Goal: Task Accomplishment & Management: Complete application form

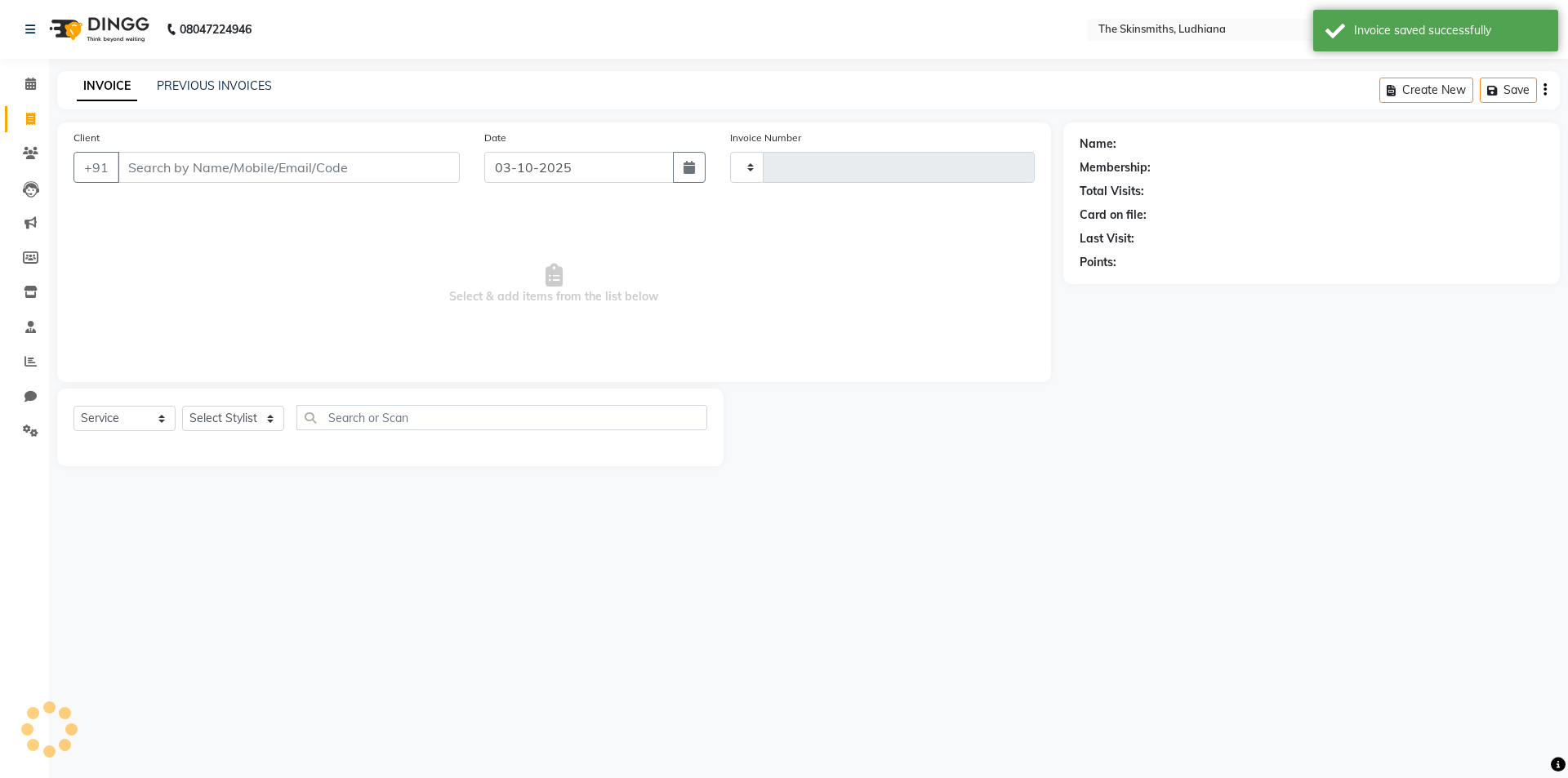
select select "service"
type input "1681"
select select "8115"
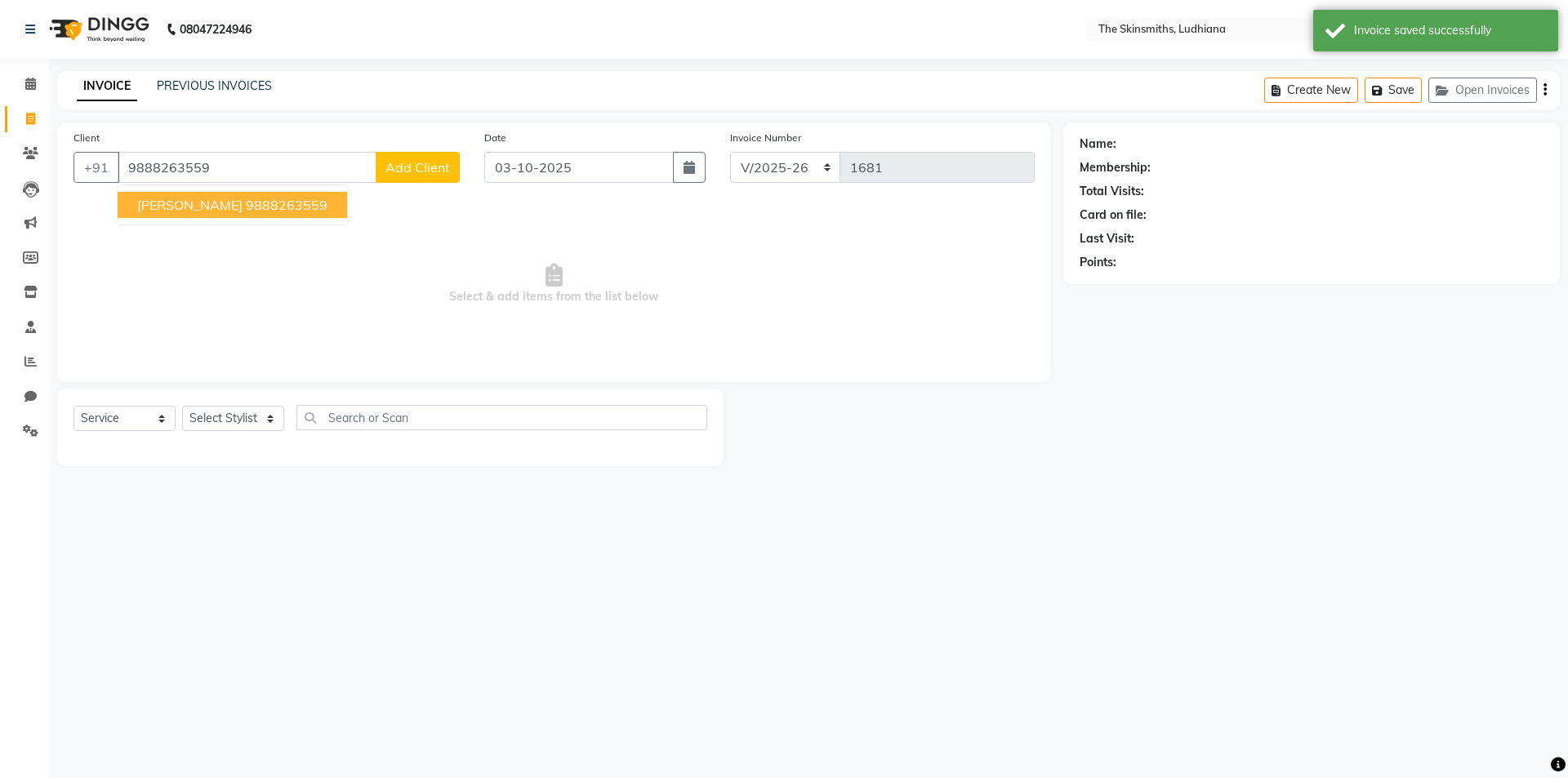
type input "9888263559"
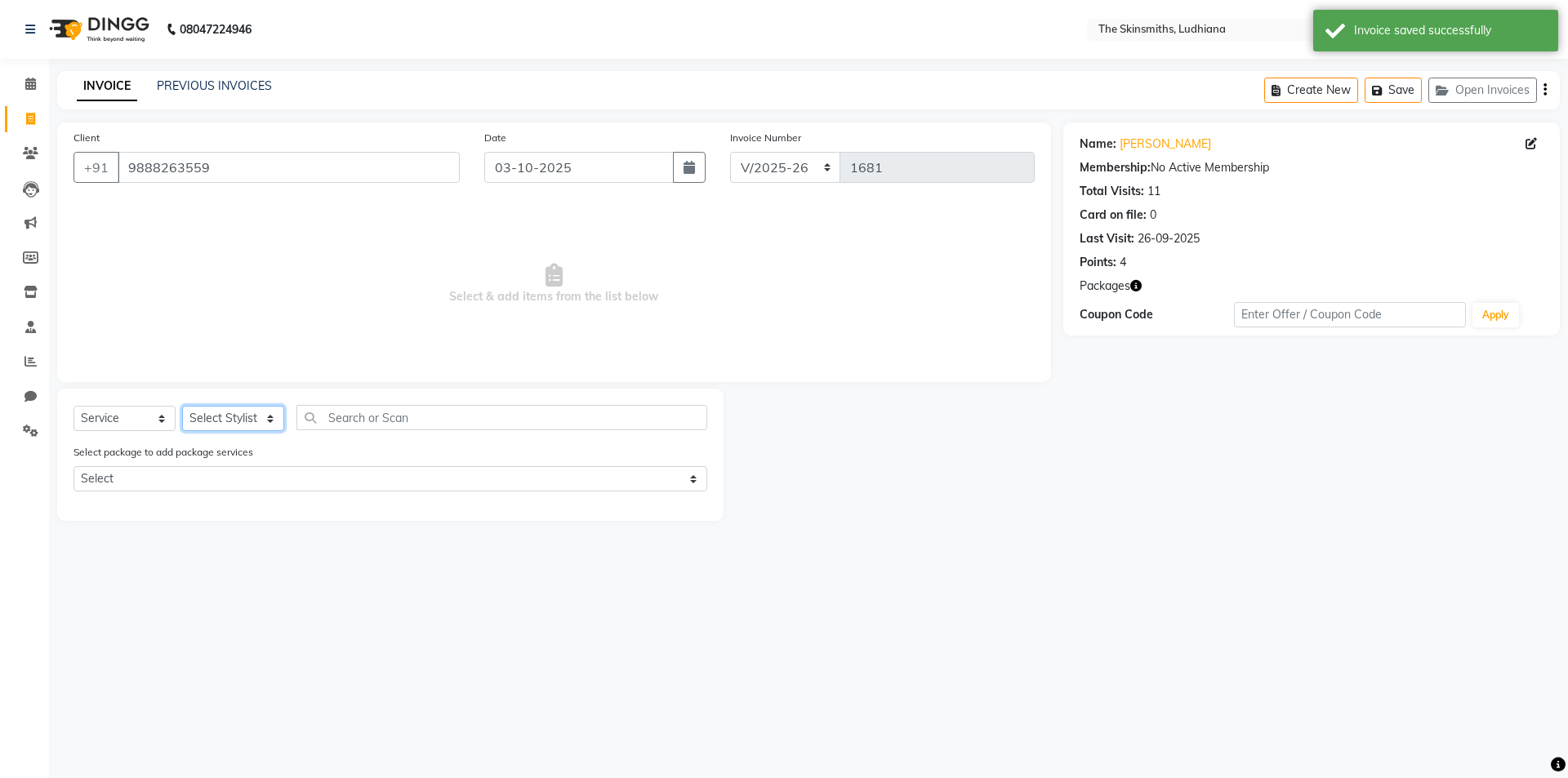
click at [266, 411] on select "Select Stylist Admin [PERSON_NAME] [PERSON_NAME] [PERSON_NAME] [PERSON_NAME] [P…" at bounding box center [233, 418] width 102 height 26
click at [223, 573] on div "08047224946 Select Location × The Skinsmiths, Ludhiana English ENGLISH Español …" at bounding box center [784, 389] width 1568 height 778
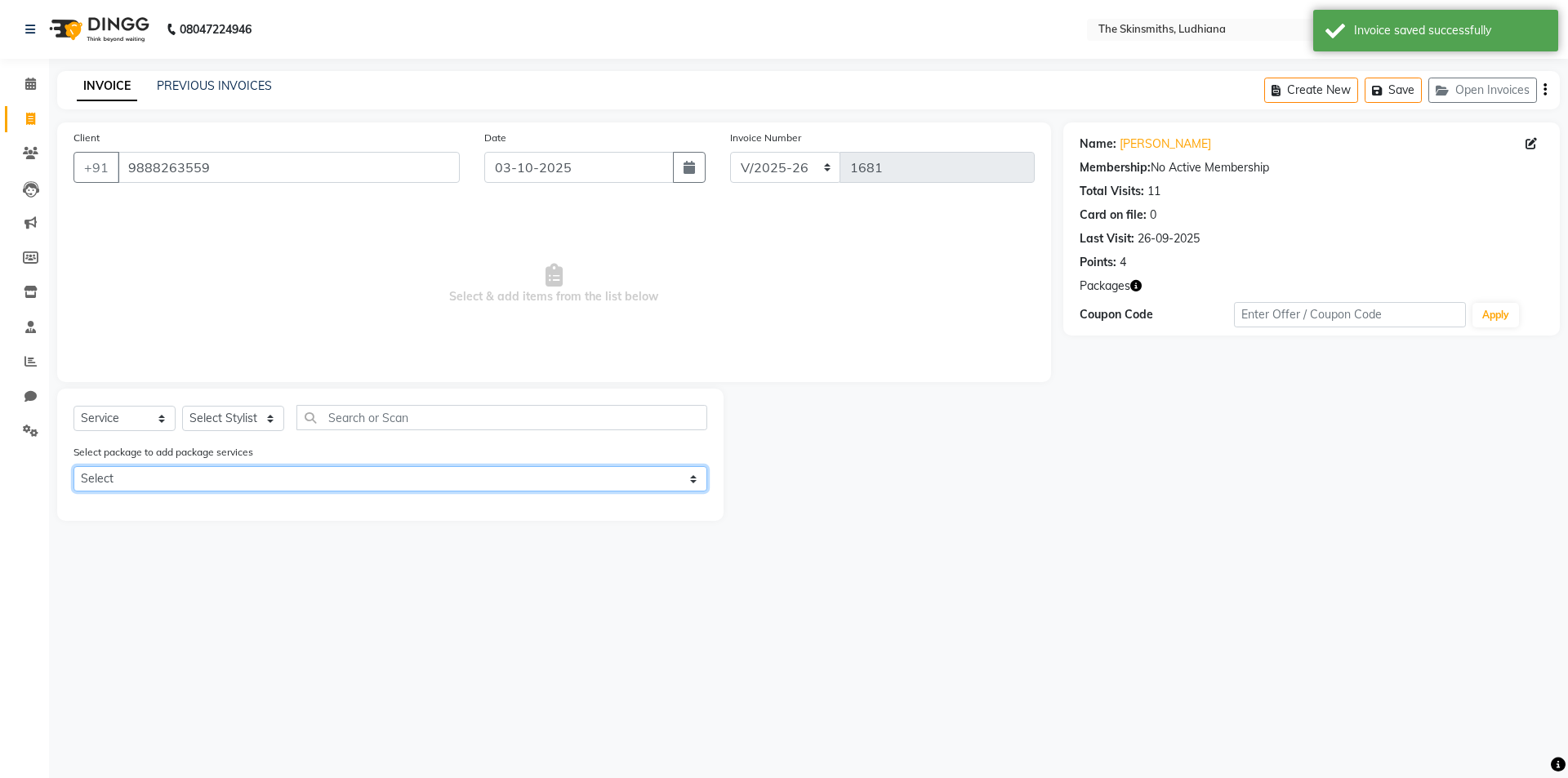
click at [262, 485] on select "Select power polish 10 50% touch up eb" at bounding box center [390, 479] width 634 height 26
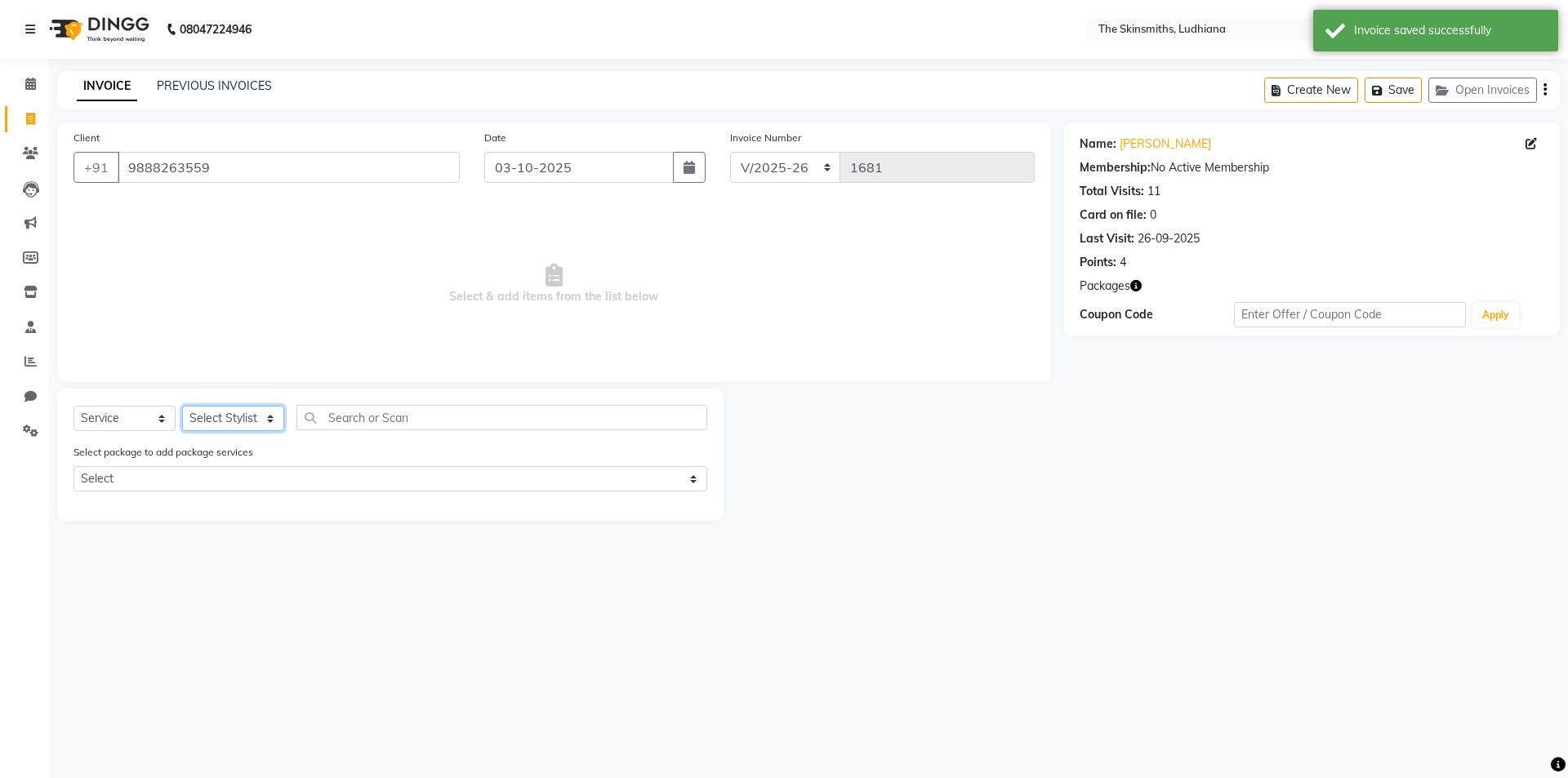
click at [234, 422] on select "Select Stylist Admin [PERSON_NAME] [PERSON_NAME] [PERSON_NAME] [PERSON_NAME] [P…" at bounding box center [233, 418] width 102 height 26
select select "76546"
click at [182, 406] on select "Select Stylist Admin [PERSON_NAME] [PERSON_NAME] [PERSON_NAME] [PERSON_NAME] [P…" at bounding box center [233, 418] width 102 height 26
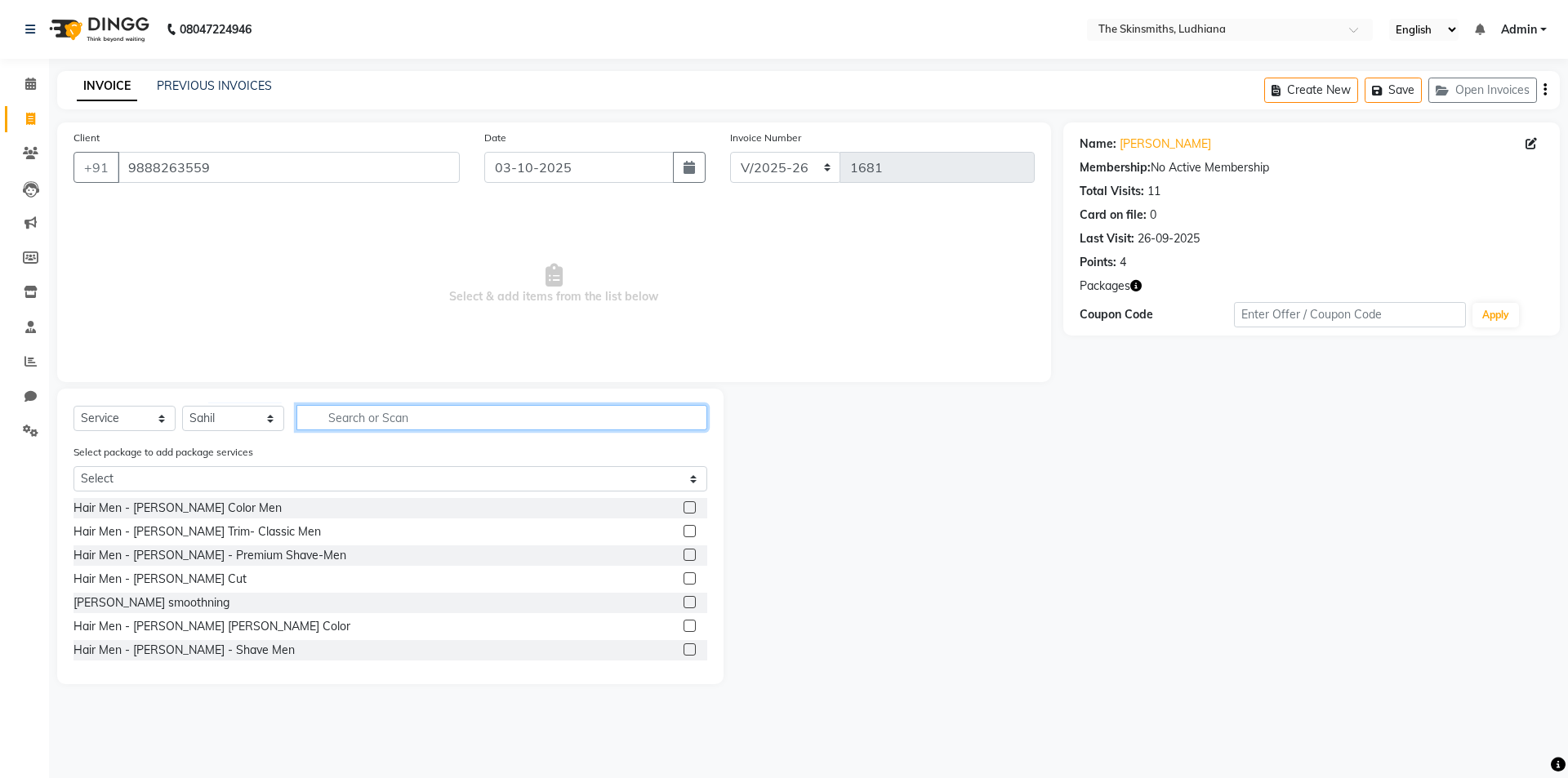
click at [417, 410] on input "text" at bounding box center [502, 418] width 410 height 26
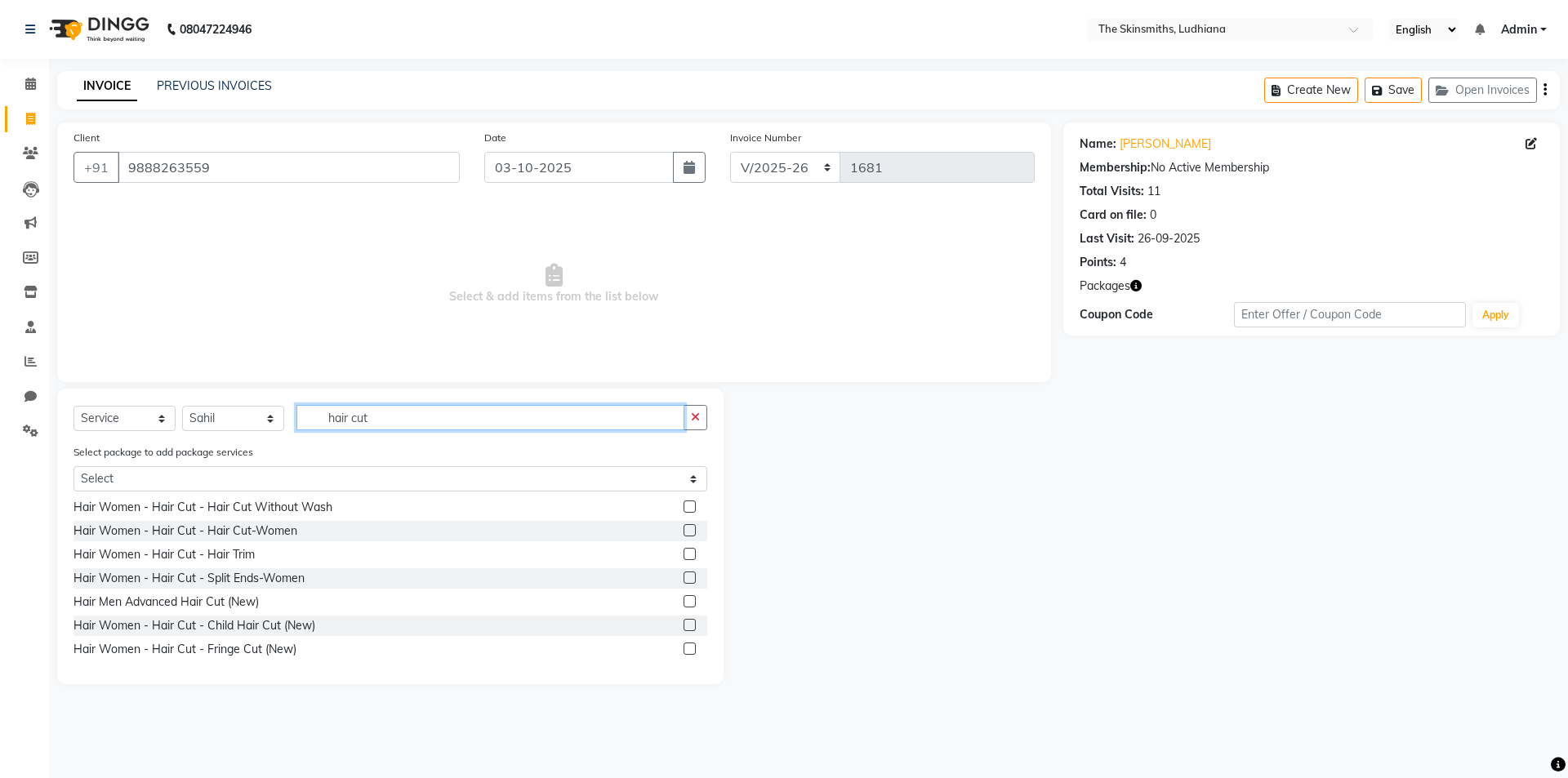
scroll to position [144, 0]
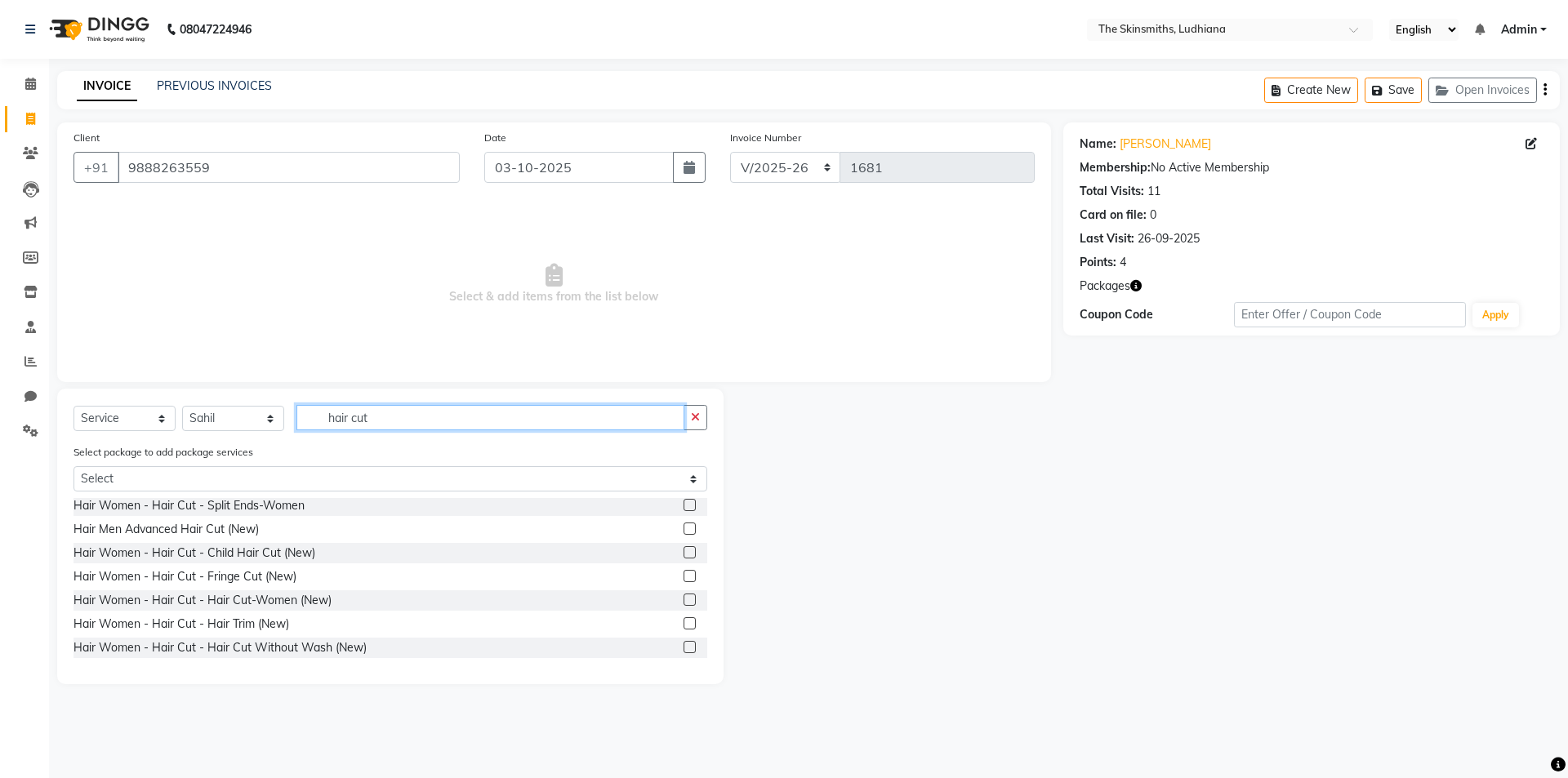
type input "hair cut"
click at [684, 600] on label at bounding box center [689, 599] width 12 height 12
click at [684, 600] on input "checkbox" at bounding box center [689, 601] width 11 height 11
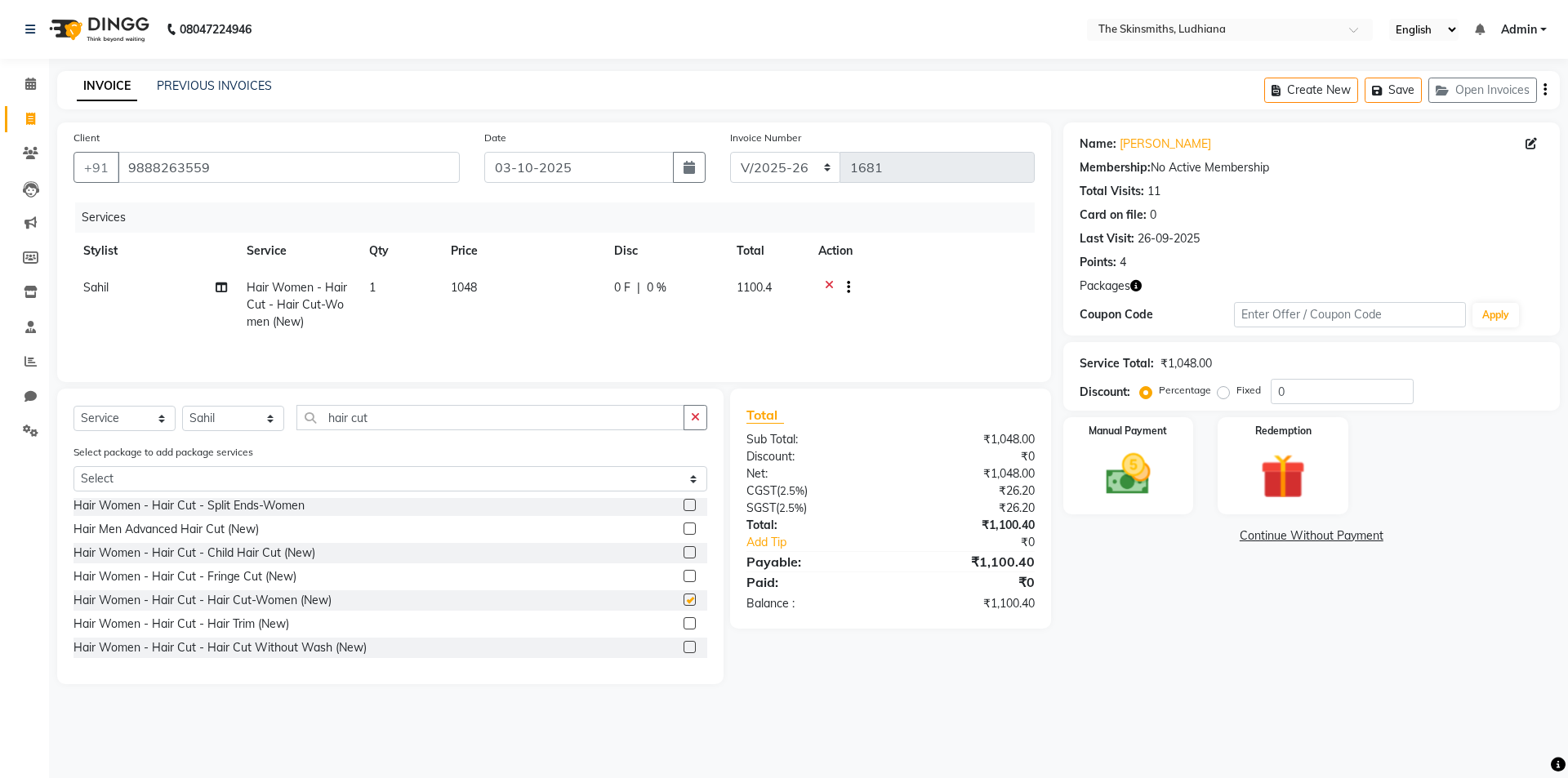
checkbox input "false"
click at [483, 300] on td "1048" at bounding box center [523, 304] width 164 height 71
select select "76546"
click at [594, 291] on input "1048" at bounding box center [599, 292] width 144 height 26
type input "1100"
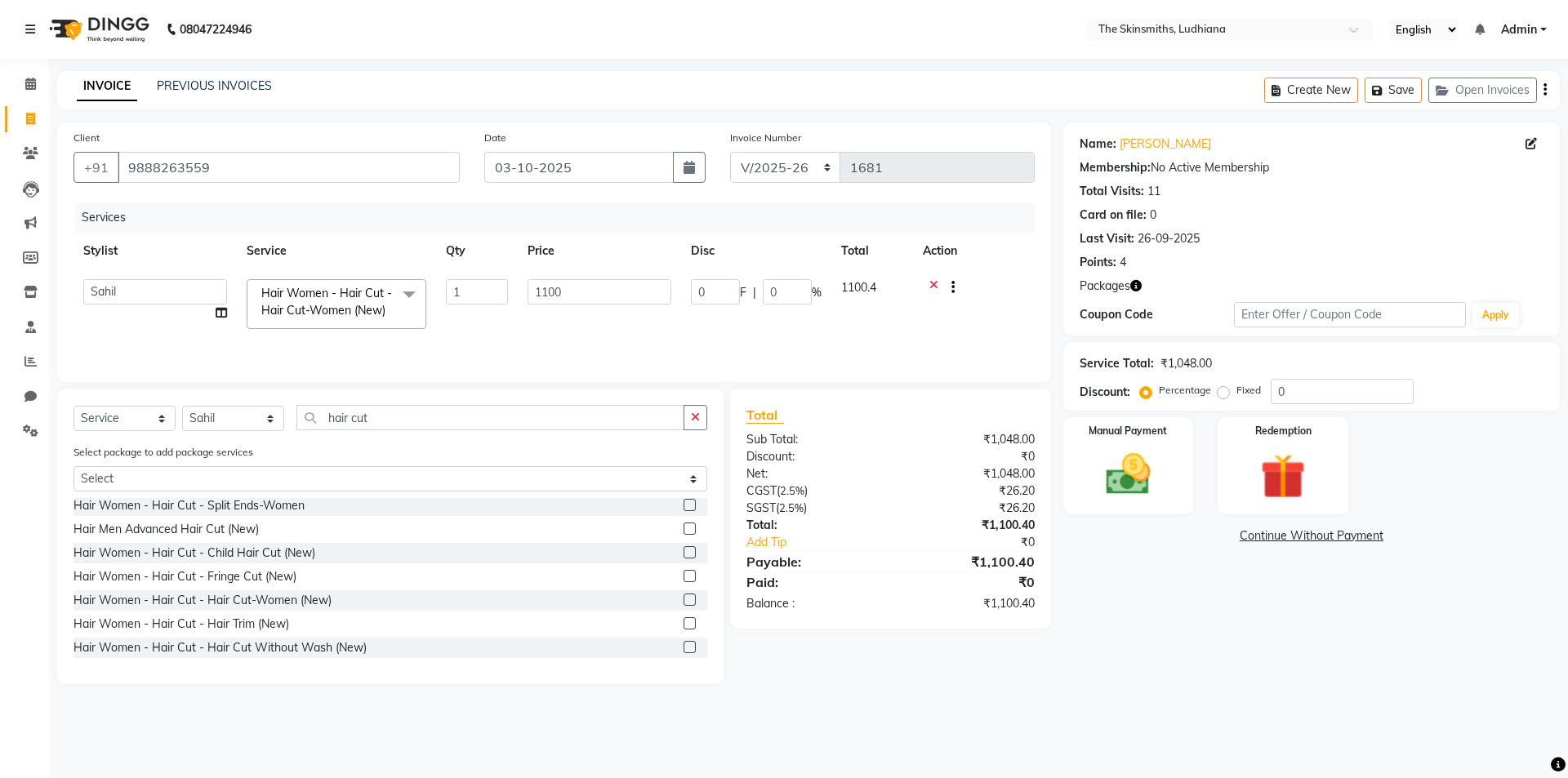
click at [1179, 600] on div "Name: [PERSON_NAME] Membership: No Active Membership Total Visits: 11 Card on f…" at bounding box center [1318, 403] width 509 height 562
click at [498, 287] on td "1100" at bounding box center [523, 304] width 164 height 71
select select "76546"
click at [591, 284] on input "1100" at bounding box center [599, 292] width 144 height 26
type input "1200"
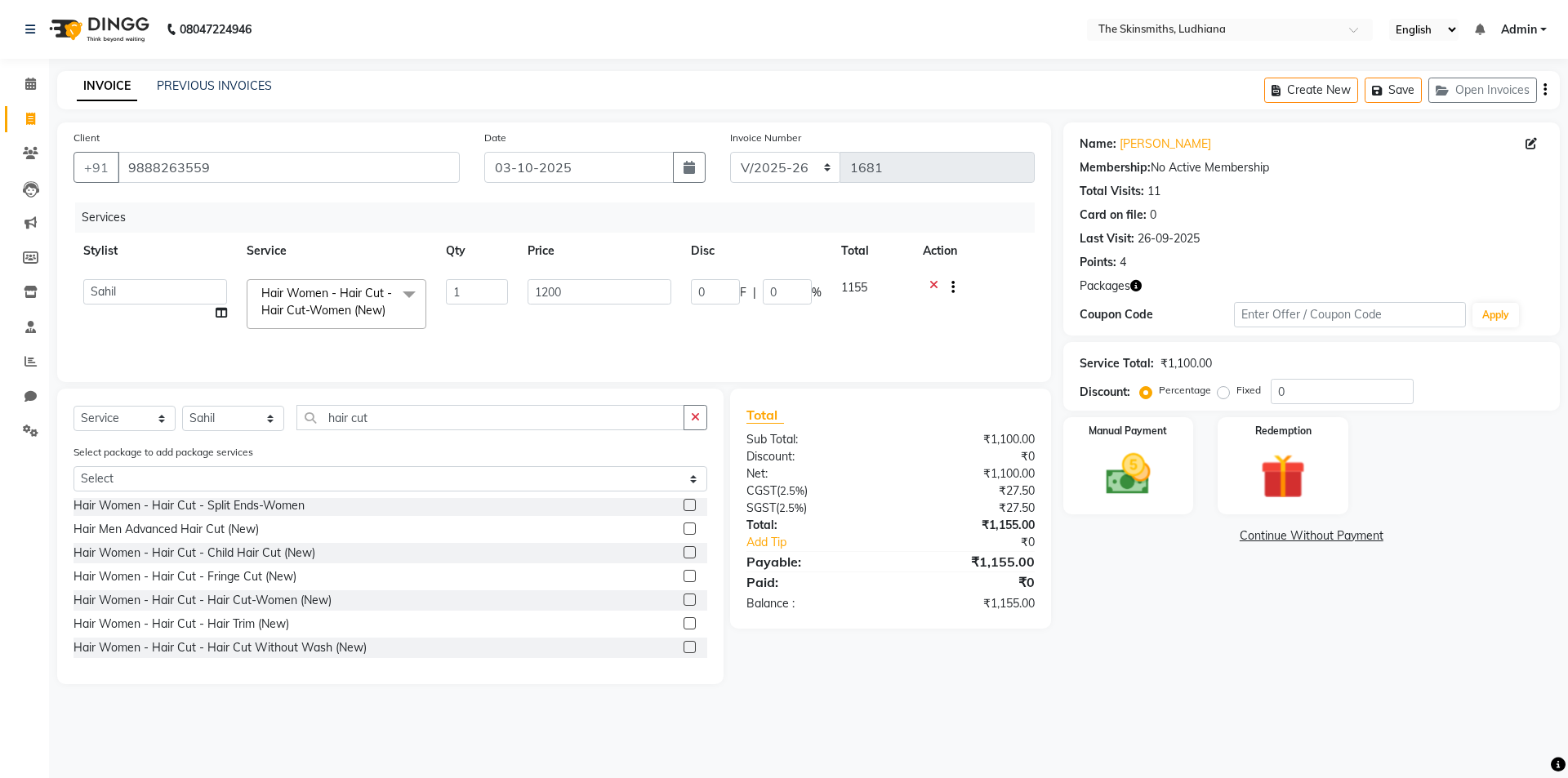
click at [1132, 590] on div "Name: [PERSON_NAME] Membership: No Active Membership Total Visits: 11 Card on f…" at bounding box center [1318, 403] width 509 height 562
click at [478, 287] on td "1200" at bounding box center [523, 304] width 164 height 71
select select "76546"
click at [582, 293] on input "1200" at bounding box center [599, 292] width 144 height 26
type input "1190"
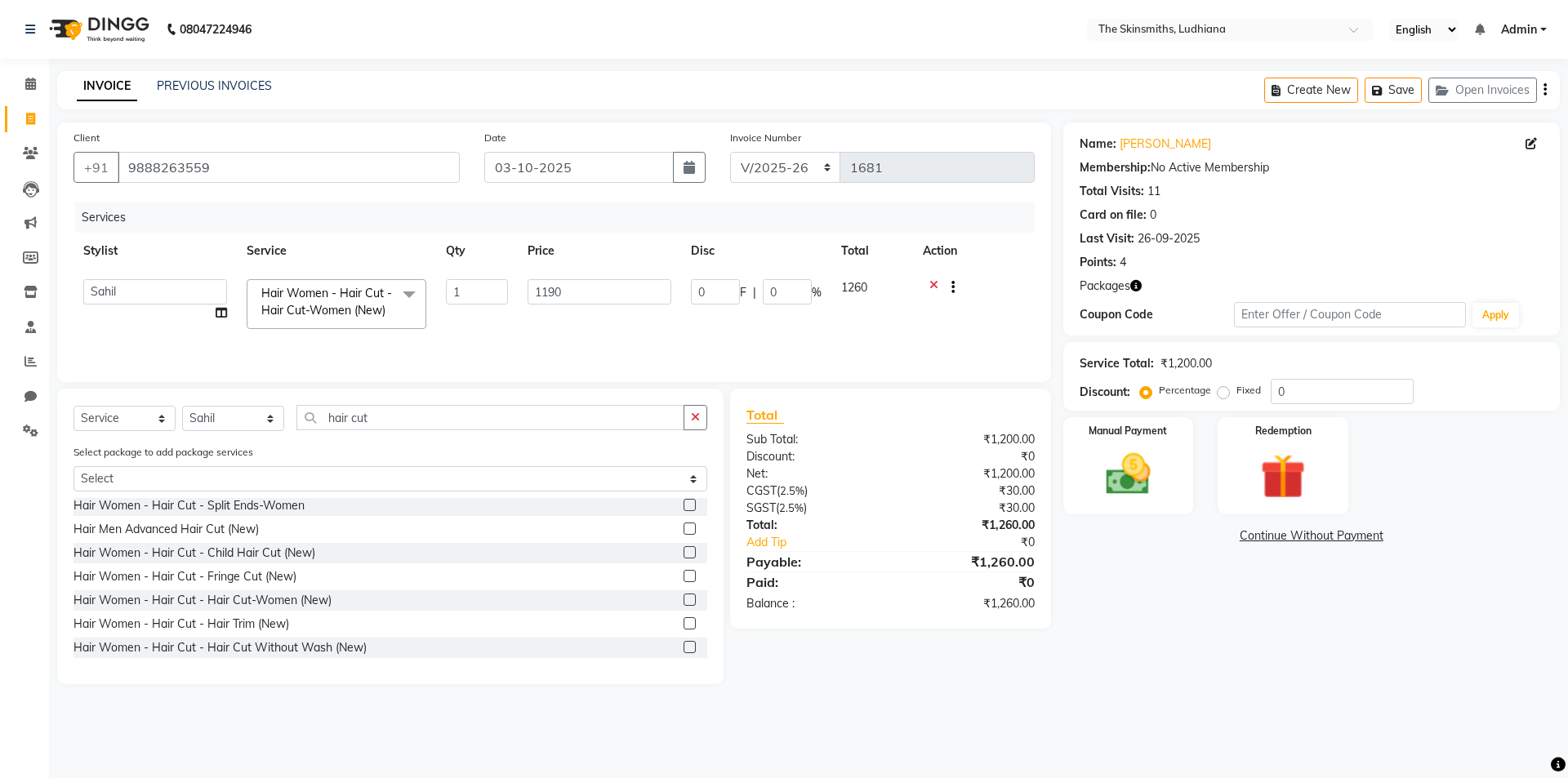
click at [1206, 631] on div "Name: [PERSON_NAME] Membership: No Active Membership Total Visits: 11 Card on f…" at bounding box center [1318, 403] width 509 height 562
click at [501, 274] on td "1190" at bounding box center [523, 304] width 164 height 71
select select "76546"
click at [809, 335] on td "0 F | 0 %" at bounding box center [755, 303] width 150 height 69
click at [785, 292] on input "0" at bounding box center [787, 292] width 49 height 26
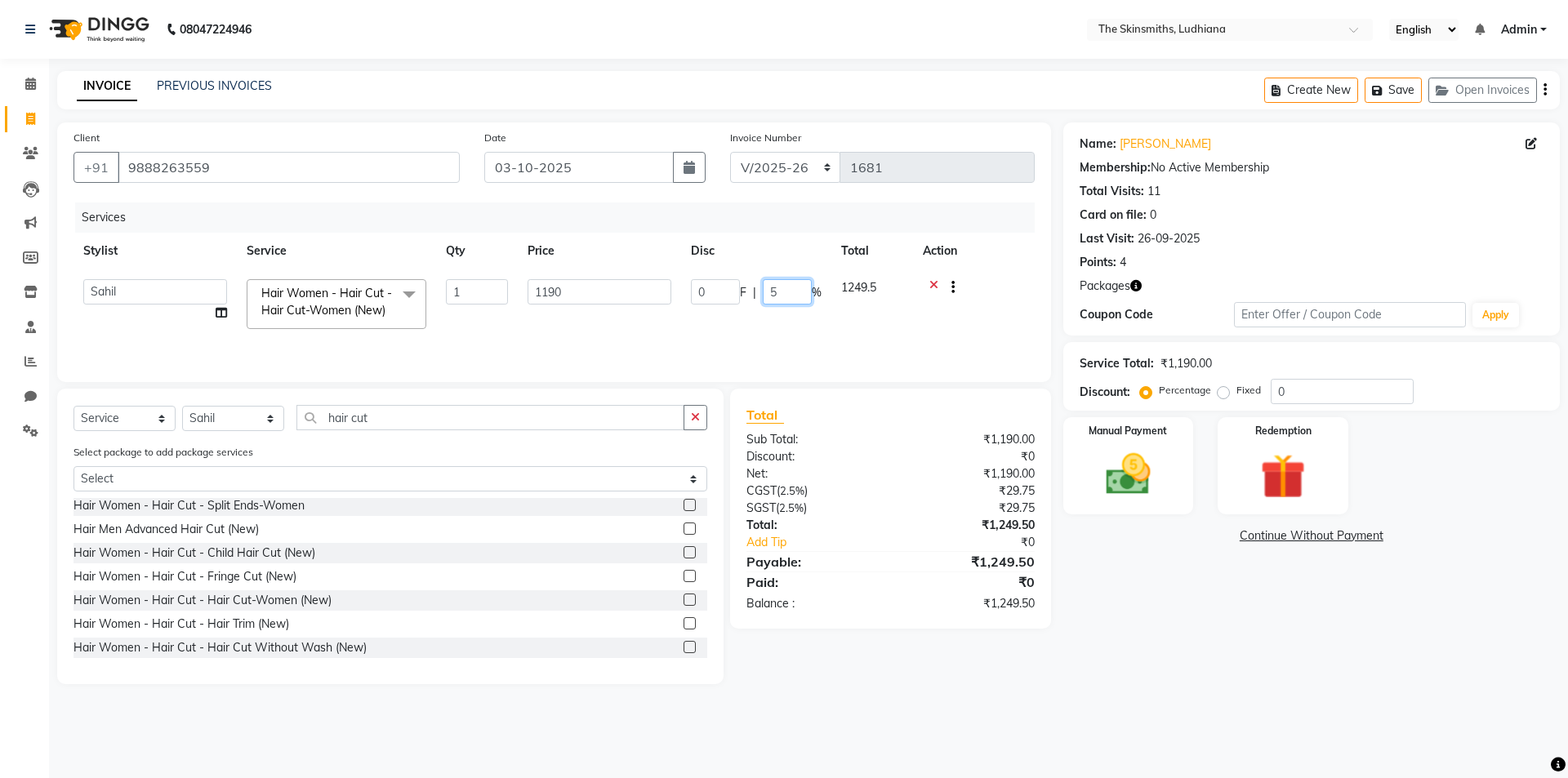
type input "50"
click at [1150, 617] on div "Name: [PERSON_NAME] Membership: No Active Membership Total Visits: 11 Card on f…" at bounding box center [1318, 403] width 509 height 562
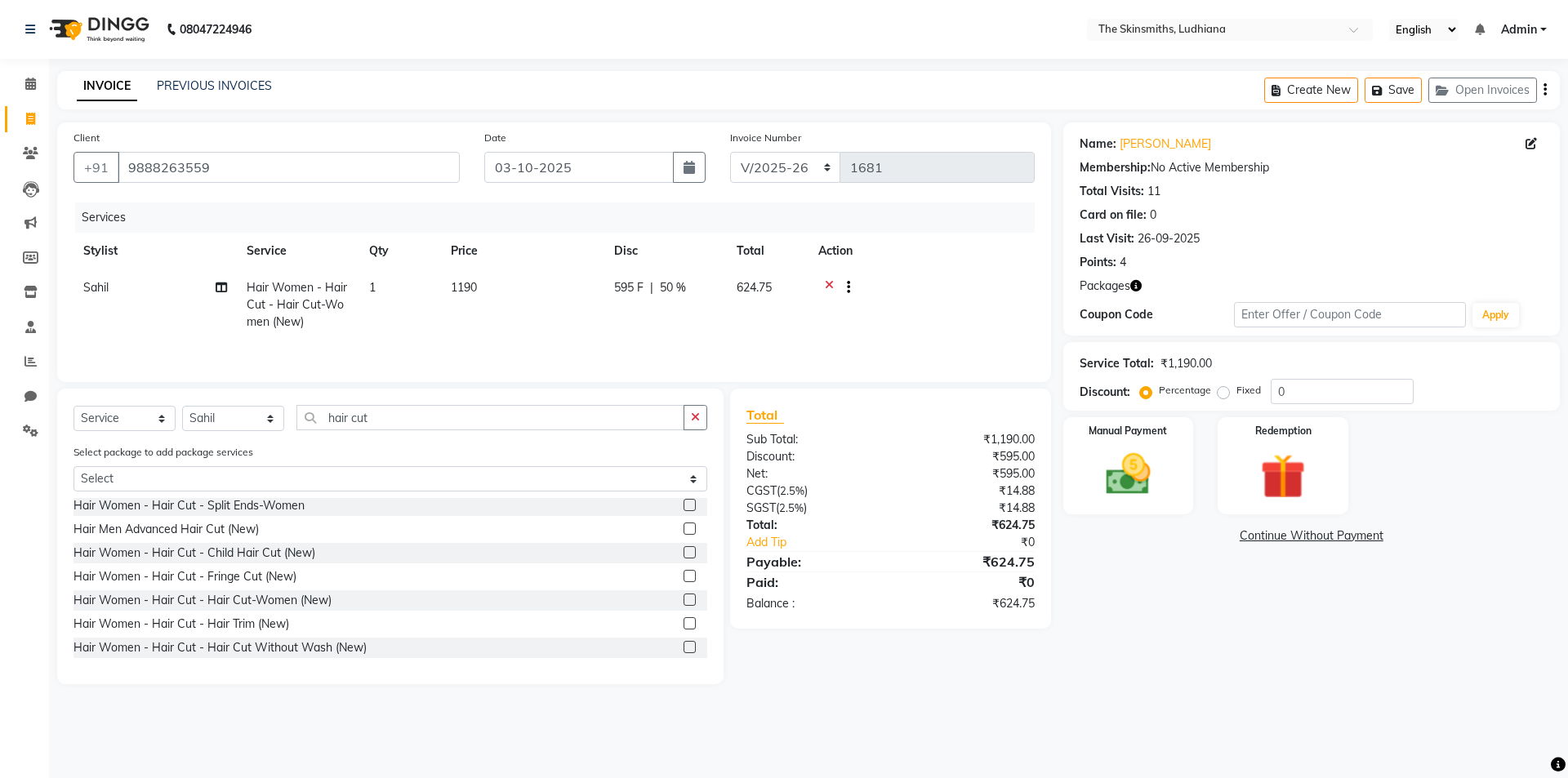
click at [401, 304] on td "1" at bounding box center [400, 304] width 82 height 71
select select "76546"
click at [466, 289] on input "1" at bounding box center [477, 292] width 62 height 26
type input "2"
click at [948, 719] on div "08047224946 Select Location × The Skinsmiths, Ludhiana English ENGLISH Español …" at bounding box center [784, 389] width 1568 height 778
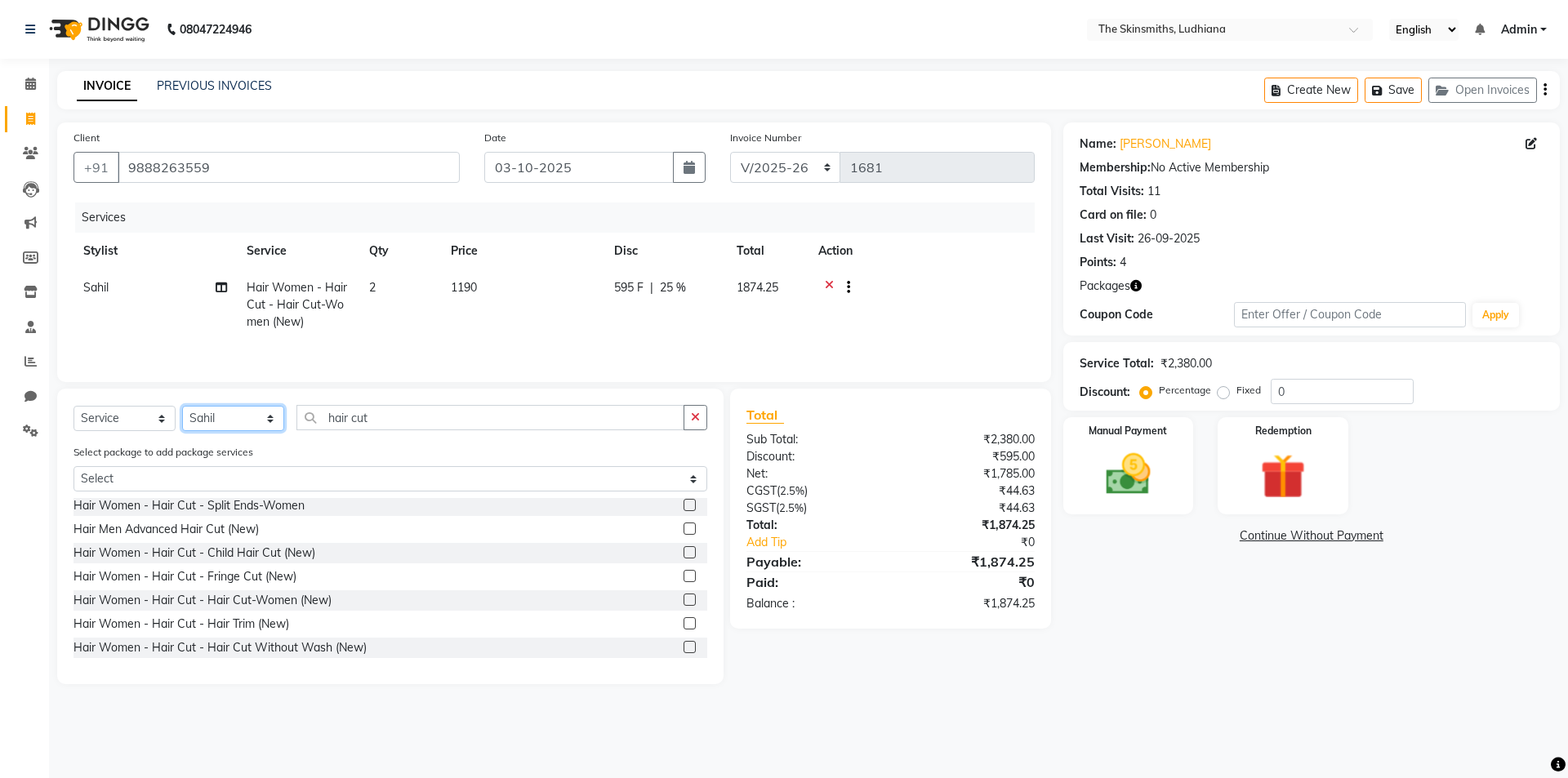
click at [244, 416] on select "Select Stylist Admin [PERSON_NAME] [PERSON_NAME] [PERSON_NAME] [PERSON_NAME] [P…" at bounding box center [233, 418] width 102 height 26
select select "76544"
click at [182, 406] on select "Select Stylist Admin [PERSON_NAME] [PERSON_NAME] [PERSON_NAME] [PERSON_NAME] [P…" at bounding box center [233, 418] width 102 height 26
click at [694, 421] on icon "button" at bounding box center [696, 417] width 9 height 11
click at [259, 413] on select "Select Stylist Admin [PERSON_NAME] [PERSON_NAME] [PERSON_NAME] [PERSON_NAME] [P…" at bounding box center [233, 418] width 102 height 26
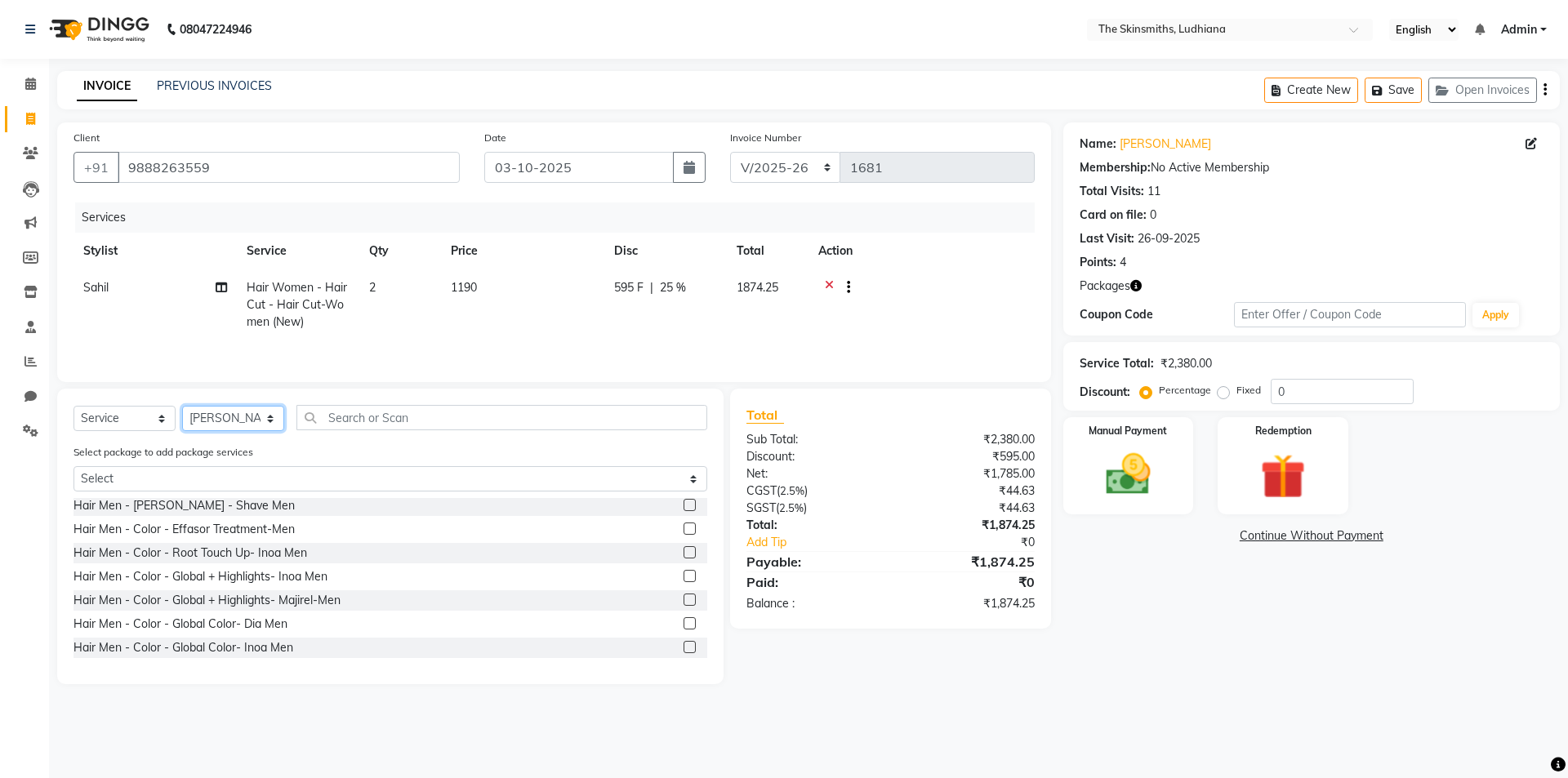
select select "76546"
click at [182, 406] on select "Select Stylist Admin [PERSON_NAME] [PERSON_NAME] [PERSON_NAME] [PERSON_NAME] [P…" at bounding box center [233, 418] width 102 height 26
click at [508, 414] on input "text" at bounding box center [502, 418] width 410 height 26
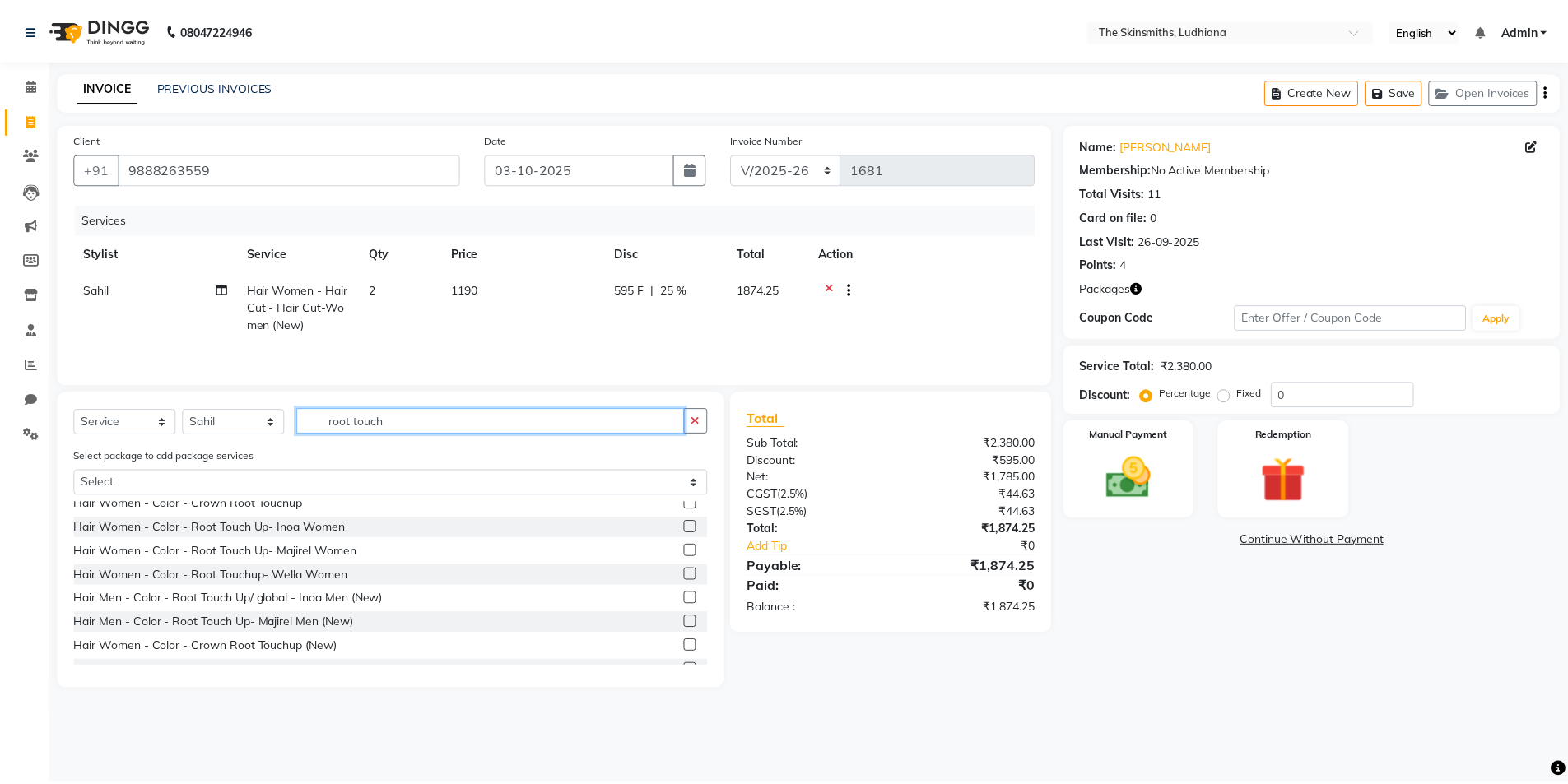
scroll to position [121, 0]
type input "root touch"
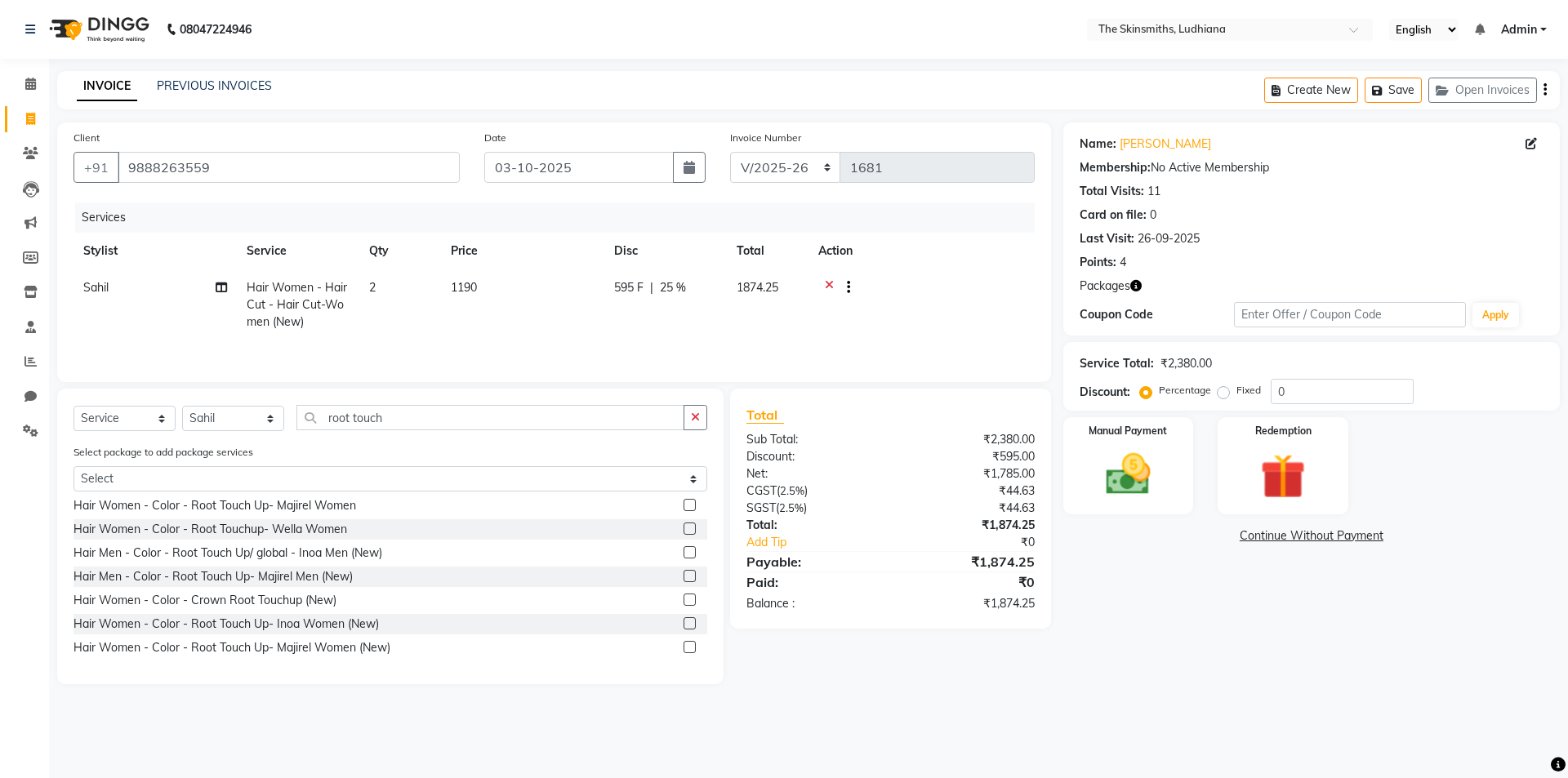
click at [684, 623] on label at bounding box center [689, 623] width 12 height 12
click at [684, 623] on input "checkbox" at bounding box center [689, 624] width 11 height 11
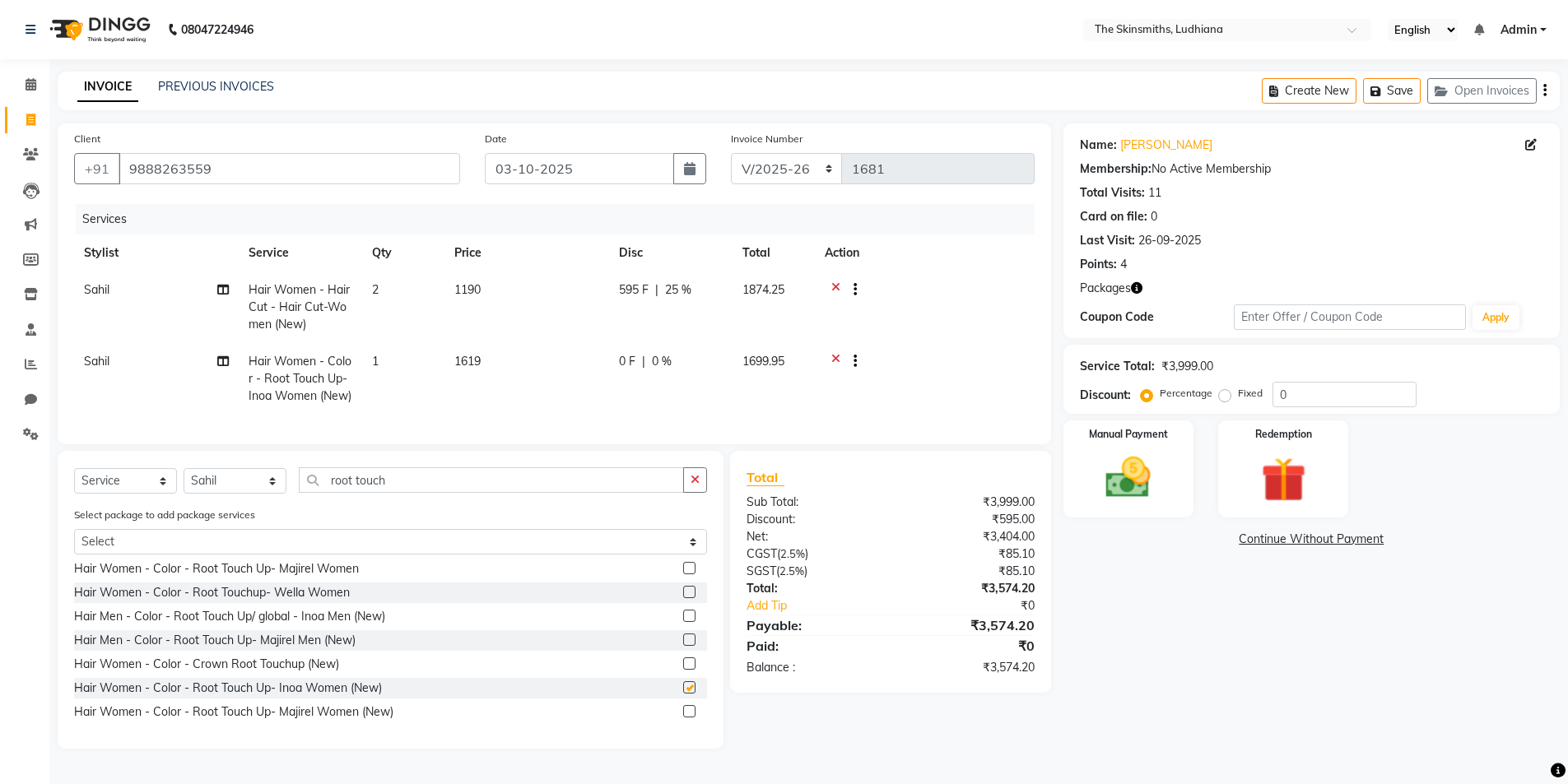
checkbox input "false"
click at [406, 365] on td "1" at bounding box center [403, 378] width 83 height 71
select select "76546"
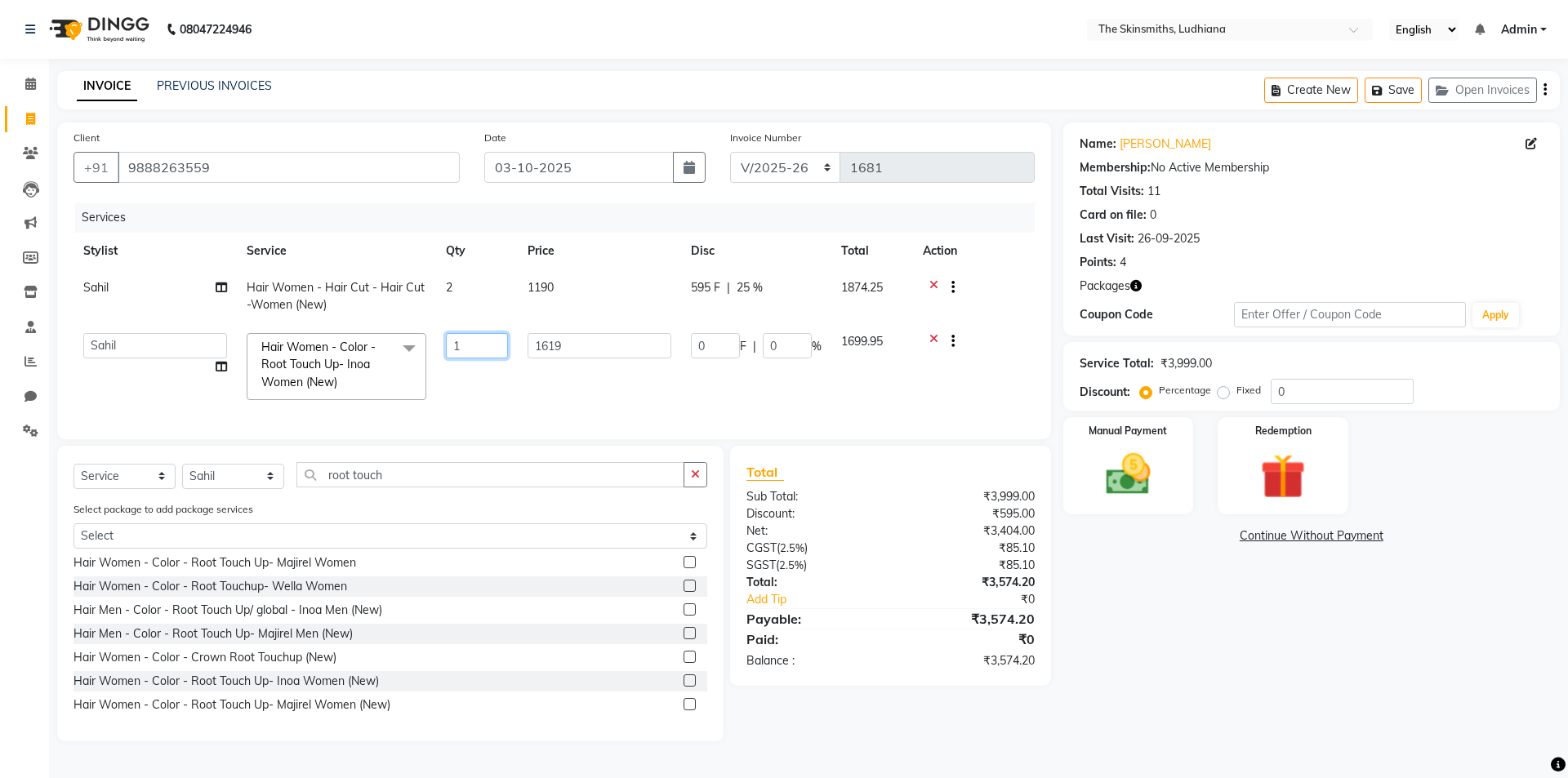
click at [473, 348] on input "1" at bounding box center [477, 346] width 62 height 26
type input "2"
click at [1243, 658] on div "Name: [PERSON_NAME] Membership: No Active Membership Total Visits: 11 Card on f…" at bounding box center [1318, 431] width 509 height 619
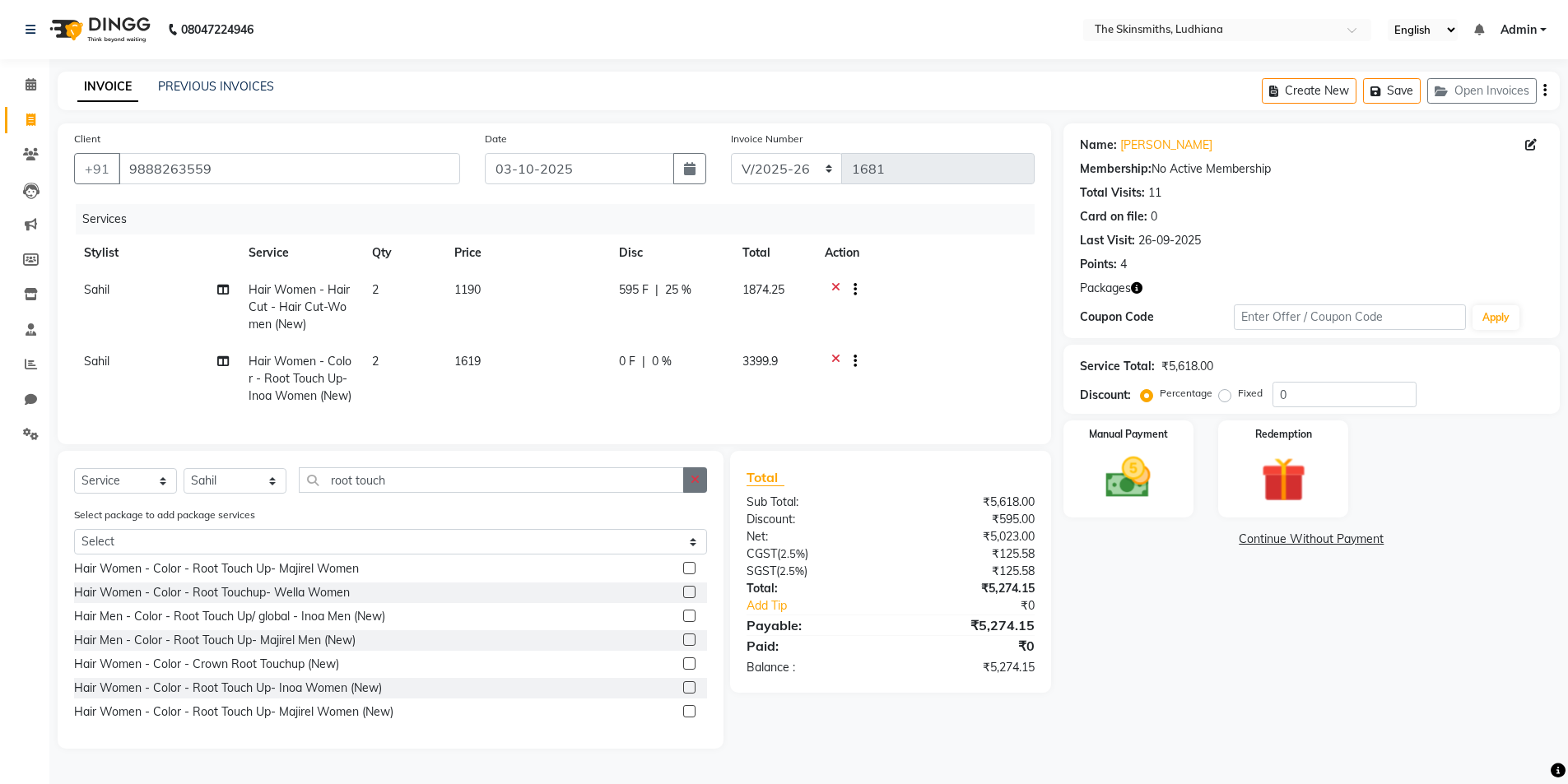
click at [691, 486] on icon "button" at bounding box center [695, 479] width 9 height 11
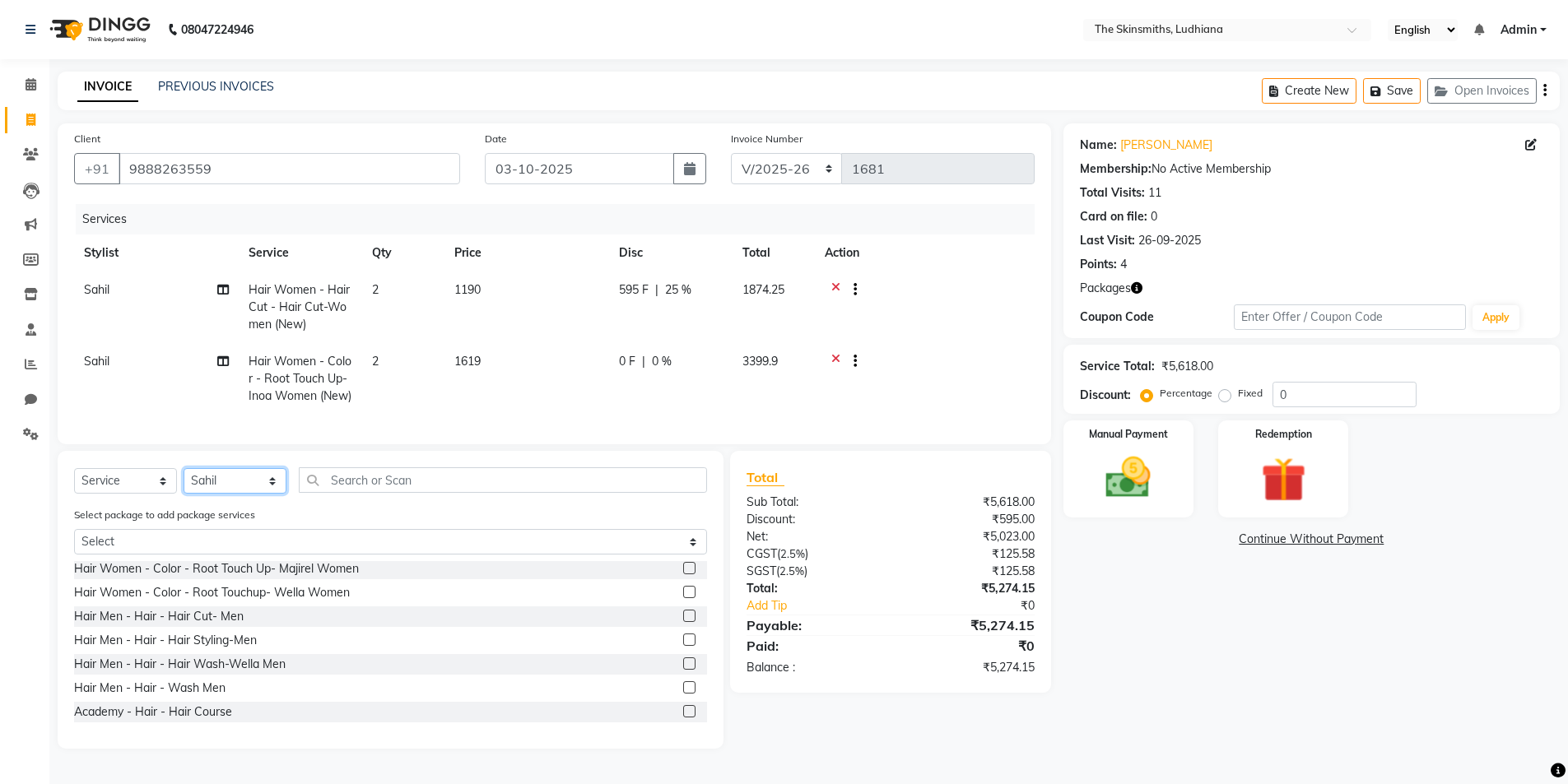
click at [254, 483] on select "Select Stylist Admin [PERSON_NAME] [PERSON_NAME] [PERSON_NAME] [PERSON_NAME] [P…" at bounding box center [235, 481] width 103 height 26
select select "76544"
click at [184, 480] on select "Select Stylist Admin [PERSON_NAME] [PERSON_NAME] [PERSON_NAME] [PERSON_NAME] [P…" at bounding box center [235, 481] width 103 height 26
click at [579, 485] on input "text" at bounding box center [503, 480] width 408 height 26
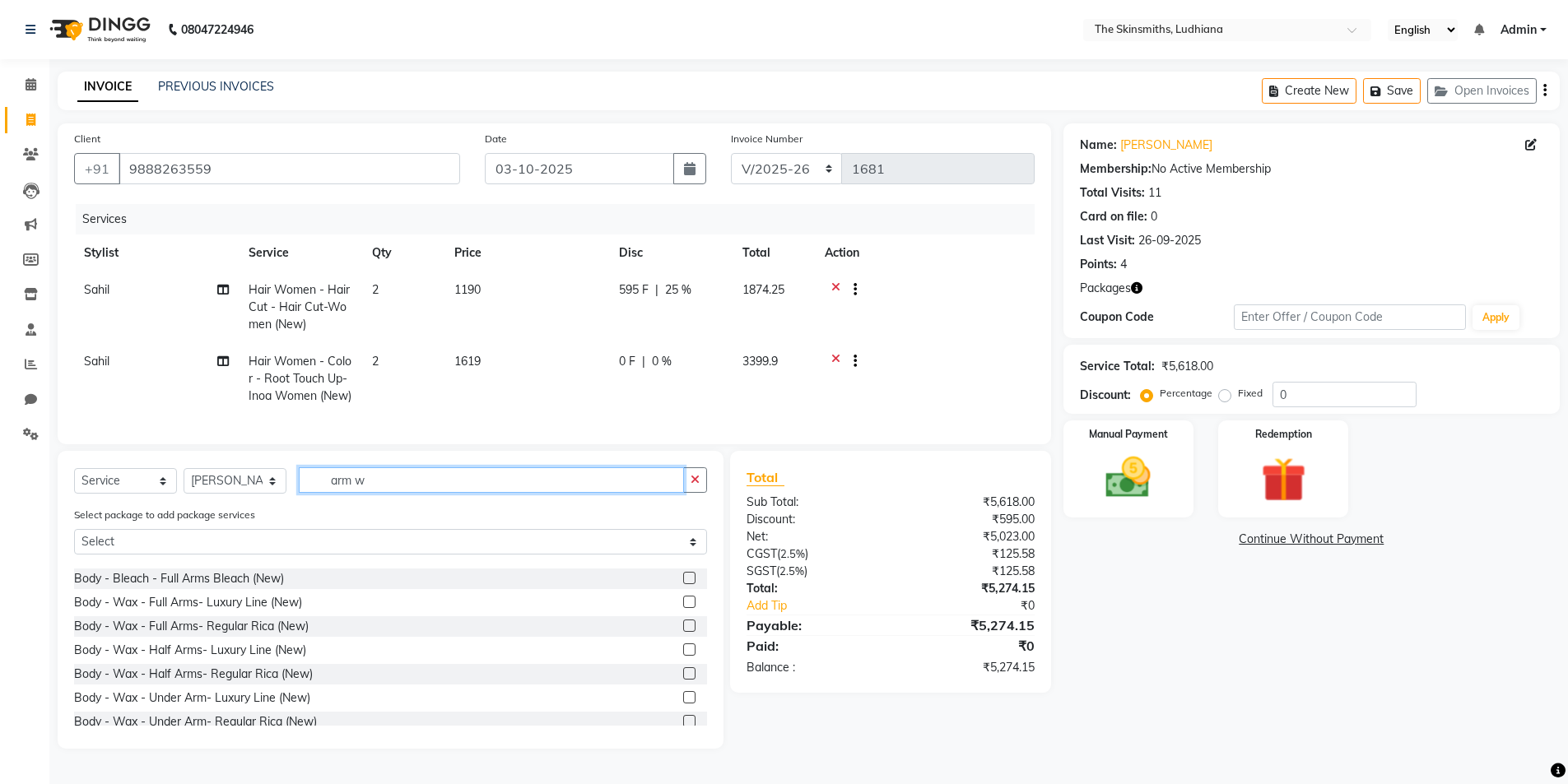
scroll to position [40, 0]
type input "arm w"
click at [683, 633] on label at bounding box center [689, 626] width 12 height 12
click at [683, 633] on input "checkbox" at bounding box center [689, 627] width 11 height 11
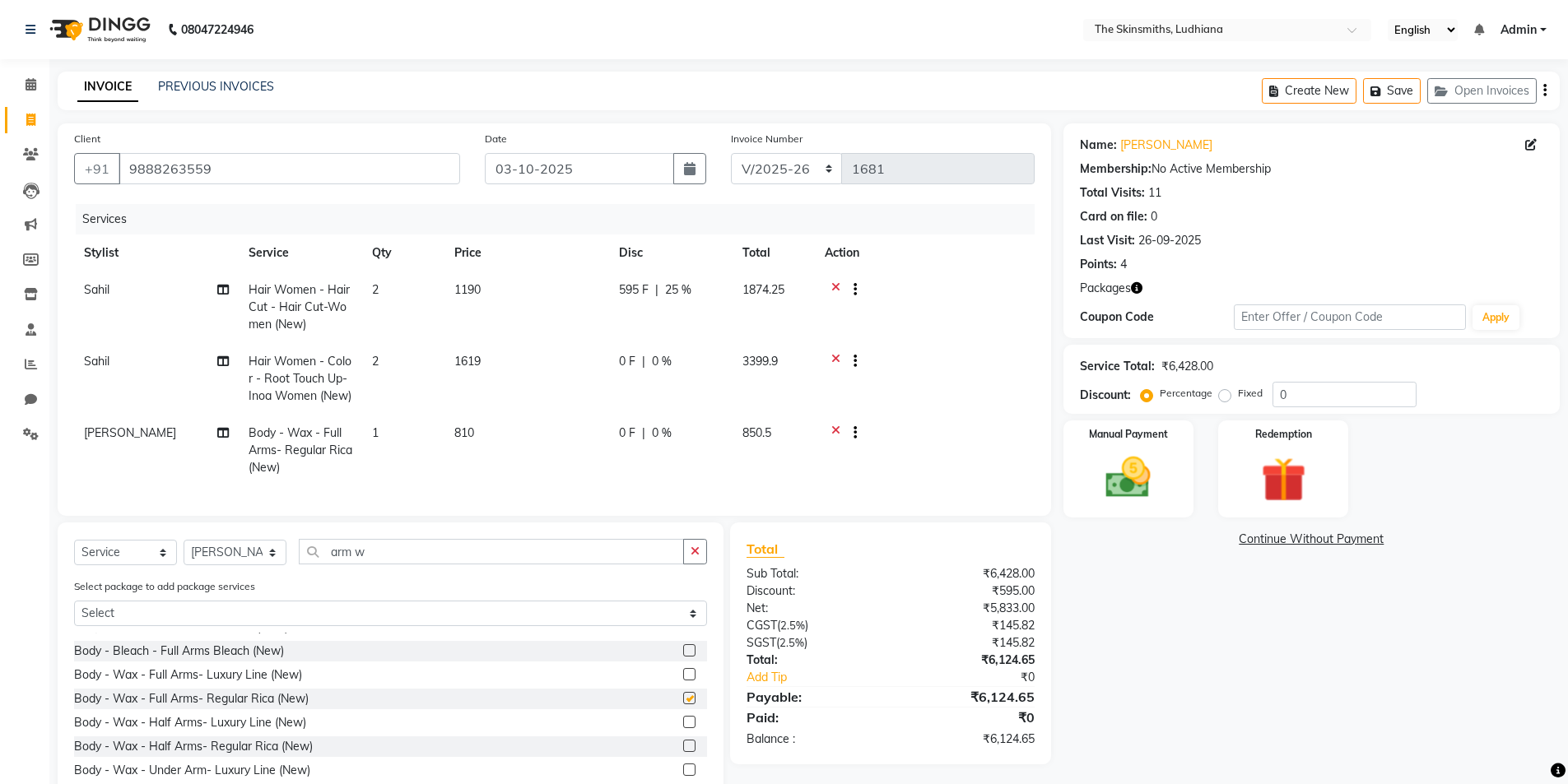
checkbox input "false"
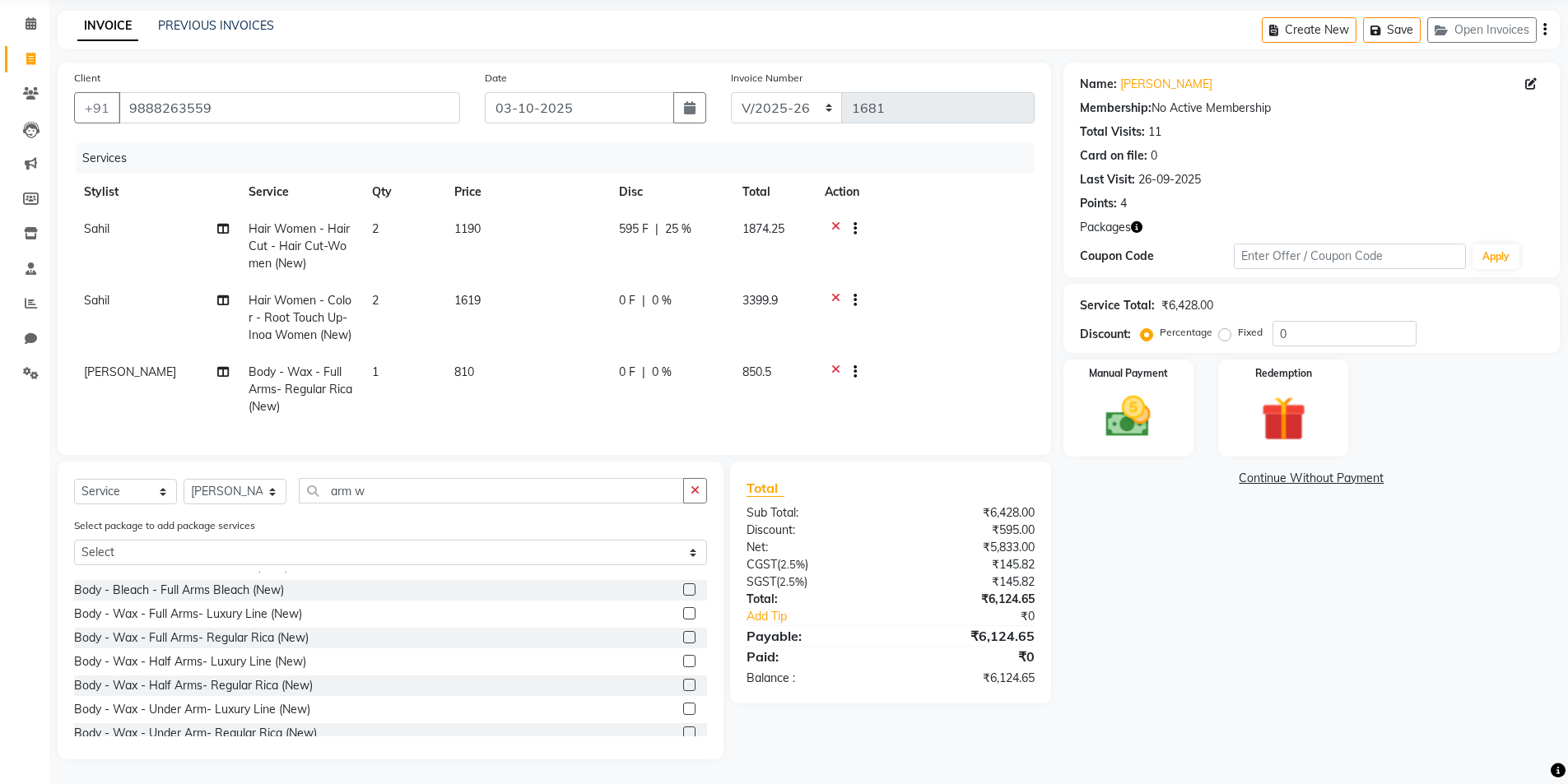
click at [406, 354] on td "1" at bounding box center [403, 389] width 83 height 71
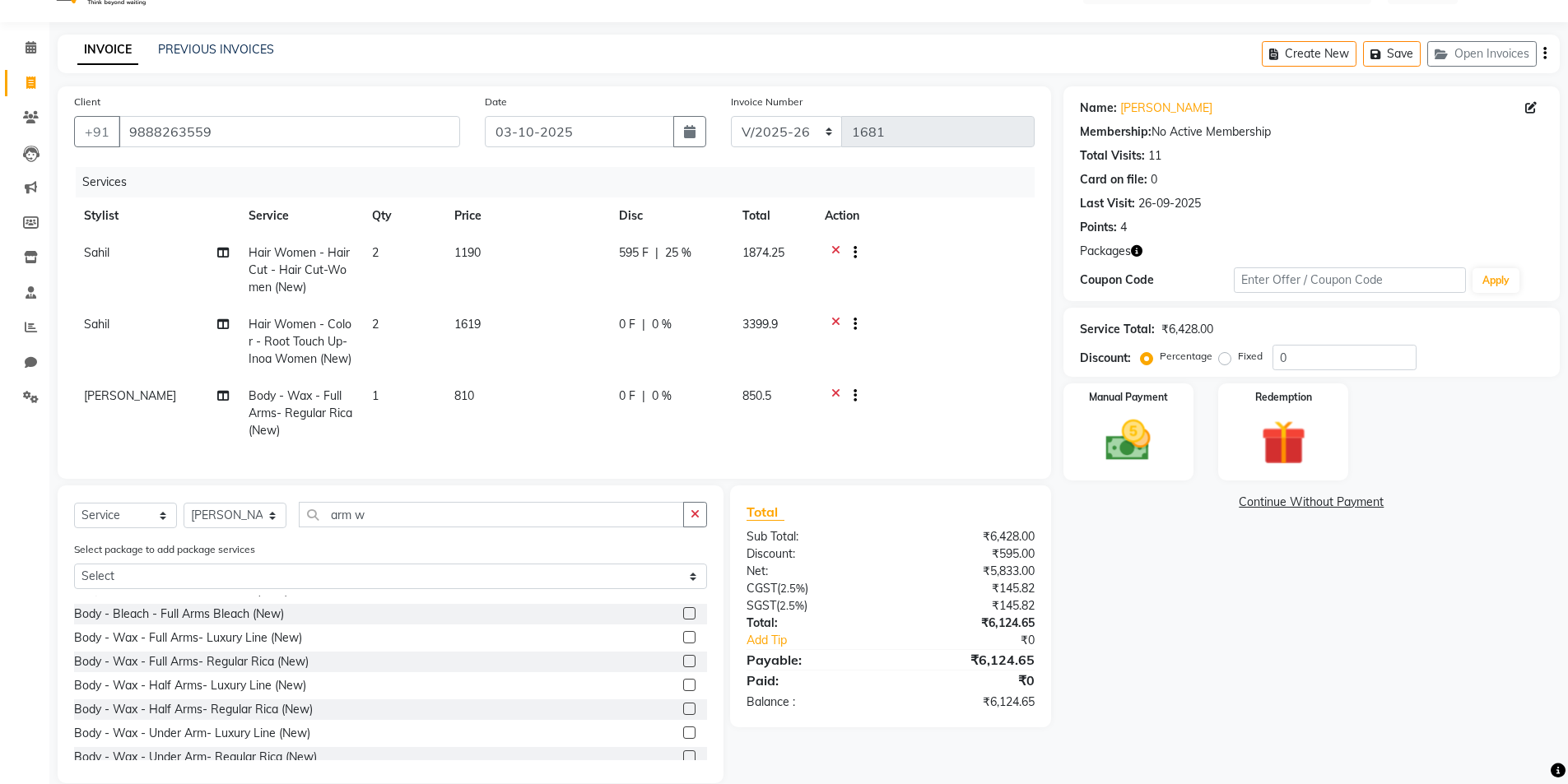
select select "76544"
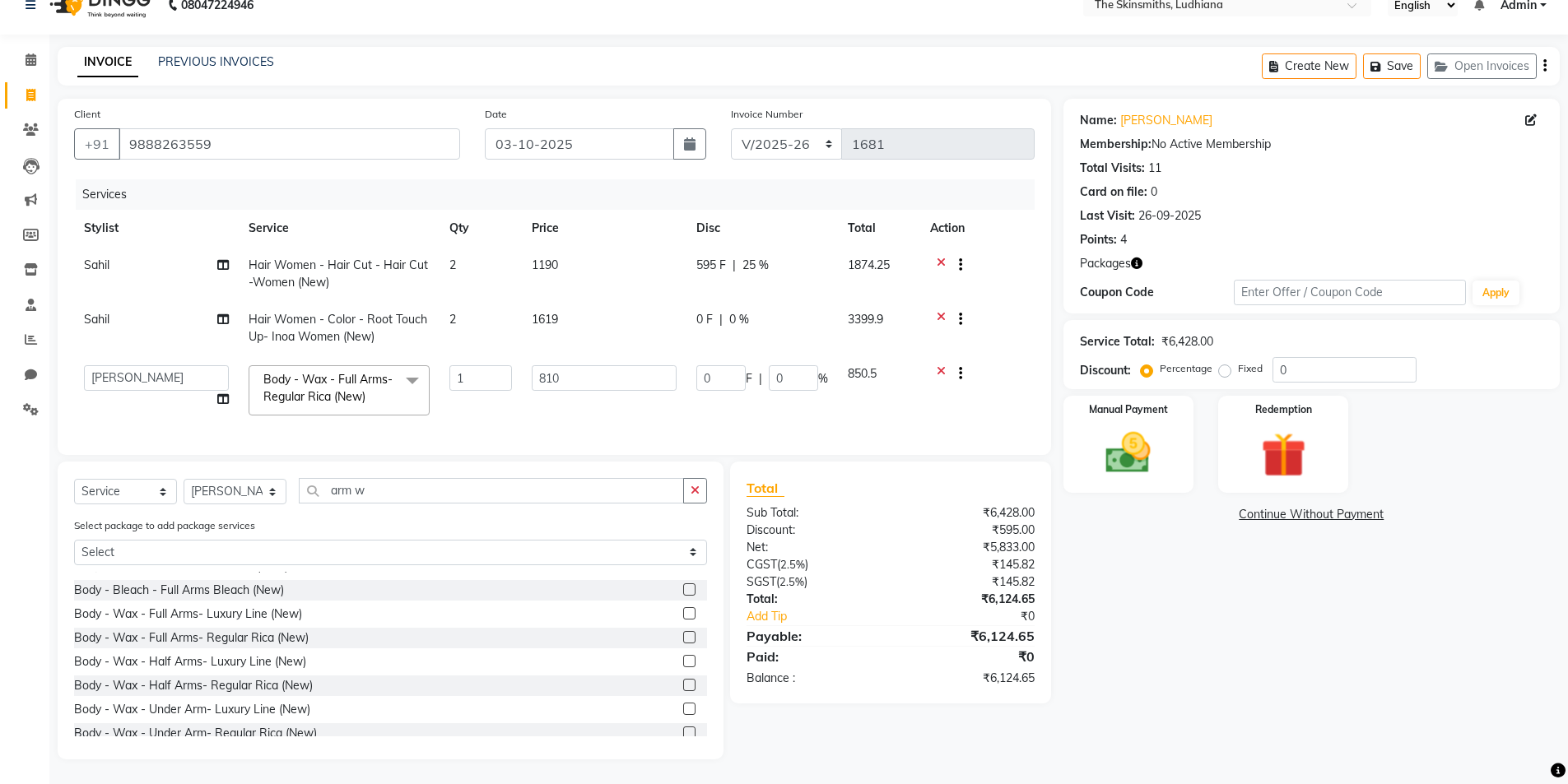
click at [490, 339] on td "2" at bounding box center [480, 328] width 83 height 55
select select "76546"
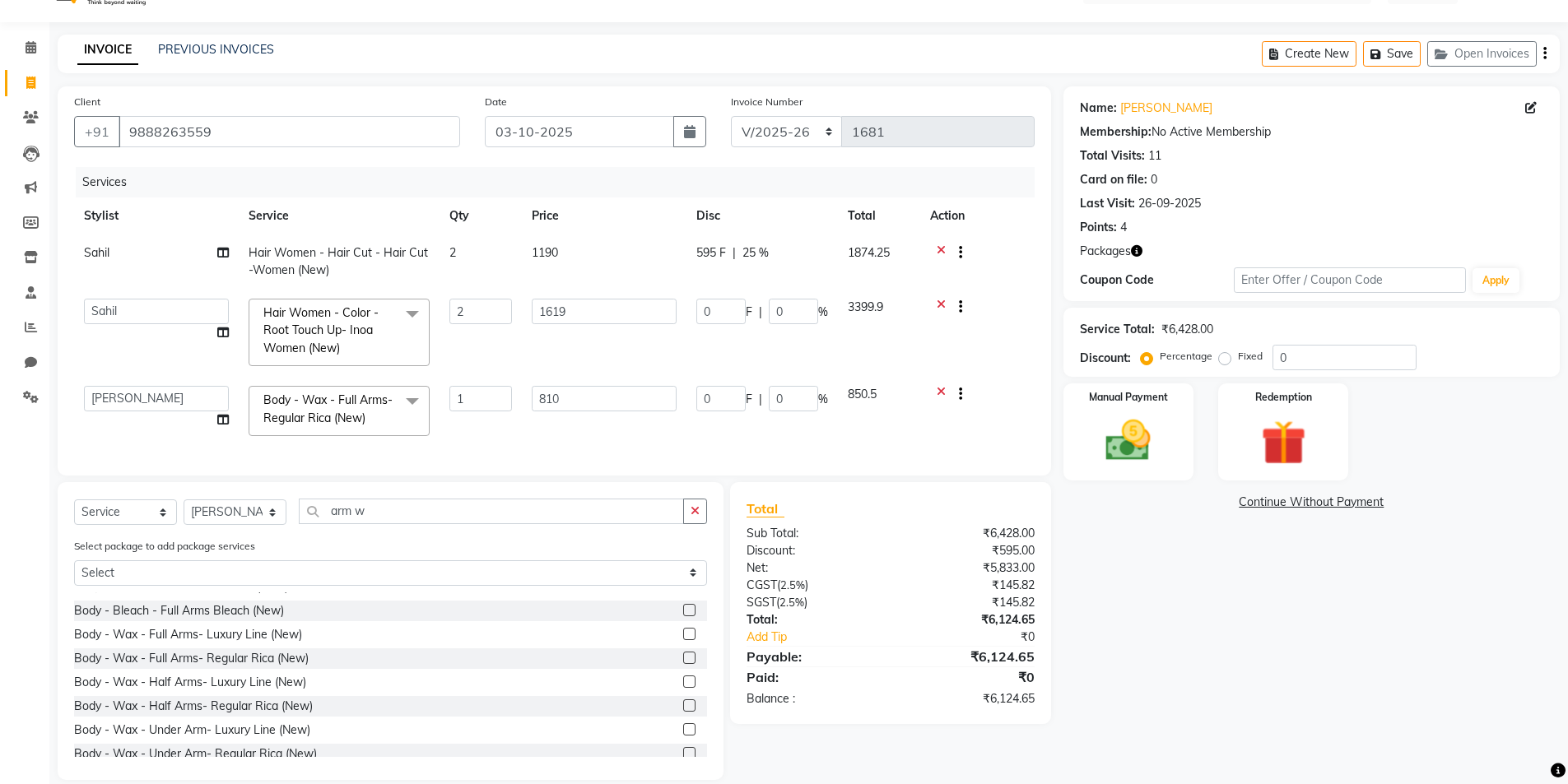
scroll to position [70, 0]
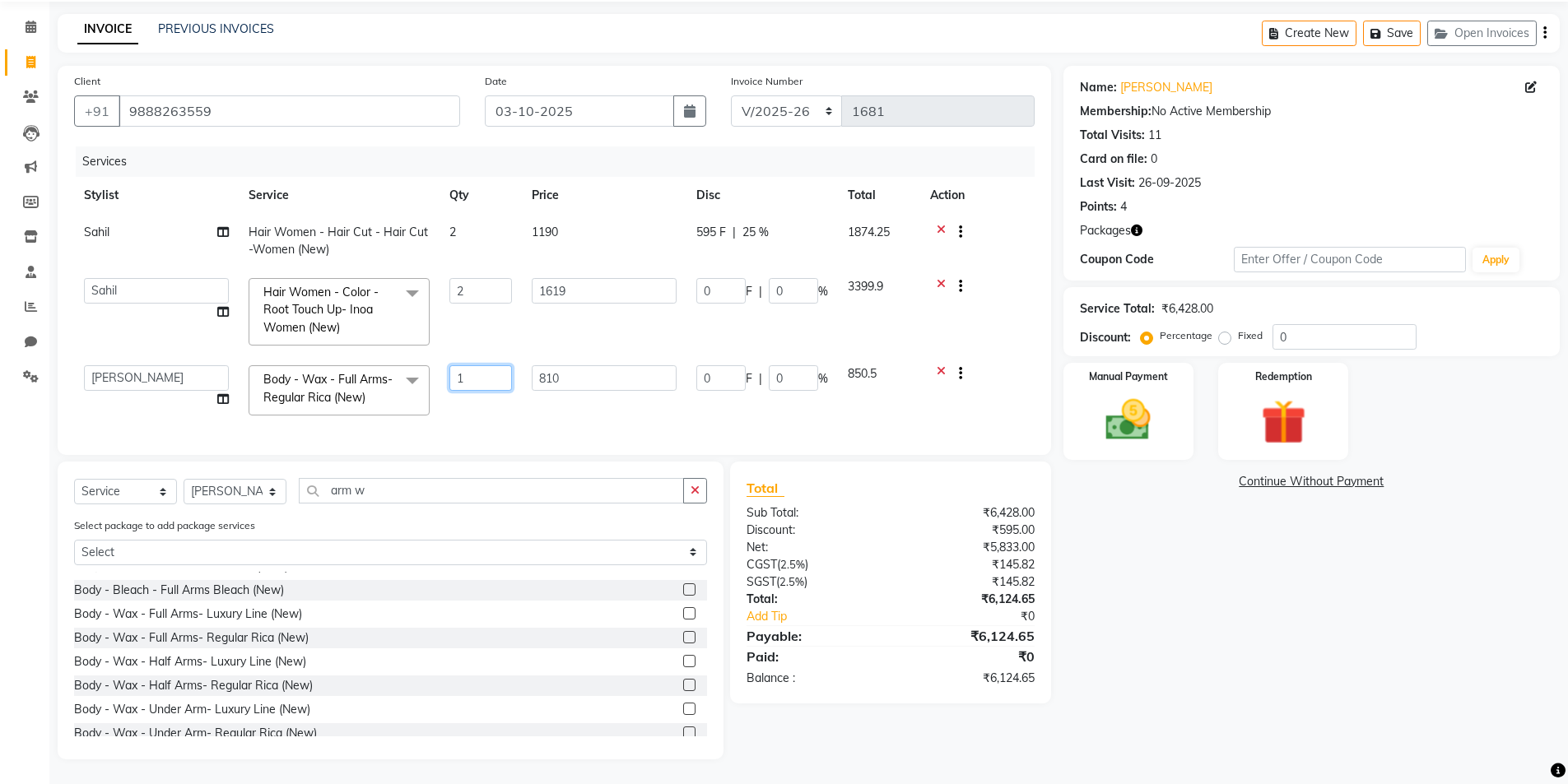
click at [494, 366] on input "1" at bounding box center [480, 378] width 62 height 26
type input "2"
click at [1243, 579] on div "Name: [PERSON_NAME] Membership: No Active Membership Total Visits: 11 Card on f…" at bounding box center [1318, 412] width 509 height 693
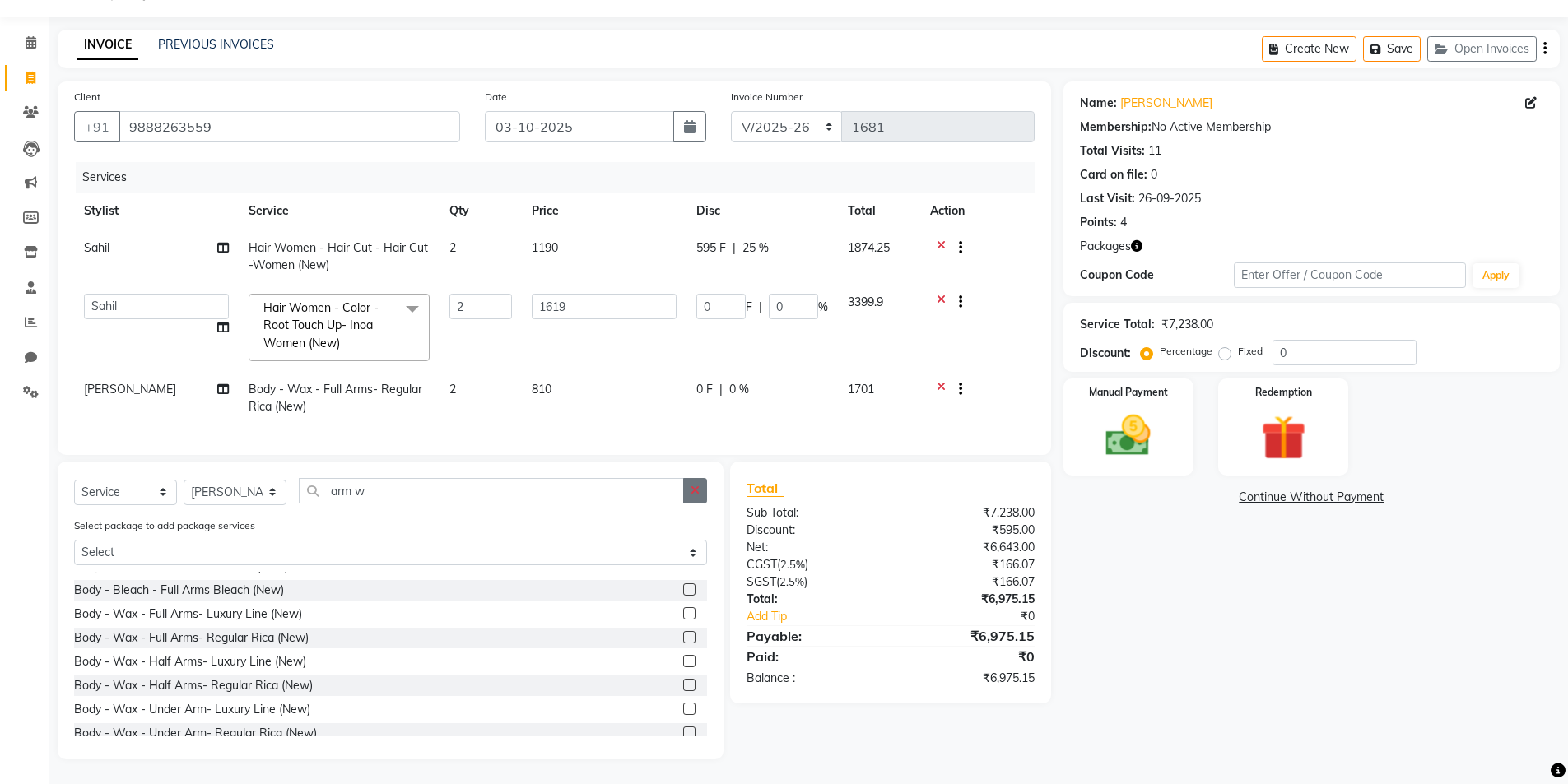
click at [694, 490] on icon "button" at bounding box center [695, 490] width 9 height 11
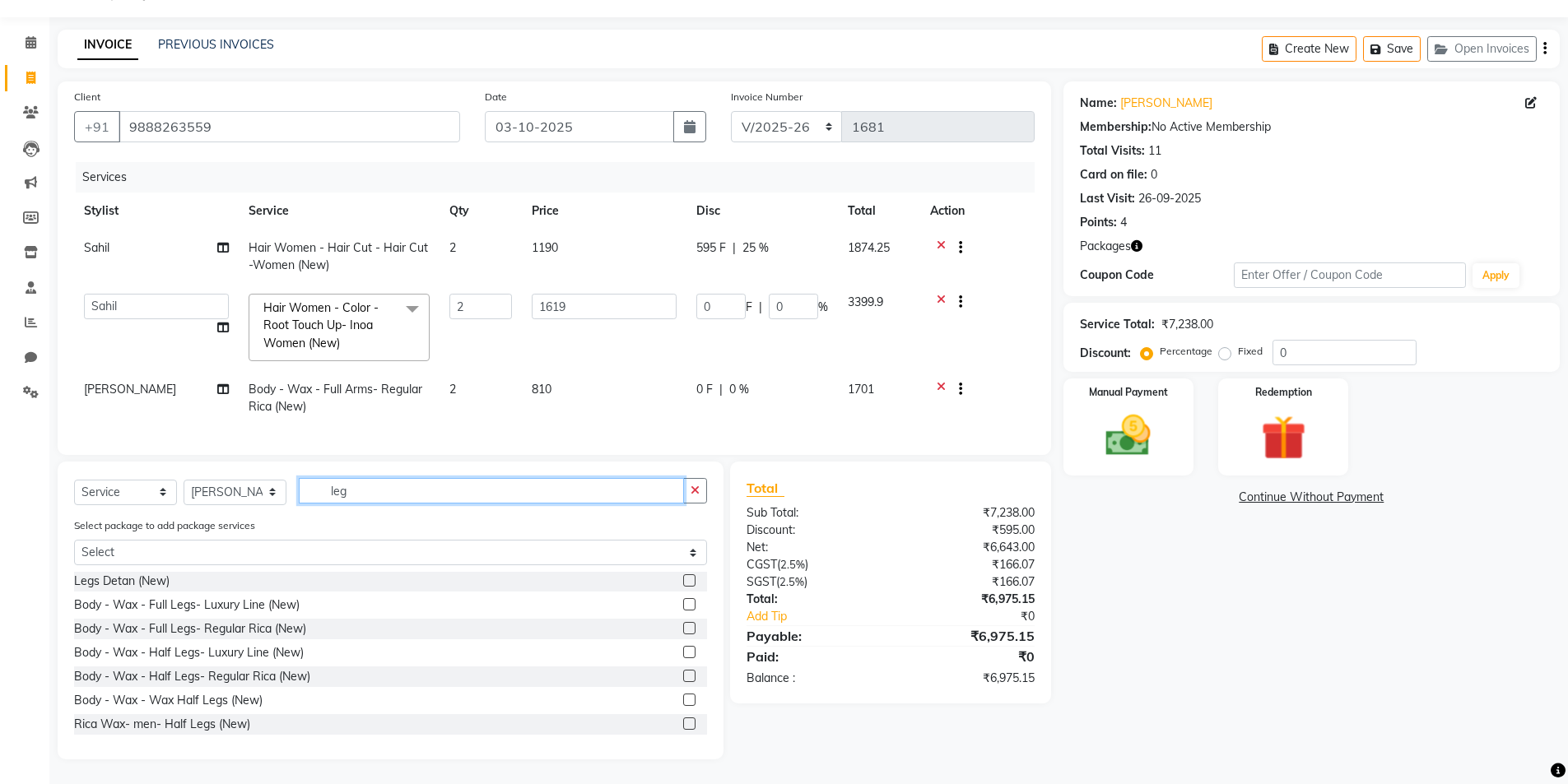
type input "leg"
click at [683, 607] on label at bounding box center [689, 603] width 12 height 12
click at [683, 607] on input "checkbox" at bounding box center [689, 605] width 11 height 11
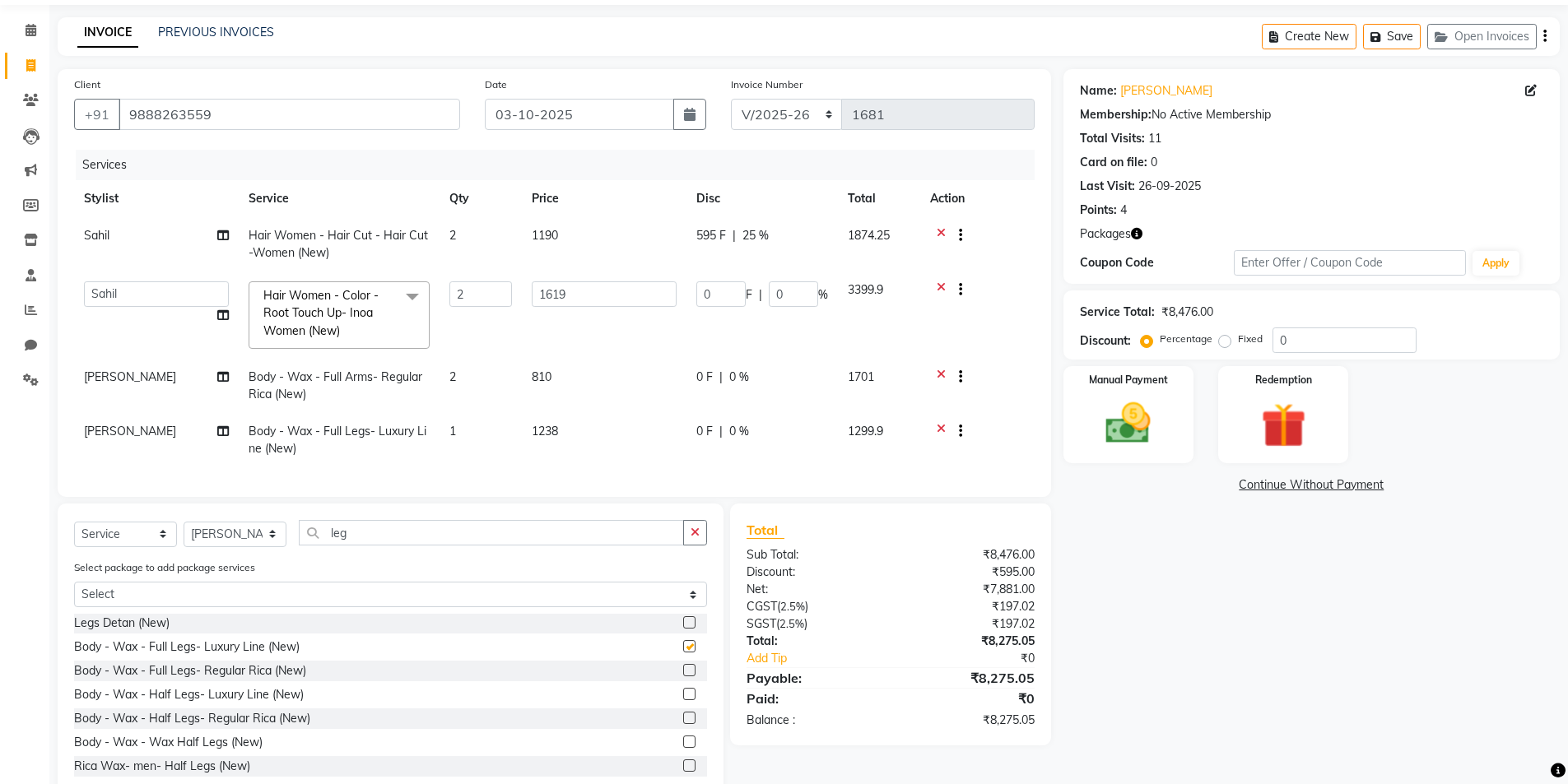
checkbox input "false"
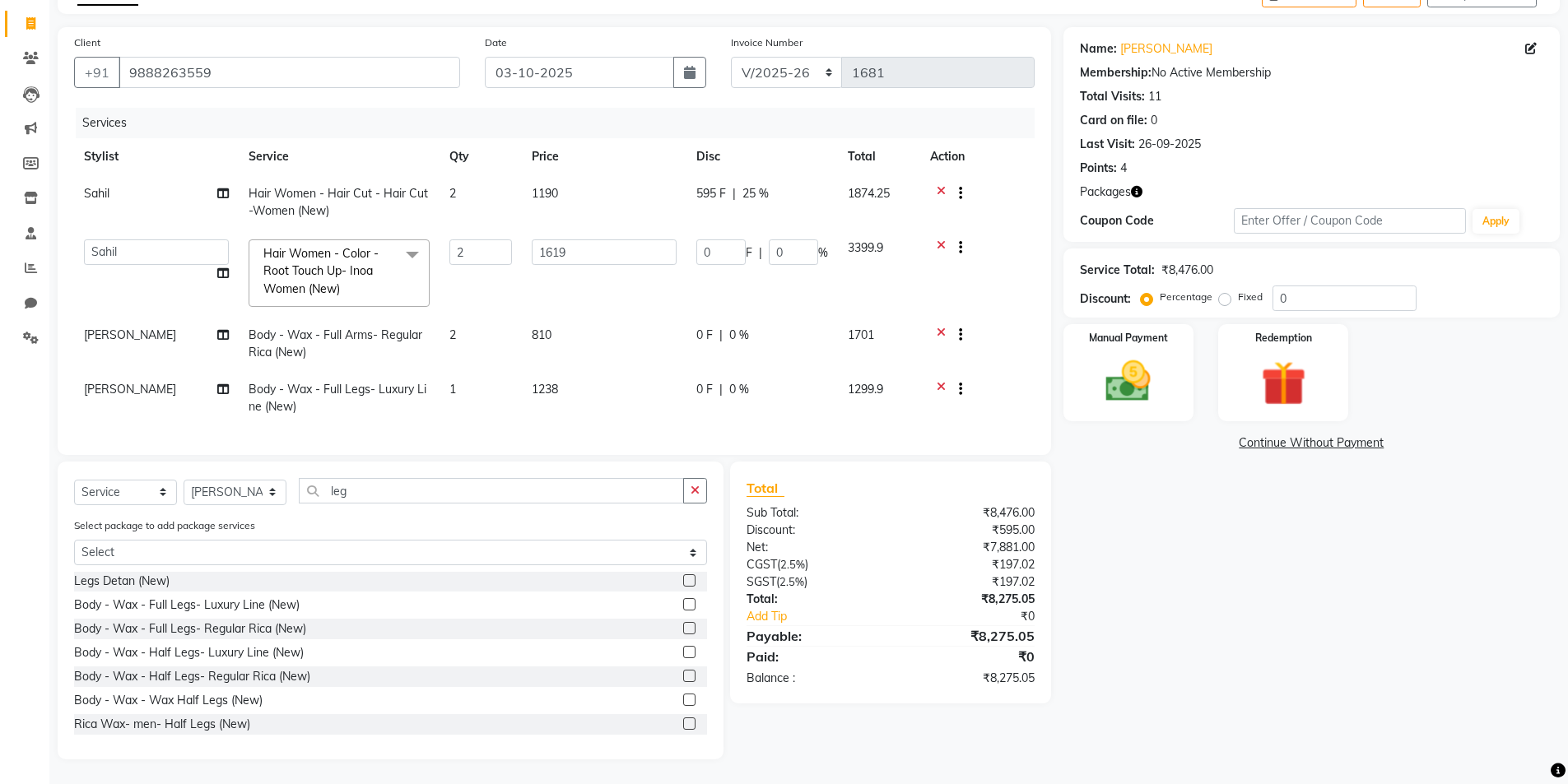
scroll to position [108, 0]
click at [468, 379] on td "1" at bounding box center [480, 398] width 83 height 55
select select "76544"
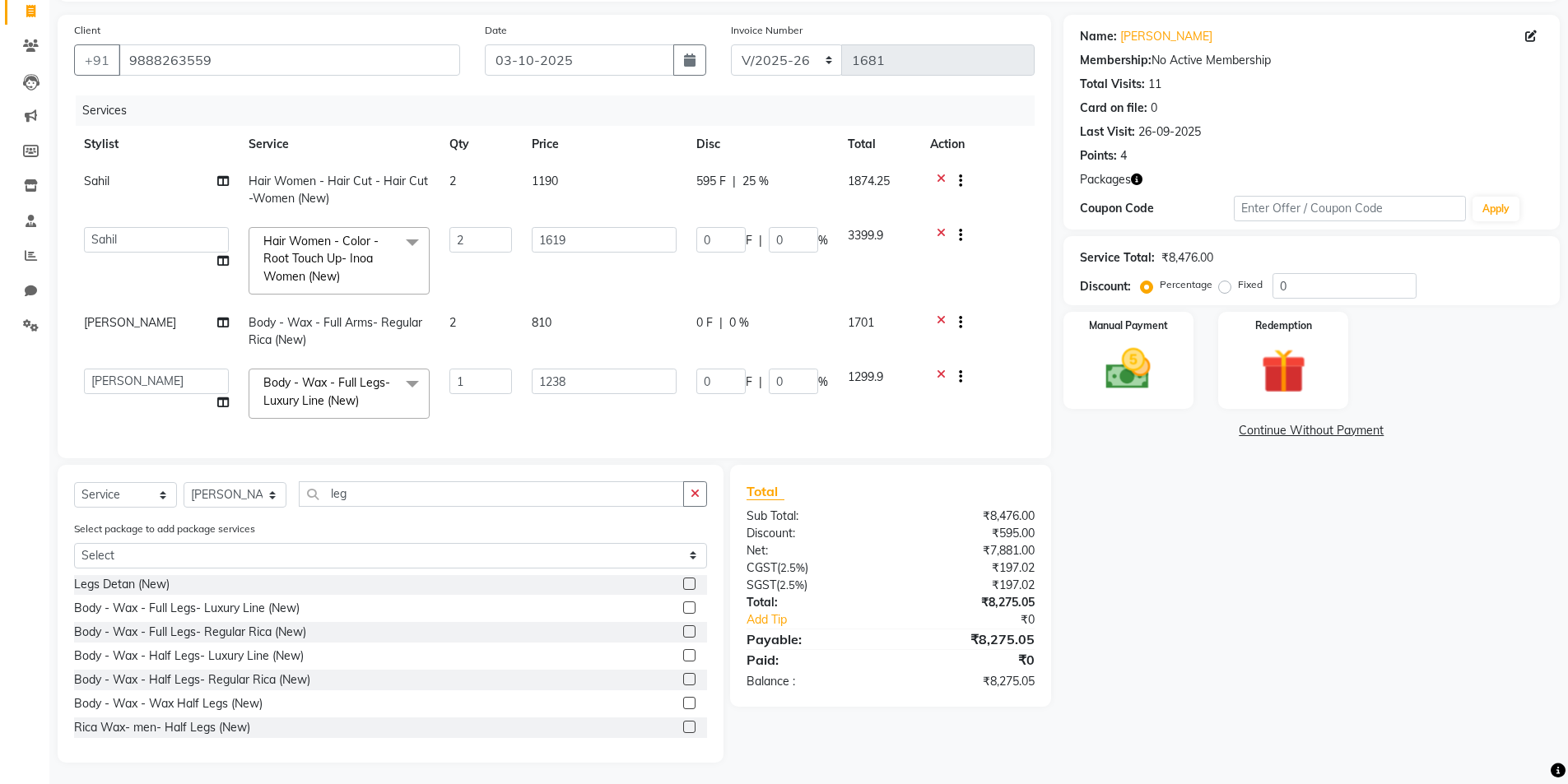
click at [1171, 546] on div "Name: [PERSON_NAME] Membership: No Active Membership Total Visits: 11 Card on f…" at bounding box center [1318, 388] width 509 height 748
click at [237, 499] on select "Select Stylist Admin [PERSON_NAME] [PERSON_NAME] [PERSON_NAME] [PERSON_NAME] [P…" at bounding box center [235, 495] width 103 height 26
select select "80364"
click at [184, 494] on select "Select Stylist Admin [PERSON_NAME] [PERSON_NAME] [PERSON_NAME] [PERSON_NAME] [P…" at bounding box center [235, 495] width 103 height 26
click at [698, 499] on icon "button" at bounding box center [695, 493] width 9 height 11
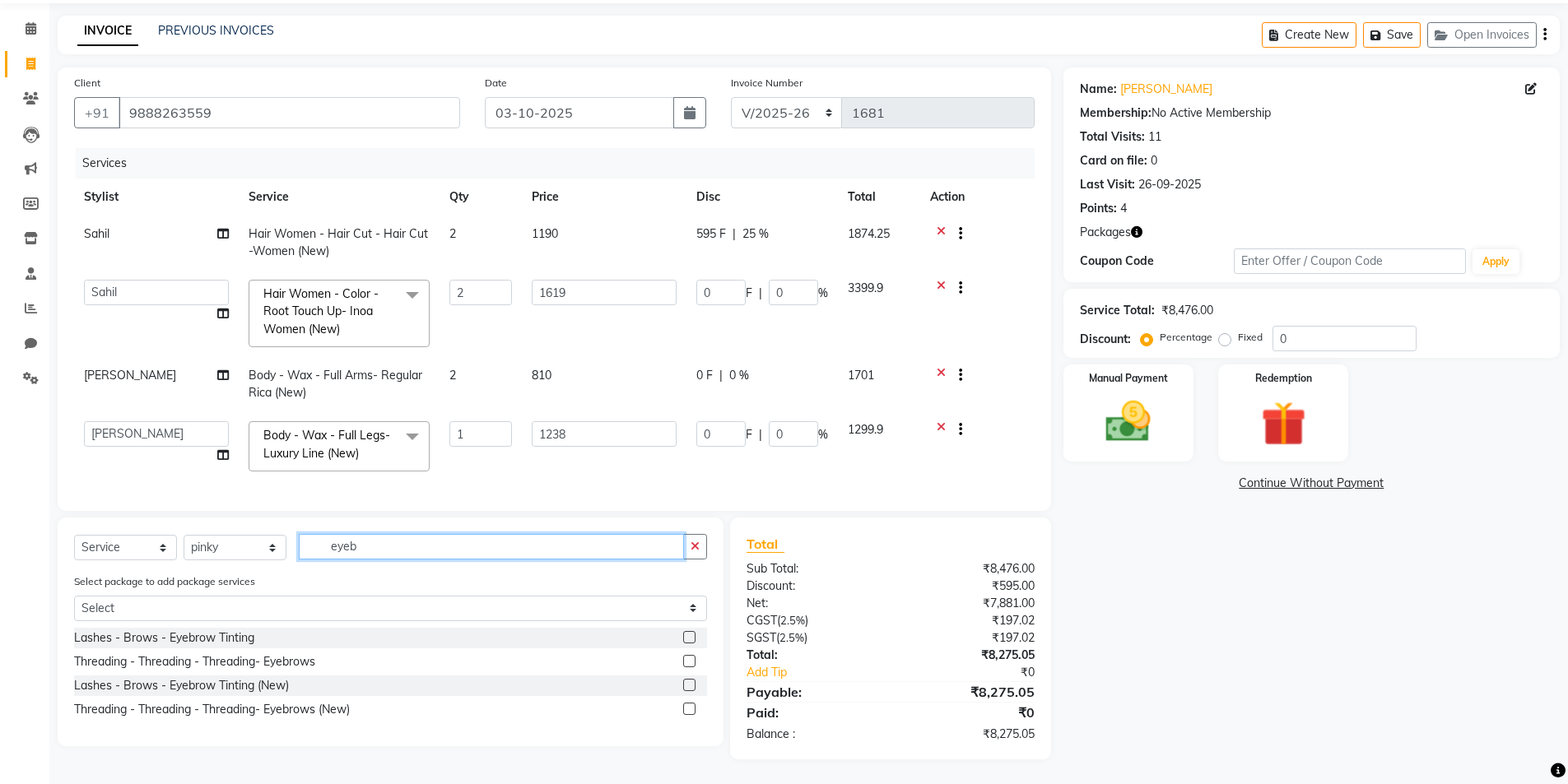
scroll to position [69, 0]
type input "eyeb"
click at [689, 710] on label at bounding box center [689, 708] width 12 height 12
click at [689, 710] on input "checkbox" at bounding box center [689, 710] width 11 height 11
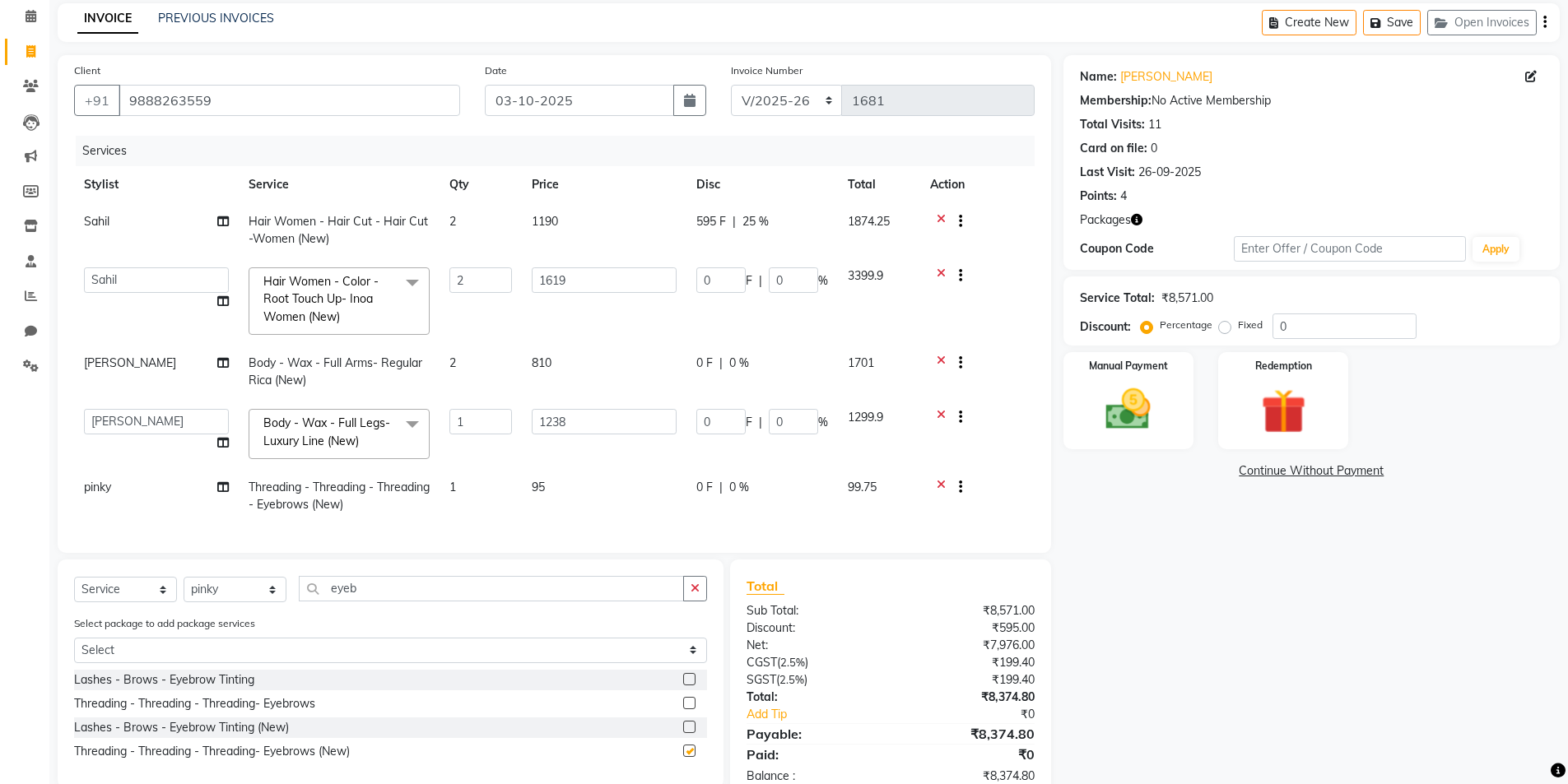
checkbox input "false"
click at [695, 594] on icon "button" at bounding box center [695, 588] width 9 height 11
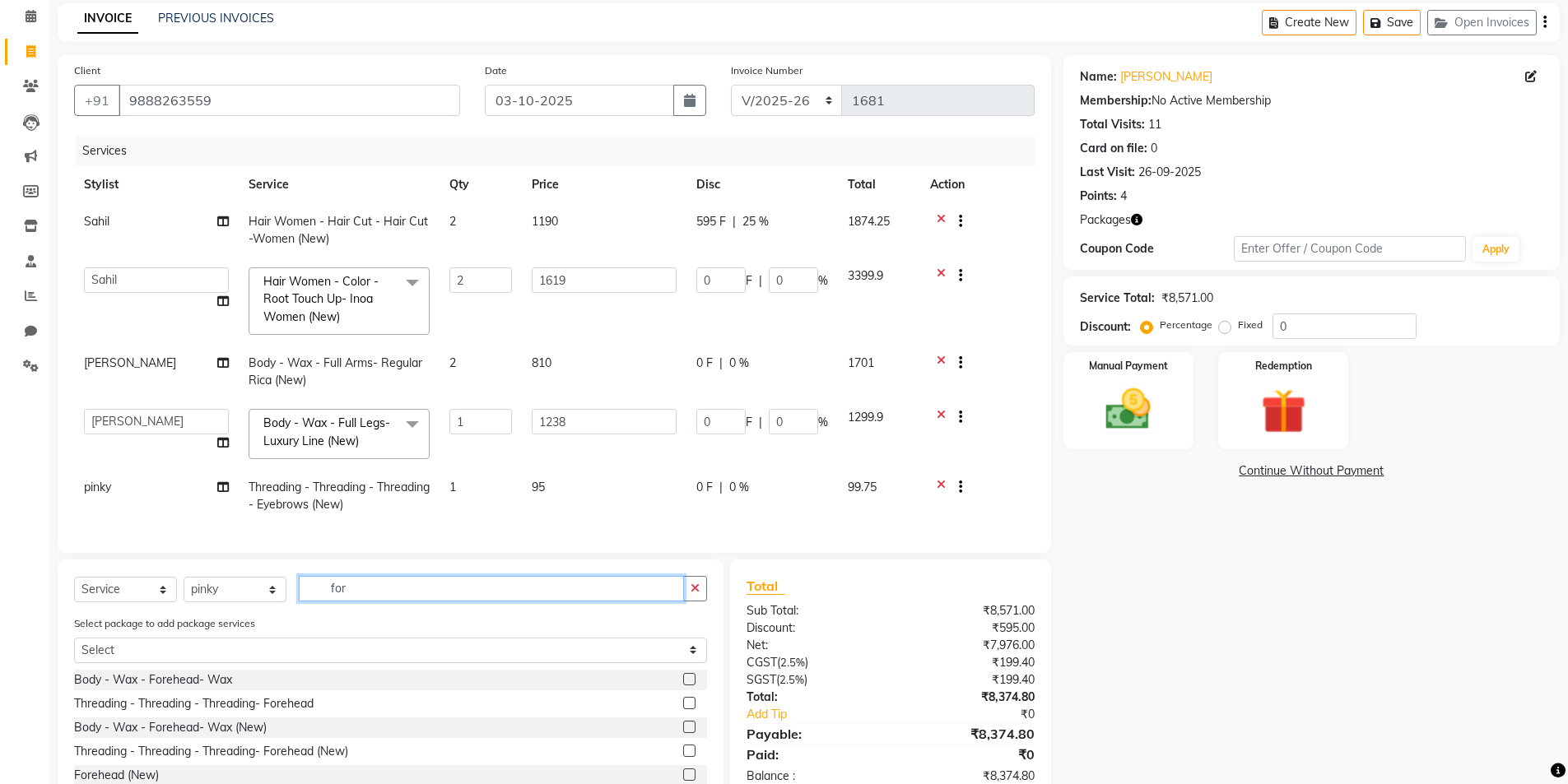
scroll to position [132, 0]
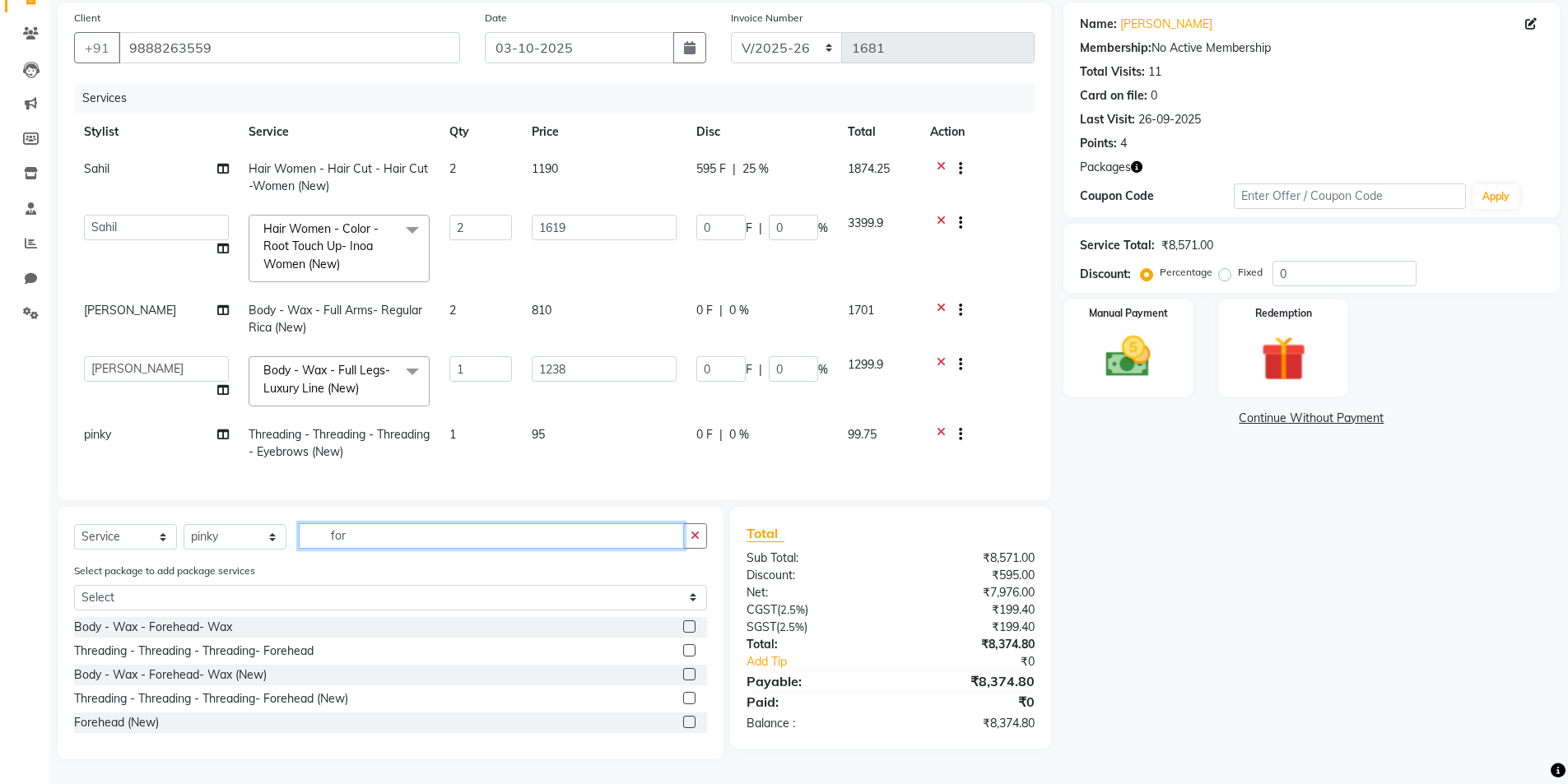
type input "for"
click at [690, 698] on label at bounding box center [689, 698] width 12 height 12
click at [690, 698] on input "checkbox" at bounding box center [689, 699] width 11 height 11
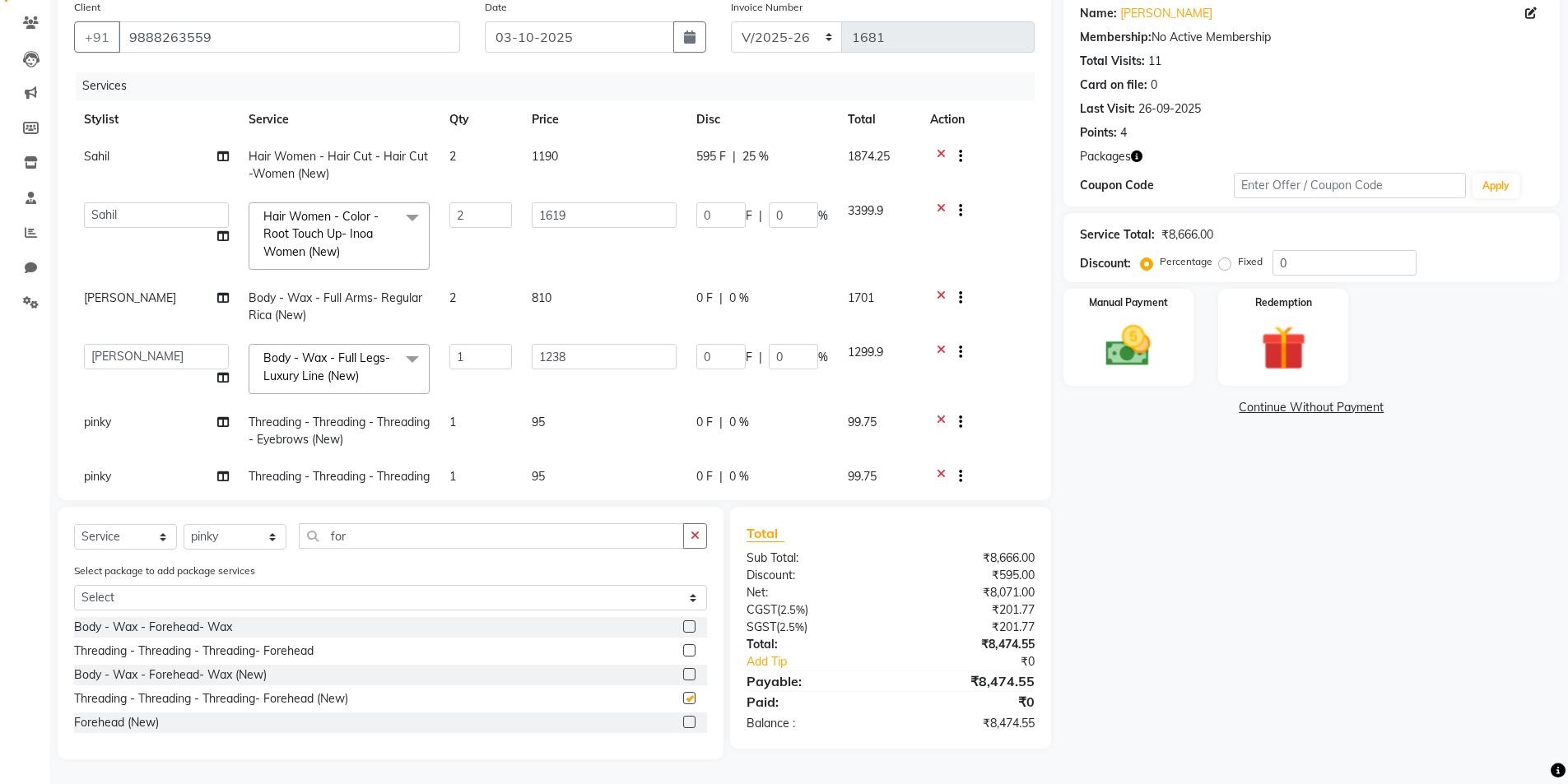
checkbox input "false"
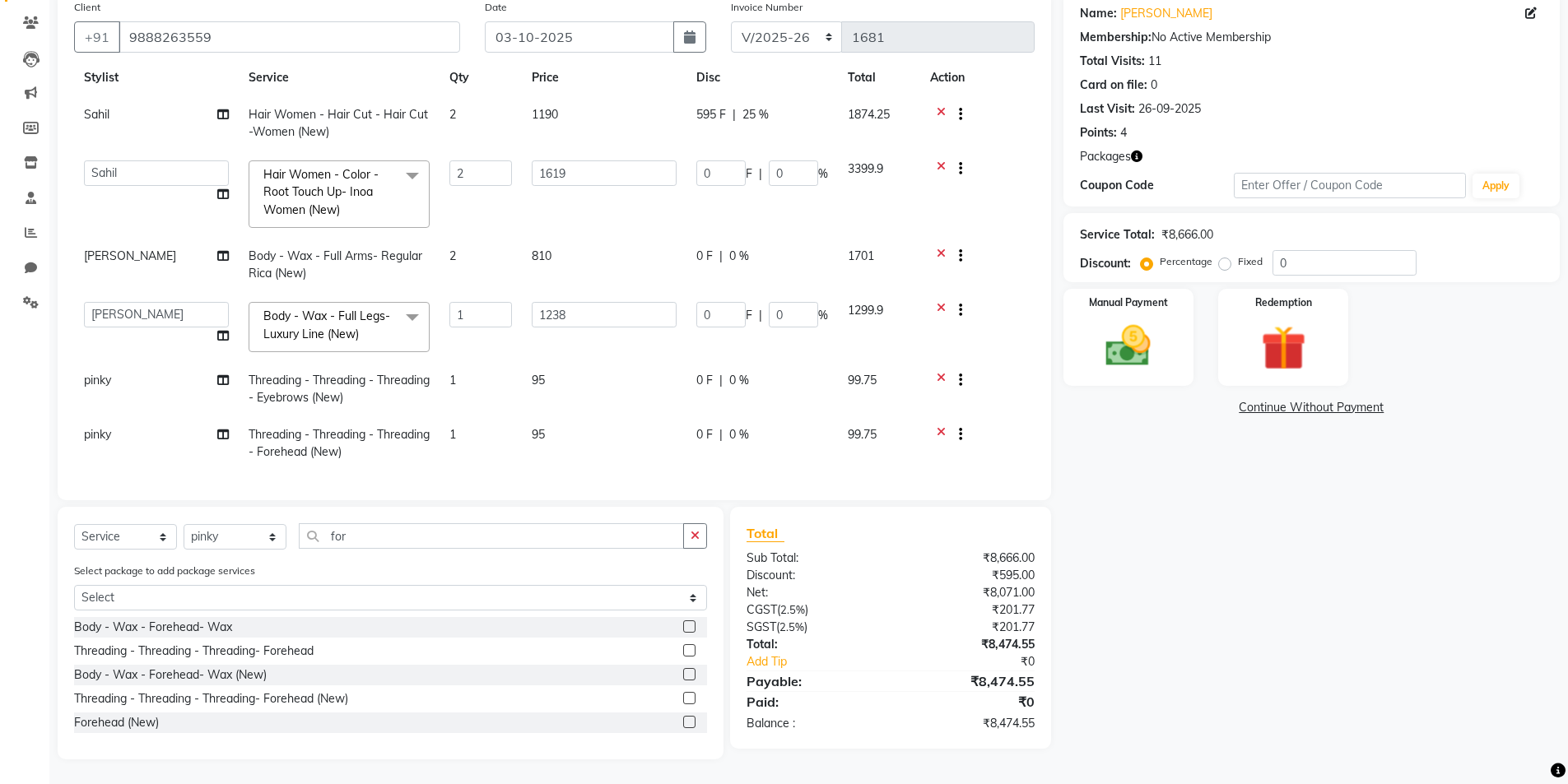
click at [940, 372] on icon at bounding box center [941, 382] width 9 height 20
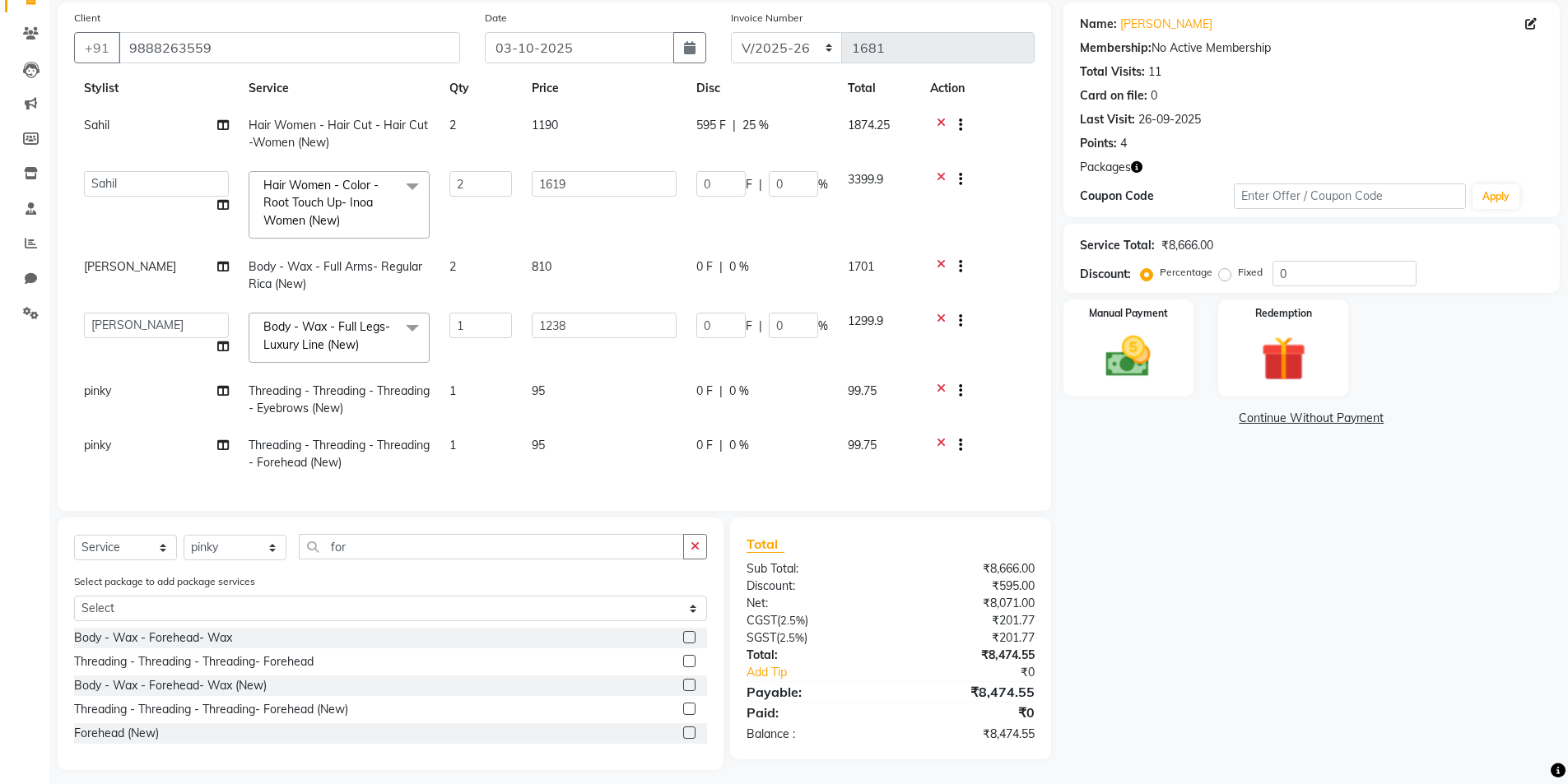
scroll to position [0, 0]
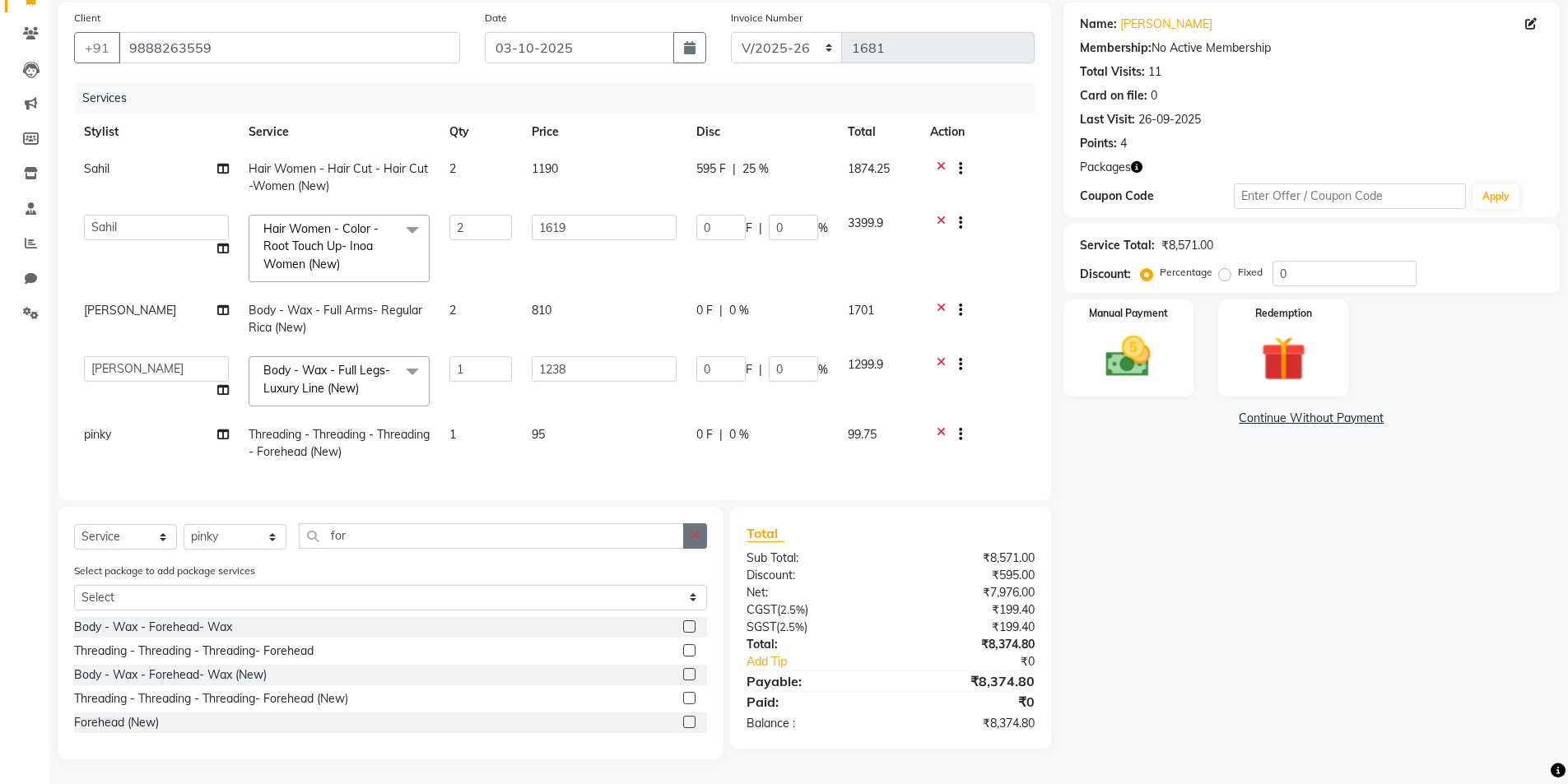
click at [698, 537] on icon "button" at bounding box center [695, 536] width 9 height 11
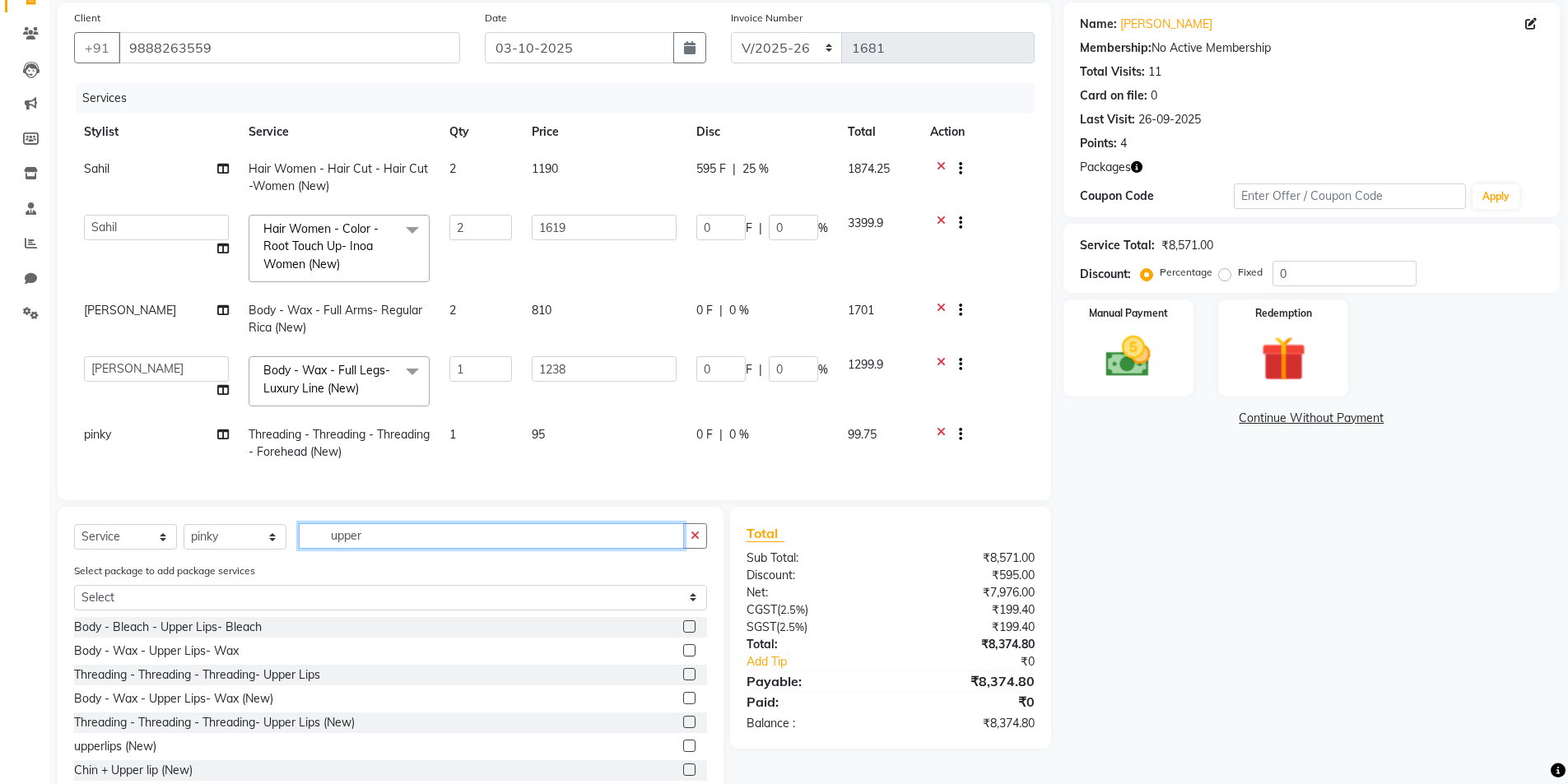
scroll to position [166, 0]
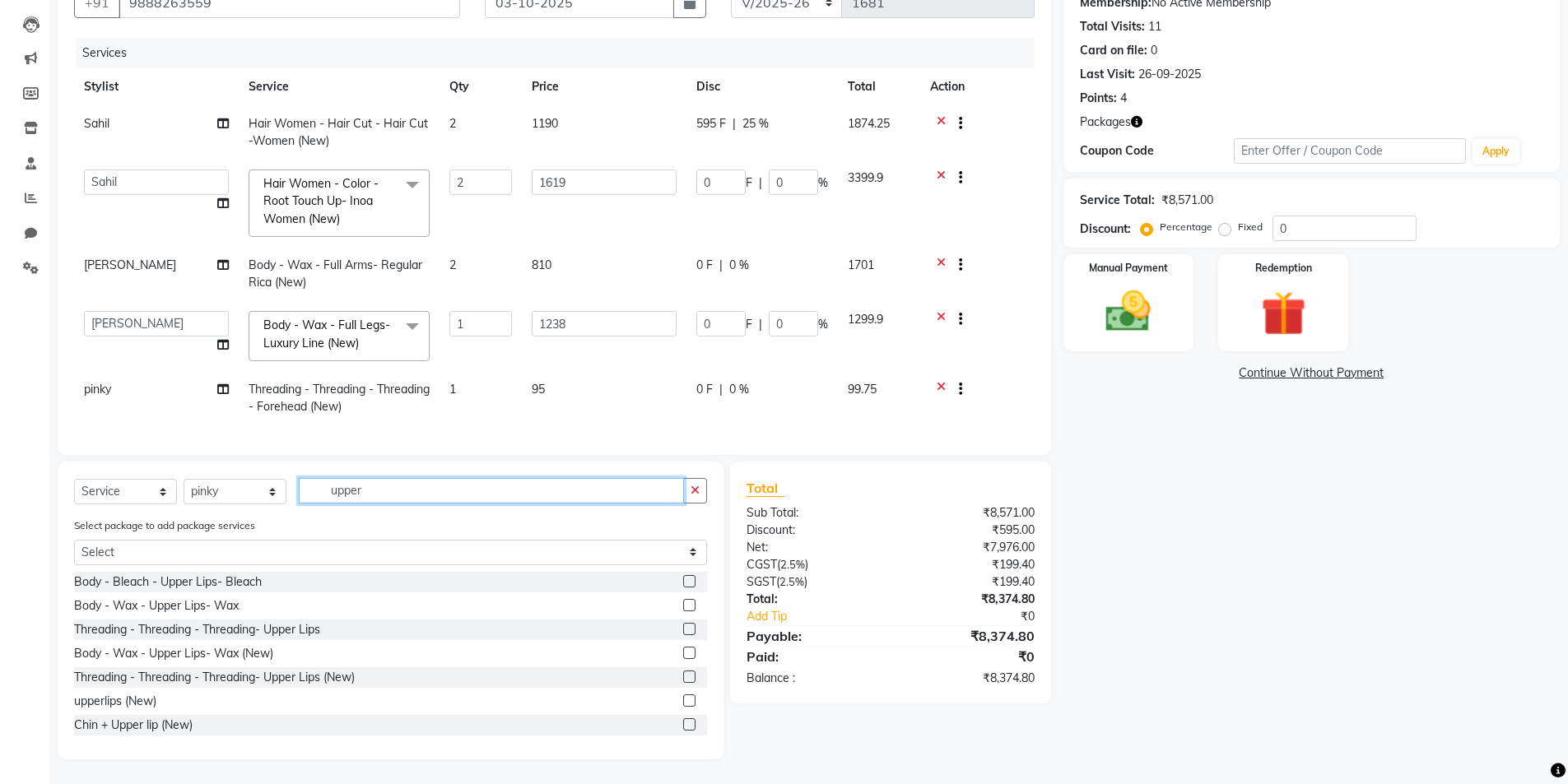
type input "upper"
click at [683, 677] on label at bounding box center [689, 676] width 12 height 12
click at [683, 677] on input "checkbox" at bounding box center [689, 677] width 11 height 11
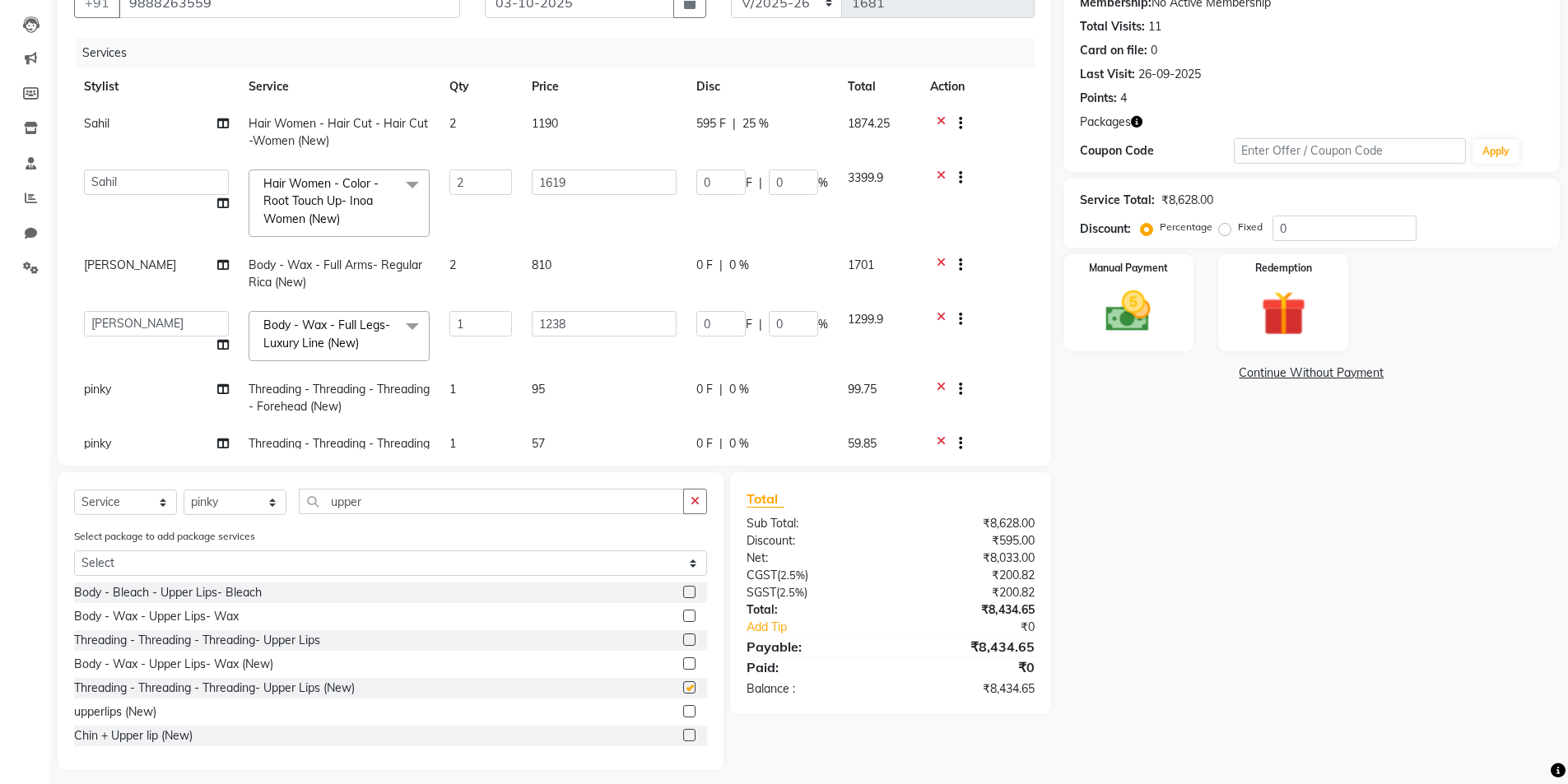
checkbox input "false"
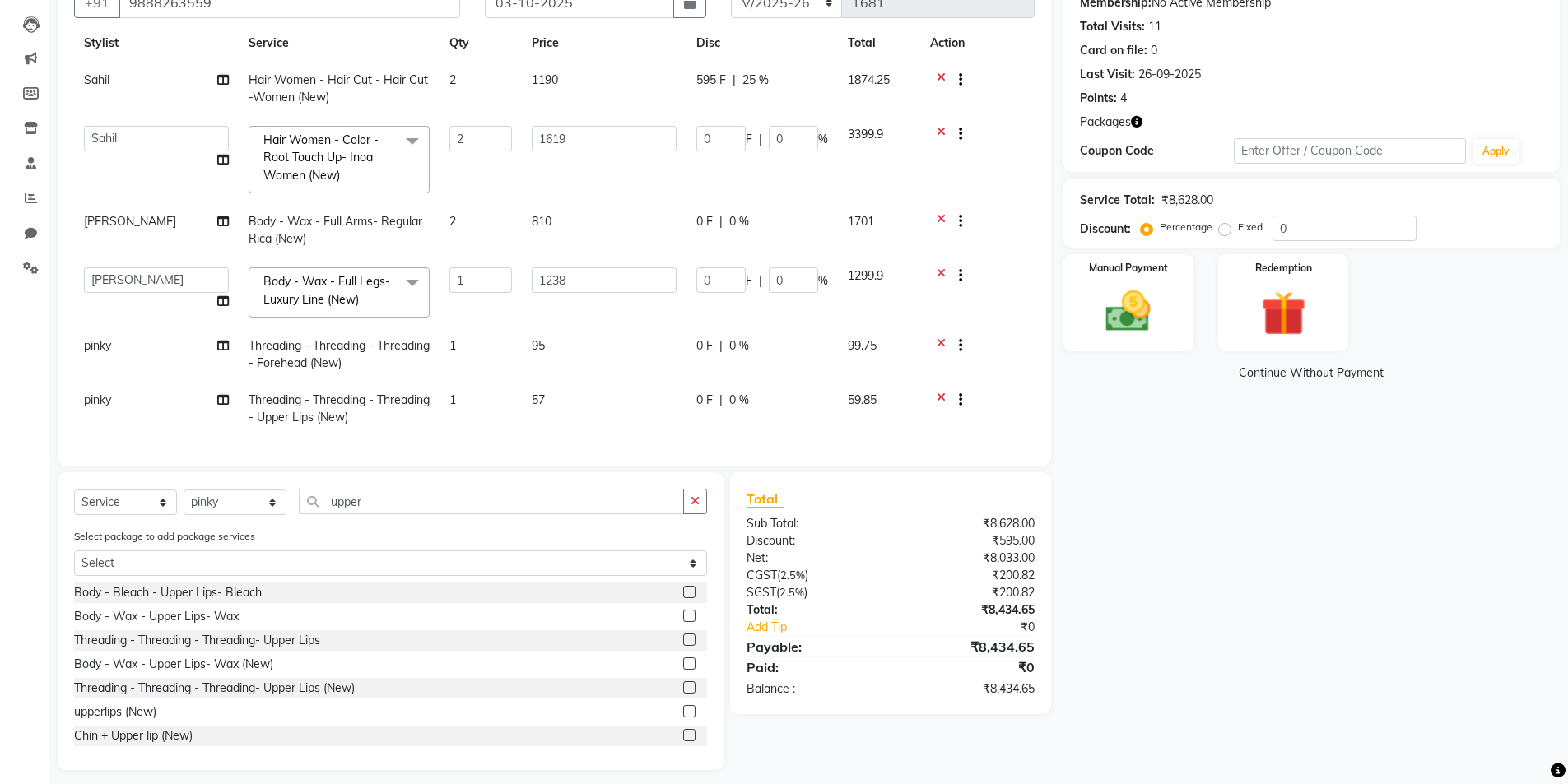
scroll to position [177, 0]
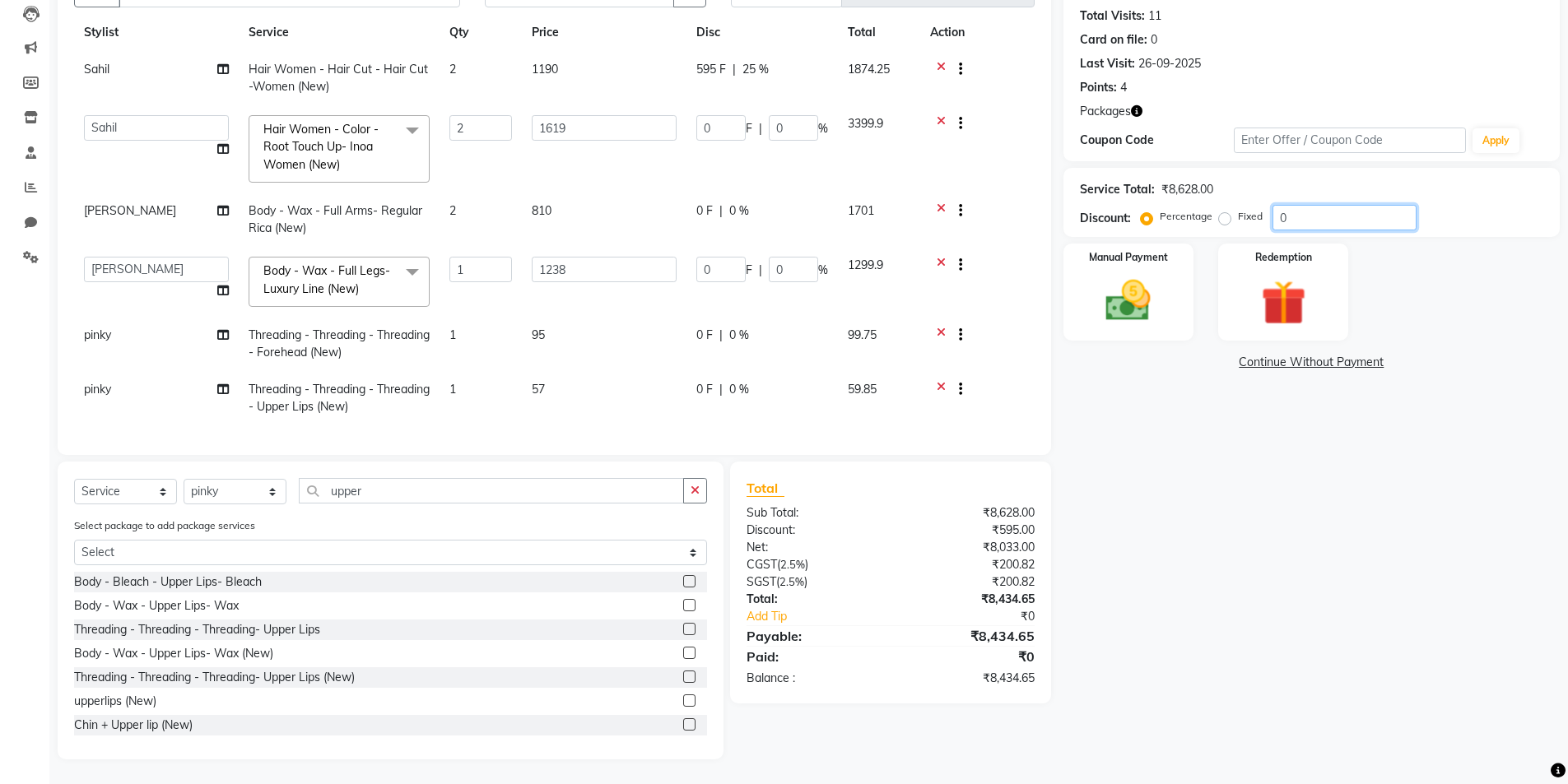
click at [1332, 221] on input "0" at bounding box center [1344, 218] width 144 height 26
type input "5"
type input "161.9"
type input "5"
type input "61.9"
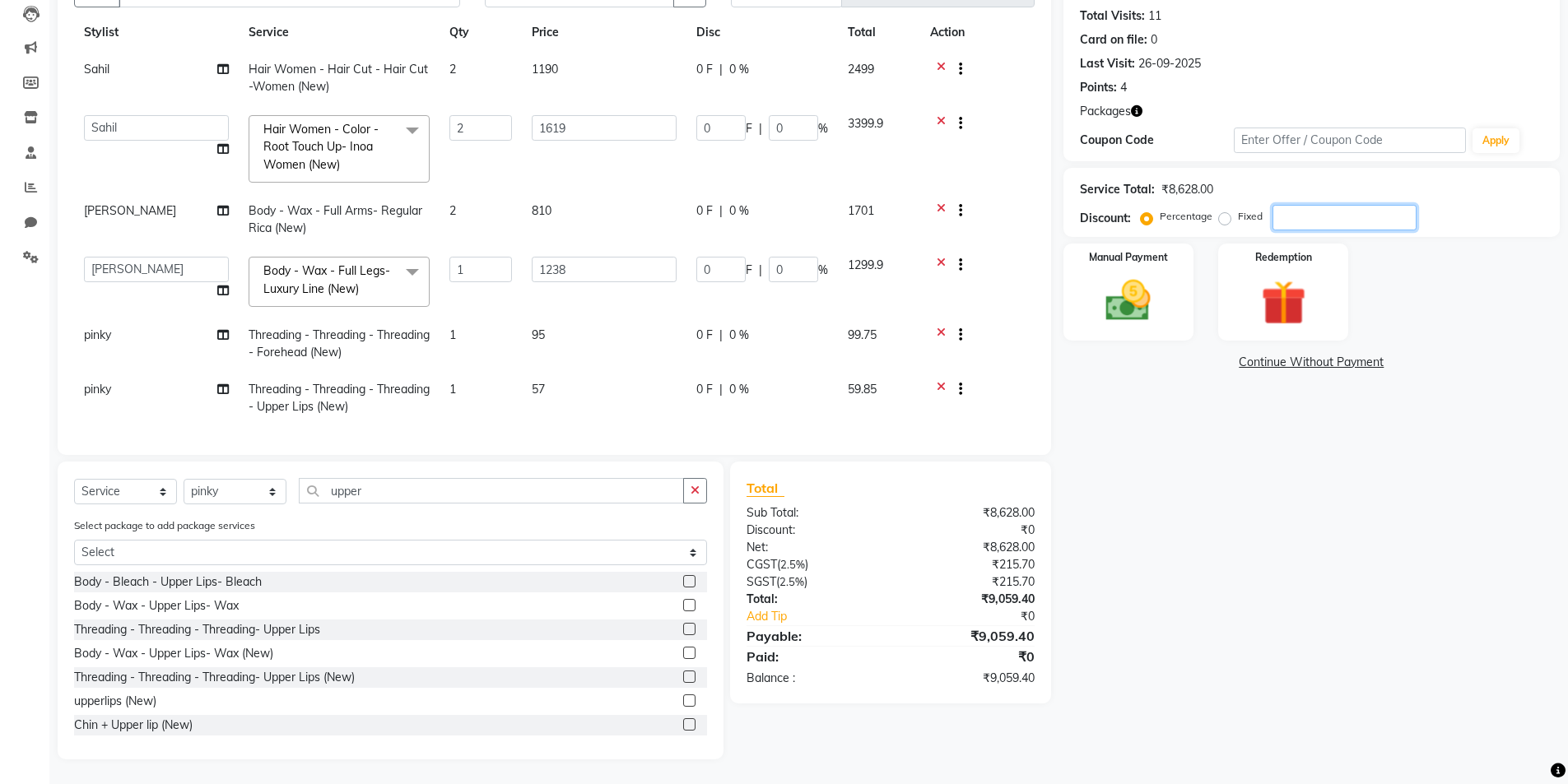
type input "5"
type input "50"
type input "1619"
type input "50"
type input "619"
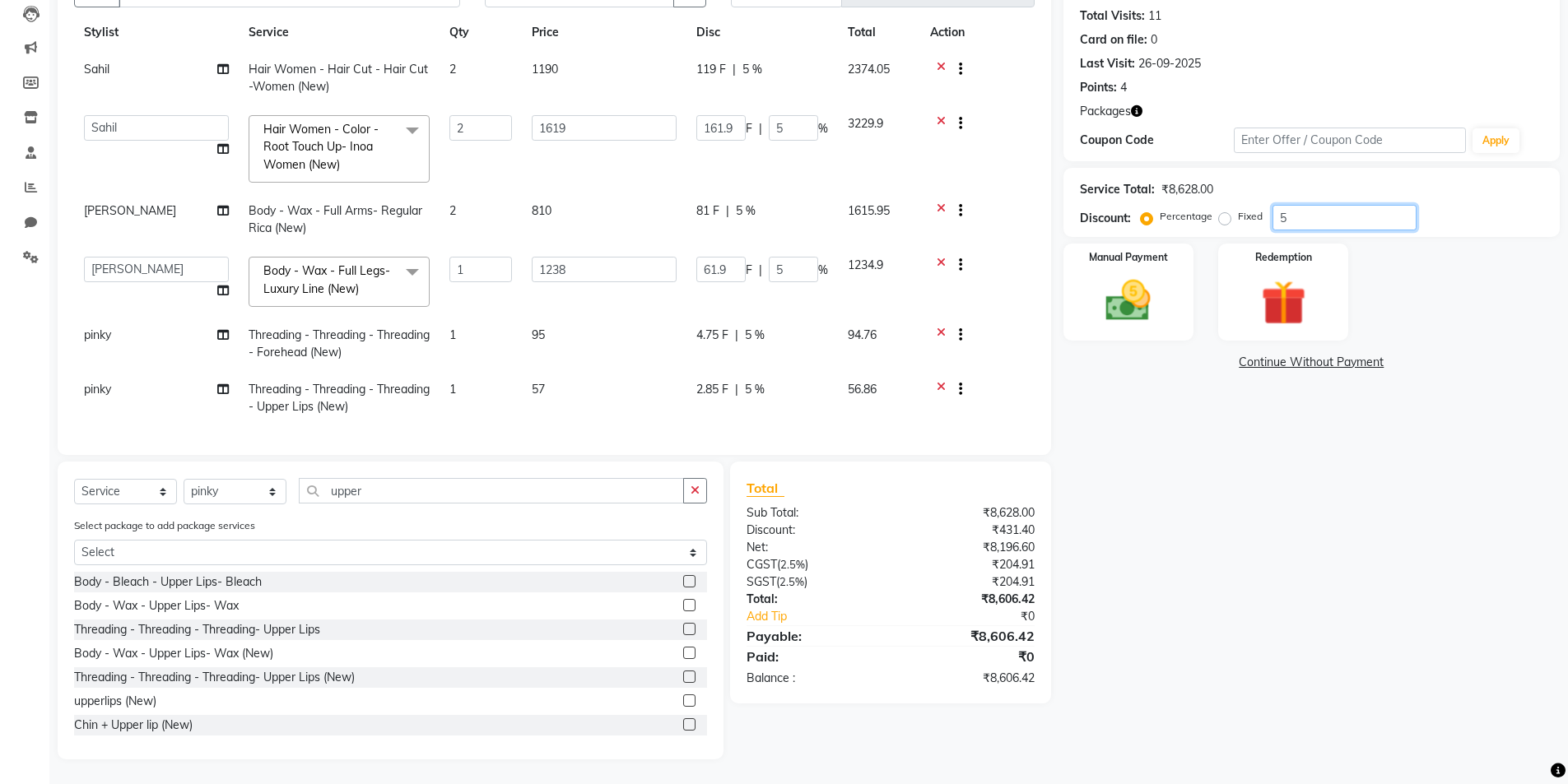
type input "50"
type input "5"
type input "161.9"
type input "5"
type input "61.9"
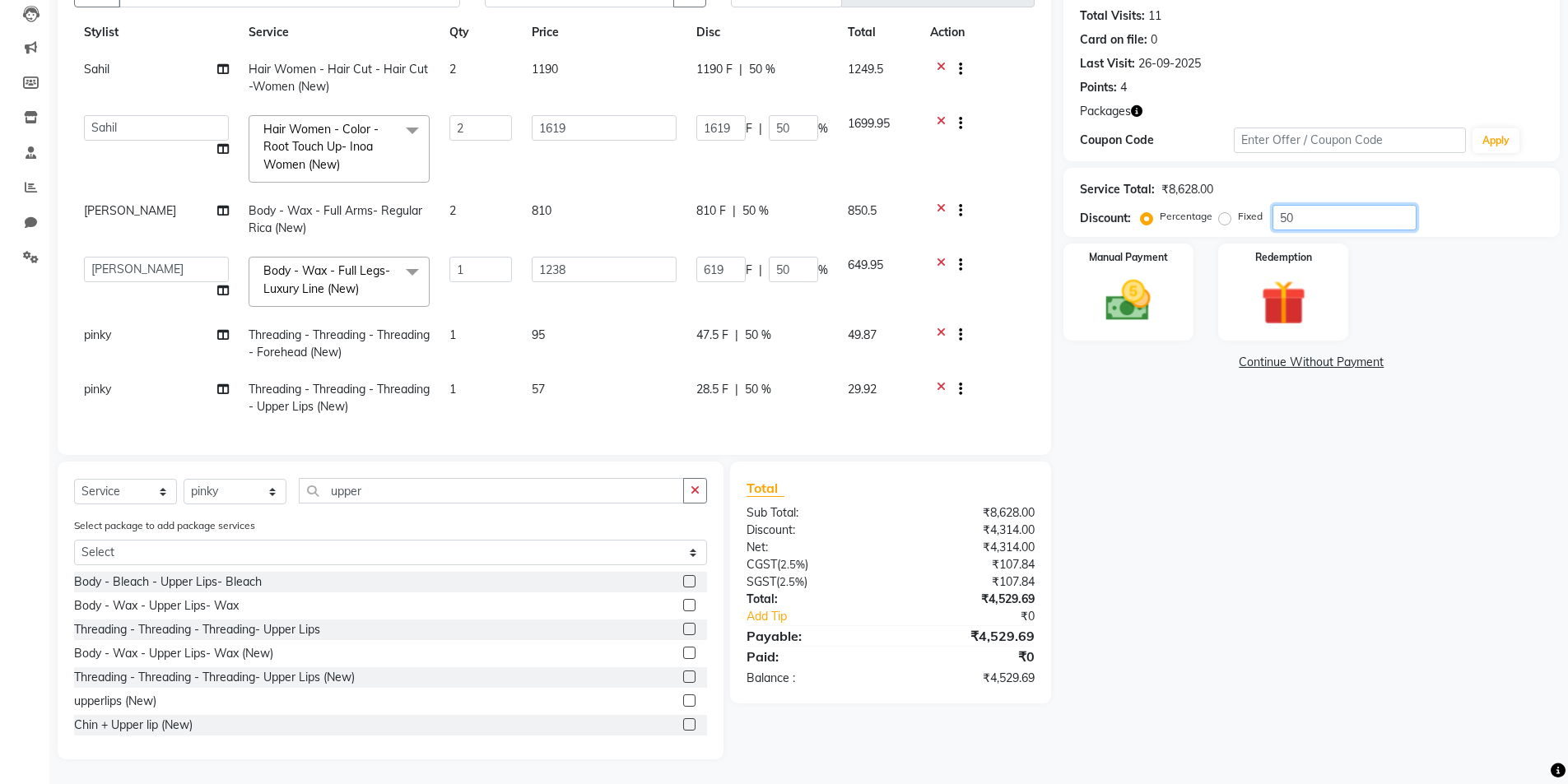
type input "5"
type input "0"
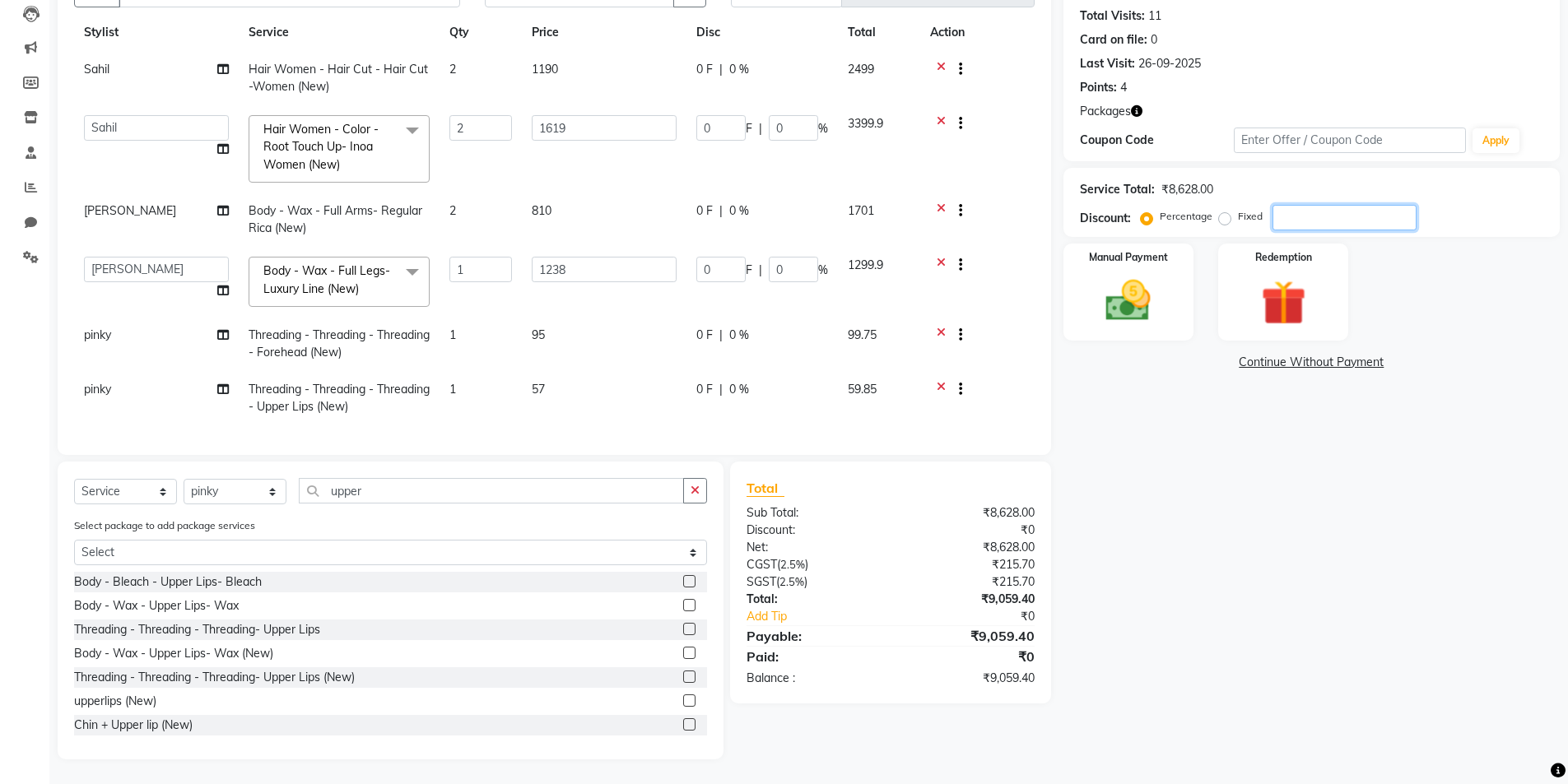
scroll to position [54, 0]
click at [940, 257] on icon at bounding box center [941, 267] width 9 height 20
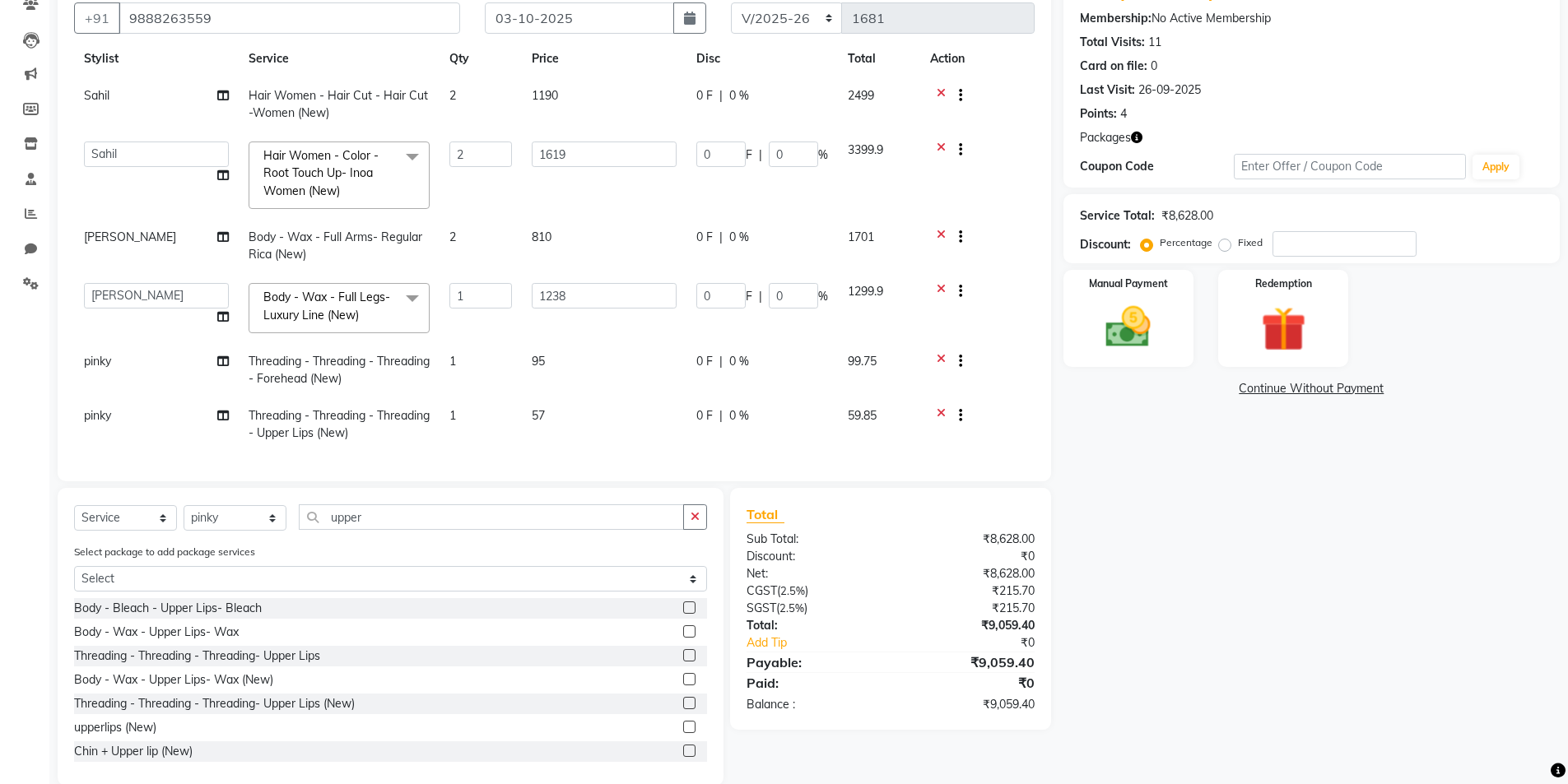
scroll to position [0, 0]
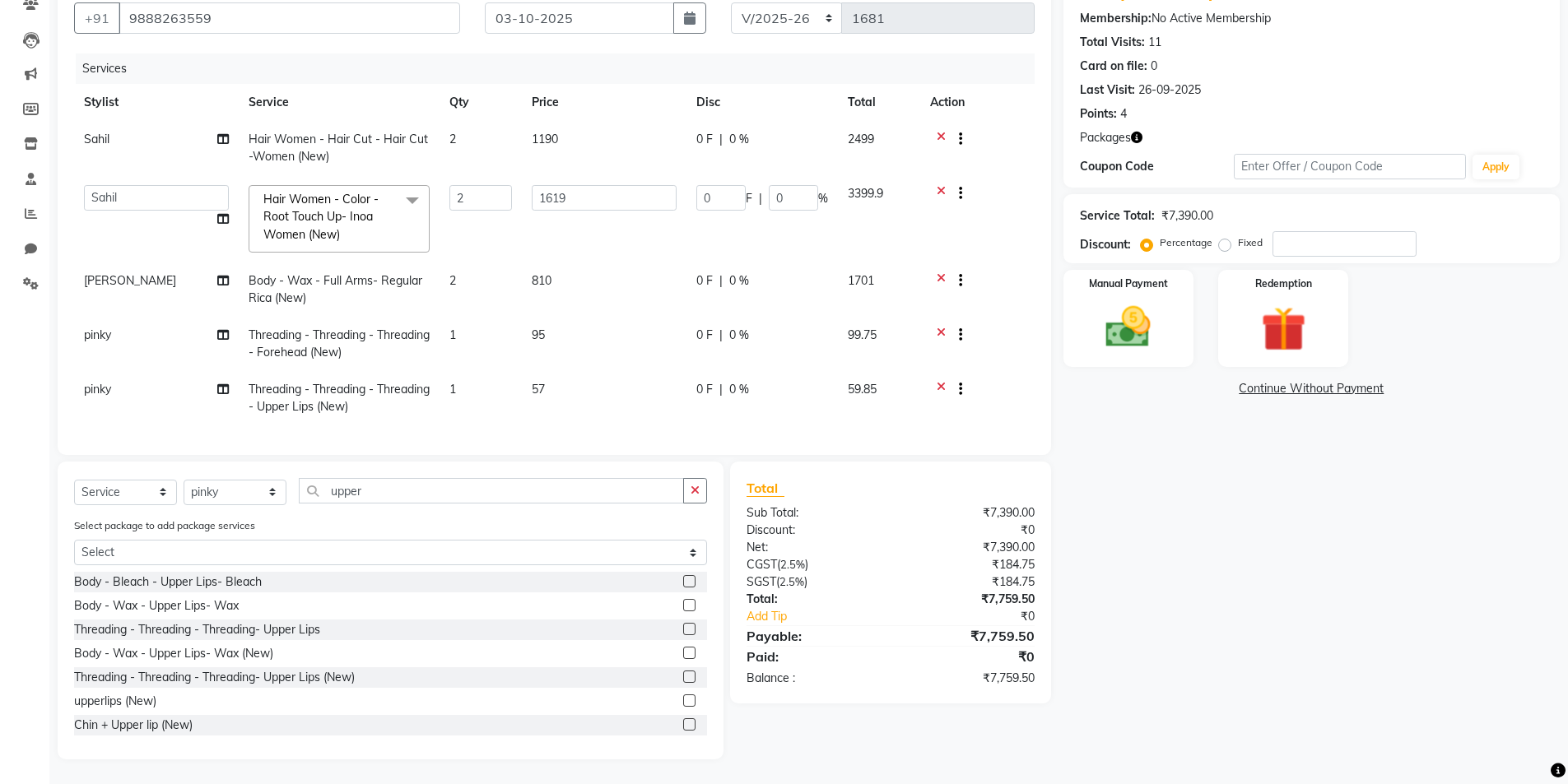
click at [913, 282] on td "1701" at bounding box center [879, 289] width 83 height 55
select select "76544"
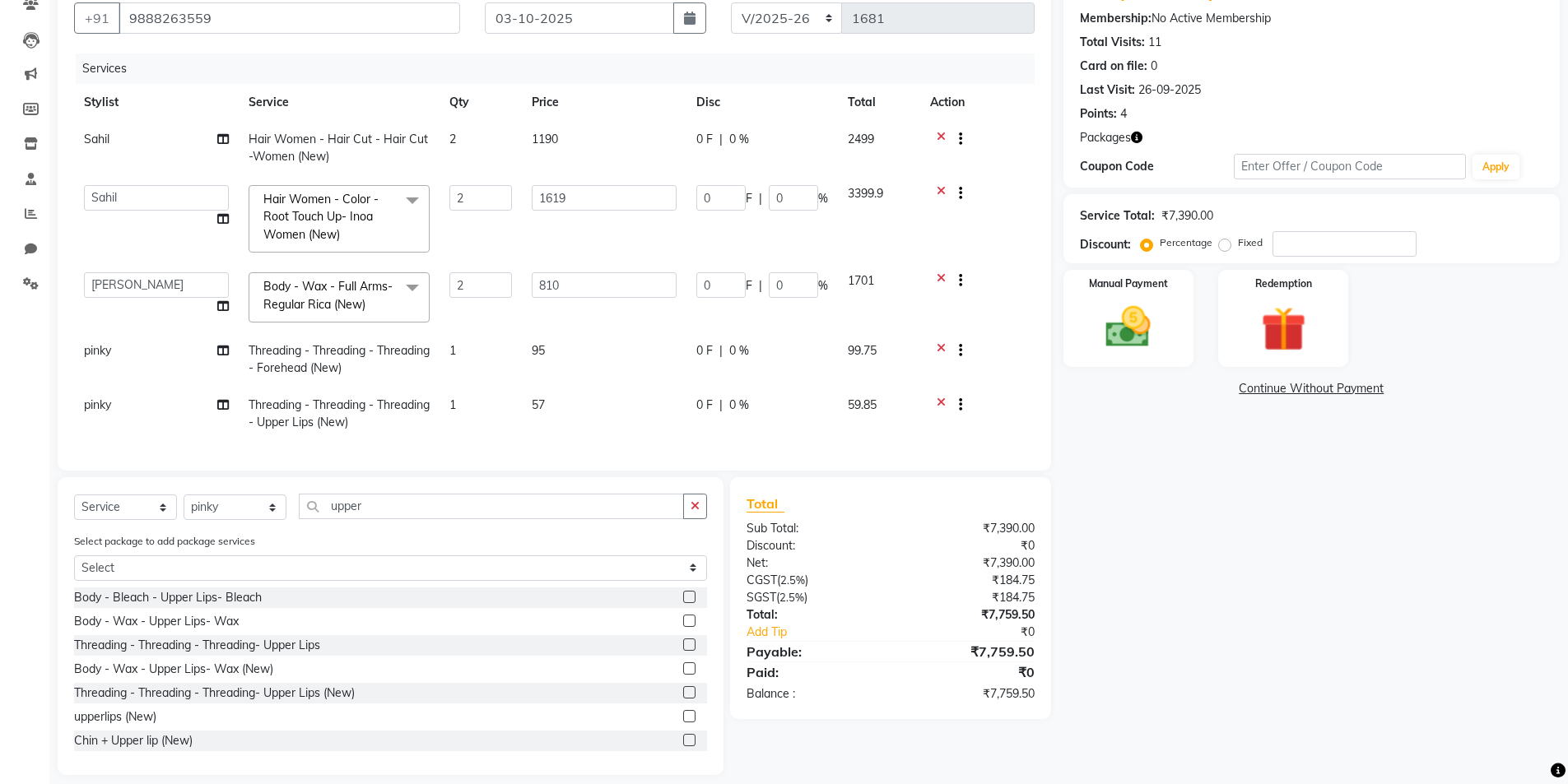
scroll to position [177, 0]
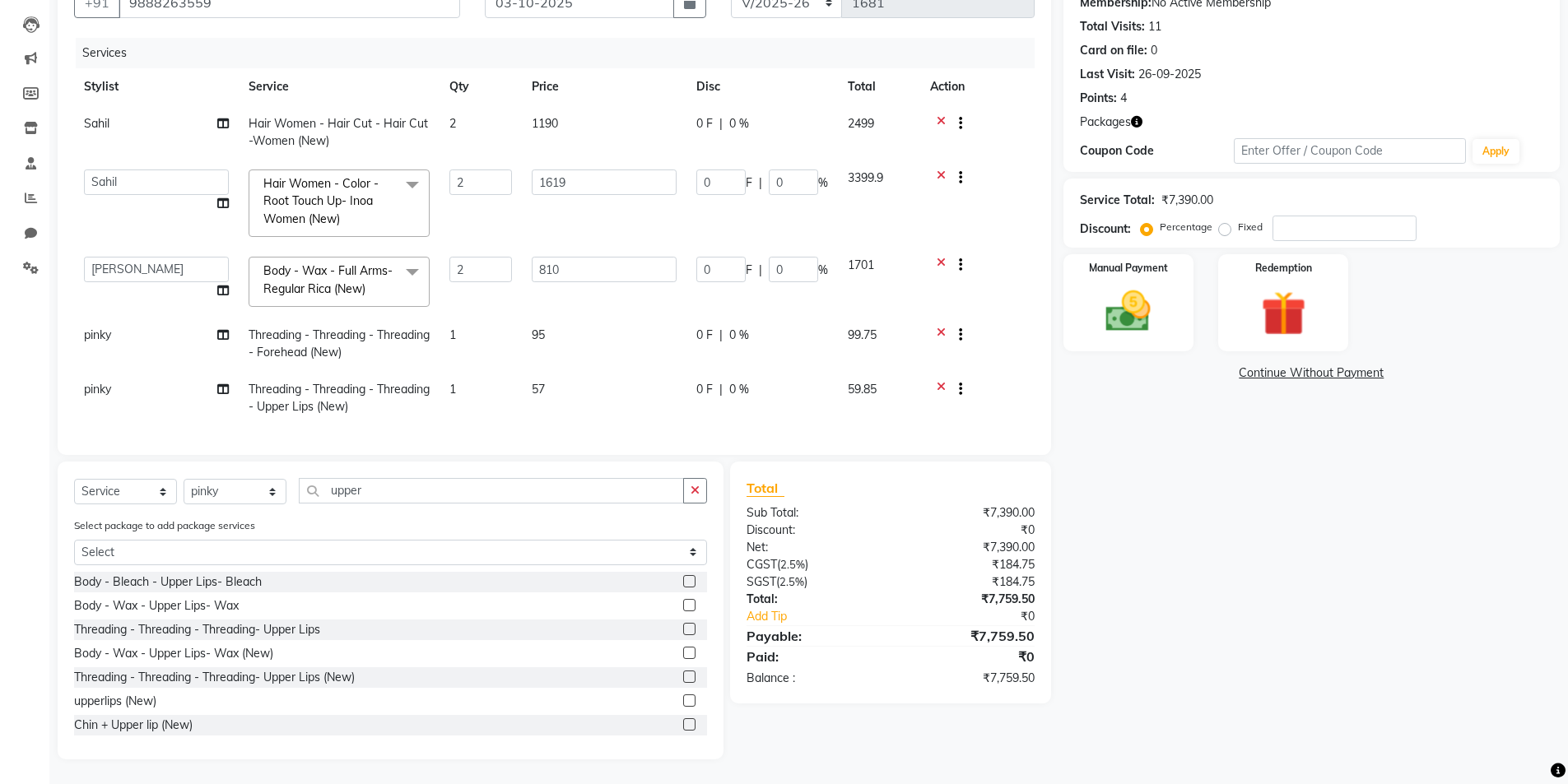
click at [939, 257] on icon at bounding box center [941, 267] width 9 height 20
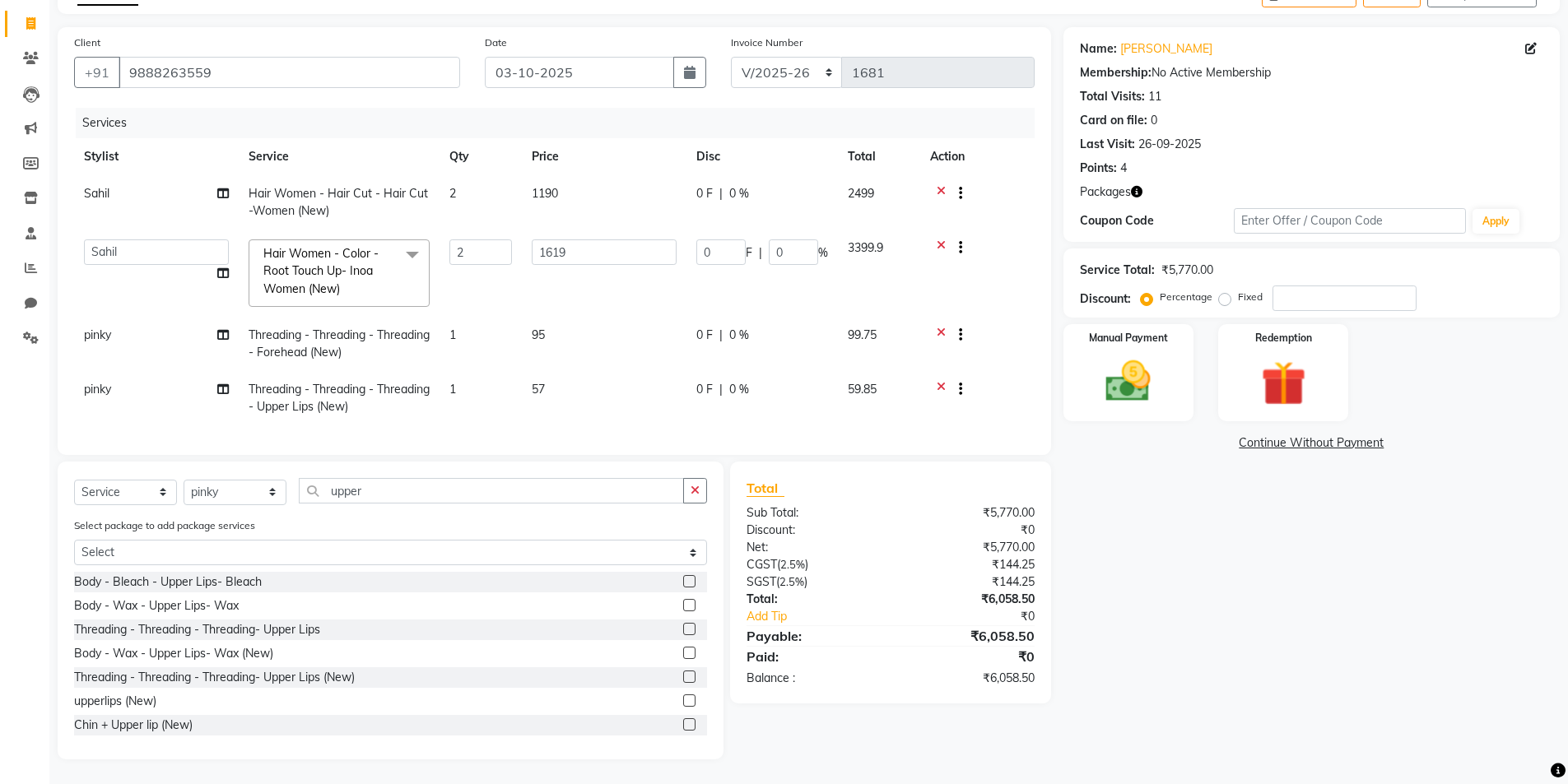
click at [937, 239] on icon at bounding box center [941, 249] width 9 height 20
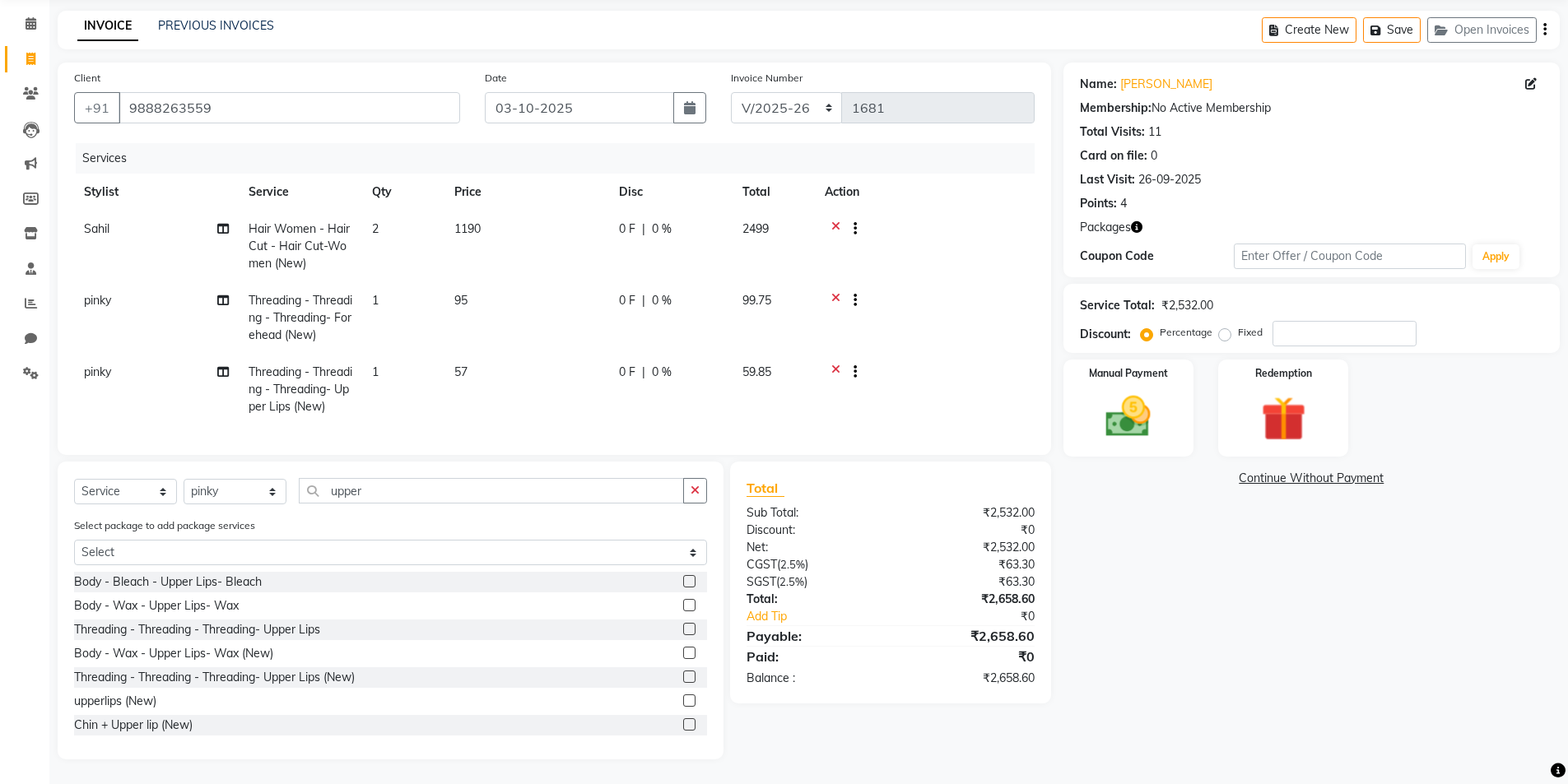
click at [400, 219] on td "2" at bounding box center [403, 246] width 83 height 71
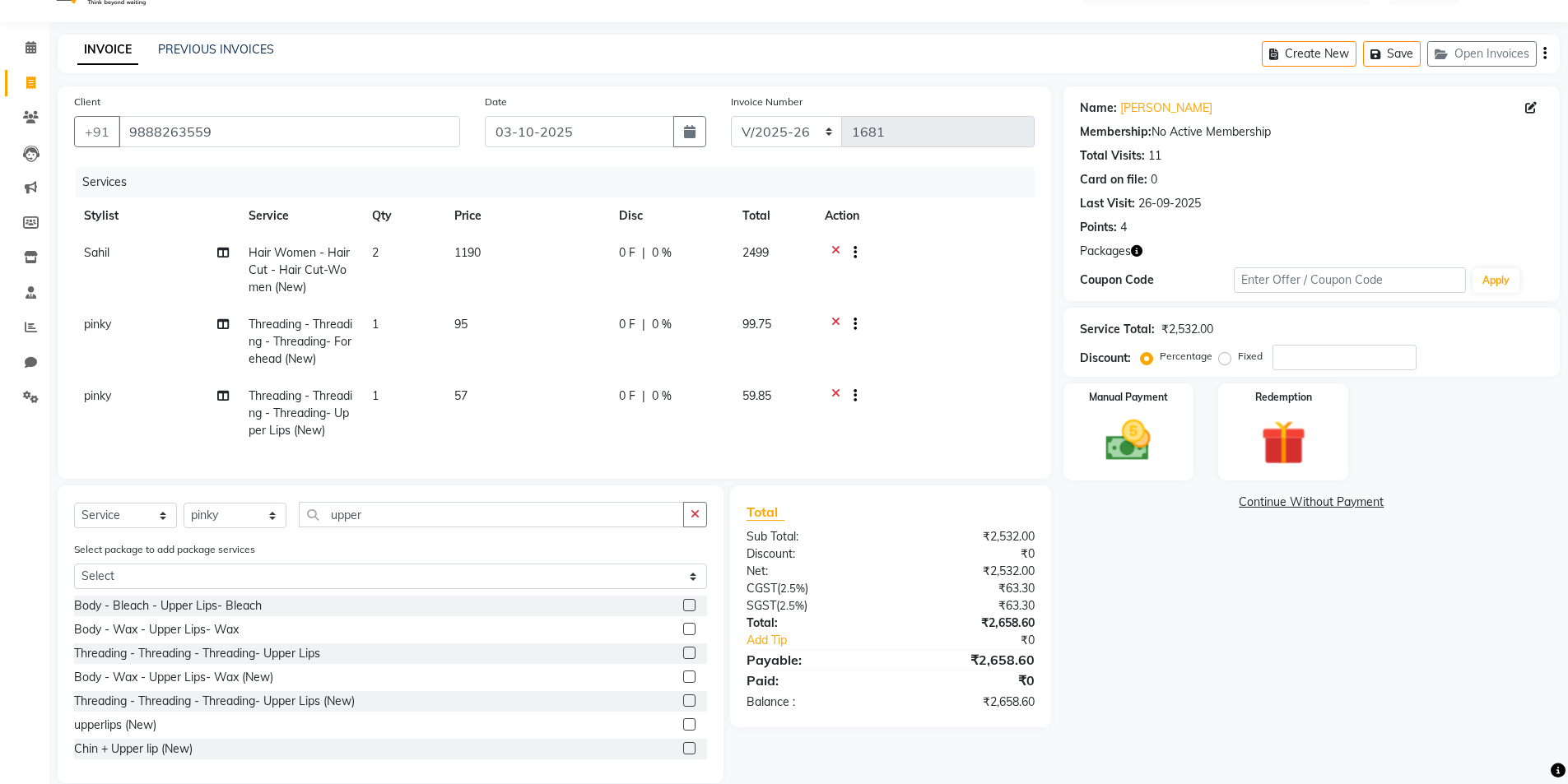
select select "76546"
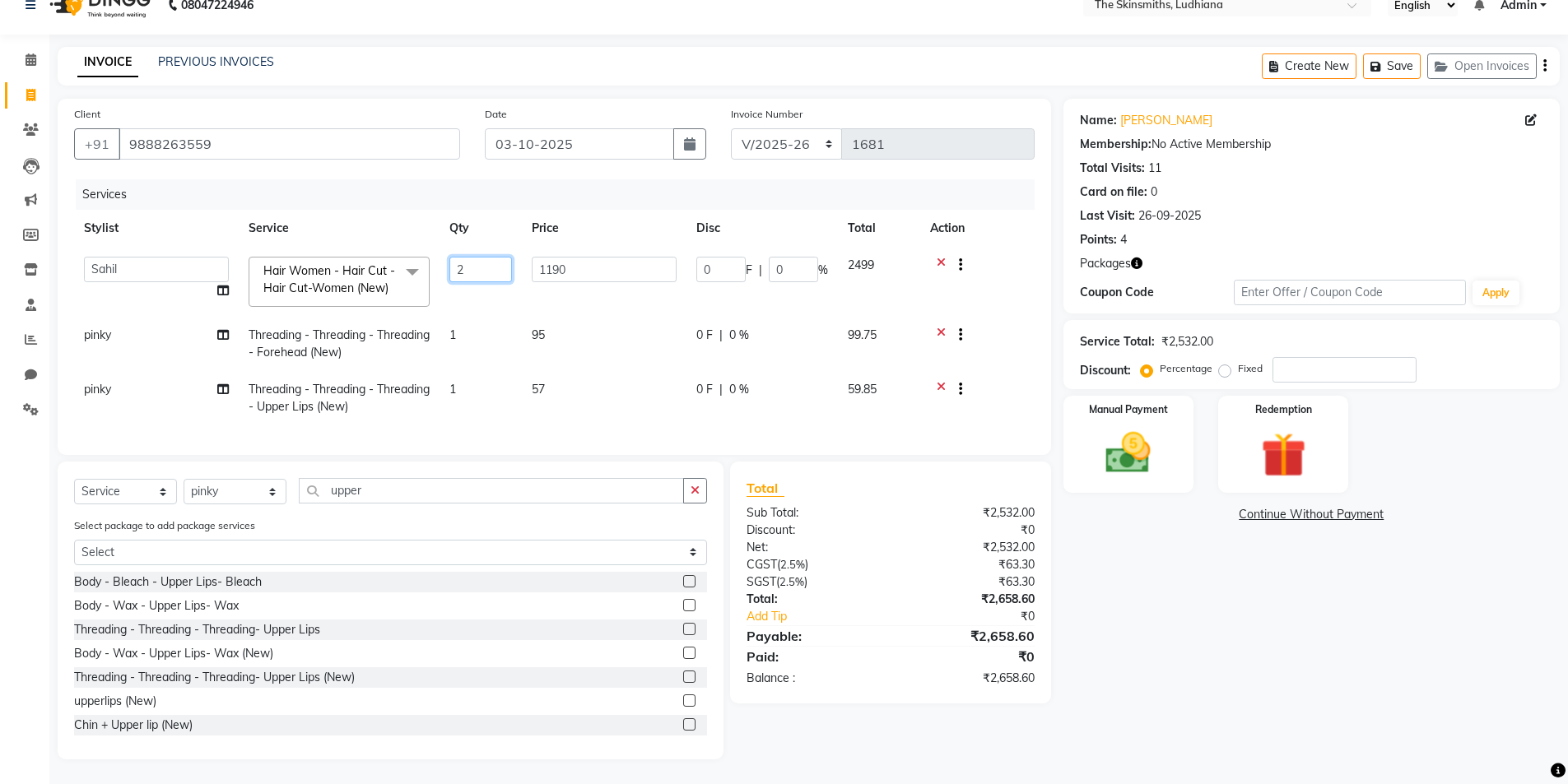
click at [494, 257] on input "2" at bounding box center [480, 270] width 62 height 26
type input "1"
click at [1197, 626] on div "Name: [PERSON_NAME] Membership: No Active Membership Total Visits: 11 Card on f…" at bounding box center [1318, 429] width 509 height 661
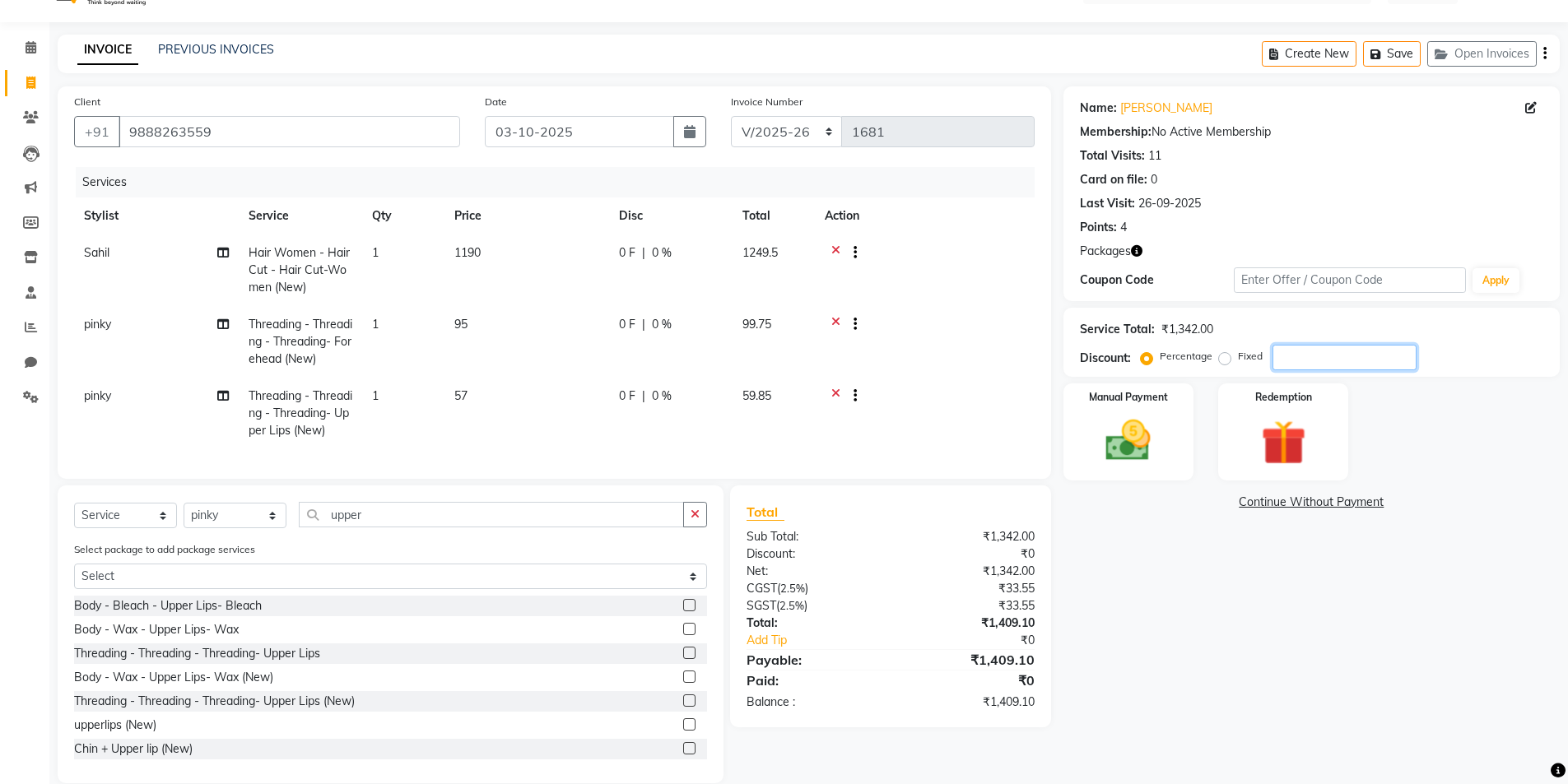
click at [1318, 358] on input "number" at bounding box center [1344, 358] width 144 height 26
type input "5"
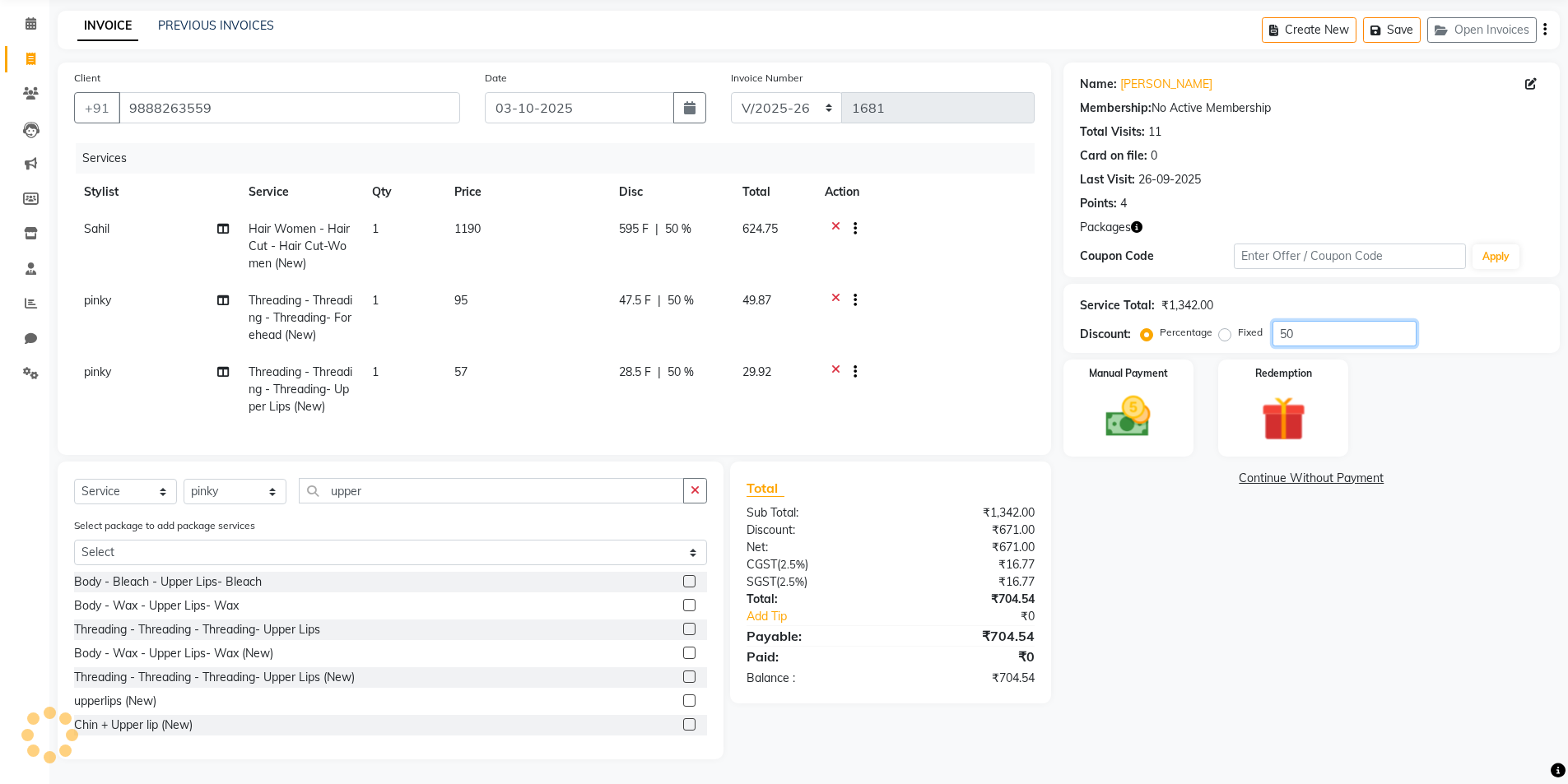
type input "50"
click at [226, 494] on select "Select Stylist Admin [PERSON_NAME] [PERSON_NAME] [PERSON_NAME] [PERSON_NAME] [P…" at bounding box center [235, 492] width 103 height 26
click at [130, 487] on select "Select Service Product Membership Package Voucher Prepaid Gift Card" at bounding box center [125, 492] width 103 height 26
click at [962, 773] on main "INVOICE PREVIOUS INVOICES Create New Save Open Invoices Client [PHONE_NUMBER] D…" at bounding box center [809, 398] width 1519 height 773
click at [239, 499] on select "Select Stylist Admin [PERSON_NAME] [PERSON_NAME] [PERSON_NAME] [PERSON_NAME] [P…" at bounding box center [235, 492] width 103 height 26
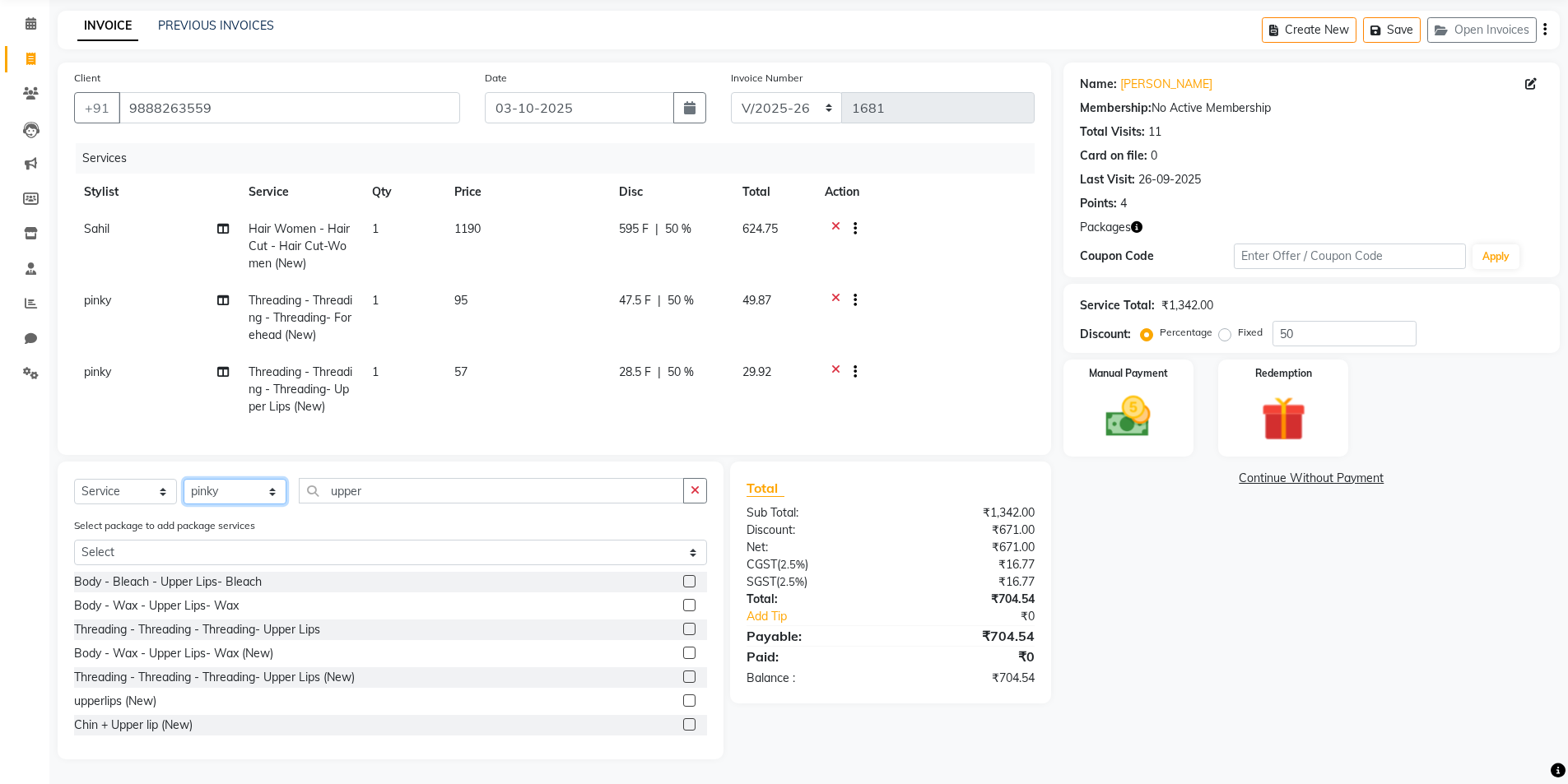
select select "76546"
click at [184, 479] on select "Select Stylist Admin [PERSON_NAME] [PERSON_NAME] [PERSON_NAME] [PERSON_NAME] [P…" at bounding box center [235, 492] width 103 height 26
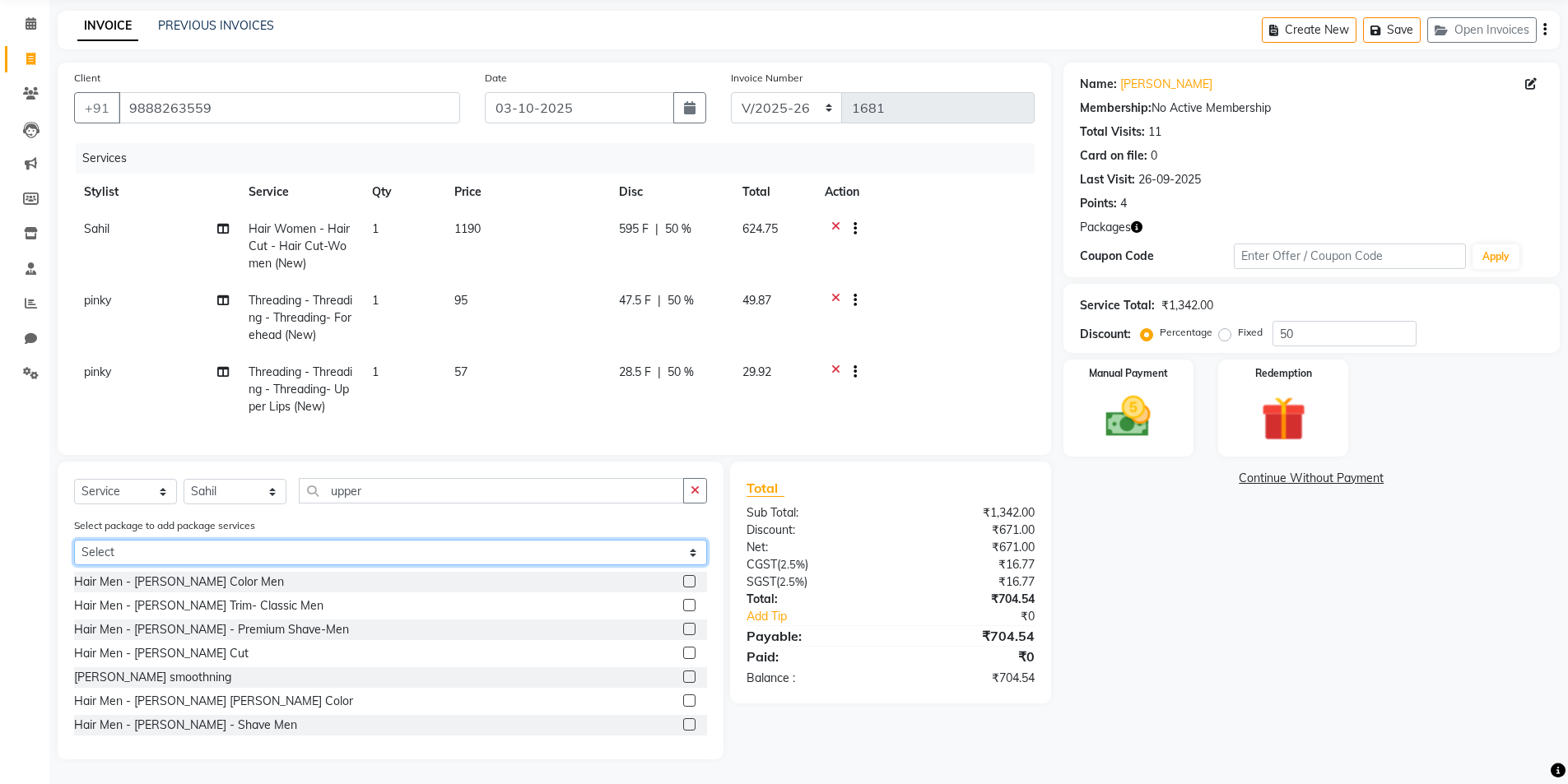
click at [292, 559] on select "Select power polish 10 50% touch up eb" at bounding box center [390, 552] width 633 height 26
select select "2: Object"
click at [74, 565] on select "Select power polish 10 50% touch up eb" at bounding box center [390, 552] width 633 height 26
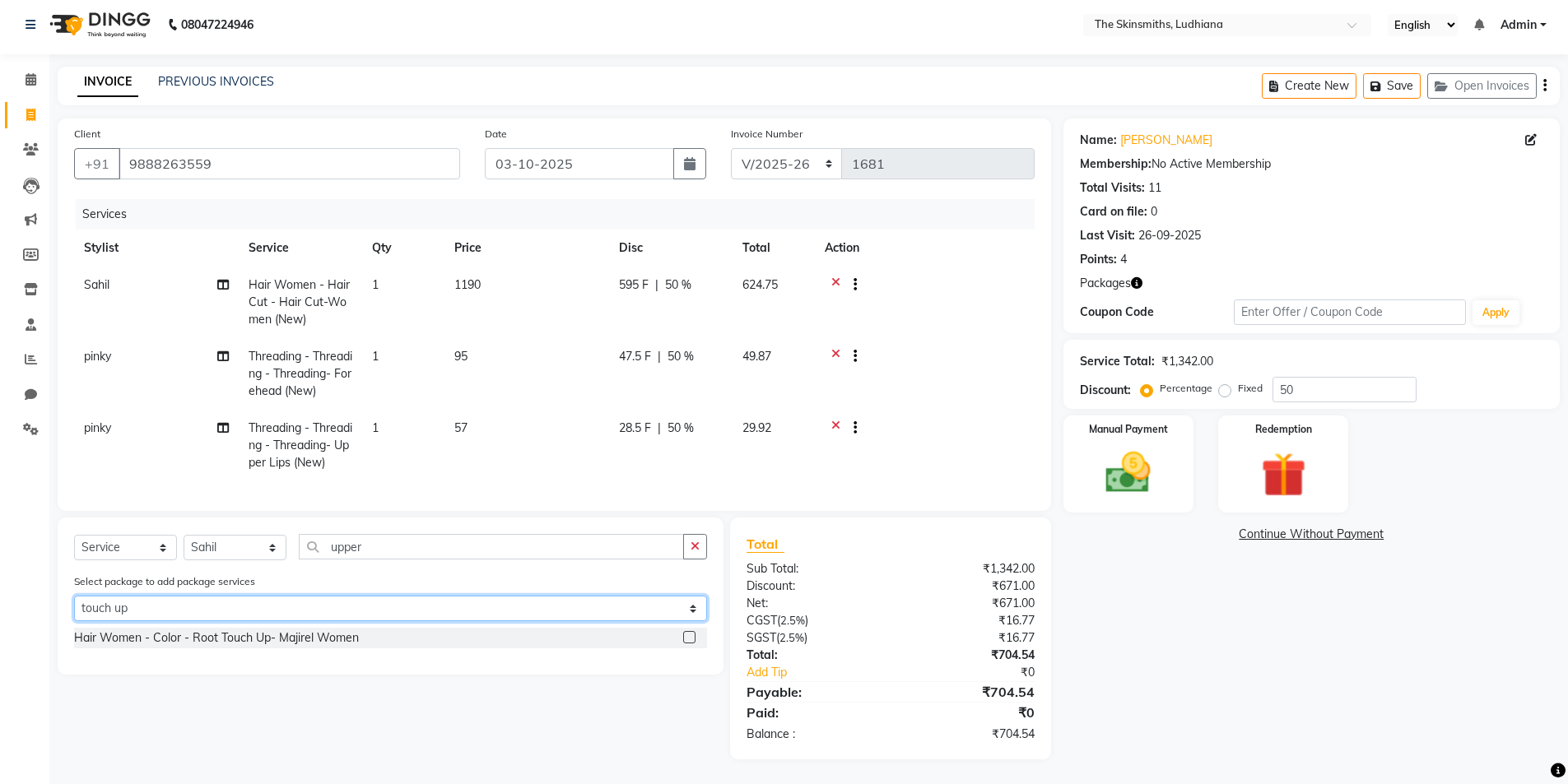
scroll to position [18, 0]
click at [688, 638] on label at bounding box center [689, 637] width 12 height 12
click at [688, 638] on input "checkbox" at bounding box center [689, 639] width 11 height 11
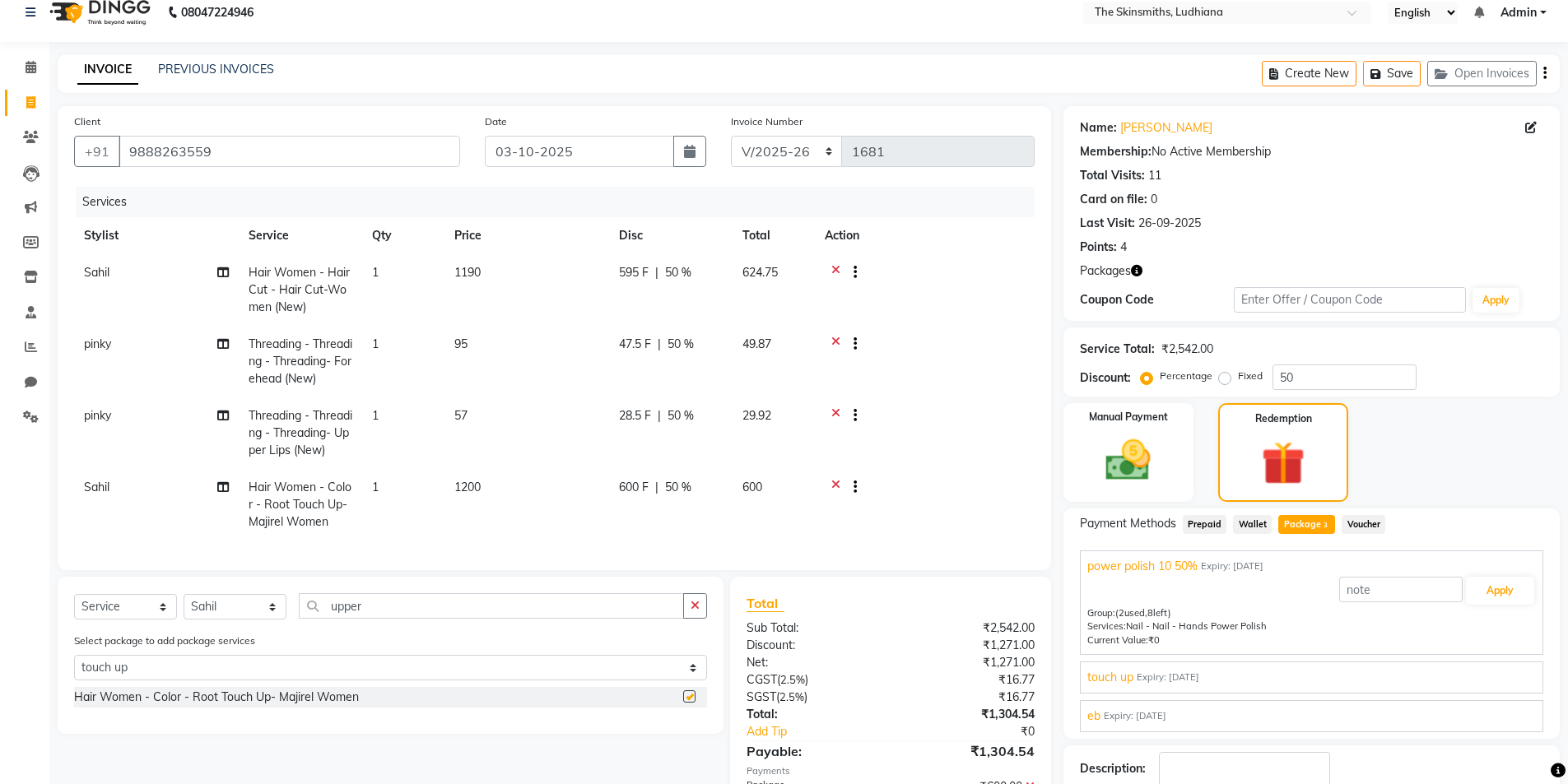
checkbox input "false"
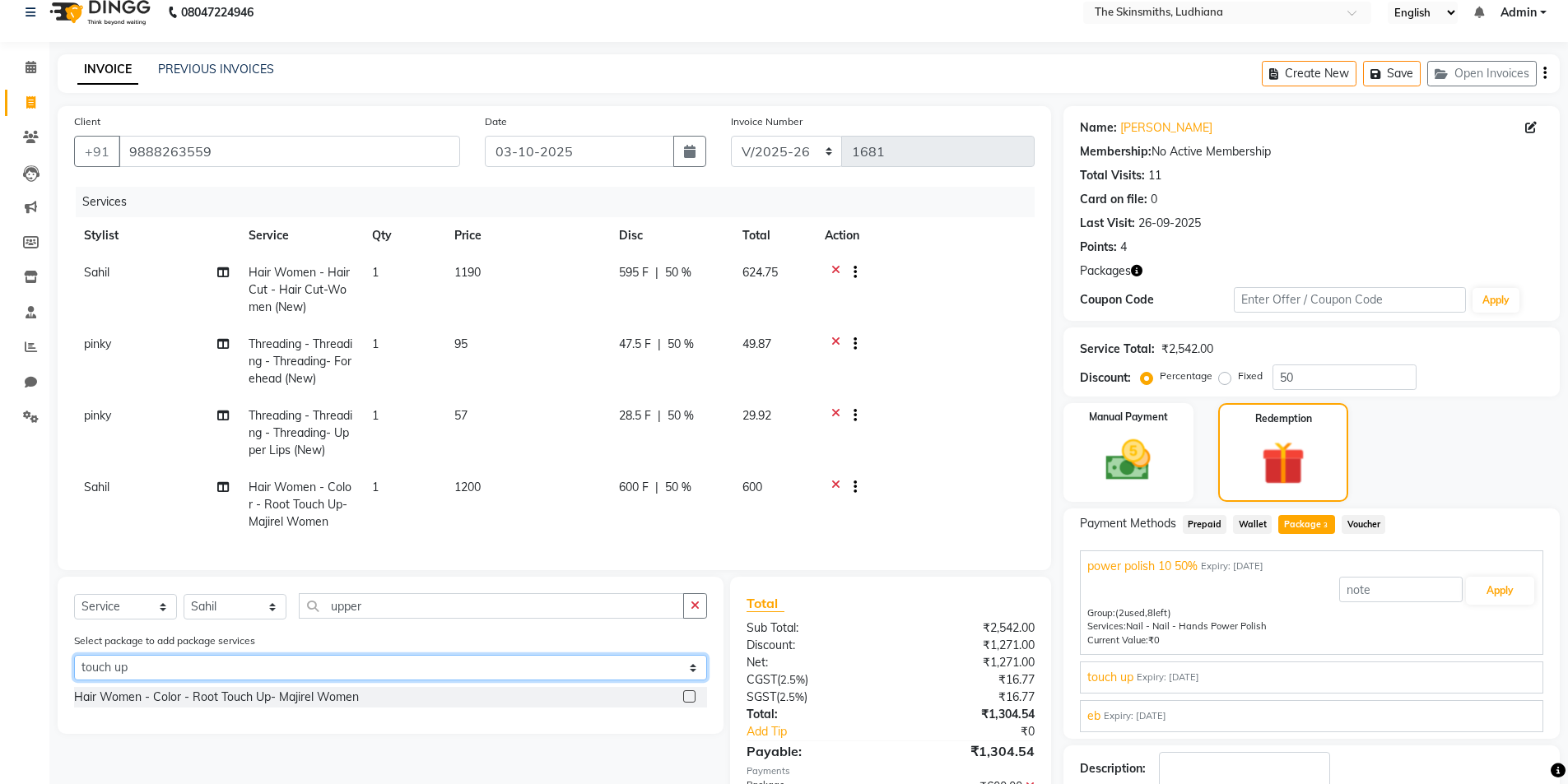
click at [241, 680] on select "Select power polish 10 50% touch up eb" at bounding box center [390, 668] width 633 height 26
select select "3: Object"
click at [74, 667] on select "Select power polish 10 50% touch up eb" at bounding box center [390, 668] width 633 height 26
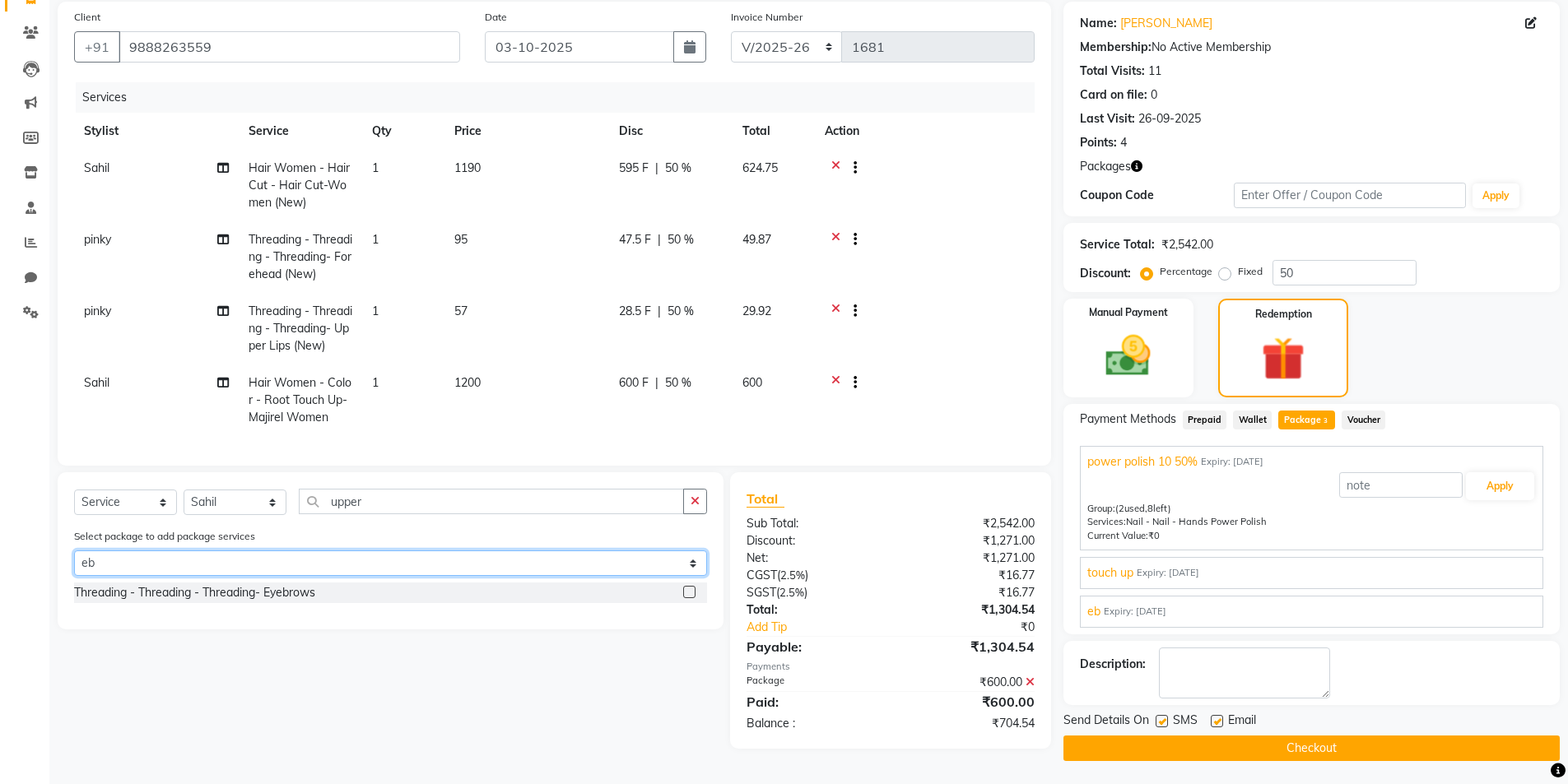
scroll to position [123, 0]
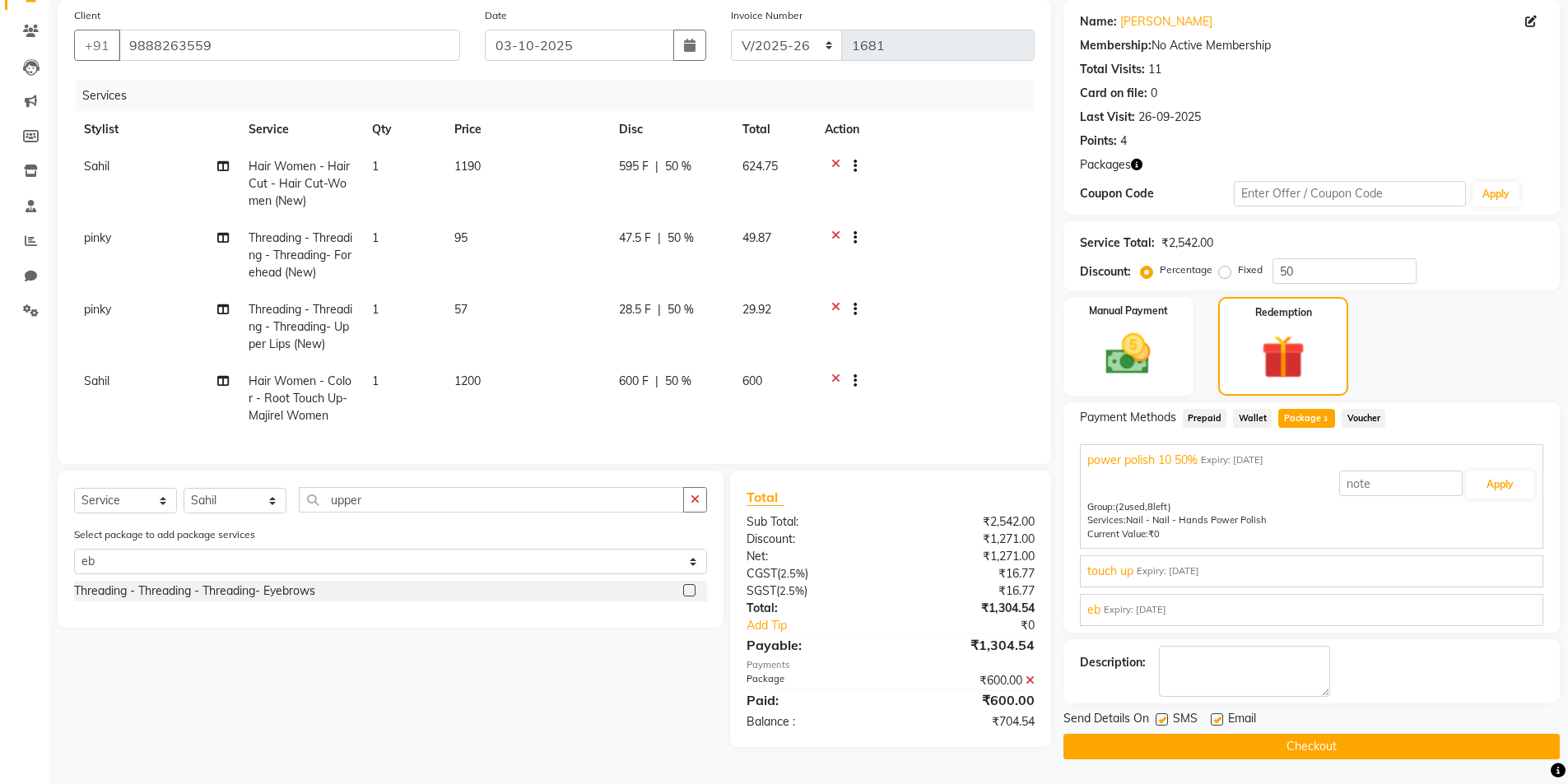
click at [691, 597] on label at bounding box center [689, 589] width 12 height 12
click at [691, 597] on input "checkbox" at bounding box center [689, 591] width 11 height 11
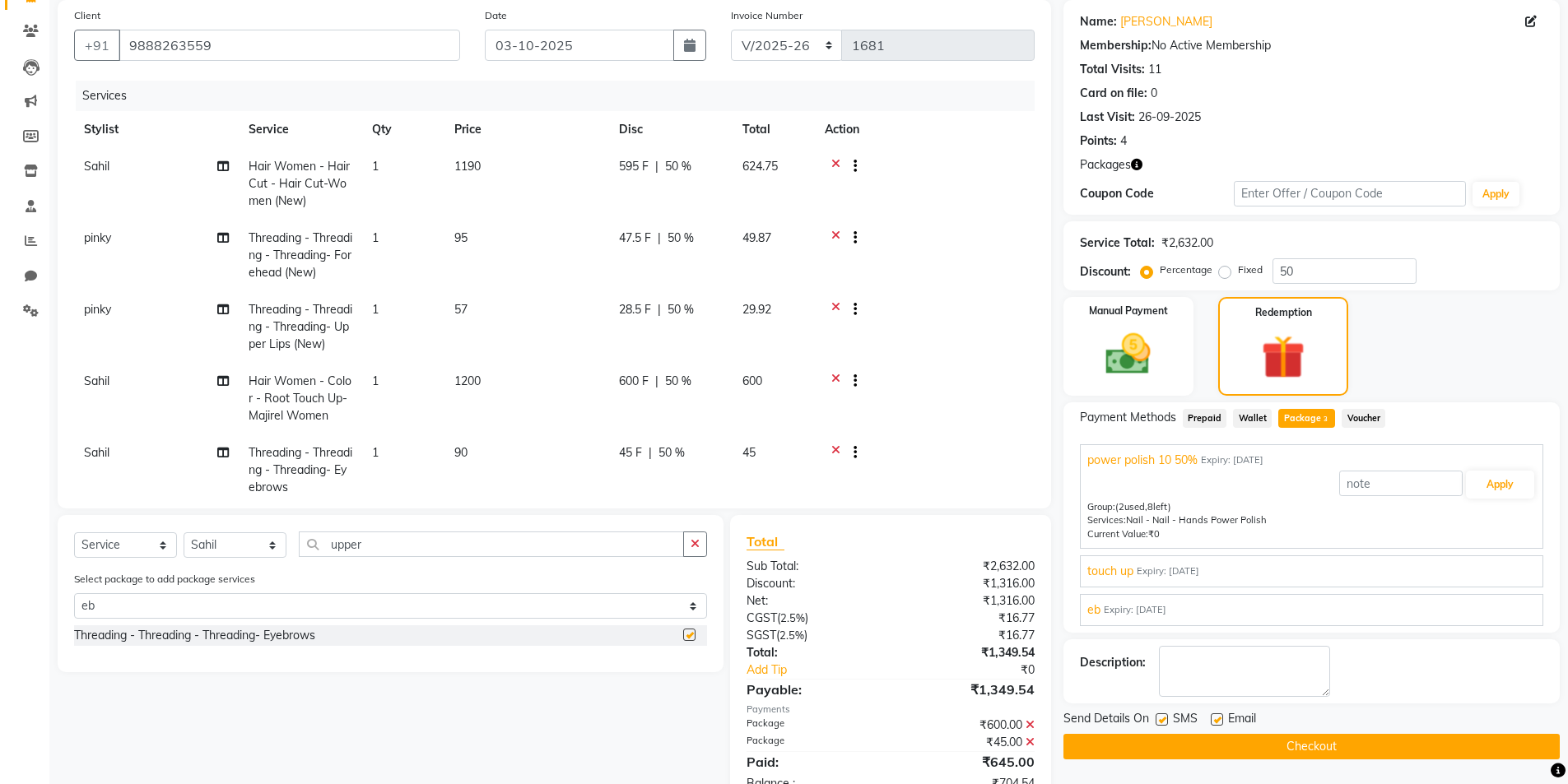
checkbox input "false"
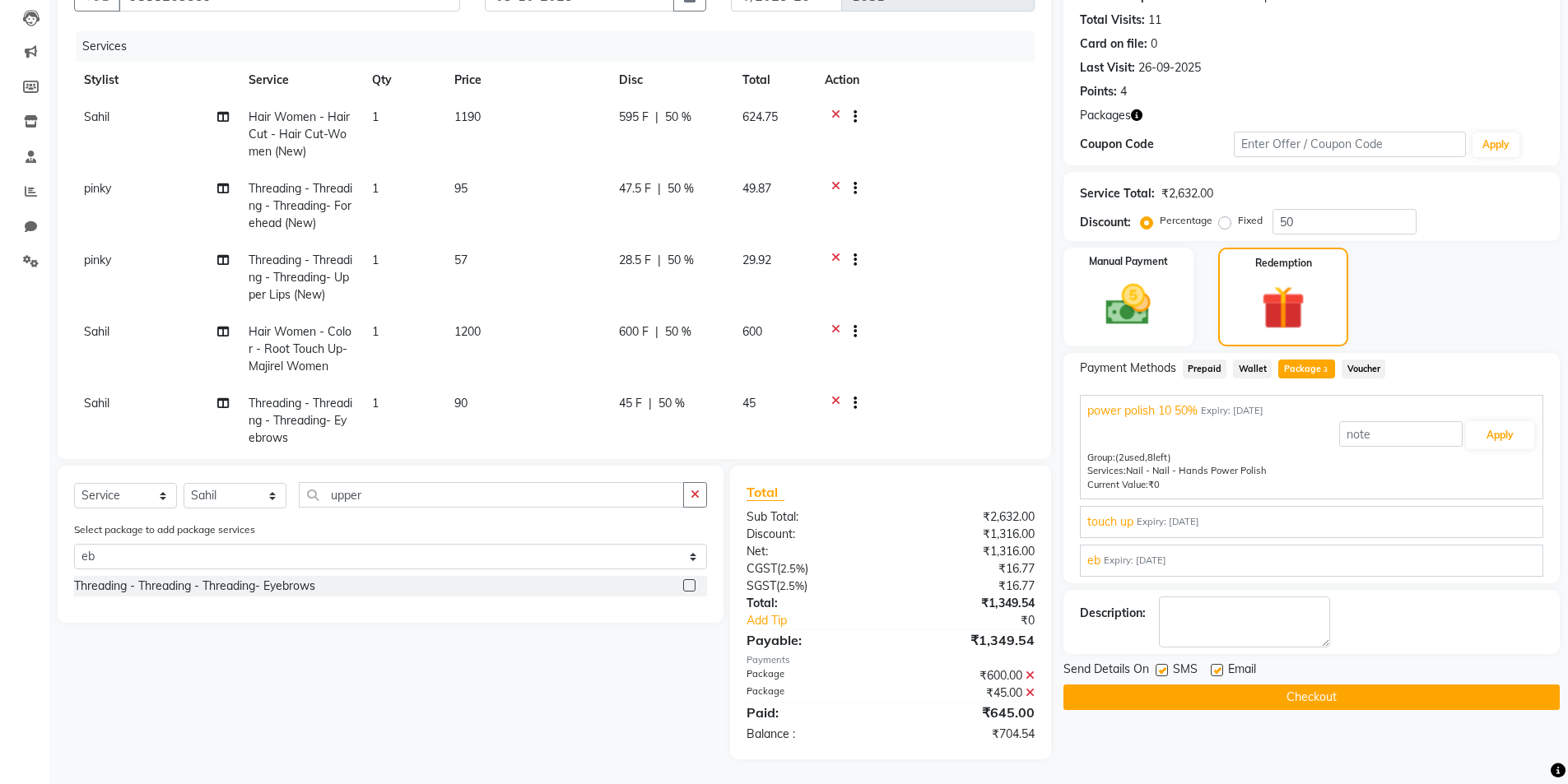
click at [1113, 516] on span "touch up" at bounding box center [1111, 522] width 46 height 18
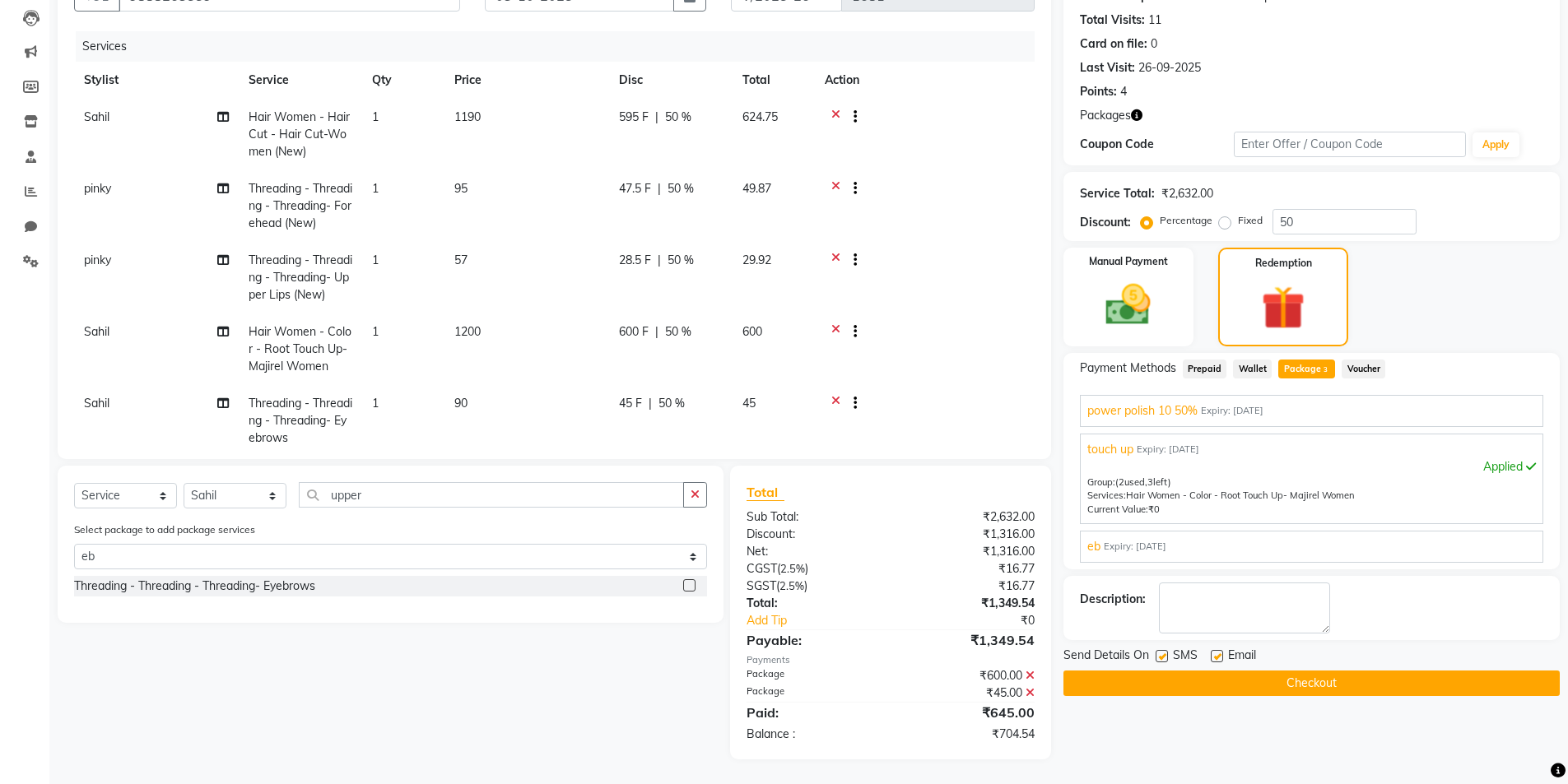
click at [1093, 548] on span "eb" at bounding box center [1094, 547] width 13 height 18
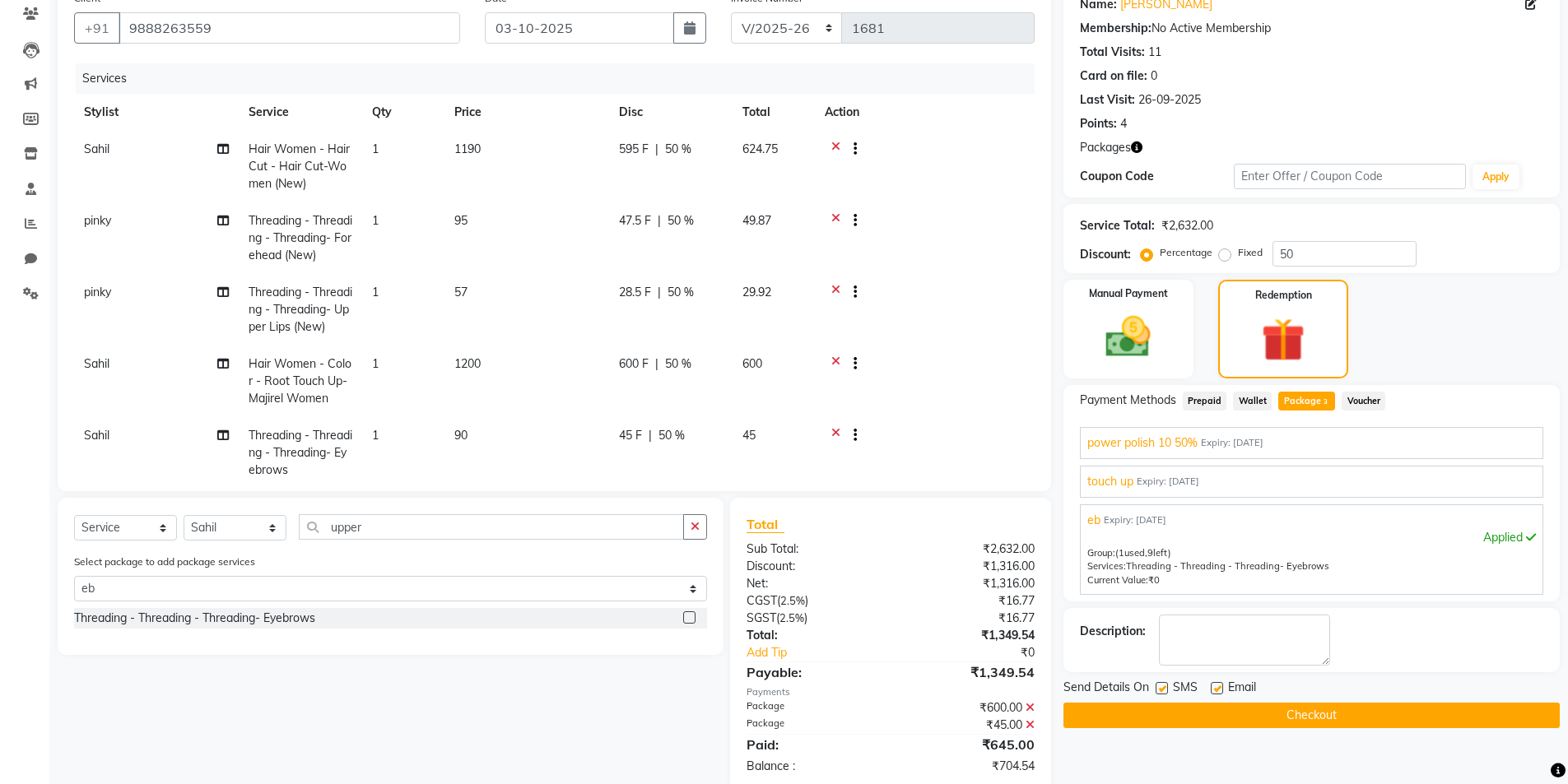
scroll to position [145, 0]
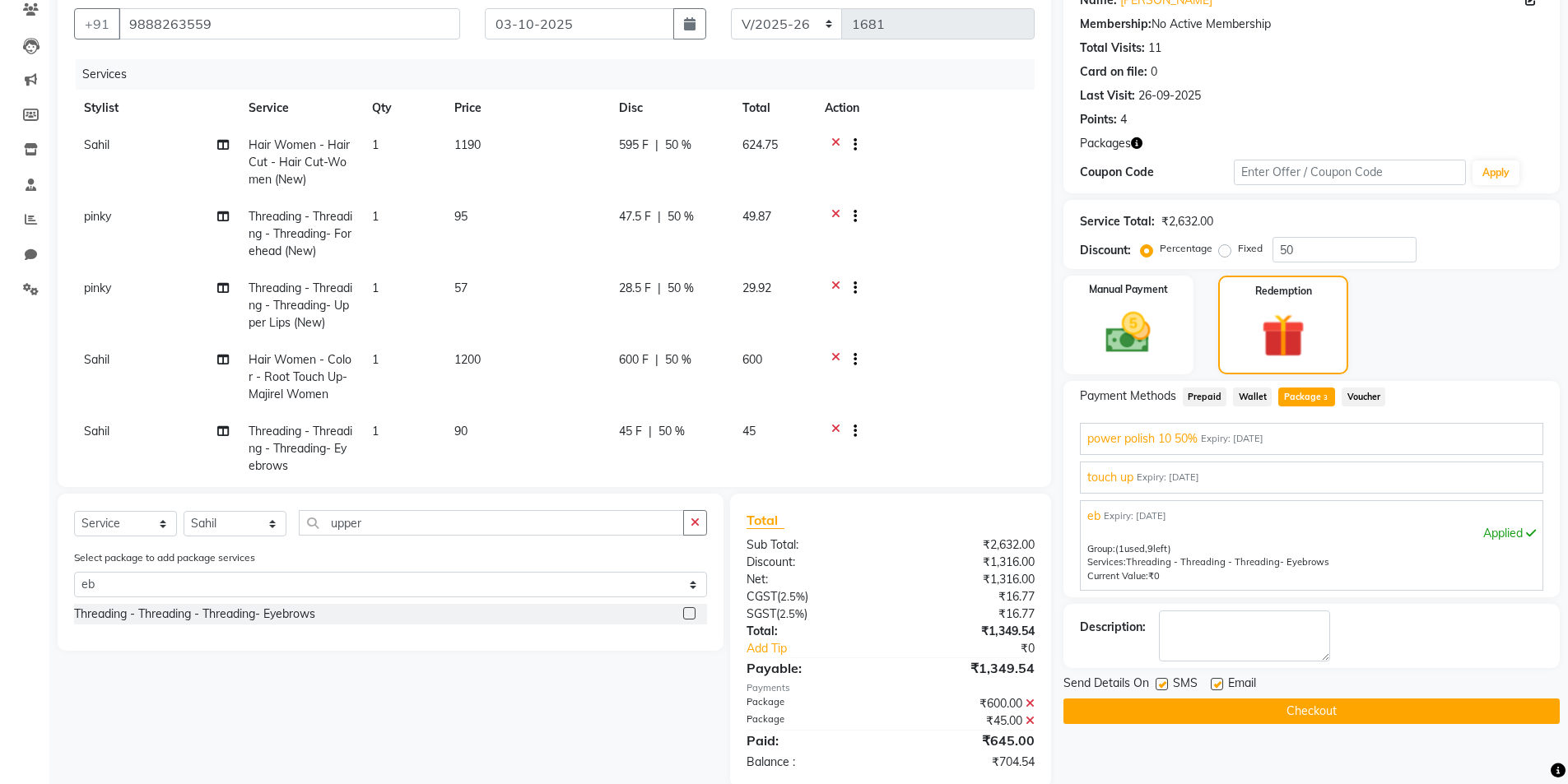
click at [1105, 474] on span "touch up" at bounding box center [1111, 477] width 46 height 18
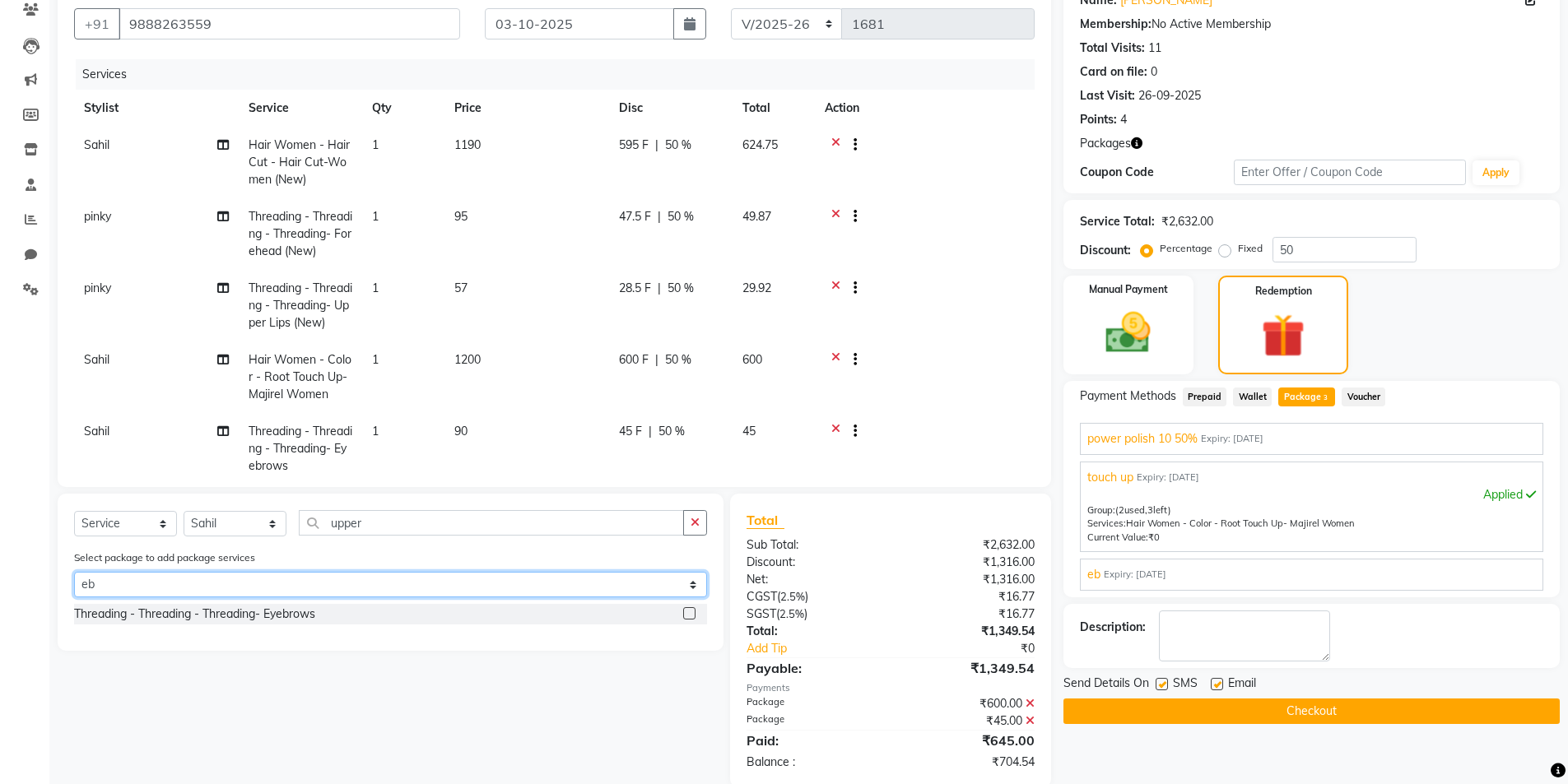
click at [223, 585] on select "Select power polish 10 50% touch up eb" at bounding box center [390, 585] width 633 height 26
click at [248, 525] on select "Select Stylist Admin [PERSON_NAME] [PERSON_NAME] [PERSON_NAME] [PERSON_NAME] [P…" at bounding box center [235, 524] width 103 height 26
select select "76551"
click at [184, 511] on select "Select Stylist Admin [PERSON_NAME] [PERSON_NAME] [PERSON_NAME] [PERSON_NAME] [P…" at bounding box center [235, 524] width 103 height 26
click at [289, 588] on select "Select power polish 10 50% touch up eb" at bounding box center [390, 585] width 633 height 26
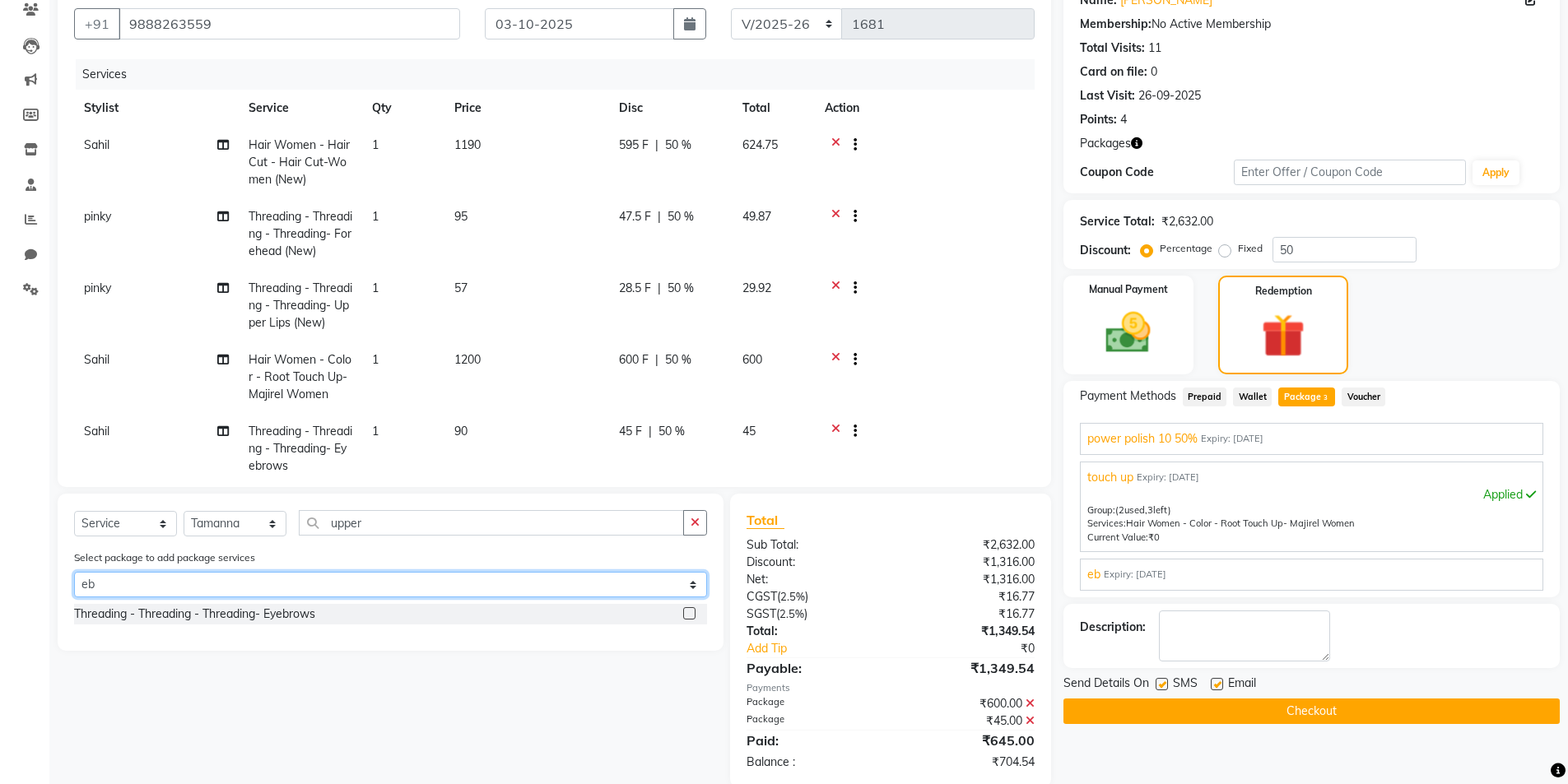
select select "1: Object"
click at [74, 572] on select "Select power polish 10 50% touch up eb" at bounding box center [390, 585] width 633 height 26
click at [691, 613] on label at bounding box center [689, 613] width 12 height 12
click at [691, 613] on input "checkbox" at bounding box center [689, 614] width 11 height 11
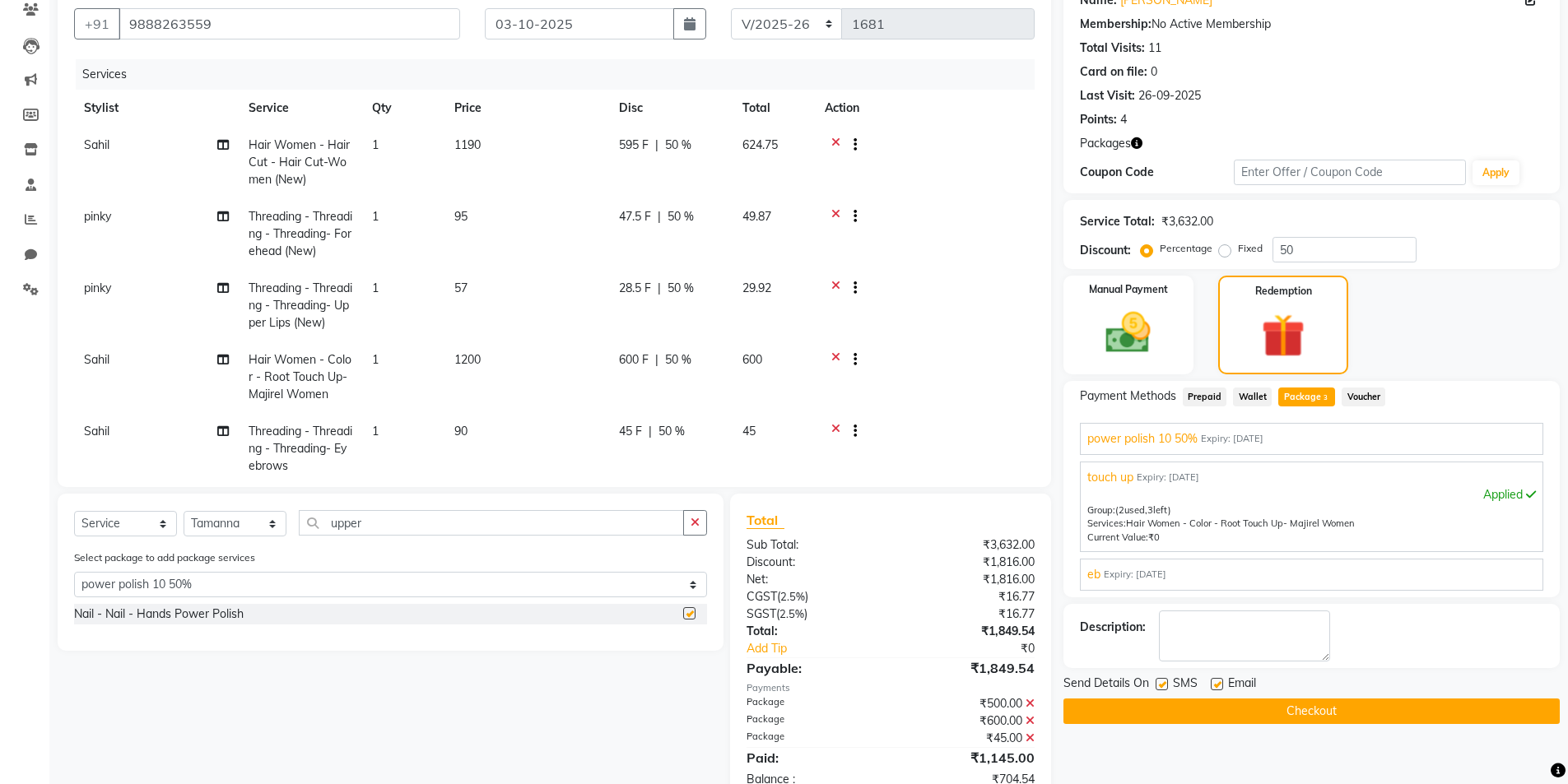
checkbox input "false"
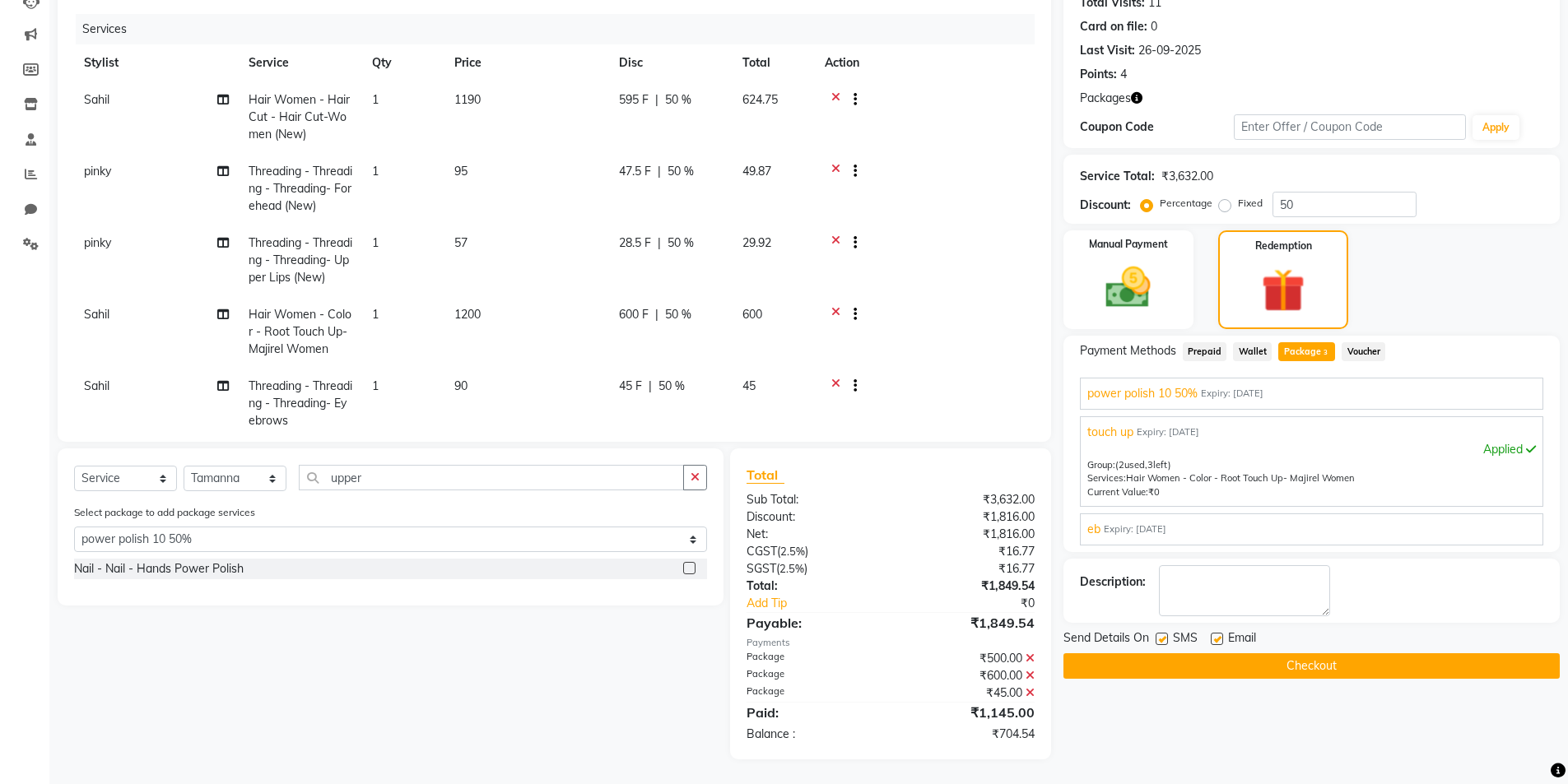
click at [1351, 662] on button "Checkout" at bounding box center [1311, 666] width 496 height 26
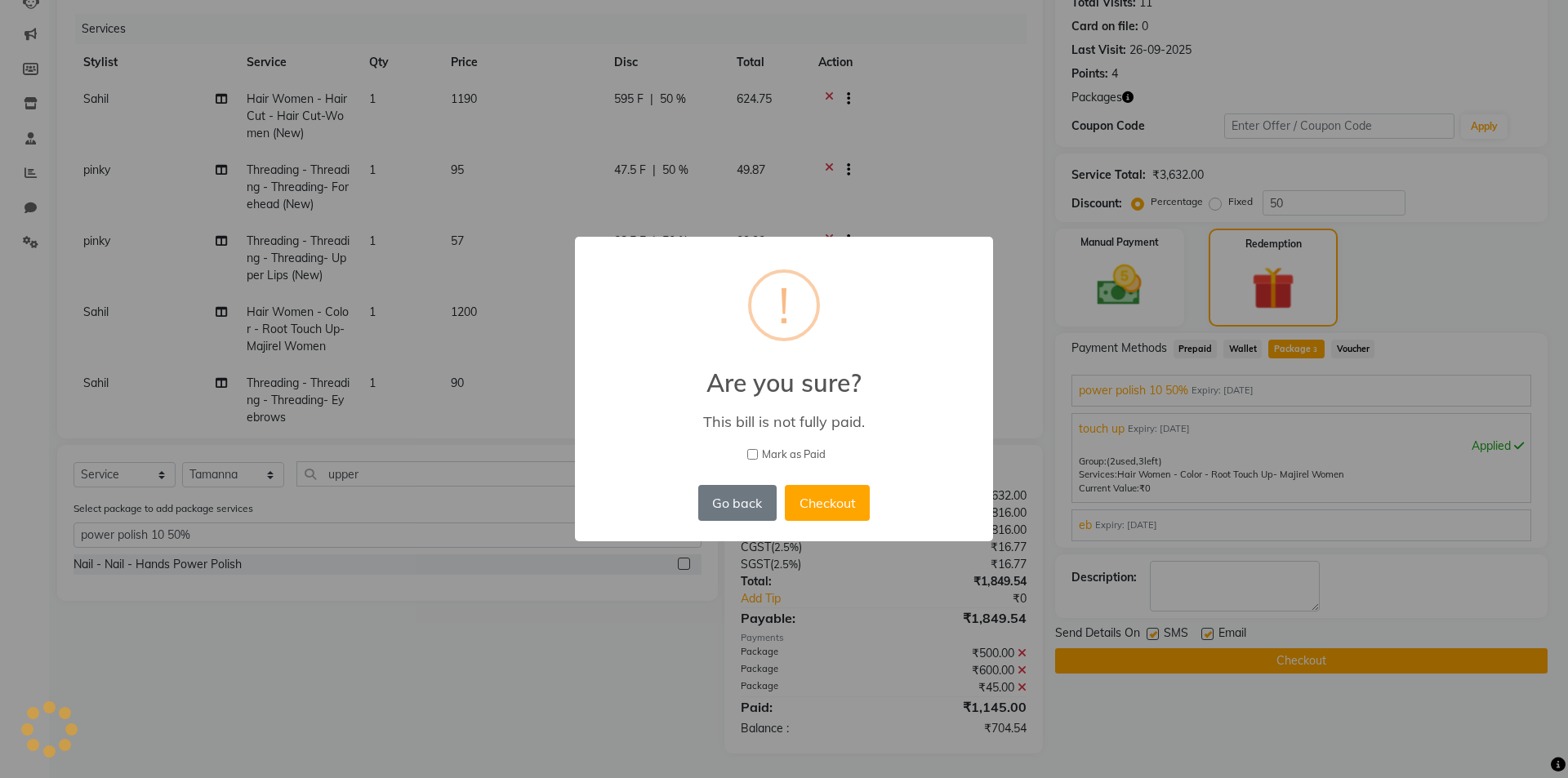
click at [1114, 302] on div "× ! Are you sure? This bill is not fully paid. [PERSON_NAME] as Paid Go back No…" at bounding box center [784, 389] width 1568 height 778
click at [745, 509] on button "Go back" at bounding box center [737, 502] width 78 height 36
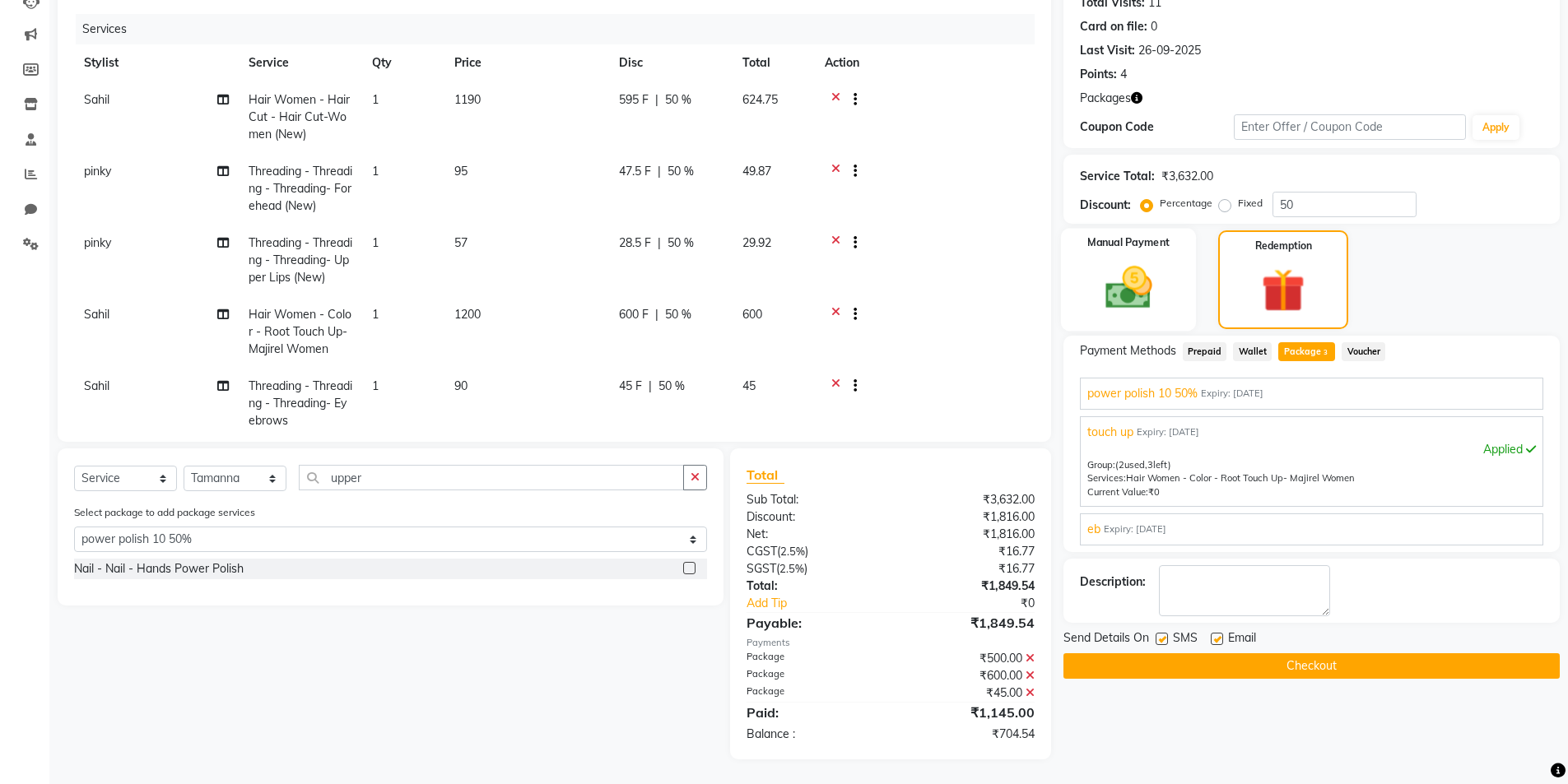
click at [1131, 274] on img at bounding box center [1128, 287] width 76 height 54
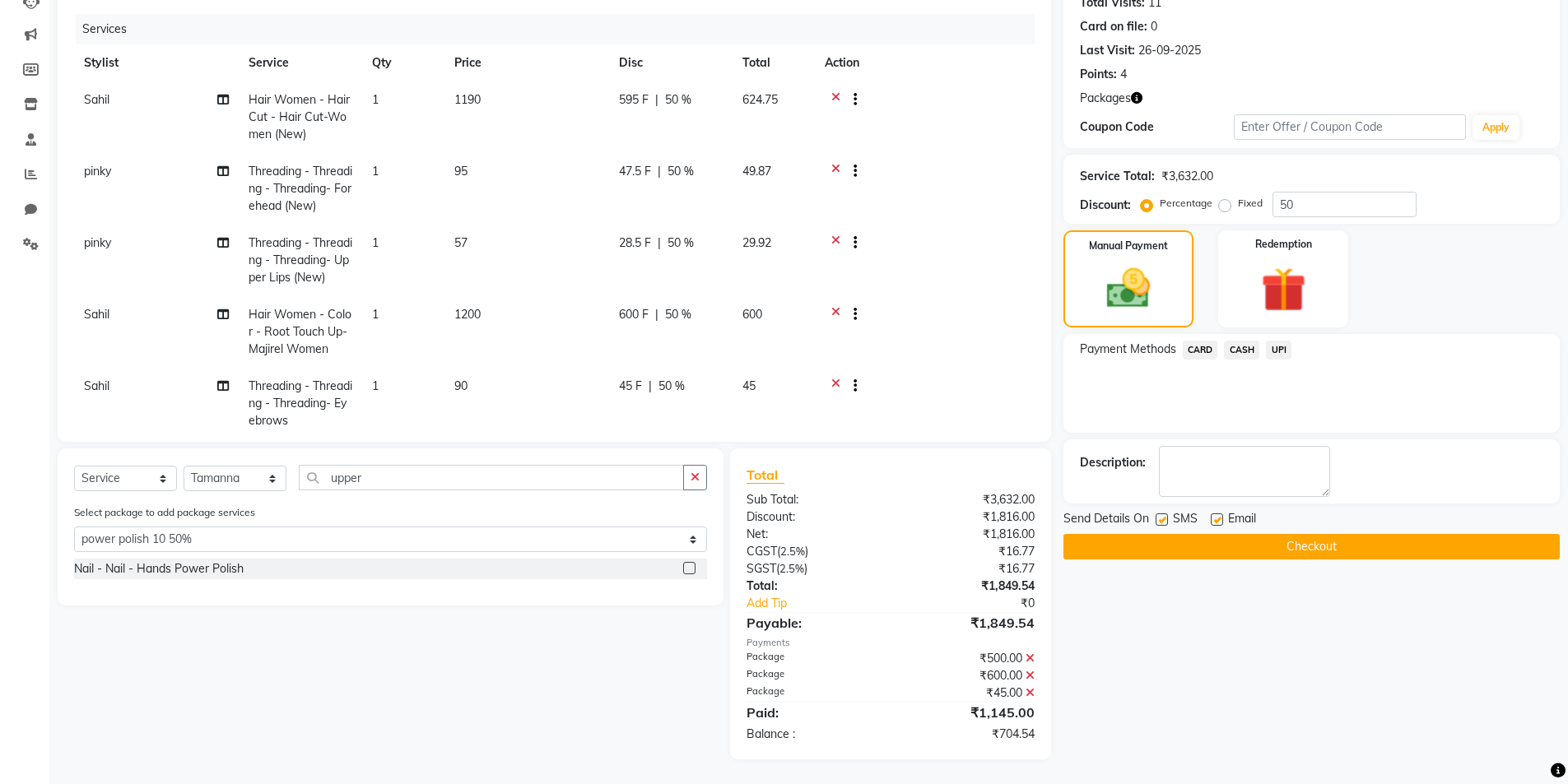
click at [1283, 345] on span "UPI" at bounding box center [1279, 349] width 26 height 19
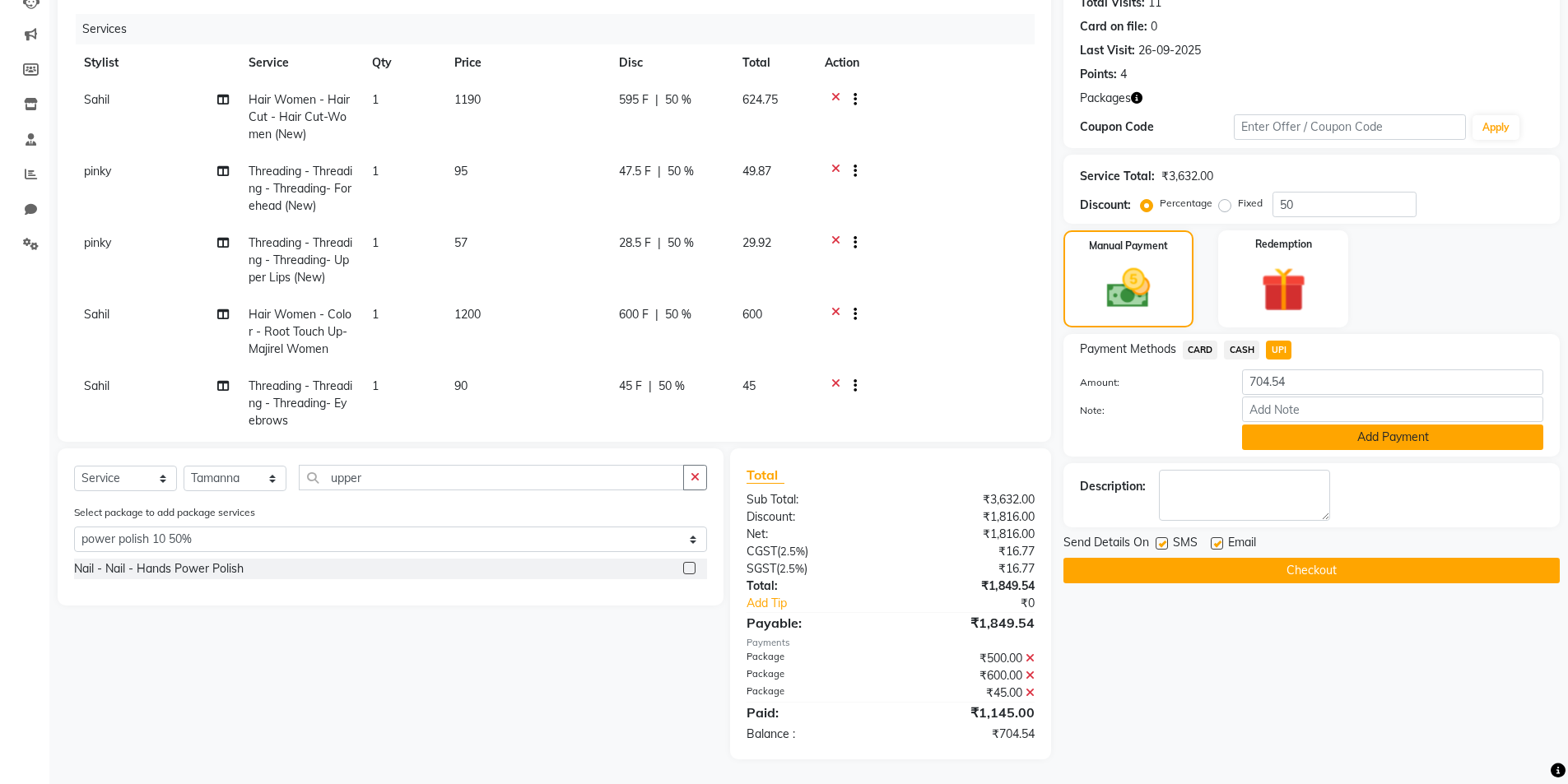
click at [1404, 441] on button "Add Payment" at bounding box center [1392, 437] width 301 height 26
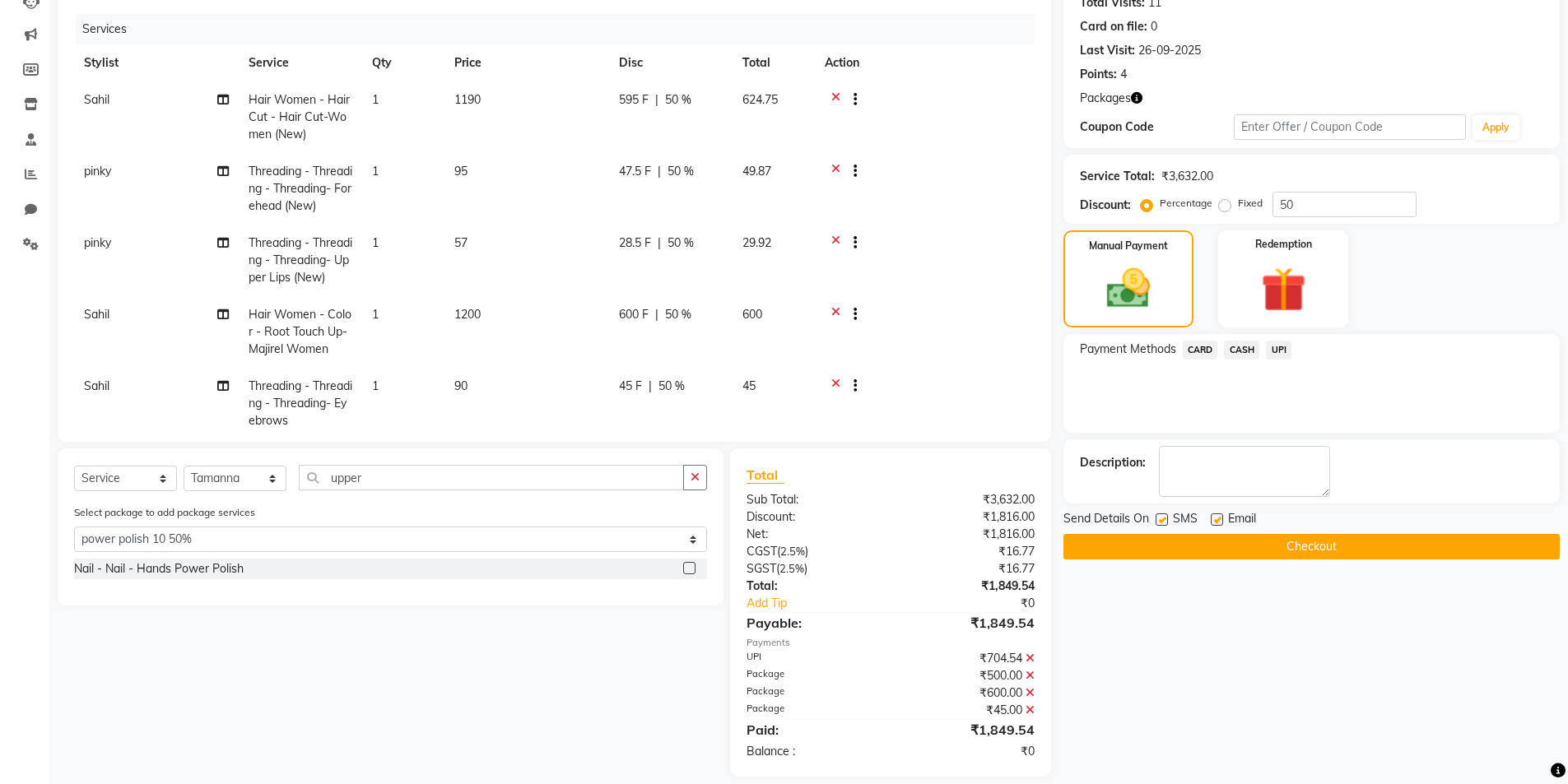
click at [1345, 548] on button "Checkout" at bounding box center [1311, 547] width 496 height 26
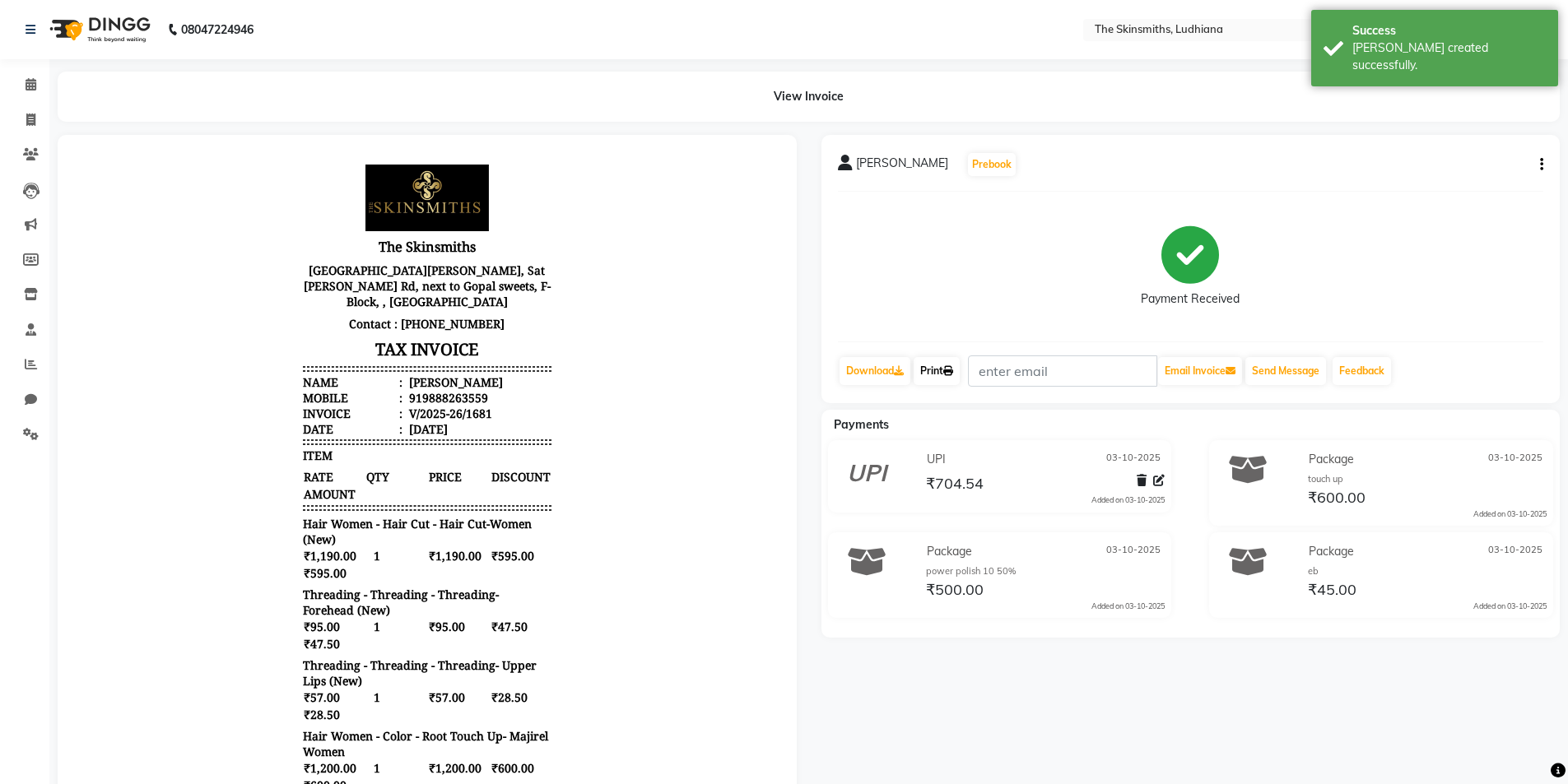
click at [945, 374] on link "Print" at bounding box center [937, 371] width 46 height 28
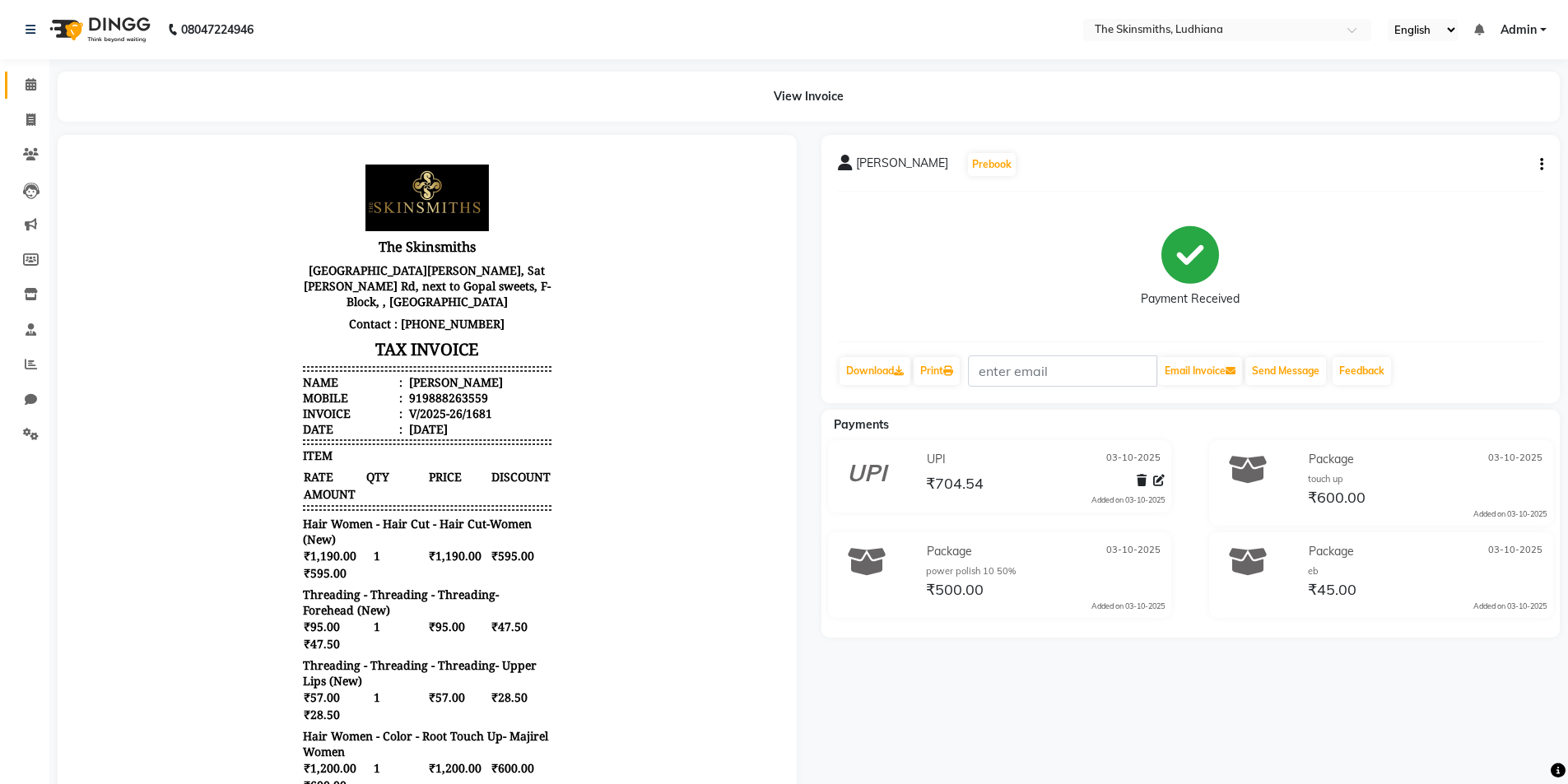
click at [40, 83] on span at bounding box center [31, 85] width 29 height 19
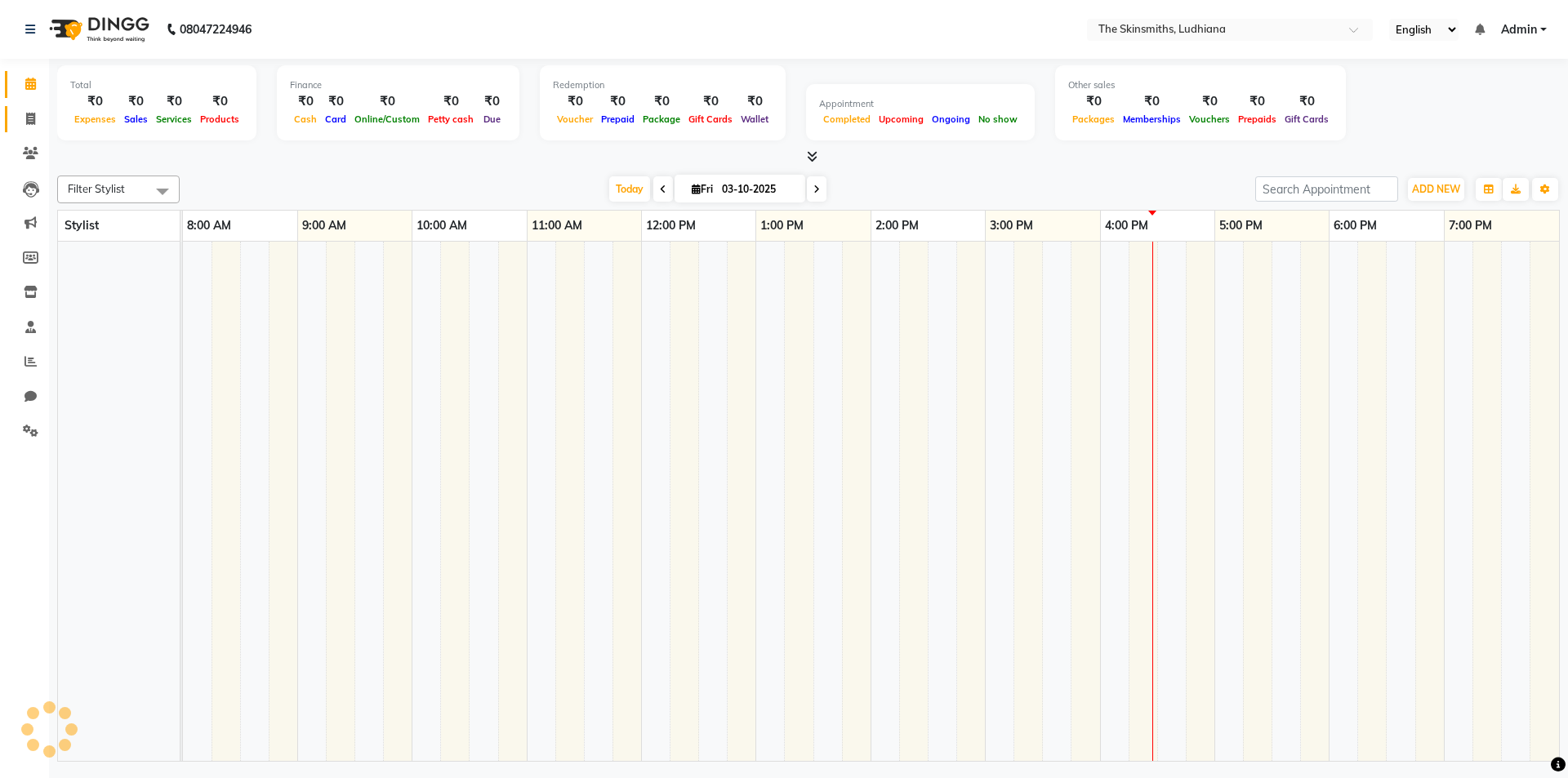
click at [31, 117] on icon at bounding box center [30, 118] width 9 height 12
select select "service"
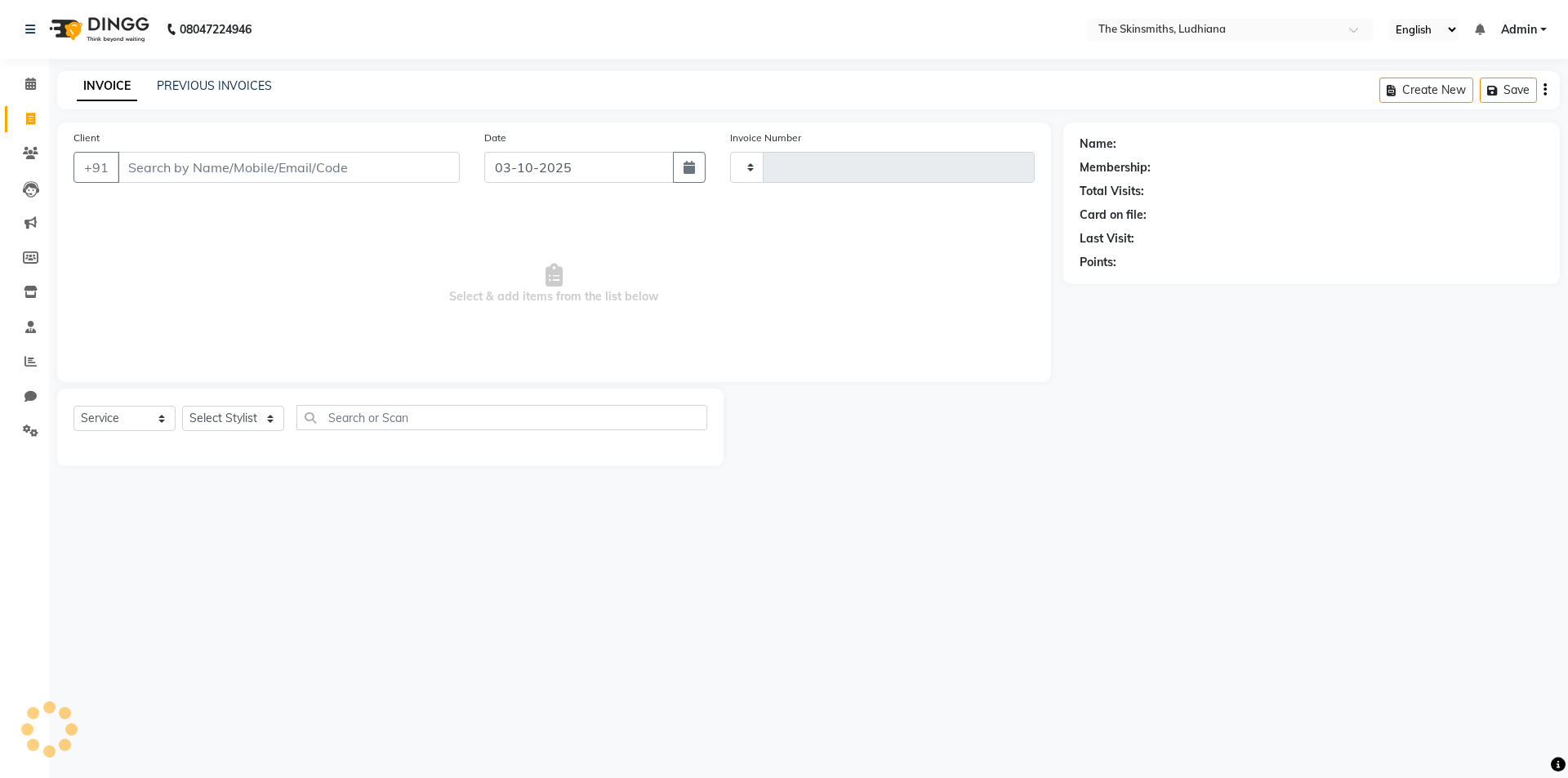
type input "1682"
select select "8115"
click at [235, 389] on div "Select Service Product Membership Package Voucher Prepaid Gift Card Select Styl…" at bounding box center [390, 428] width 666 height 77
click at [247, 410] on select "Select Stylist" at bounding box center [233, 418] width 102 height 26
select select "82908"
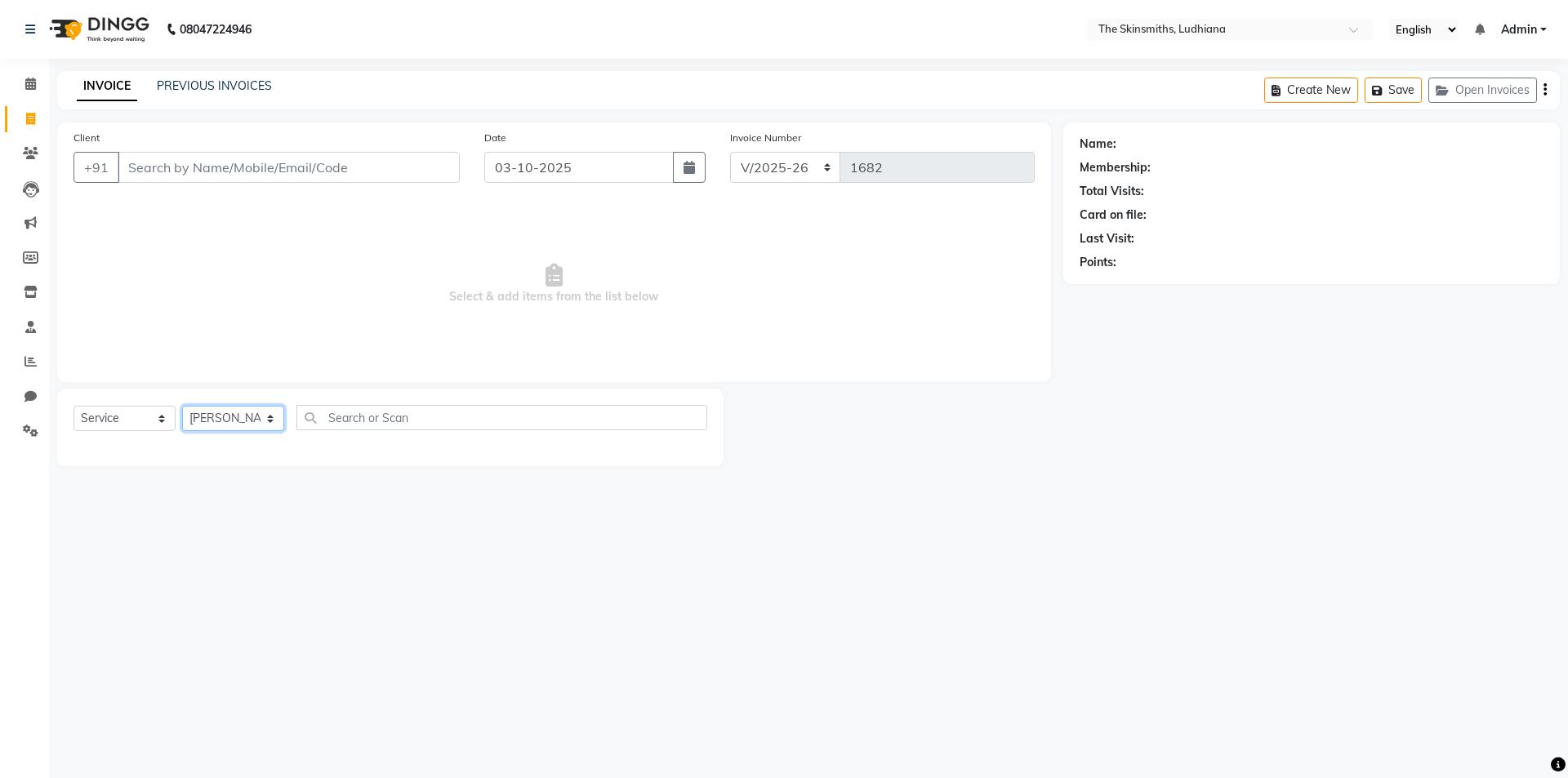
click at [182, 406] on select "Select Stylist Admin [PERSON_NAME] [PERSON_NAME] [PERSON_NAME] [PERSON_NAME] [P…" at bounding box center [233, 418] width 102 height 26
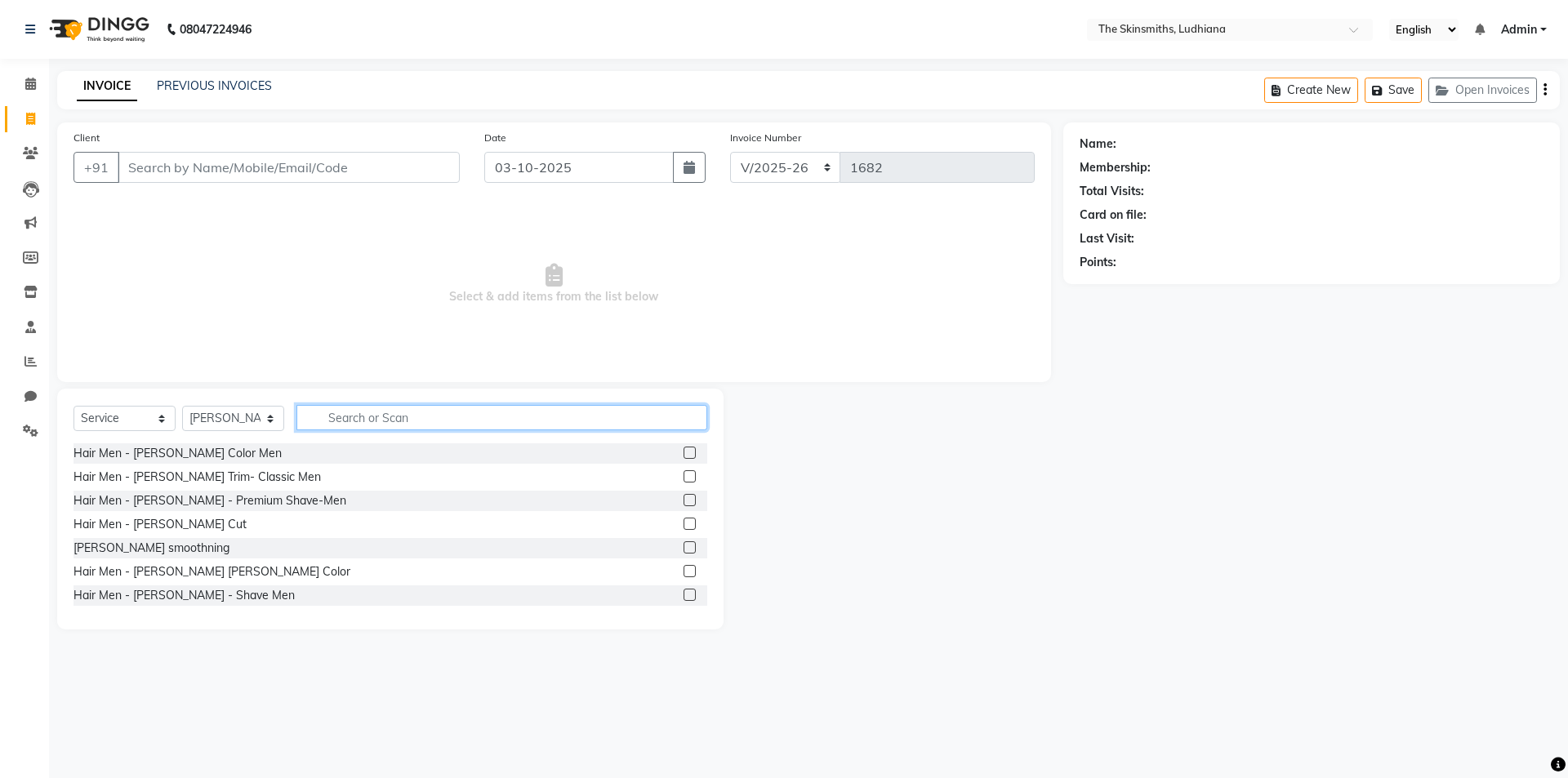
click at [432, 415] on input "text" at bounding box center [502, 418] width 410 height 26
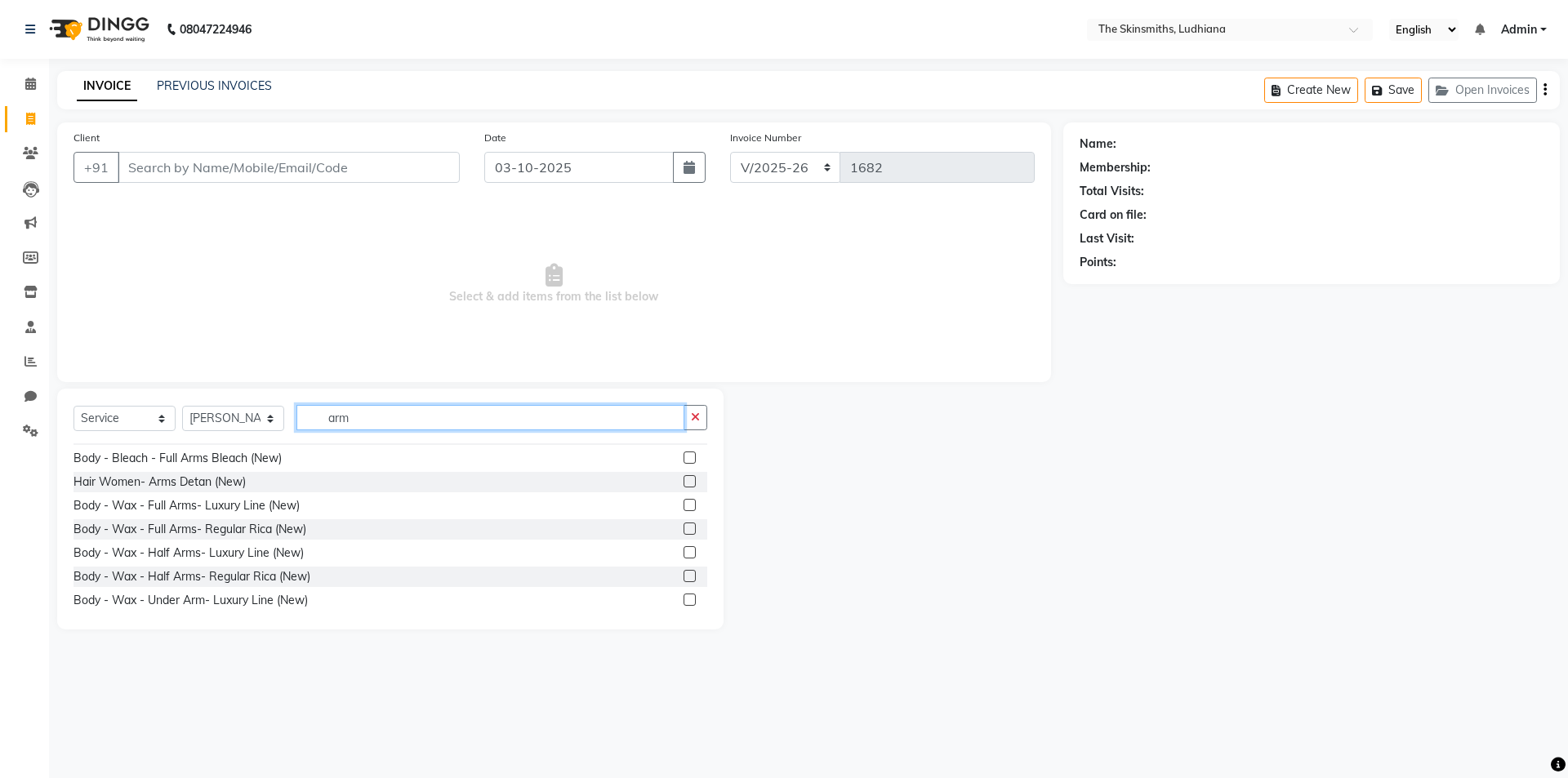
type input "arm"
click at [684, 529] on label at bounding box center [689, 528] width 12 height 12
click at [684, 529] on input "checkbox" at bounding box center [689, 530] width 11 height 11
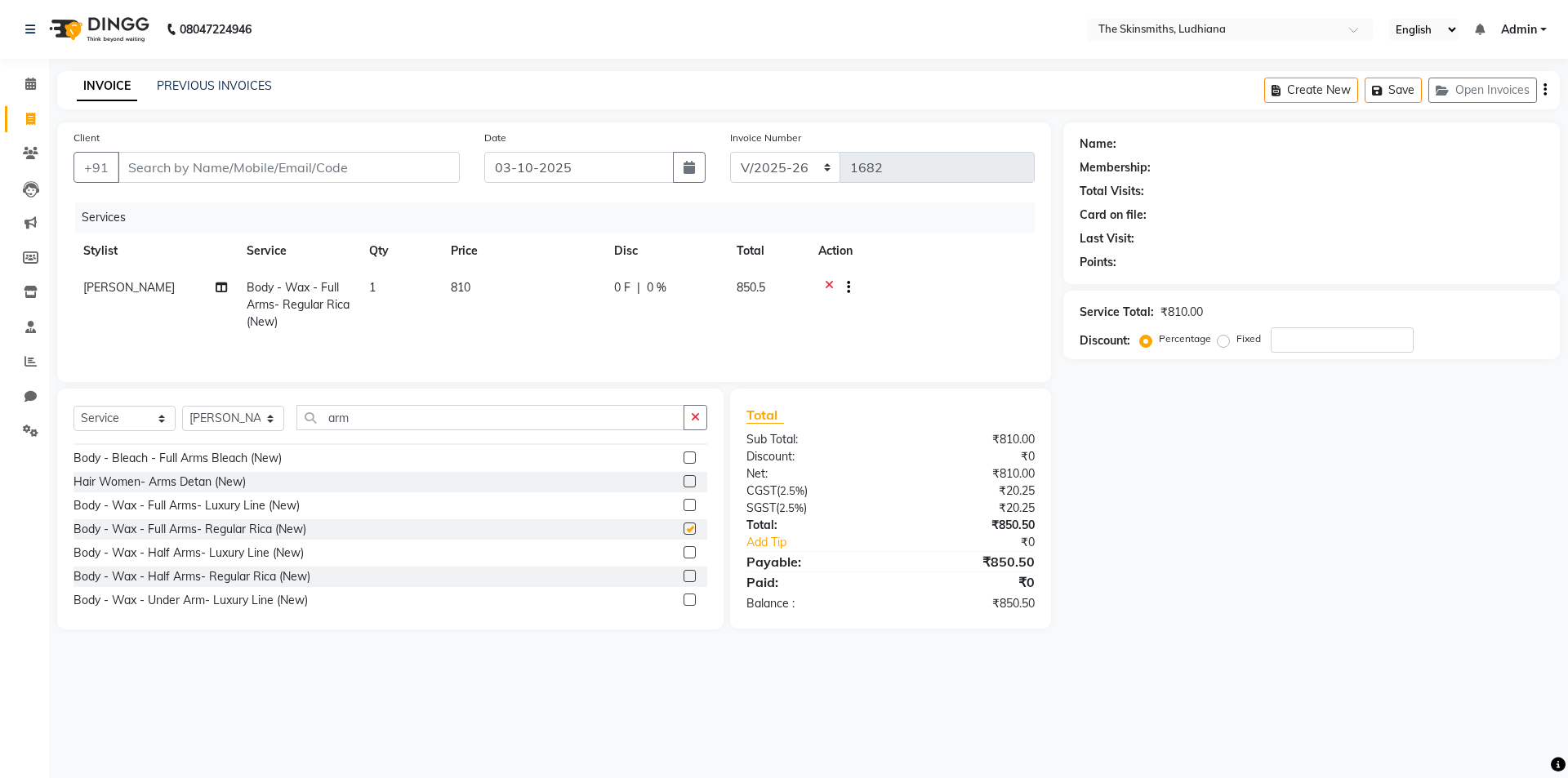
checkbox input "false"
click at [408, 280] on td "1" at bounding box center [400, 304] width 82 height 71
select select "82908"
click at [480, 285] on input "1" at bounding box center [477, 292] width 62 height 26
type input "2"
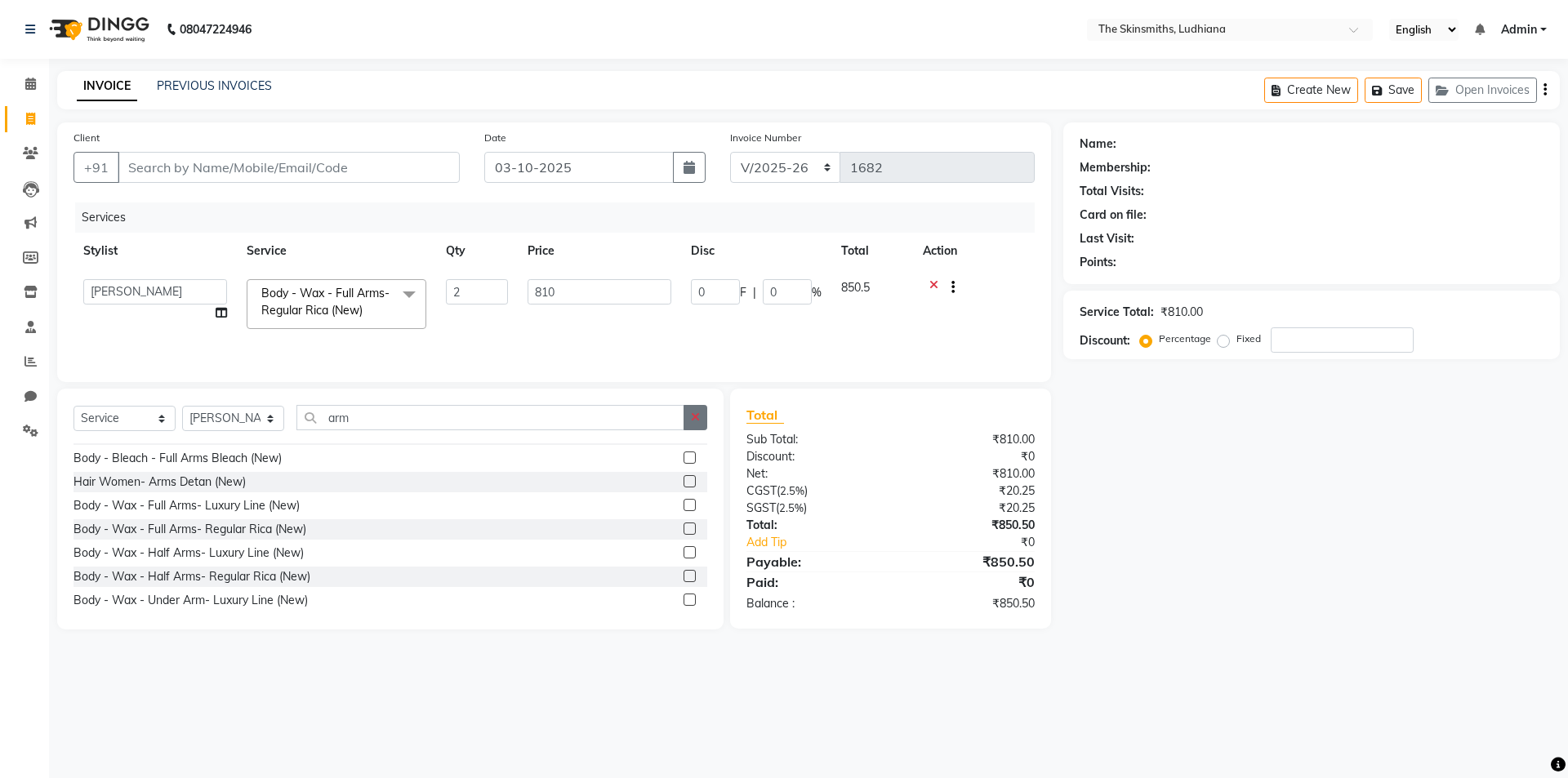
click at [694, 410] on button "button" at bounding box center [696, 418] width 24 height 26
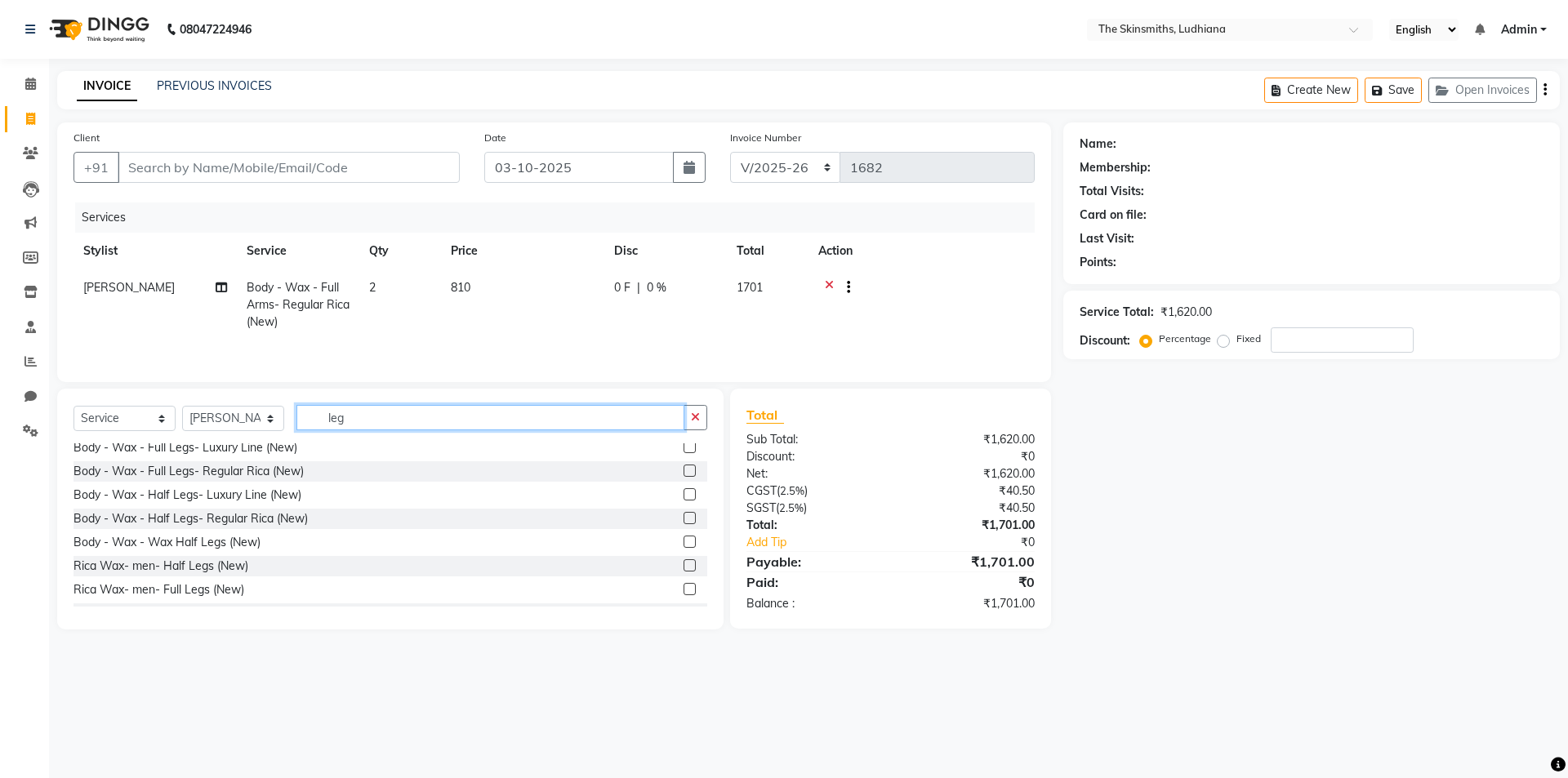
scroll to position [326, 0]
type input "leg"
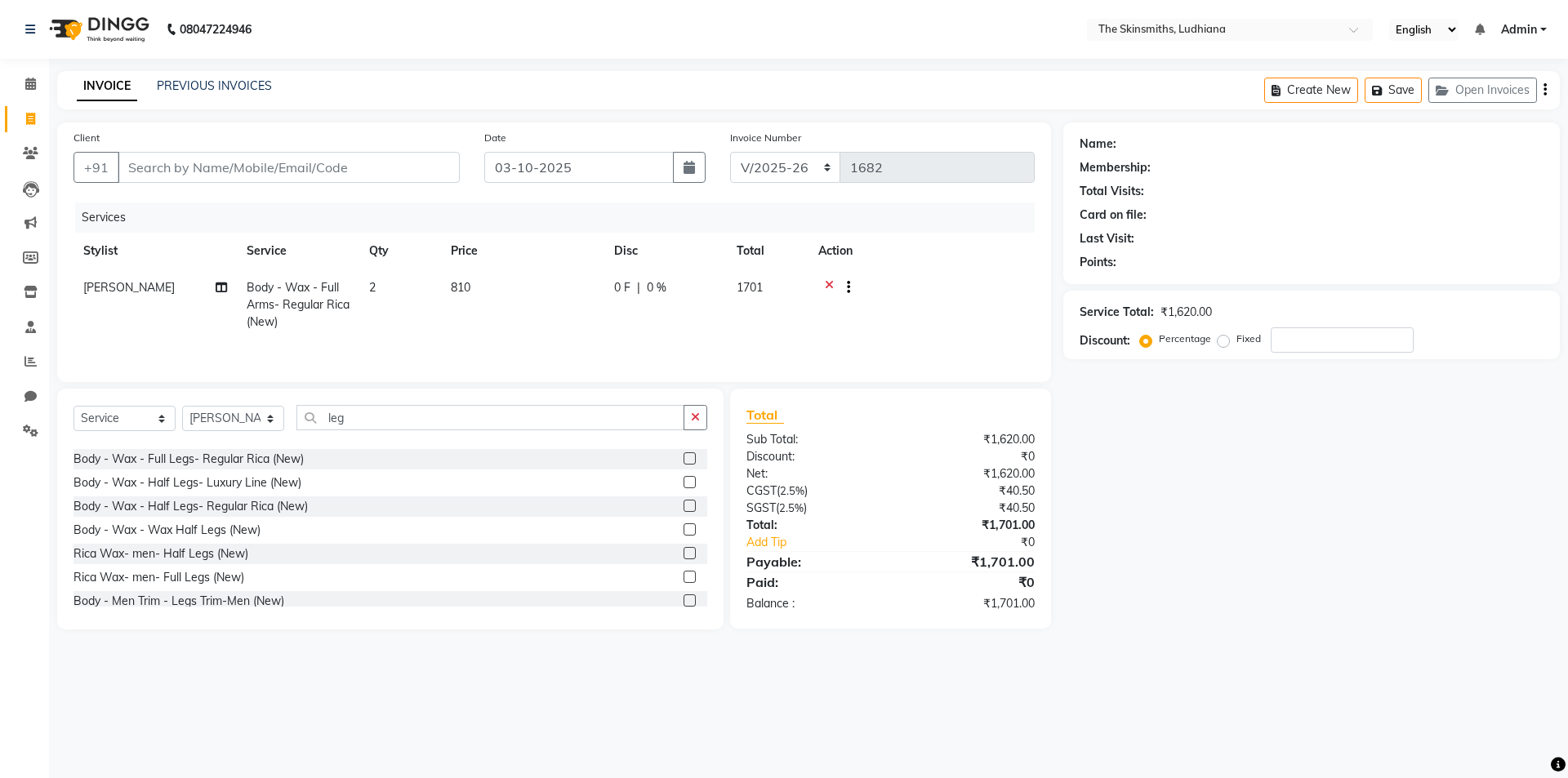
click at [684, 455] on label at bounding box center [689, 458] width 12 height 12
click at [684, 455] on input "checkbox" at bounding box center [689, 460] width 11 height 11
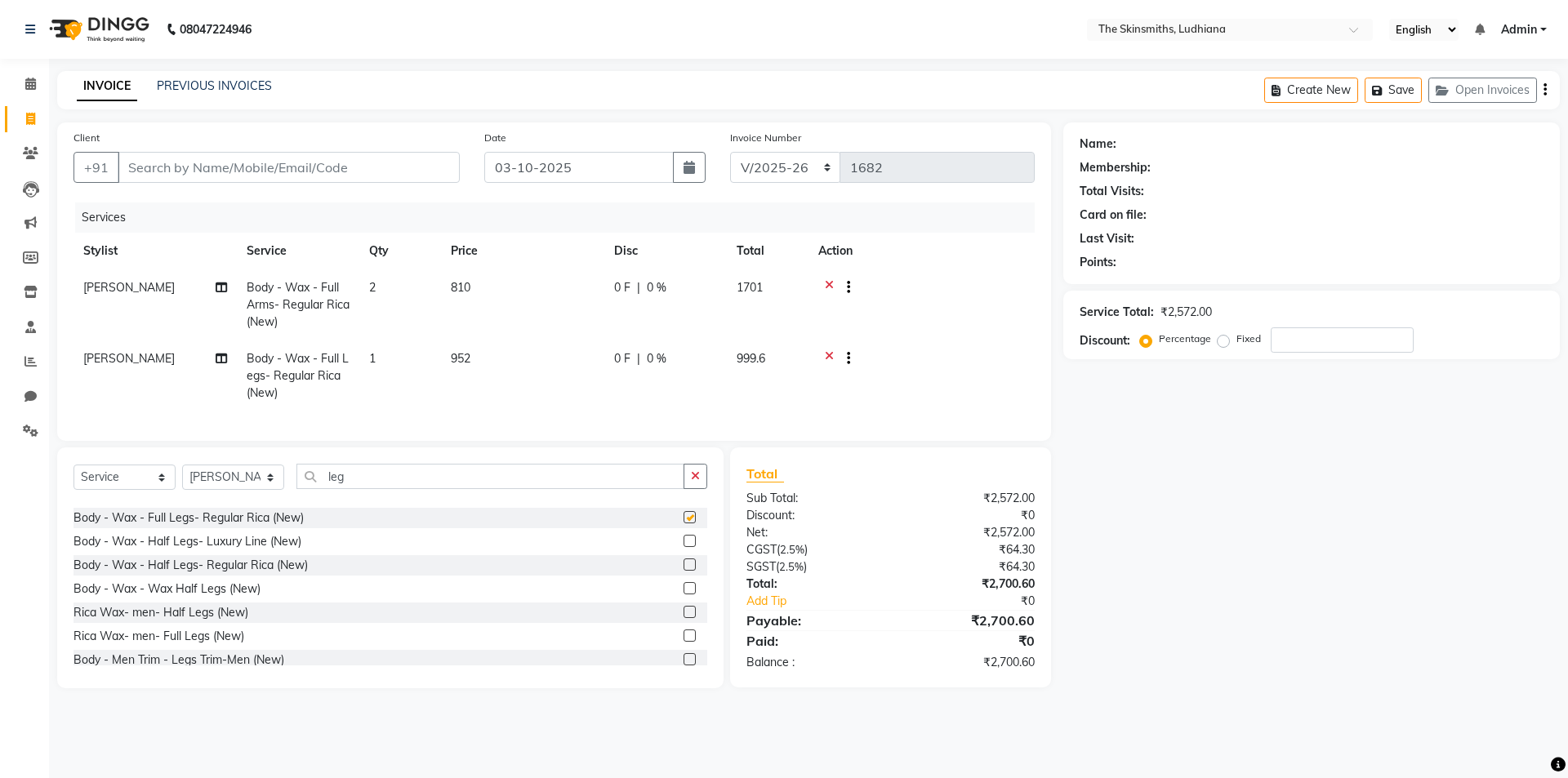
checkbox input "false"
click at [705, 455] on div "Client +91 Date [DATE] Invoice Number M/2025-26 RV/2025-26 V/[PHONE_NUMBER] Ser…" at bounding box center [554, 405] width 1019 height 566
click at [697, 489] on button "button" at bounding box center [696, 476] width 24 height 26
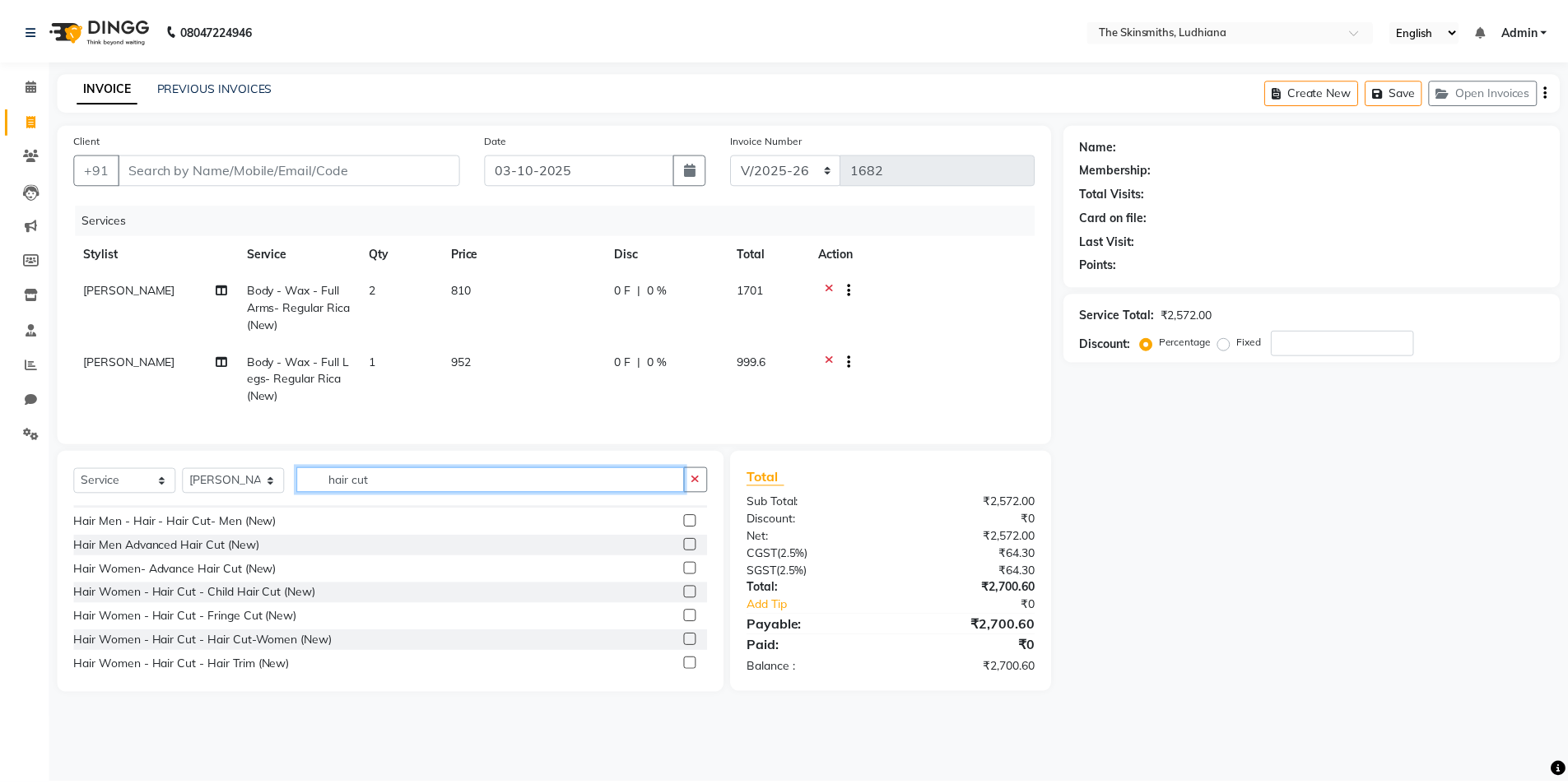
scroll to position [241, 0]
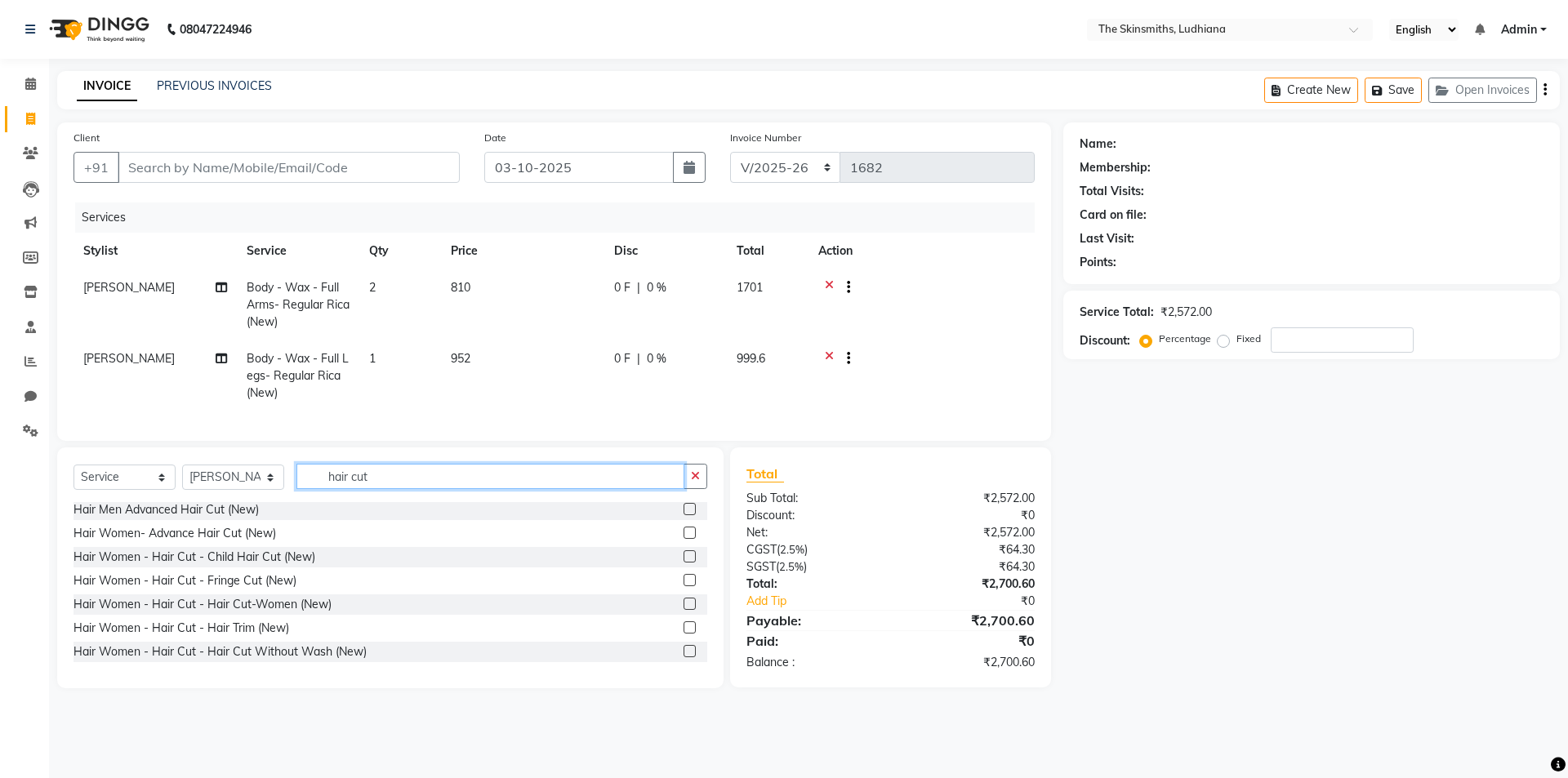
type input "hair cut"
click at [684, 610] on label at bounding box center [689, 603] width 12 height 12
click at [684, 610] on input "checkbox" at bounding box center [689, 605] width 11 height 11
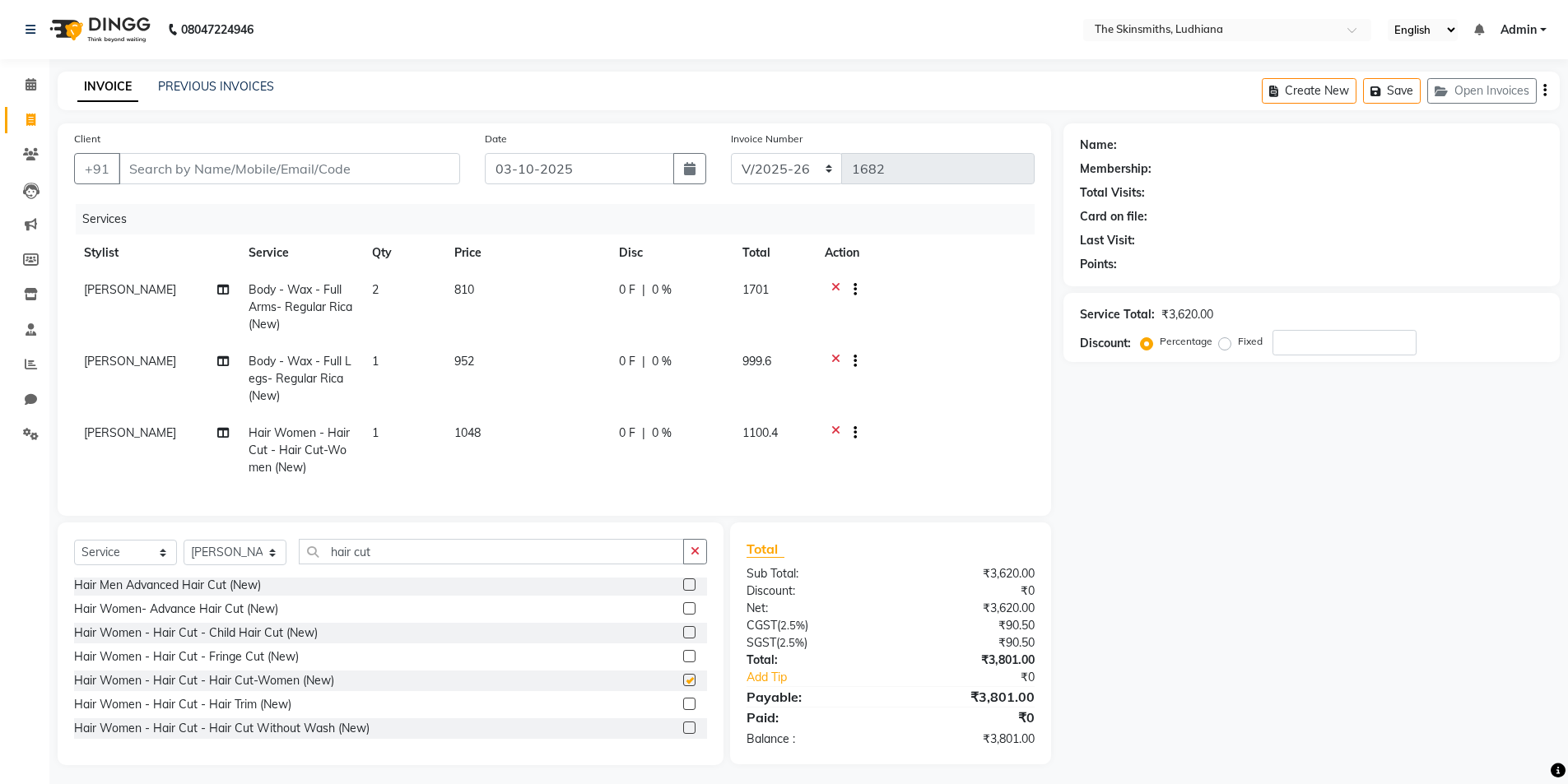
checkbox input "false"
click at [491, 425] on td "1048" at bounding box center [527, 449] width 165 height 71
select select "82908"
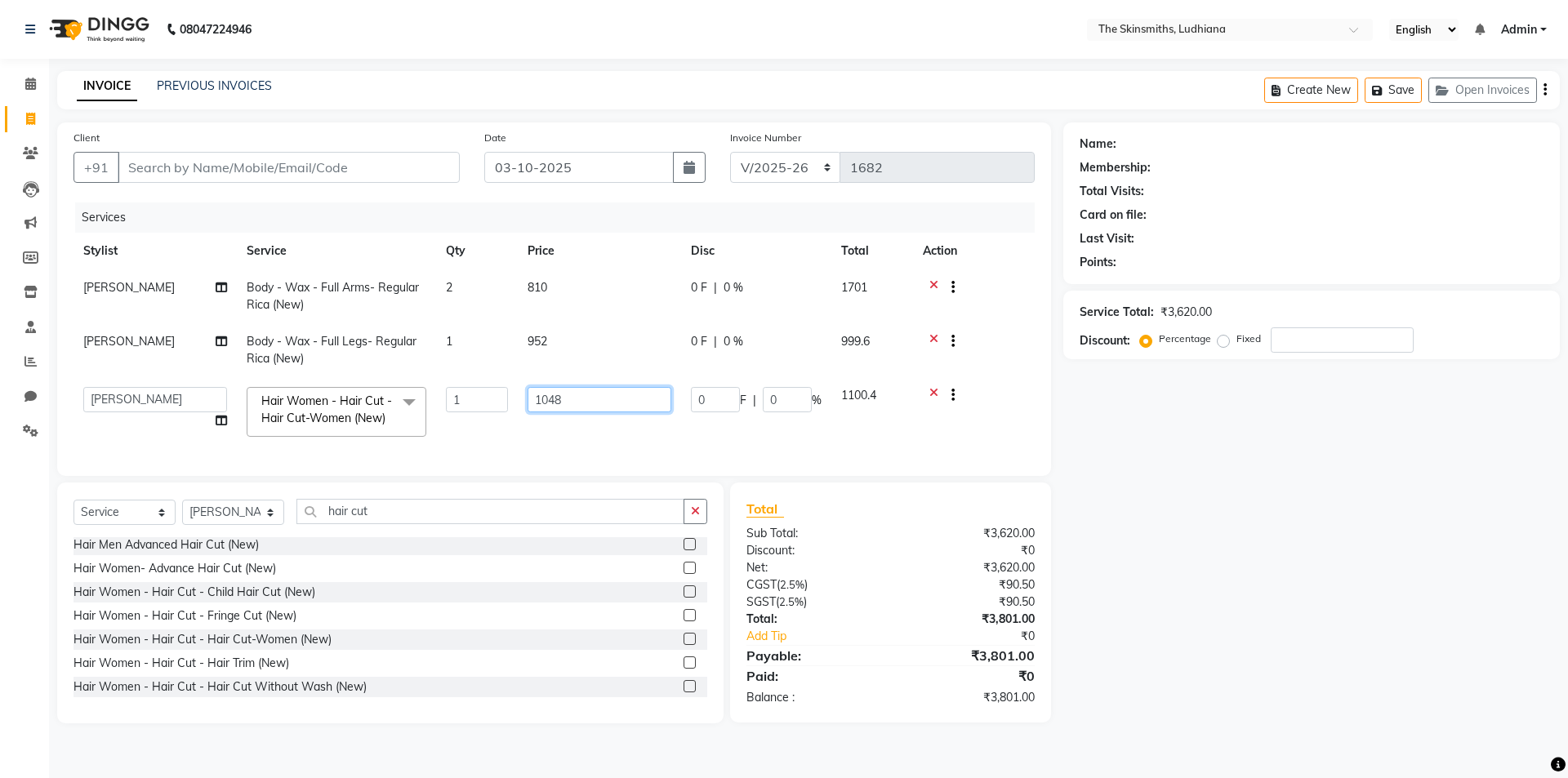
click at [581, 402] on input "1048" at bounding box center [599, 400] width 144 height 26
type input "1190"
click at [1228, 590] on div "Name: Membership: Total Visits: Card on file: Last Visit: Points: Service Total…" at bounding box center [1318, 422] width 509 height 601
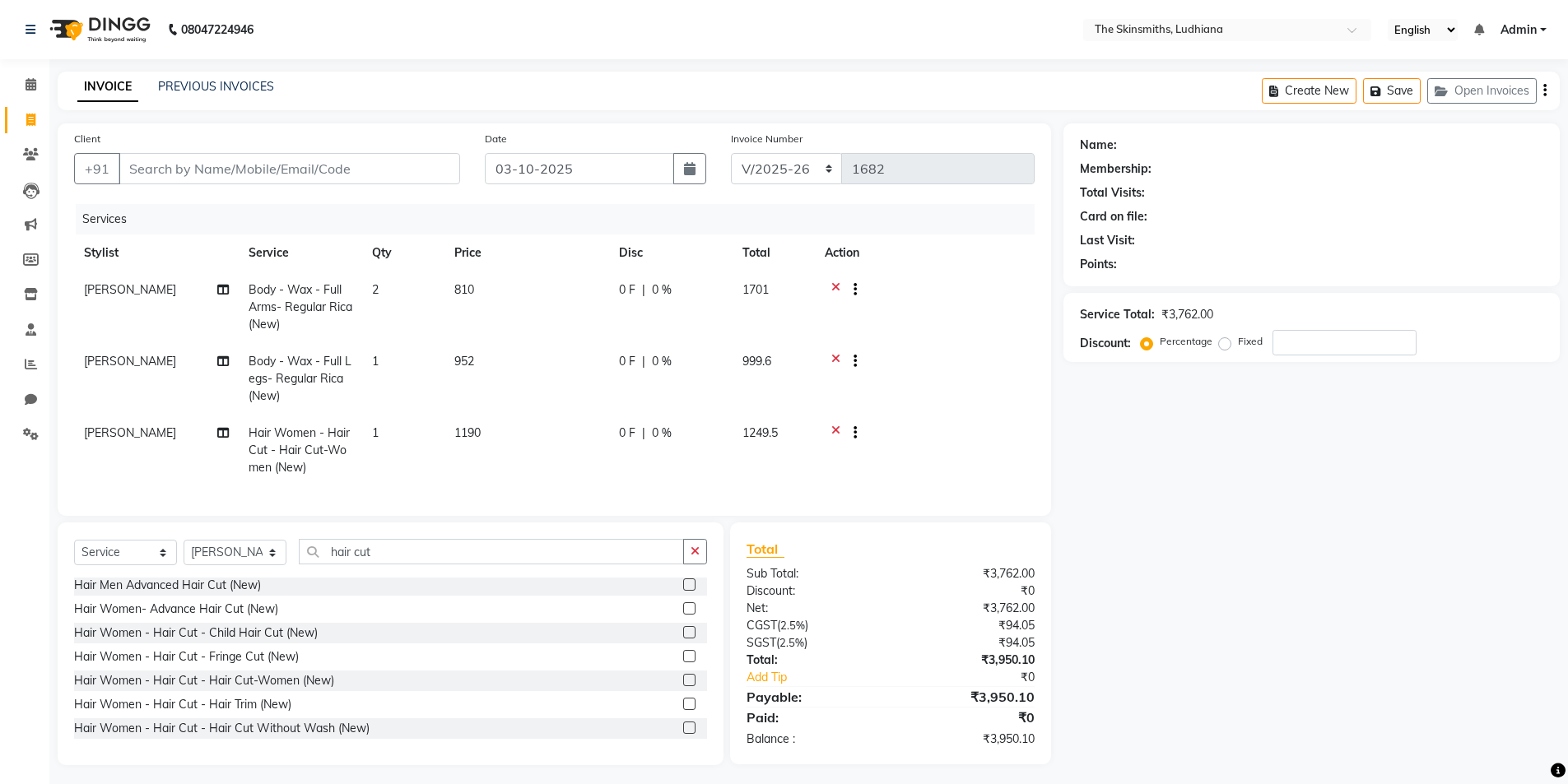
scroll to position [19, 0]
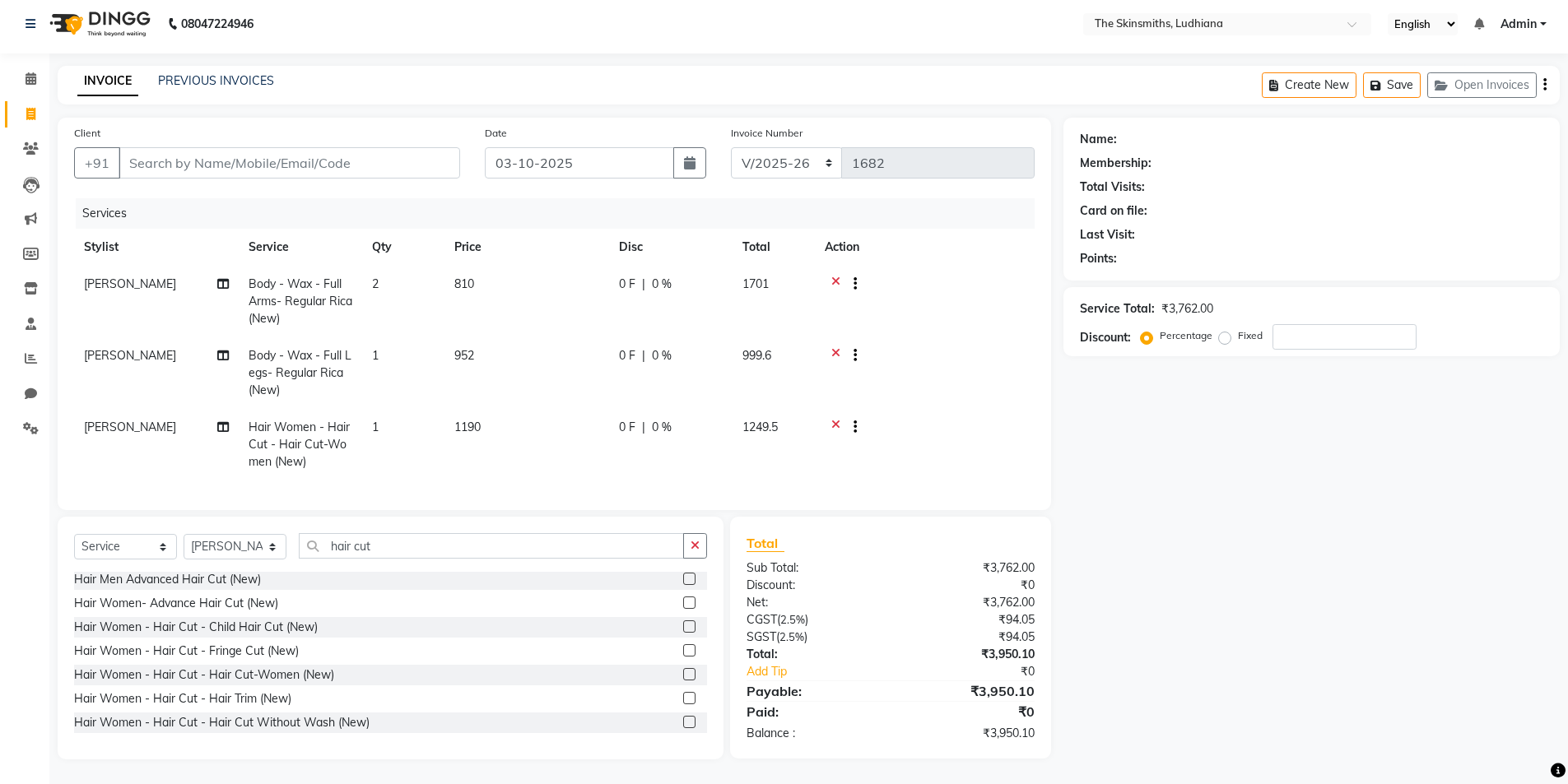
click at [394, 274] on td "2" at bounding box center [403, 301] width 83 height 71
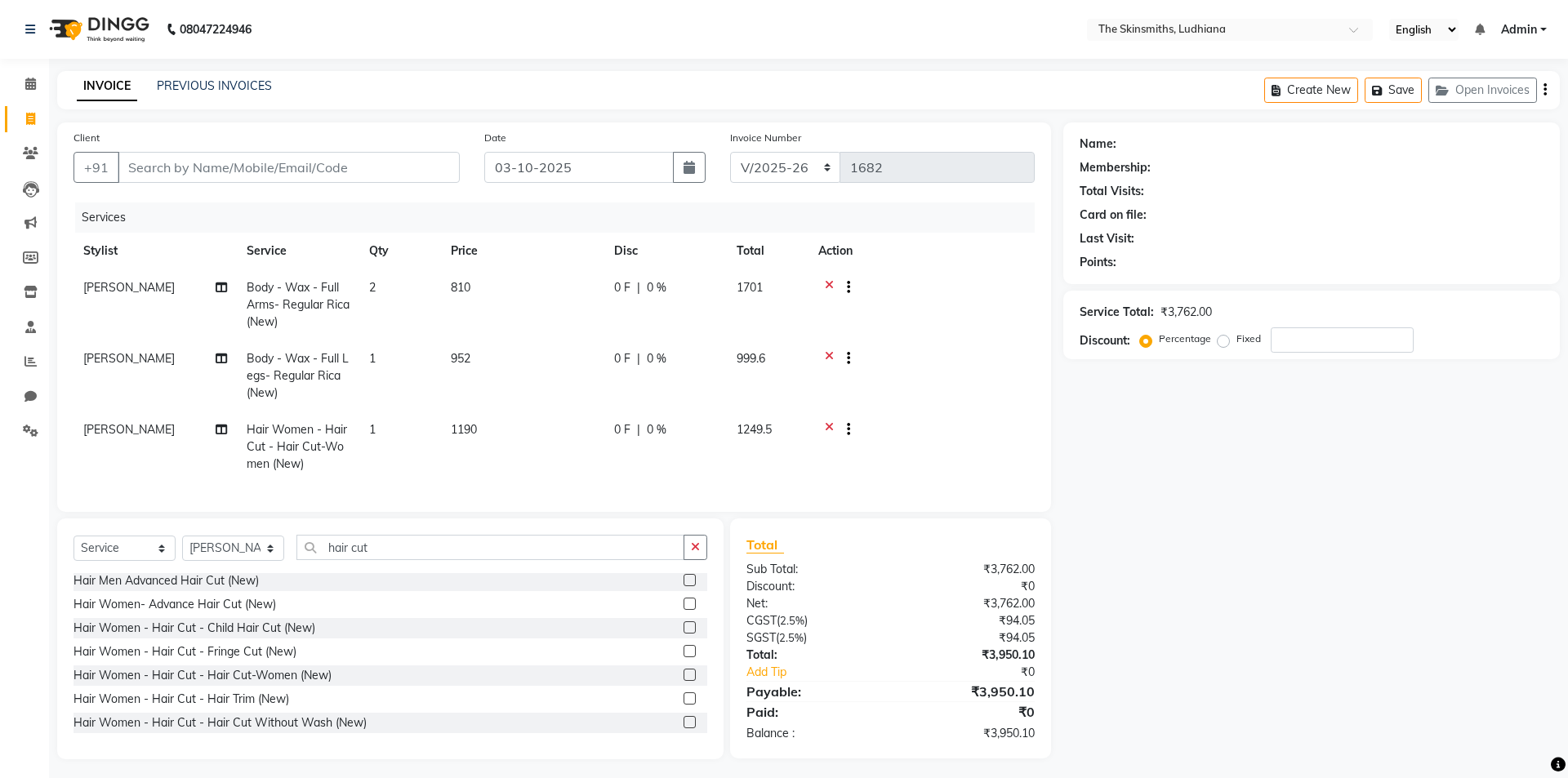
select select "82908"
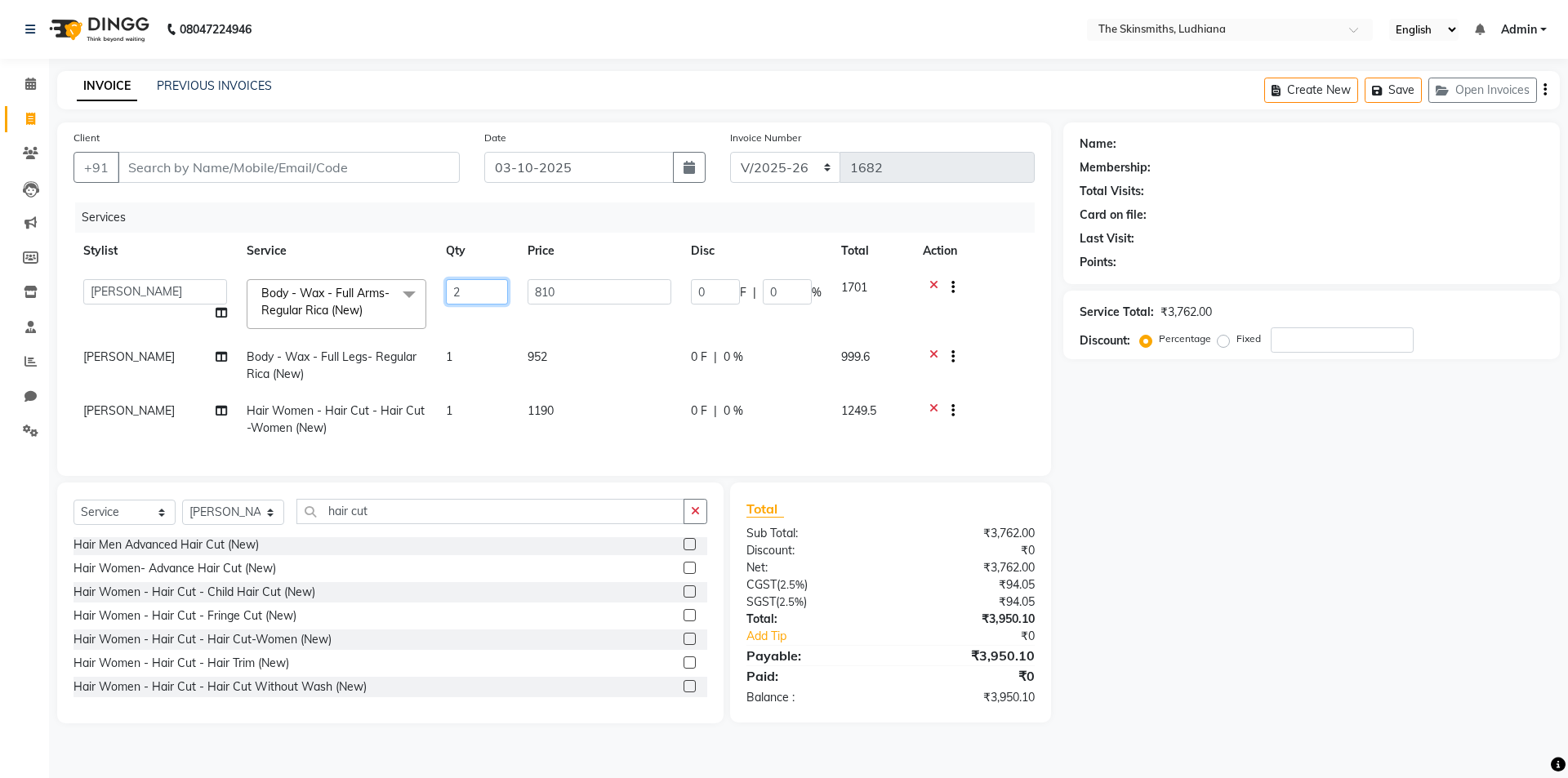
click at [477, 288] on input "2" at bounding box center [477, 292] width 62 height 26
type input "1"
click at [1189, 538] on div "Name: Membership: Total Visits: Card on file: Last Visit: Points: Service Total…" at bounding box center [1318, 422] width 509 height 601
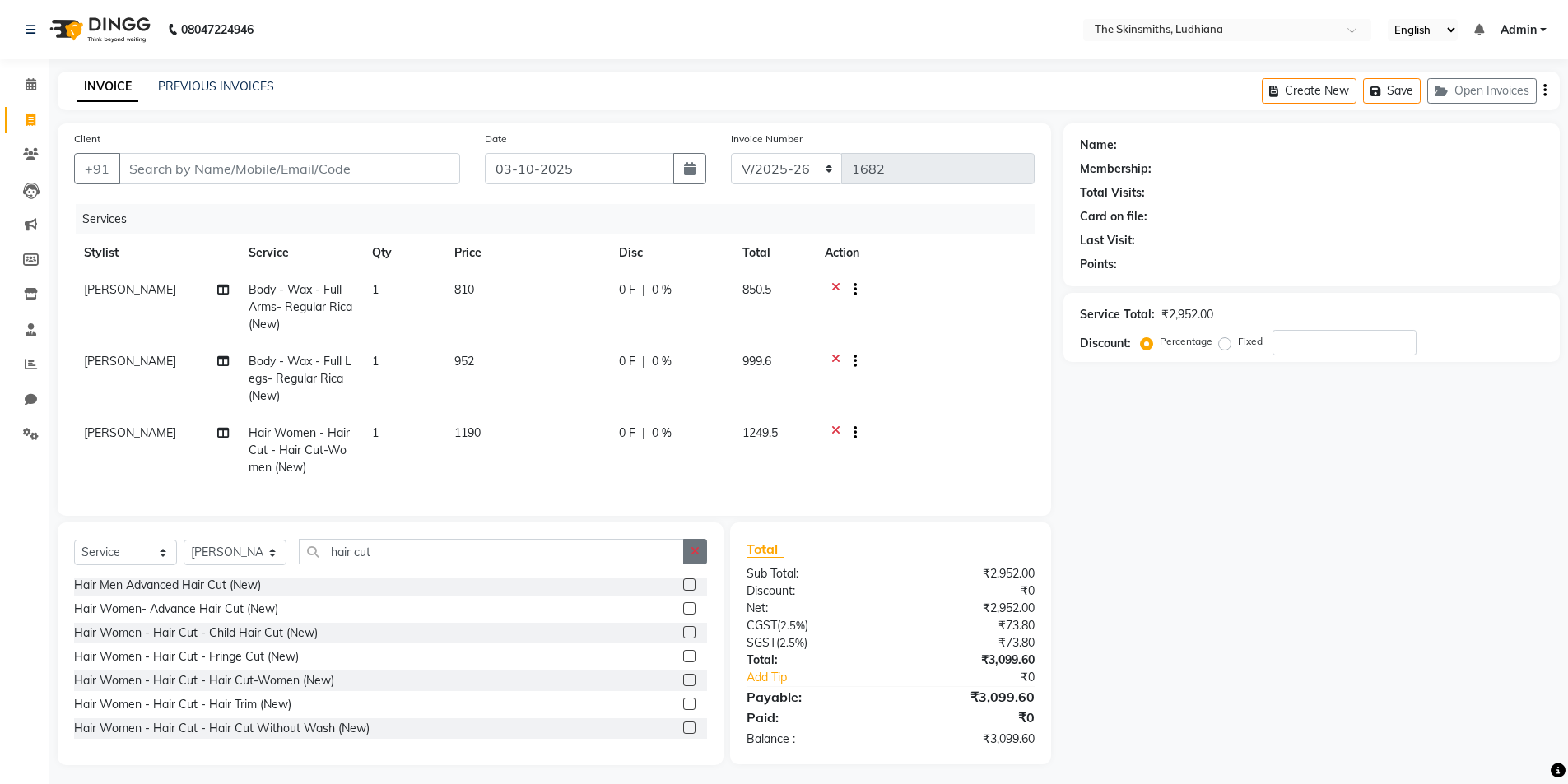
click at [693, 557] on icon "button" at bounding box center [695, 551] width 9 height 11
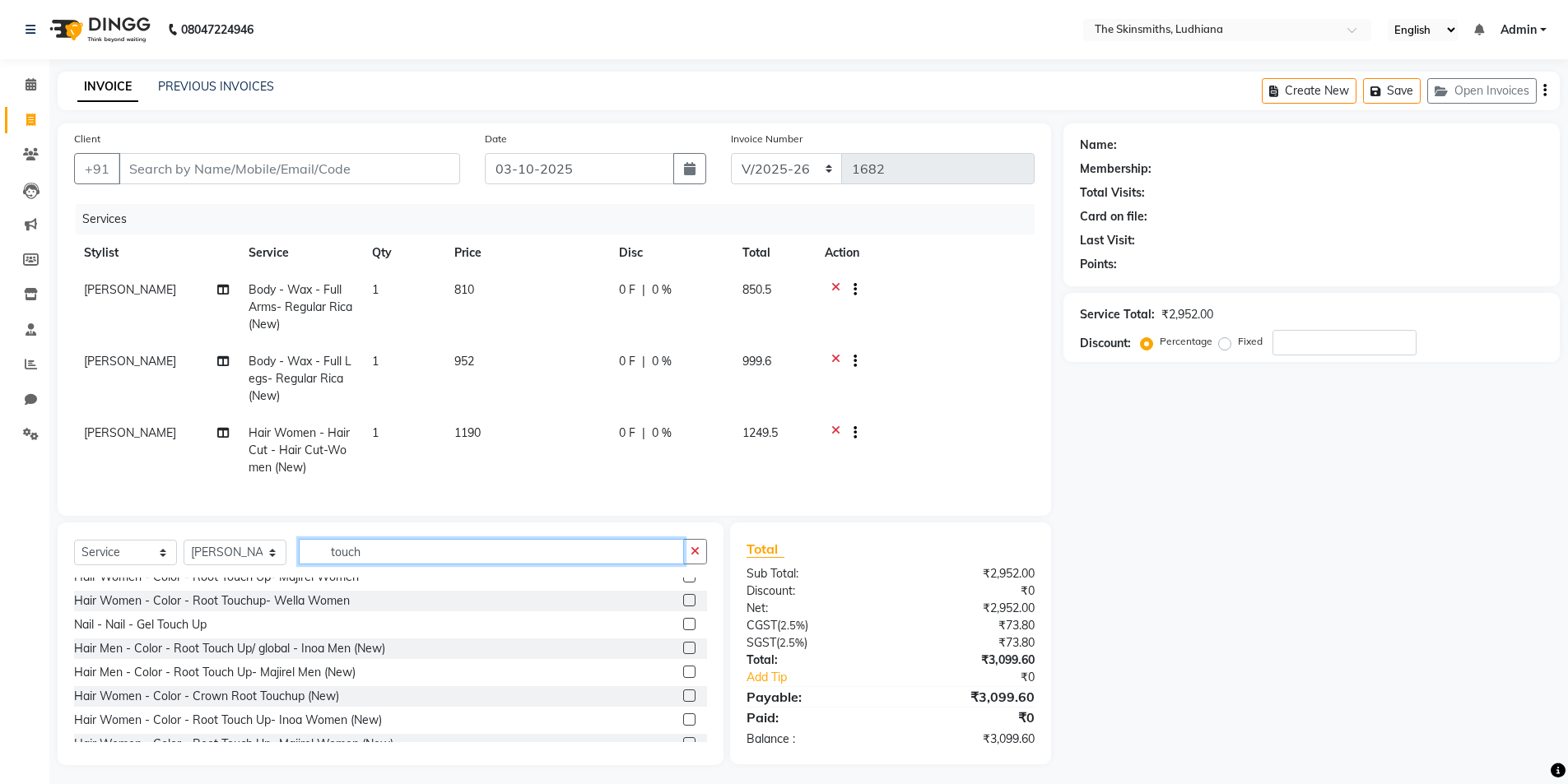
scroll to position [145, 0]
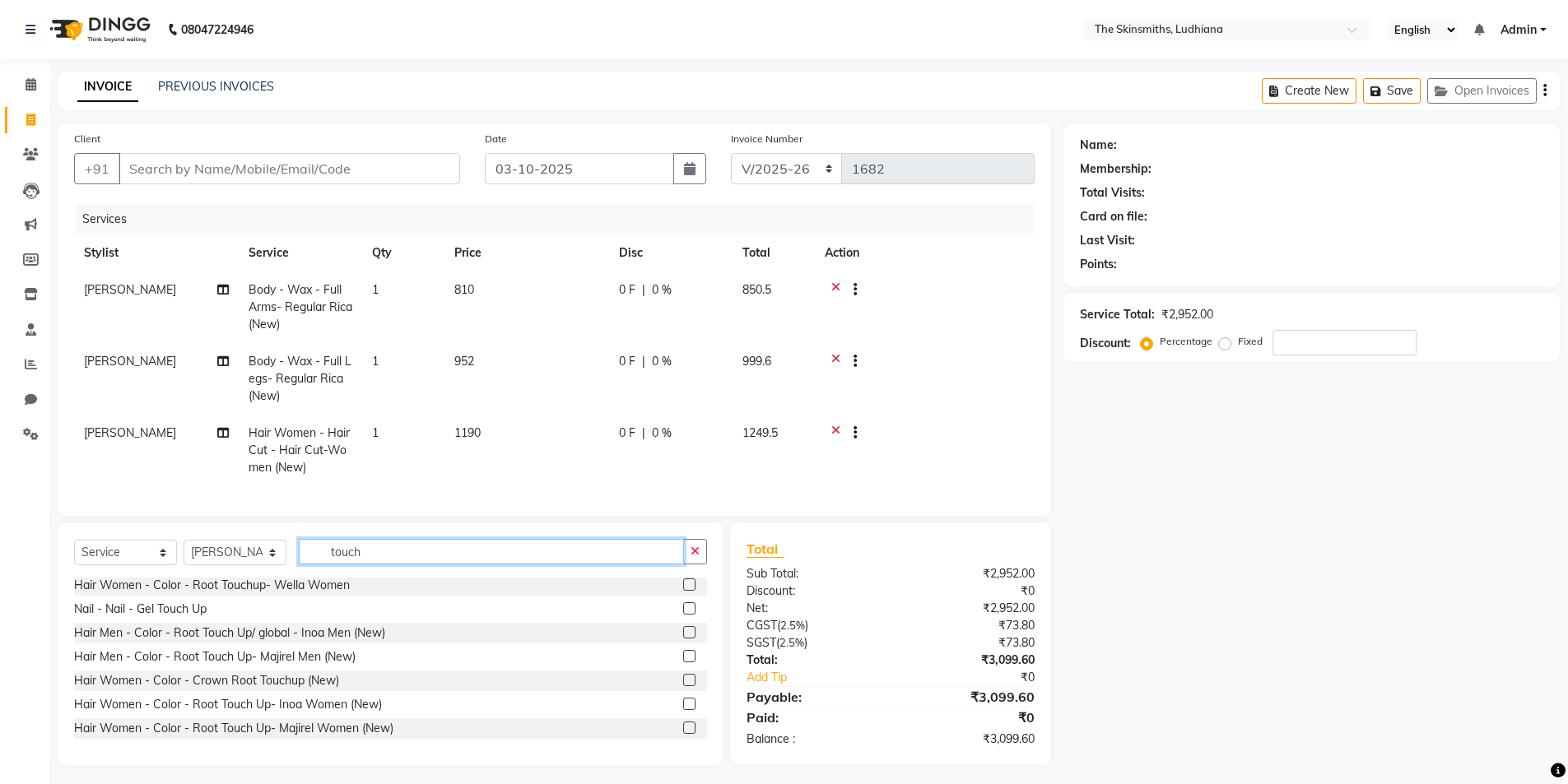
type input "touch"
click at [683, 710] on label at bounding box center [689, 703] width 12 height 12
click at [683, 710] on input "checkbox" at bounding box center [689, 705] width 11 height 11
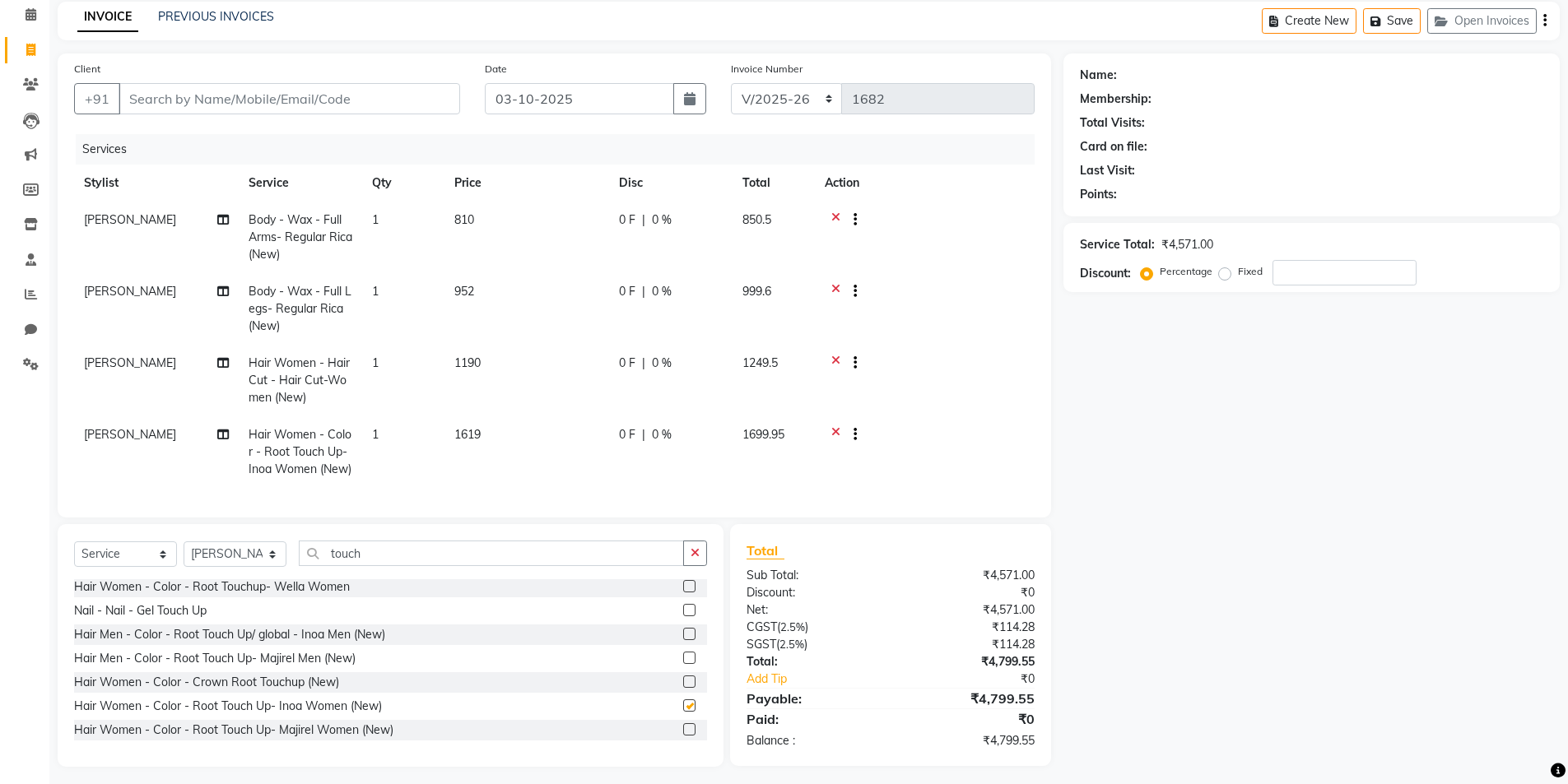
checkbox input "false"
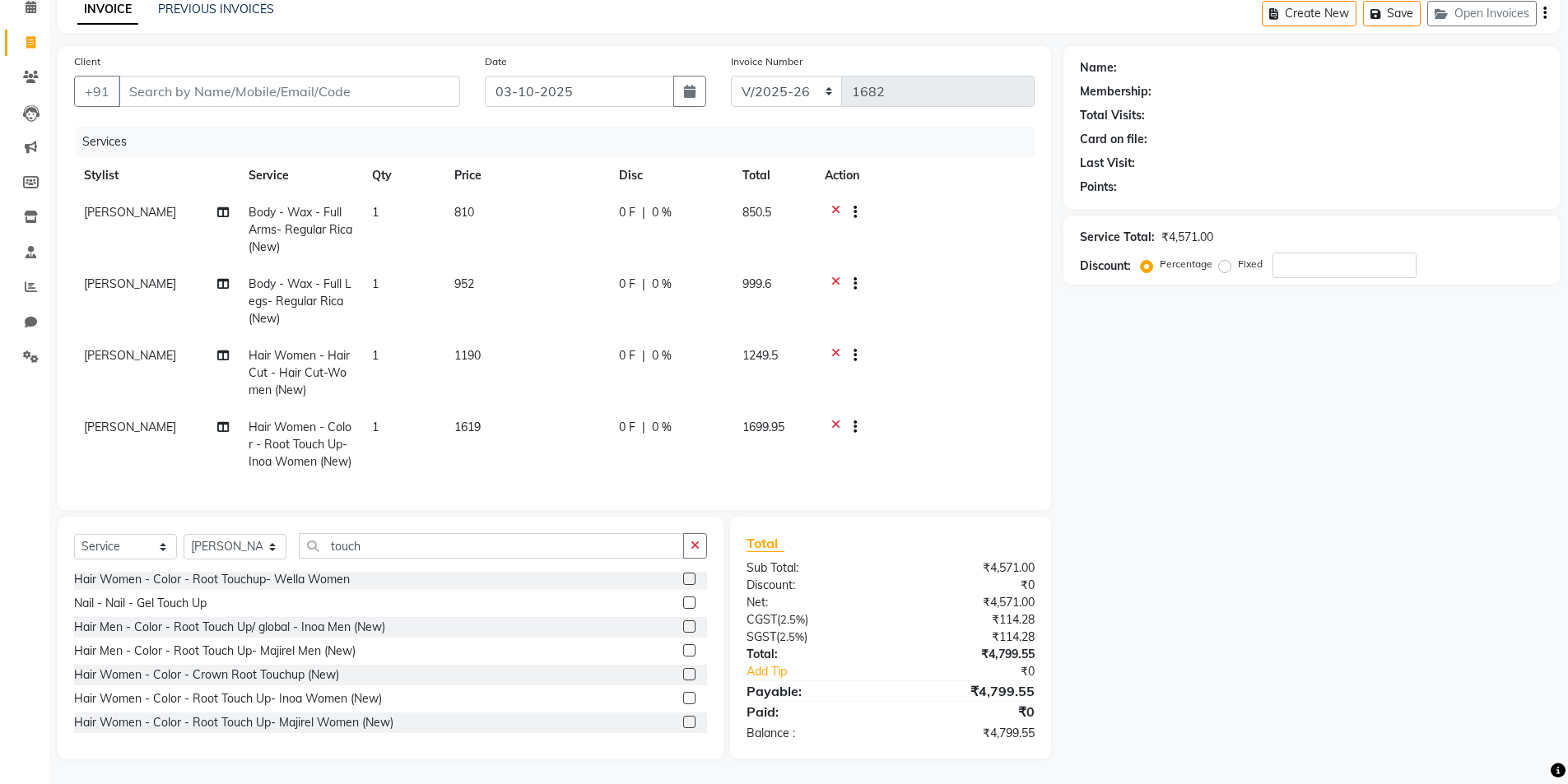
click at [419, 415] on td "1" at bounding box center [403, 444] width 83 height 71
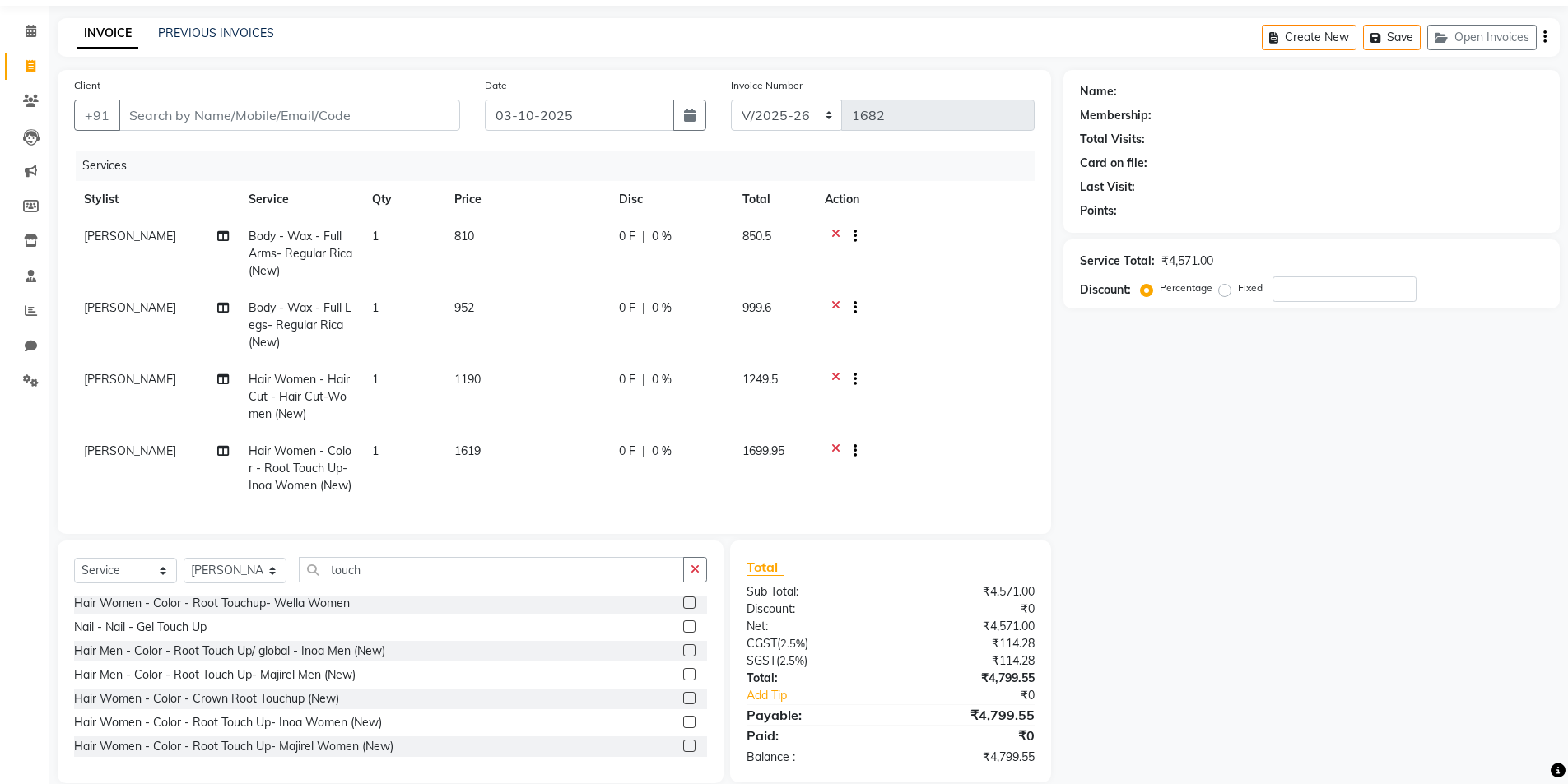
select select "82908"
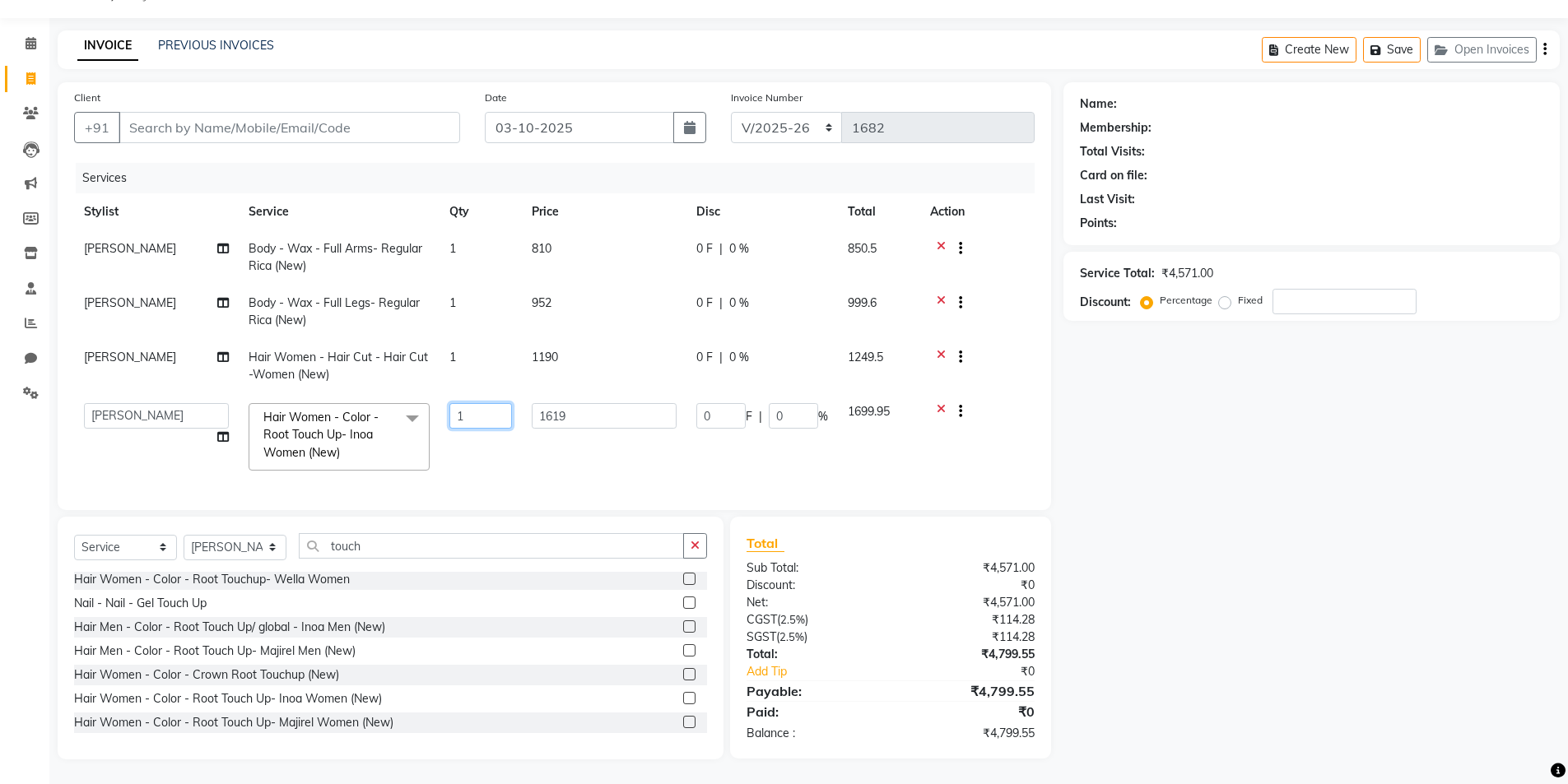
click at [497, 403] on input "1" at bounding box center [480, 416] width 62 height 26
type input "1"
type input "2"
click at [1205, 525] on div "Name: Membership: Total Visits: Card on file: Last Visit: Points: Service Total…" at bounding box center [1318, 421] width 509 height 677
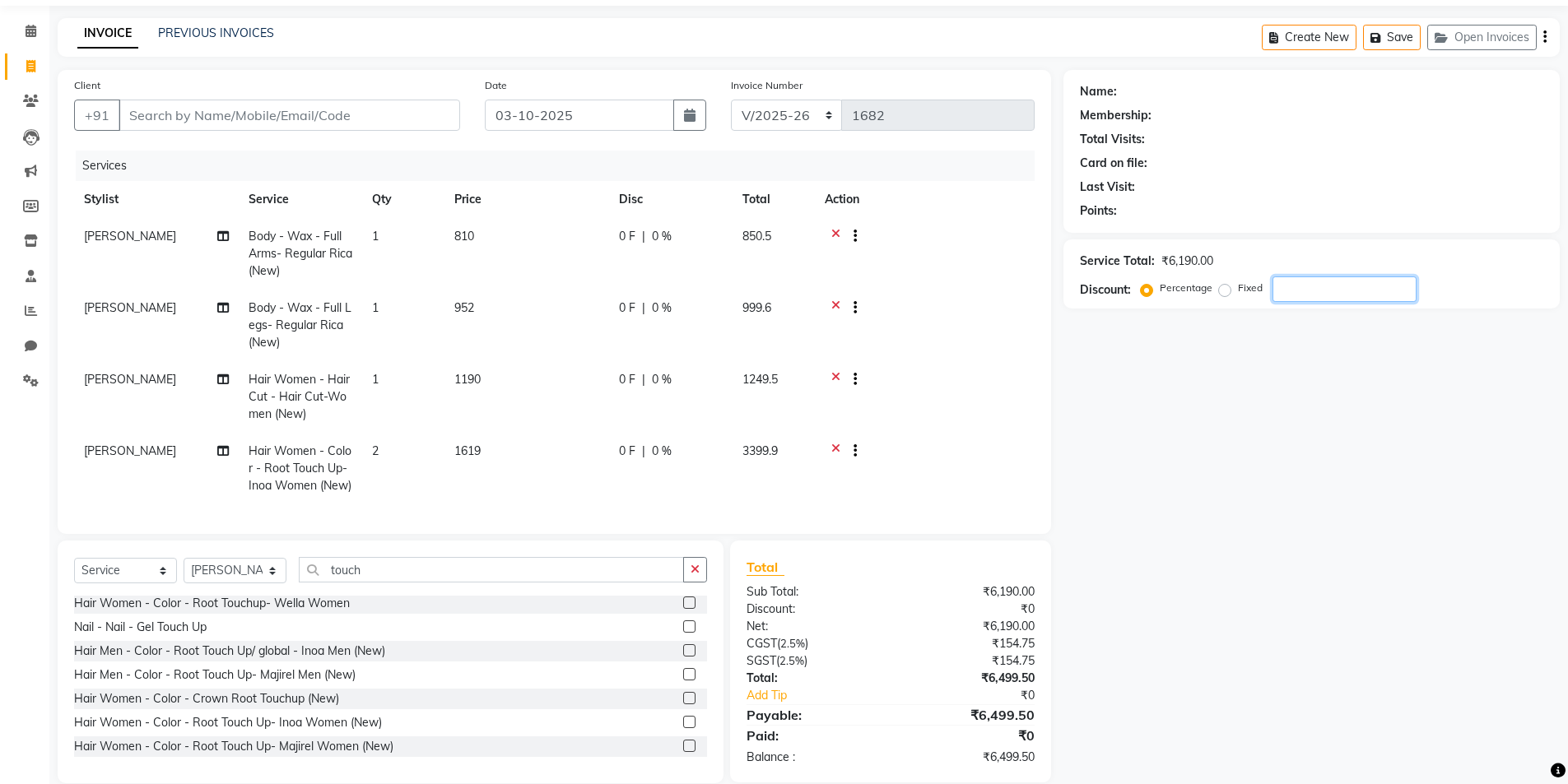
click at [1336, 297] on input "number" at bounding box center [1344, 289] width 144 height 26
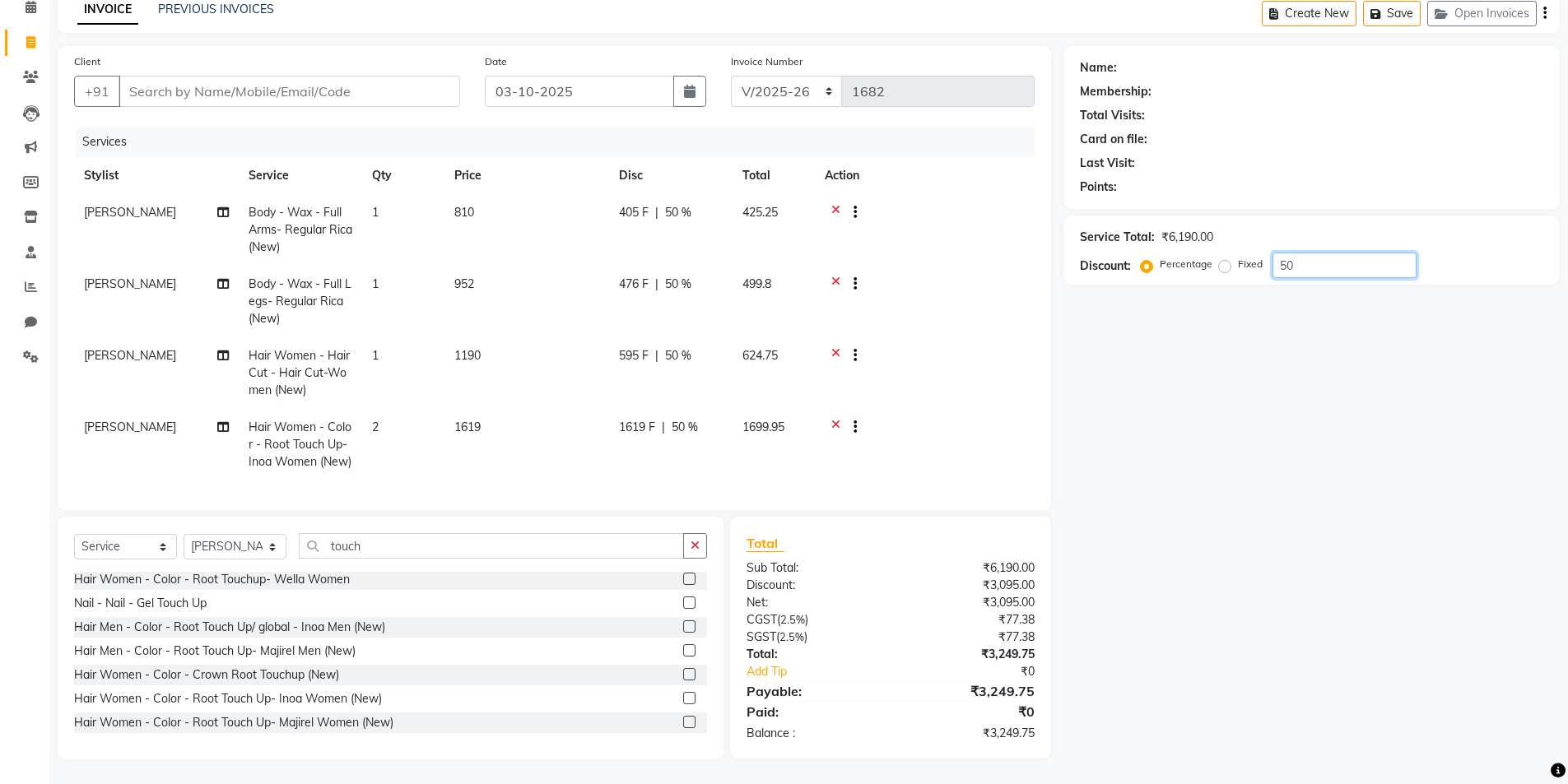
type input "50"
click at [698, 544] on icon "button" at bounding box center [695, 545] width 9 height 11
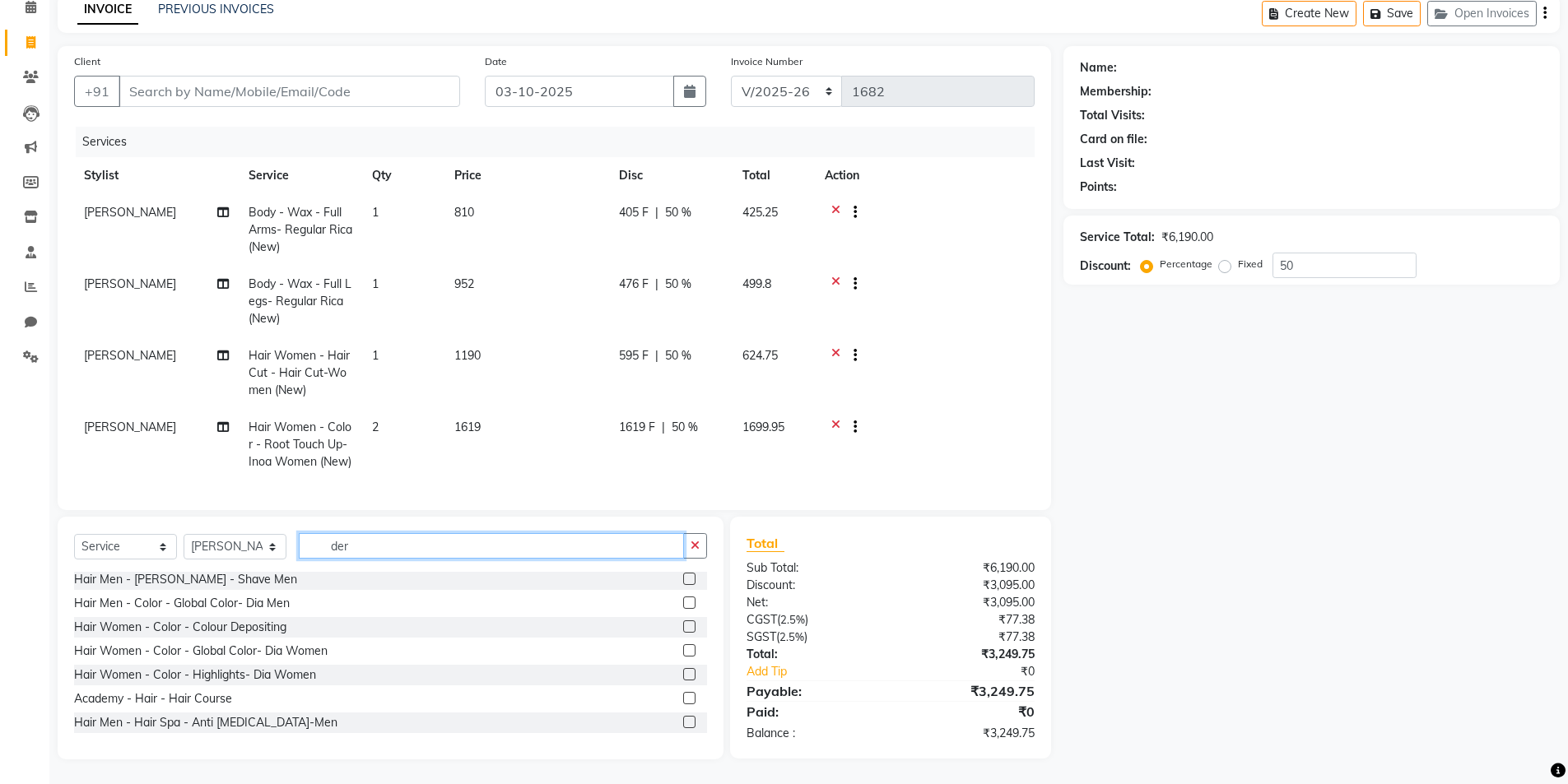
scroll to position [0, 0]
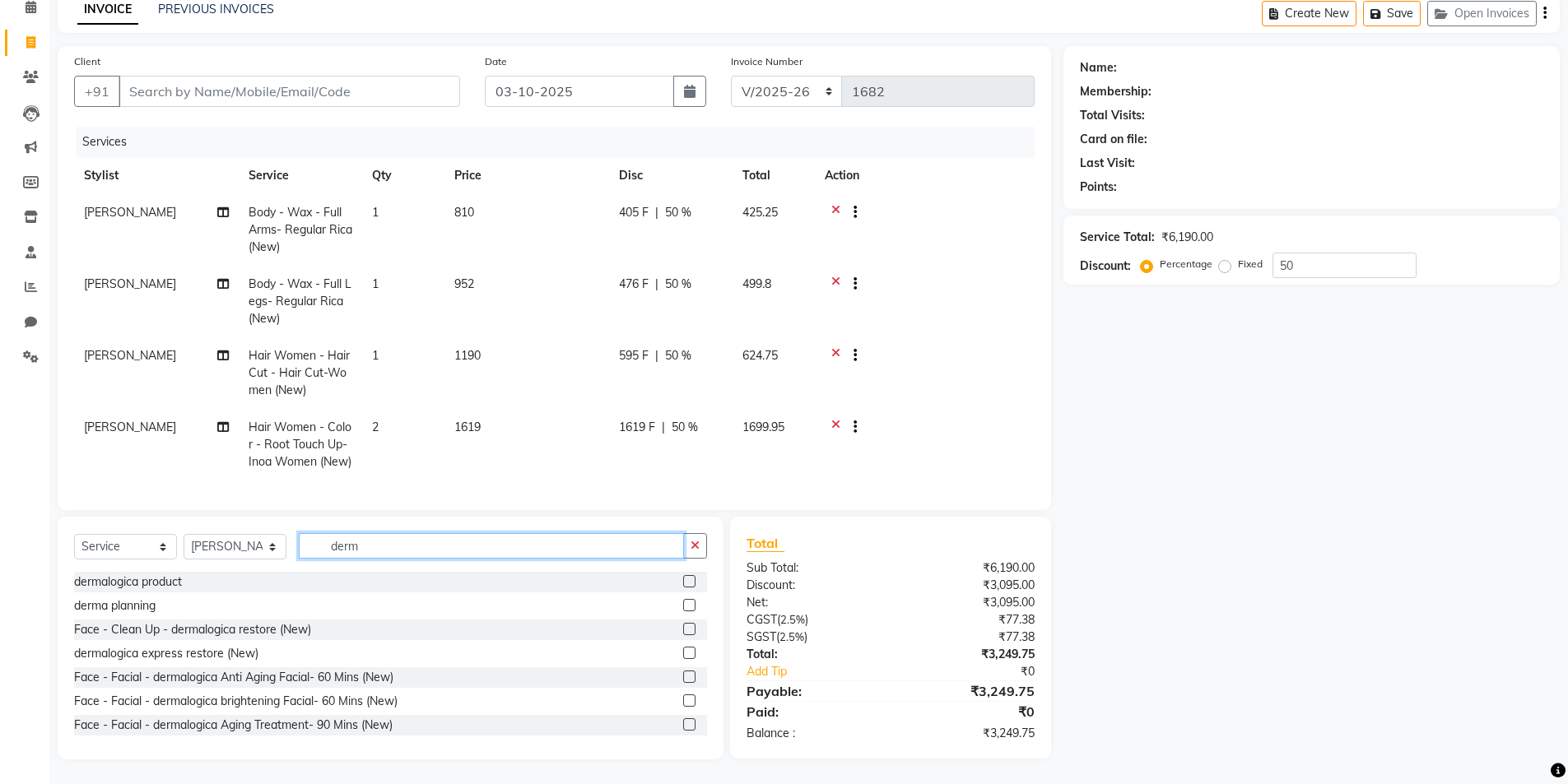
type input "derm"
click at [683, 629] on label at bounding box center [689, 628] width 12 height 12
click at [683, 629] on input "checkbox" at bounding box center [689, 630] width 11 height 11
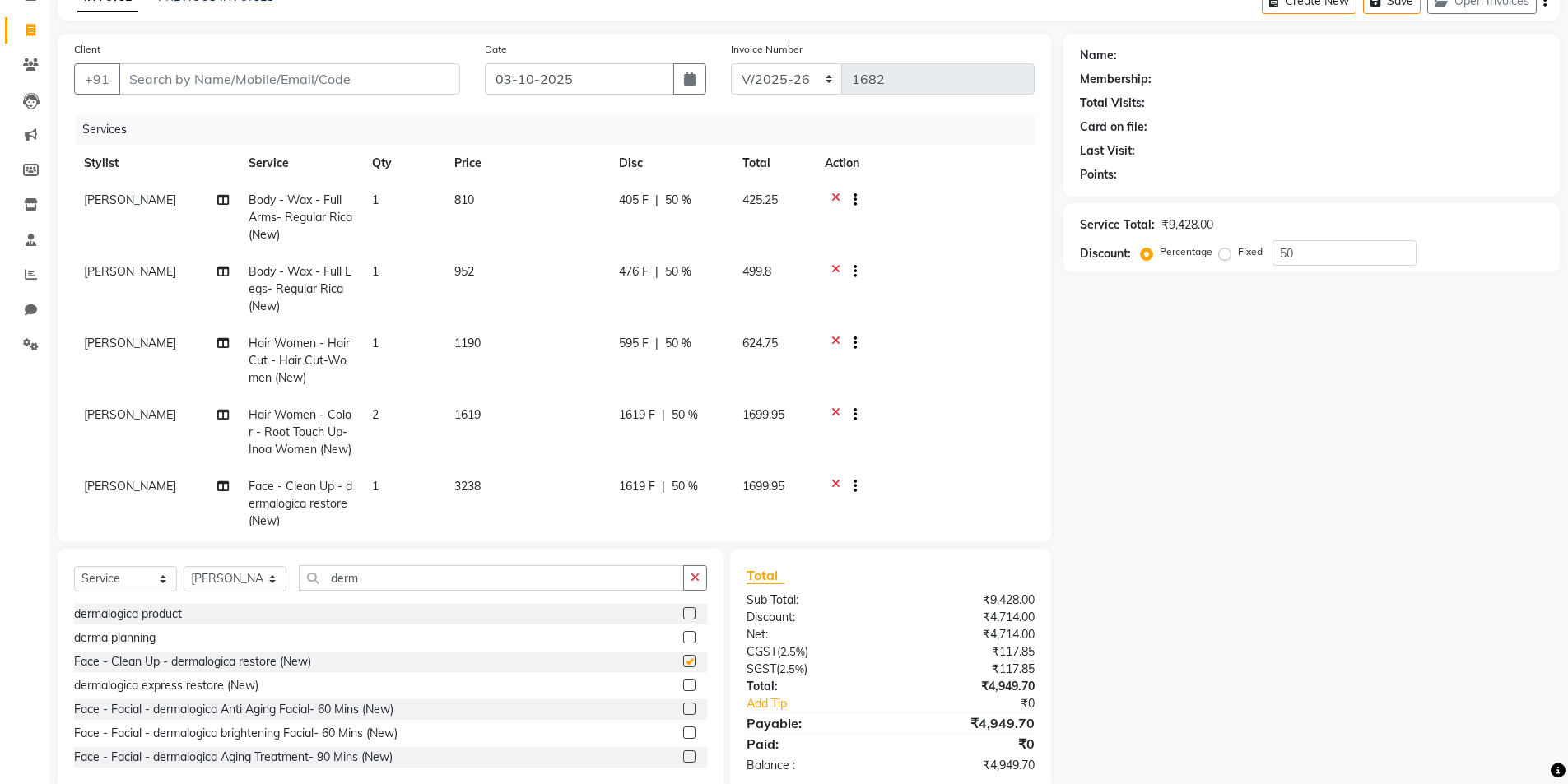
scroll to position [40, 0]
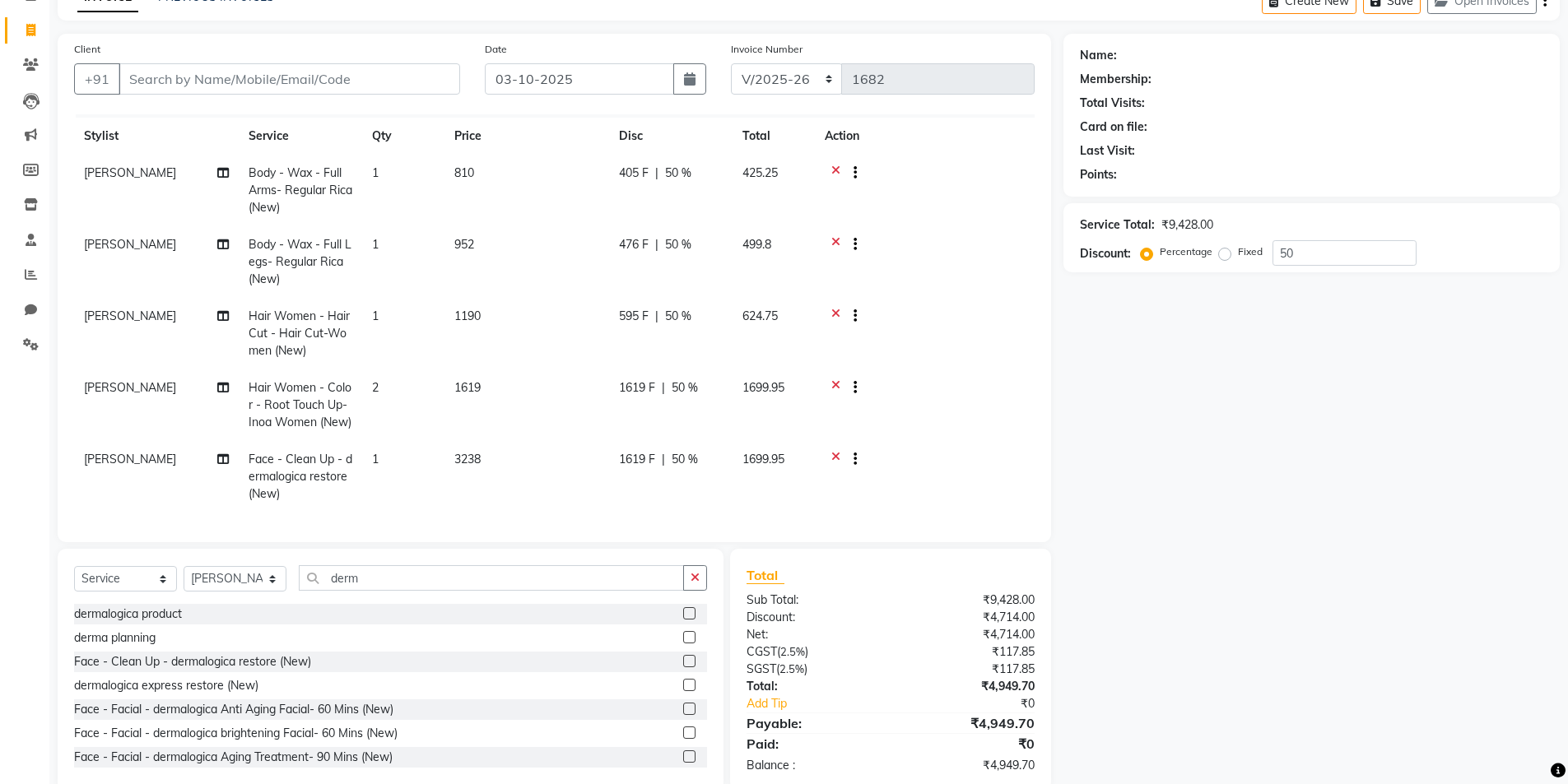
click at [835, 450] on icon at bounding box center [836, 461] width 9 height 20
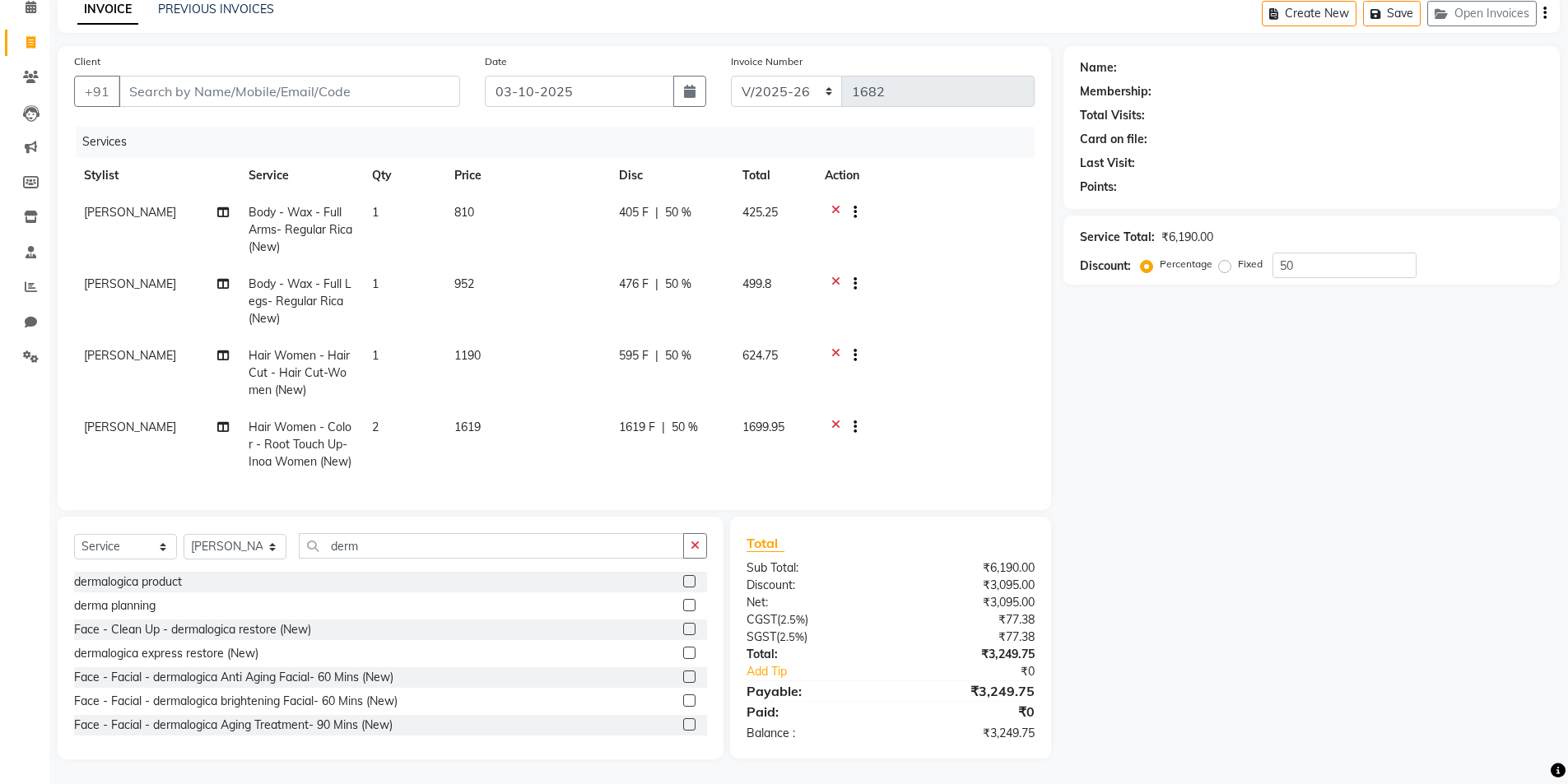
scroll to position [0, 0]
click at [683, 629] on label at bounding box center [689, 628] width 12 height 12
click at [683, 629] on input "checkbox" at bounding box center [689, 630] width 11 height 11
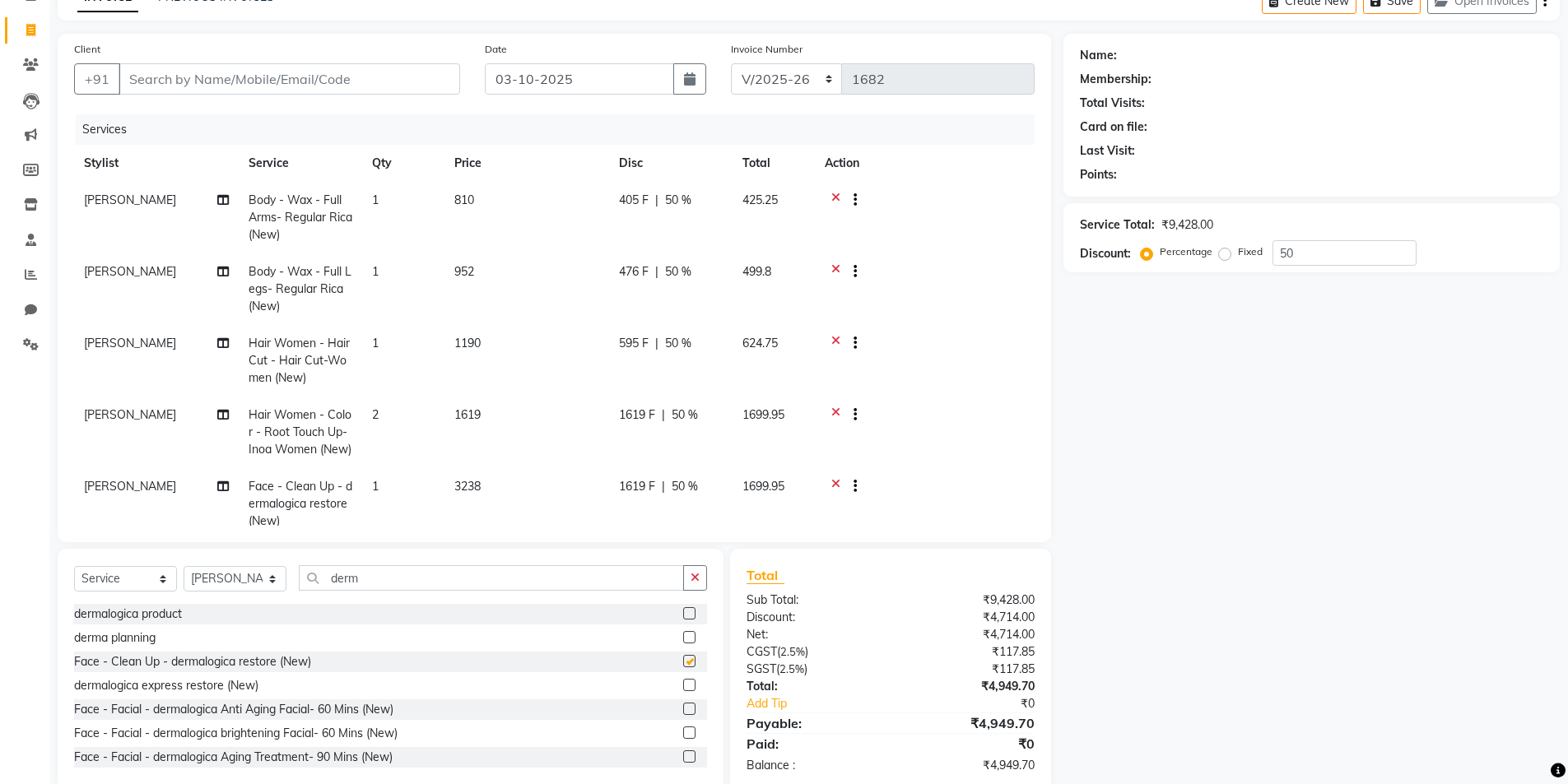
scroll to position [40, 0]
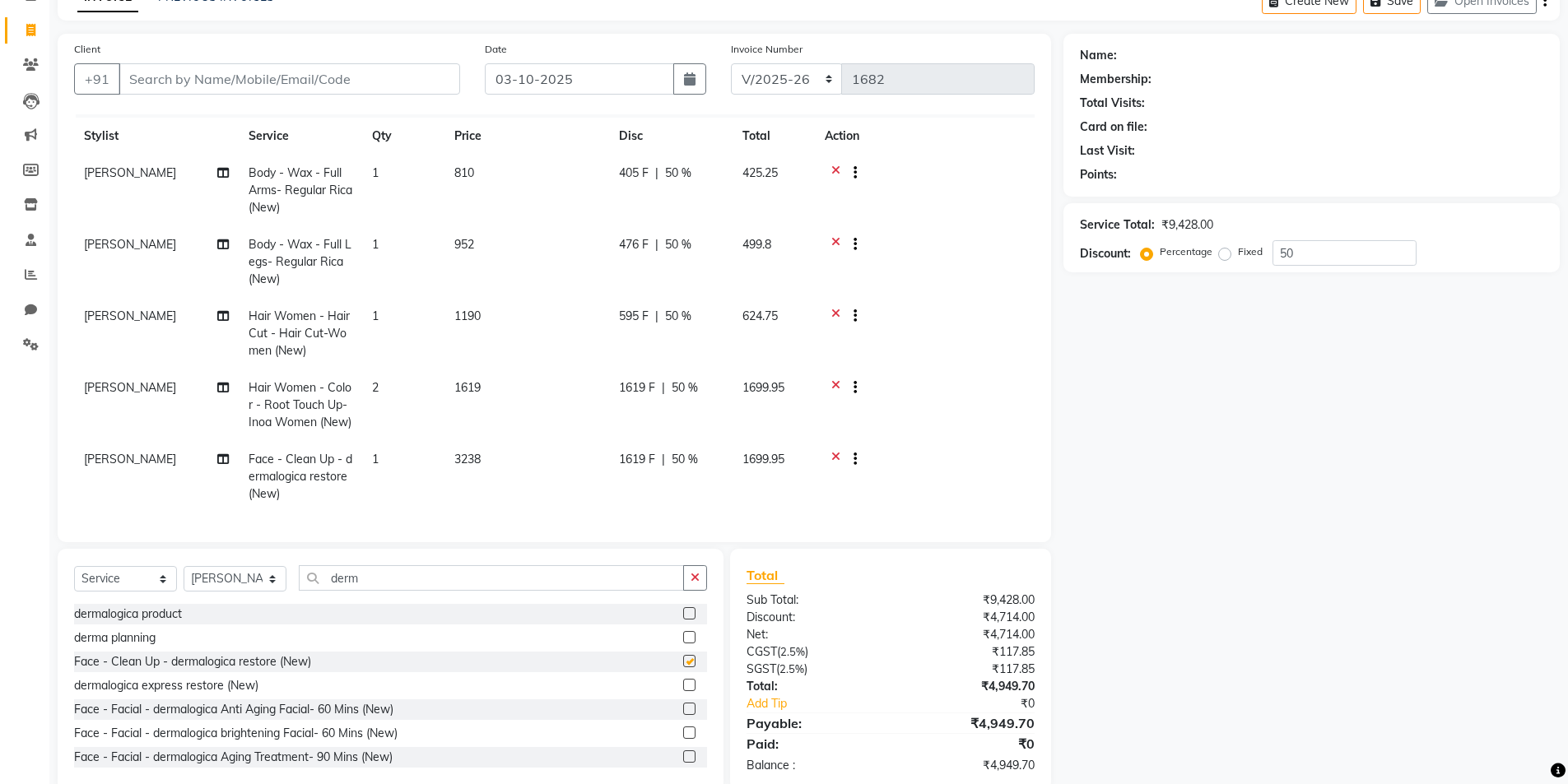
checkbox input "false"
click at [401, 462] on td "1" at bounding box center [403, 476] width 83 height 71
select select "82908"
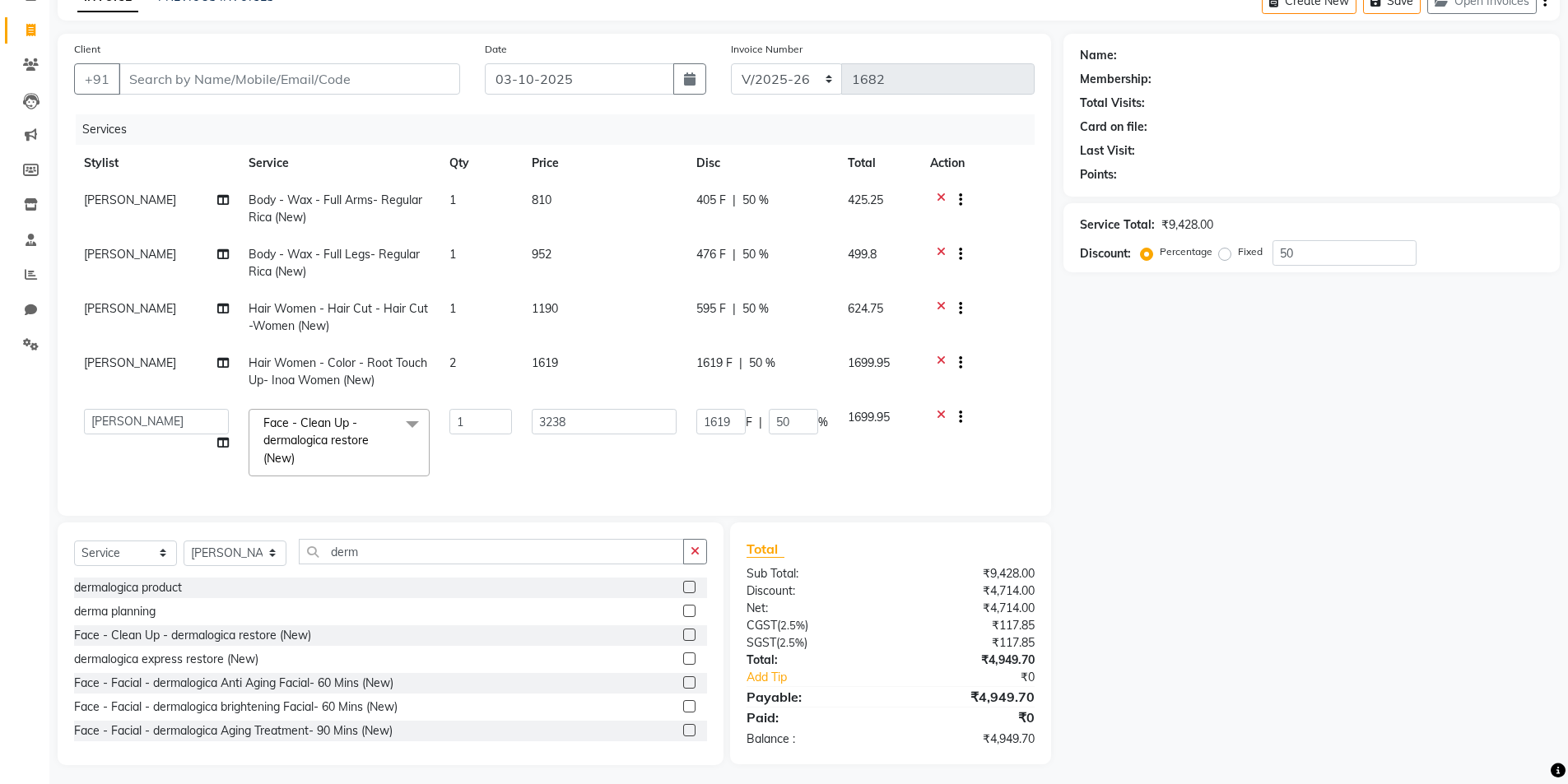
scroll to position [0, 0]
click at [478, 421] on input "1" at bounding box center [480, 422] width 62 height 26
click at [1216, 482] on div "Name: Membership: Total Visits: Card on file: Last Visit: Points: Service Total…" at bounding box center [1318, 398] width 509 height 731
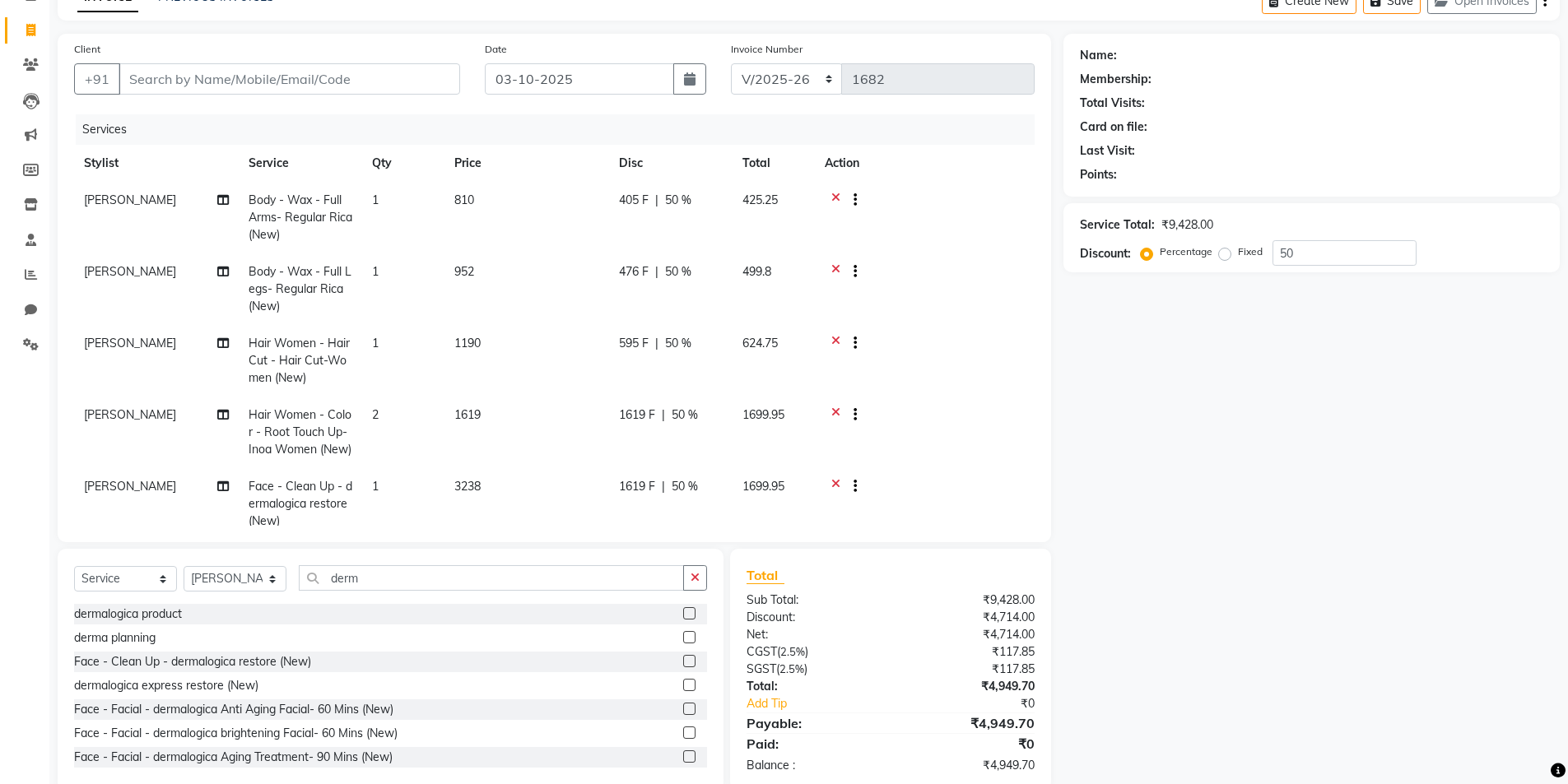
click at [691, 484] on span "50 %" at bounding box center [684, 487] width 26 height 18
select select "82908"
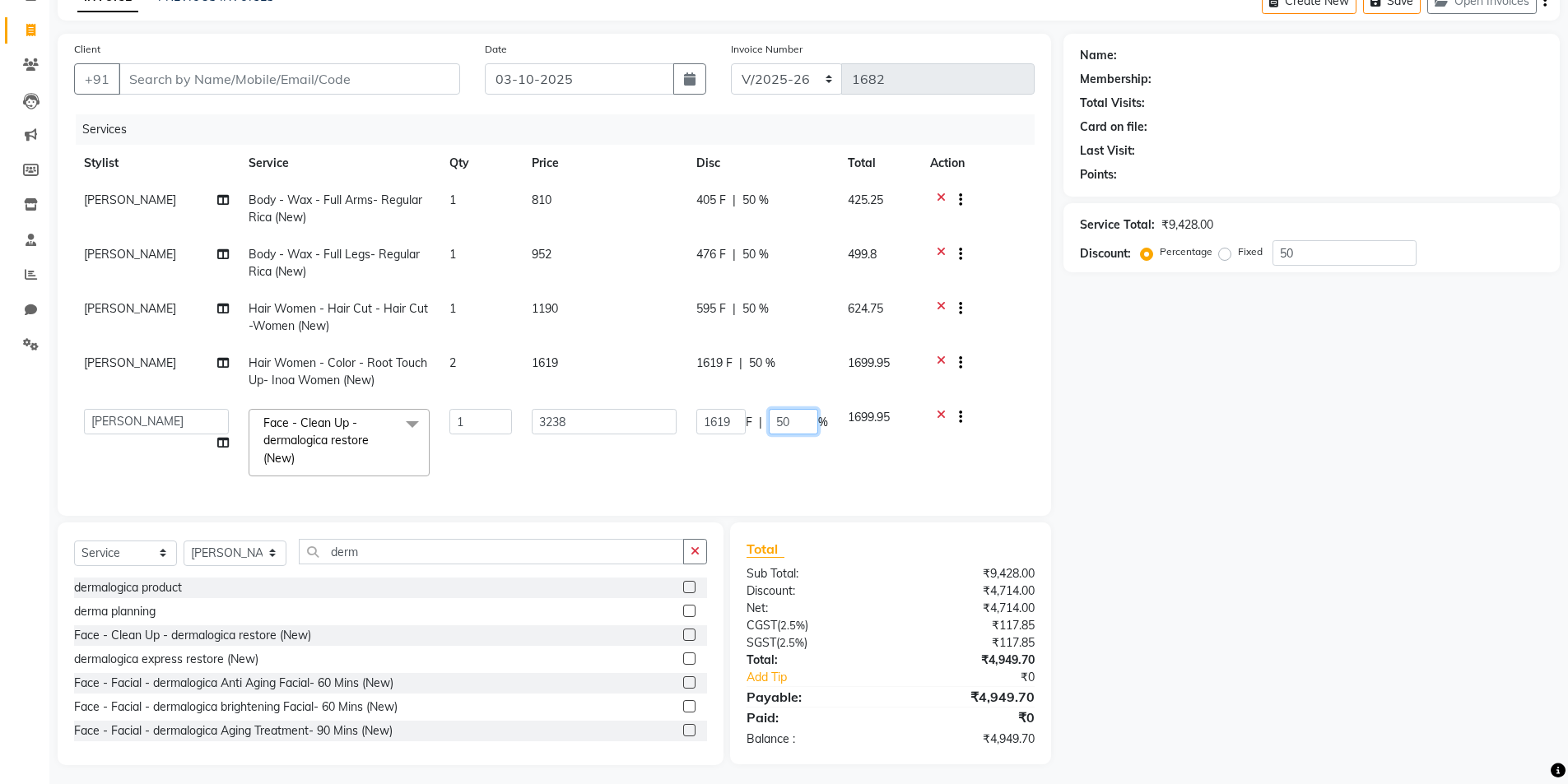
click at [806, 424] on input "50" at bounding box center [793, 422] width 49 height 26
type input "5"
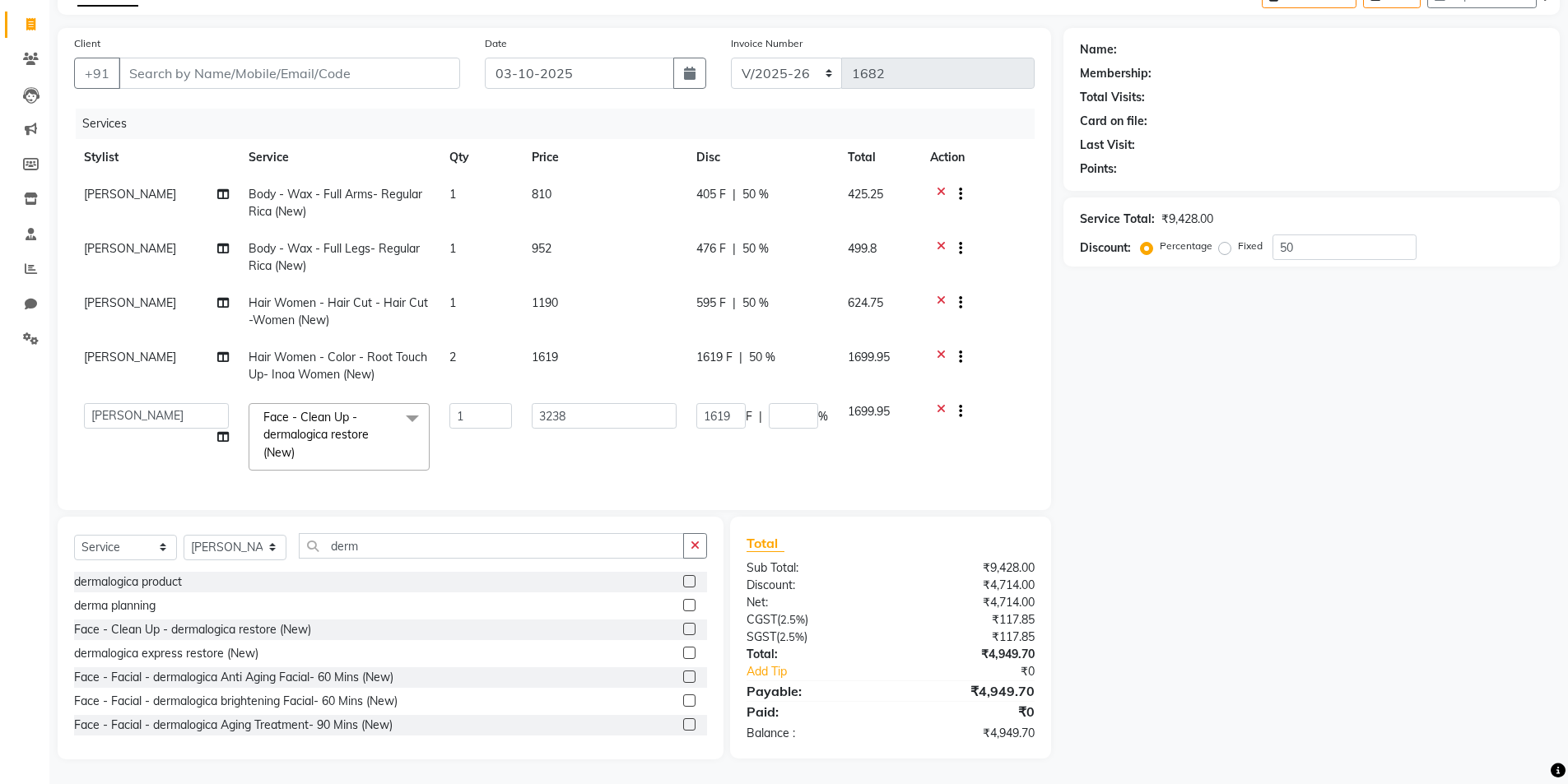
click at [1234, 548] on div "Name: Membership: Total Visits: Card on file: Last Visit: Points: Service Total…" at bounding box center [1318, 393] width 509 height 731
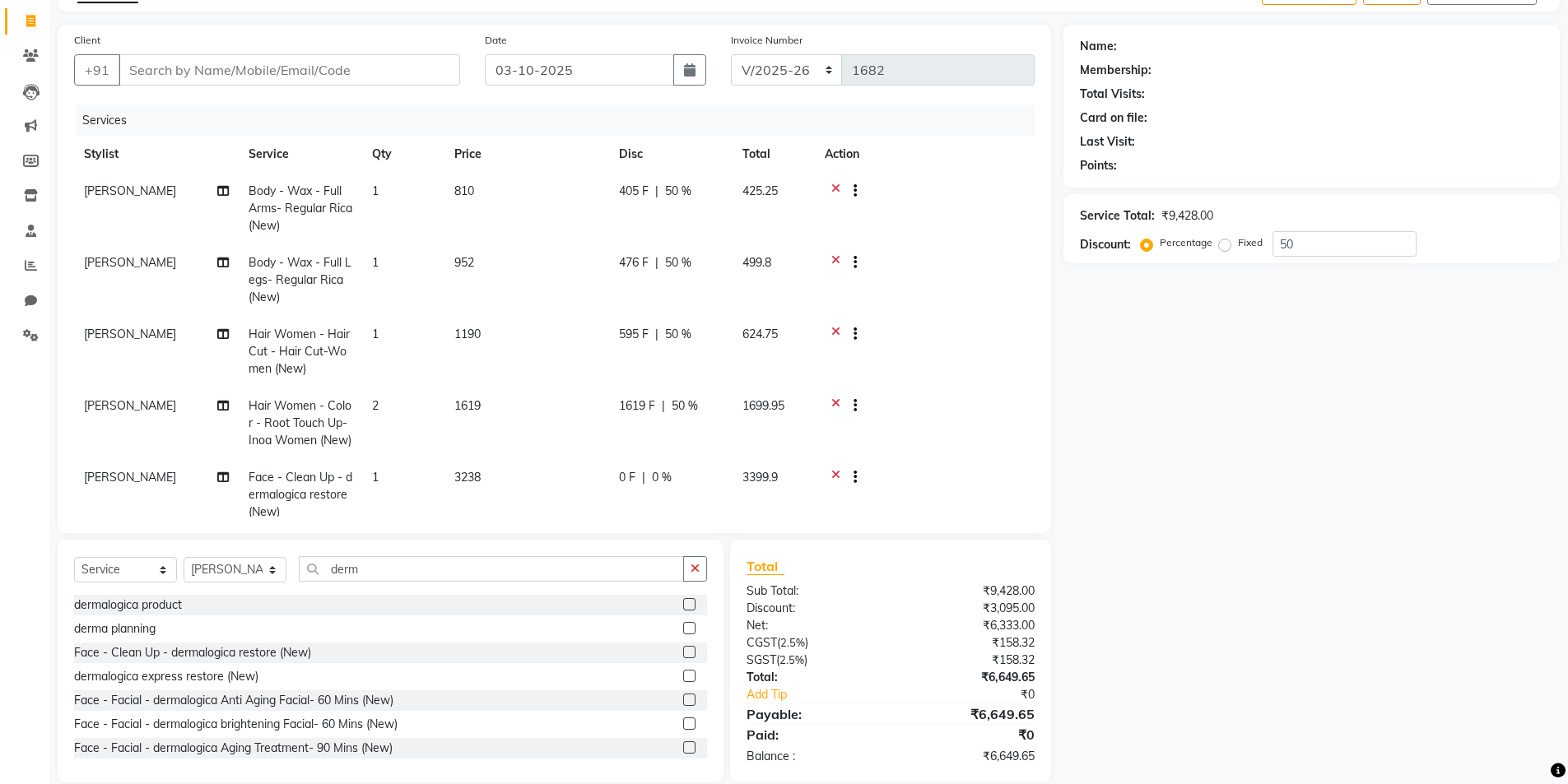
scroll to position [40, 0]
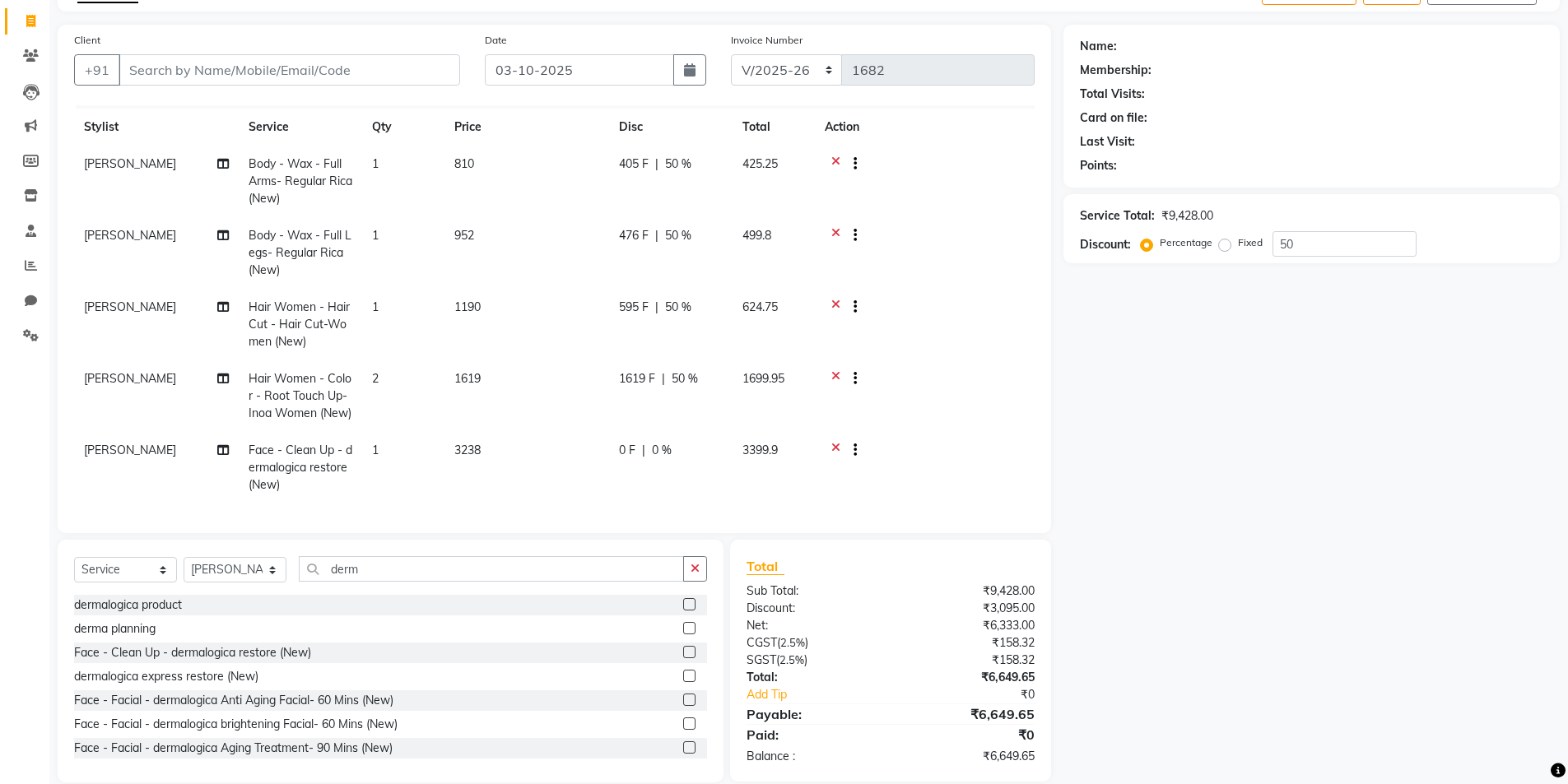
click at [395, 432] on td "1" at bounding box center [403, 467] width 83 height 71
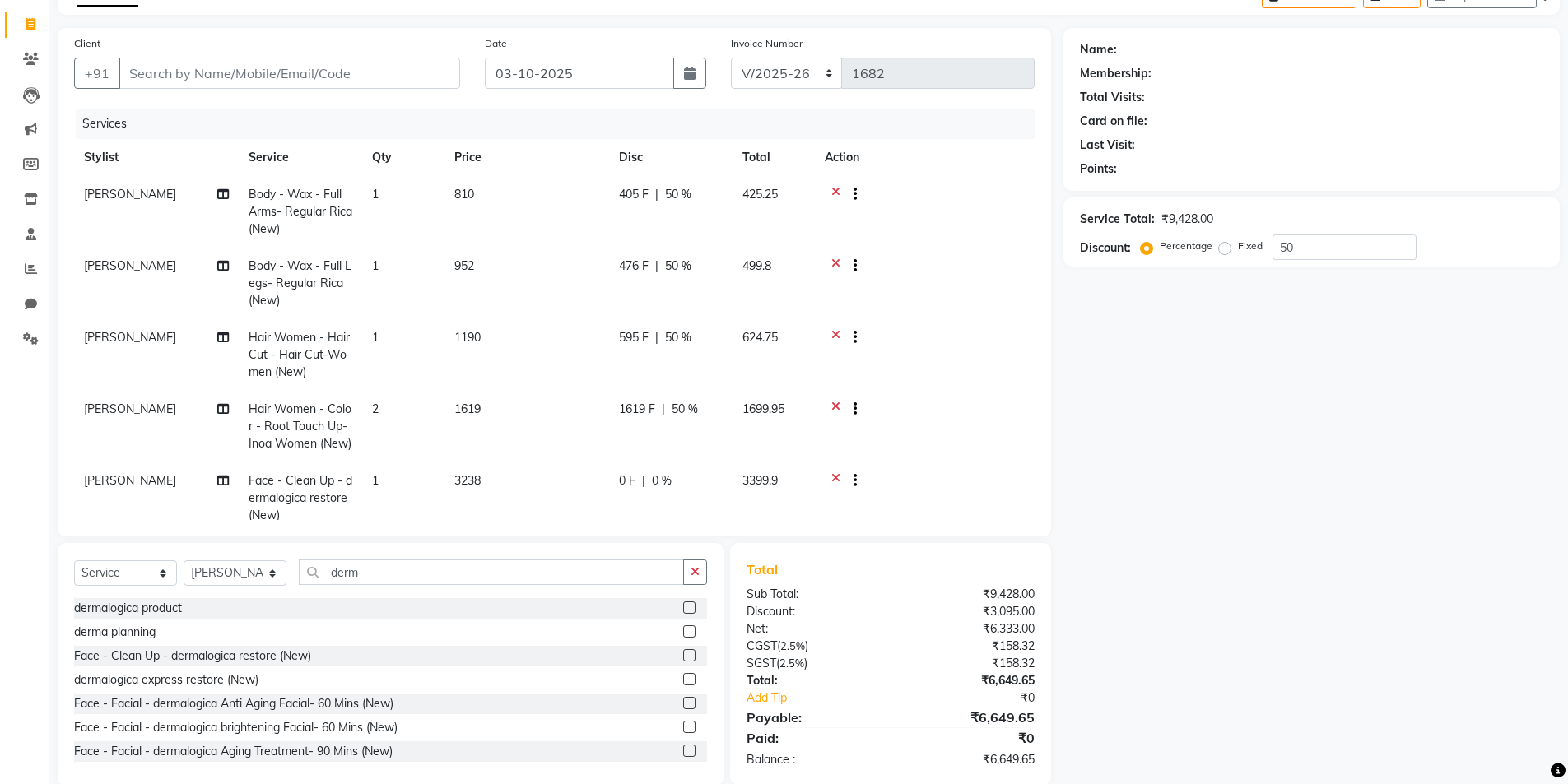
select select "82908"
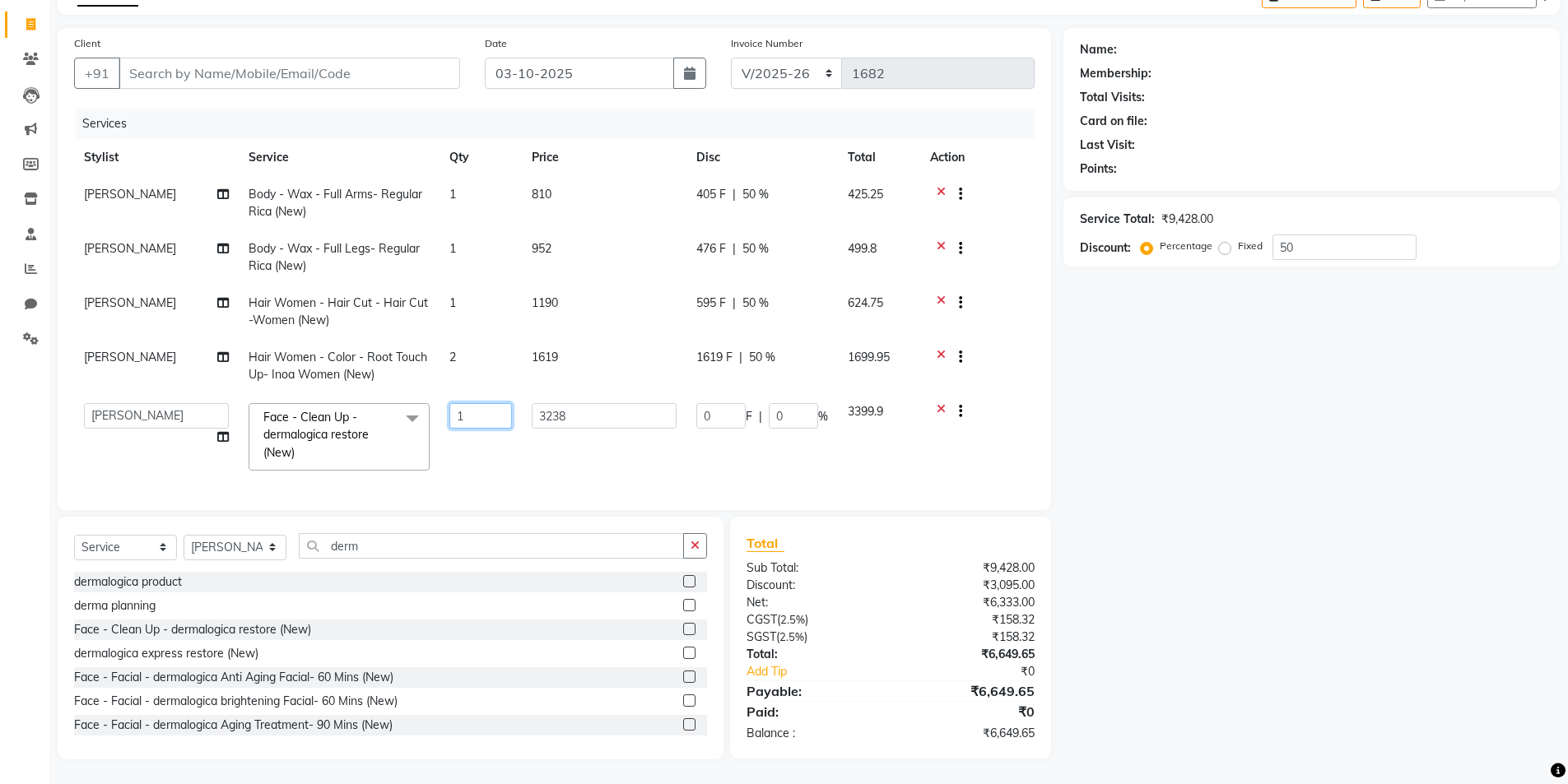
click at [477, 413] on input "1" at bounding box center [480, 416] width 62 height 26
type input "2"
click at [1147, 482] on div "Name: Membership: Total Visits: Card on file: Last Visit: Points: Service Total…" at bounding box center [1318, 393] width 509 height 731
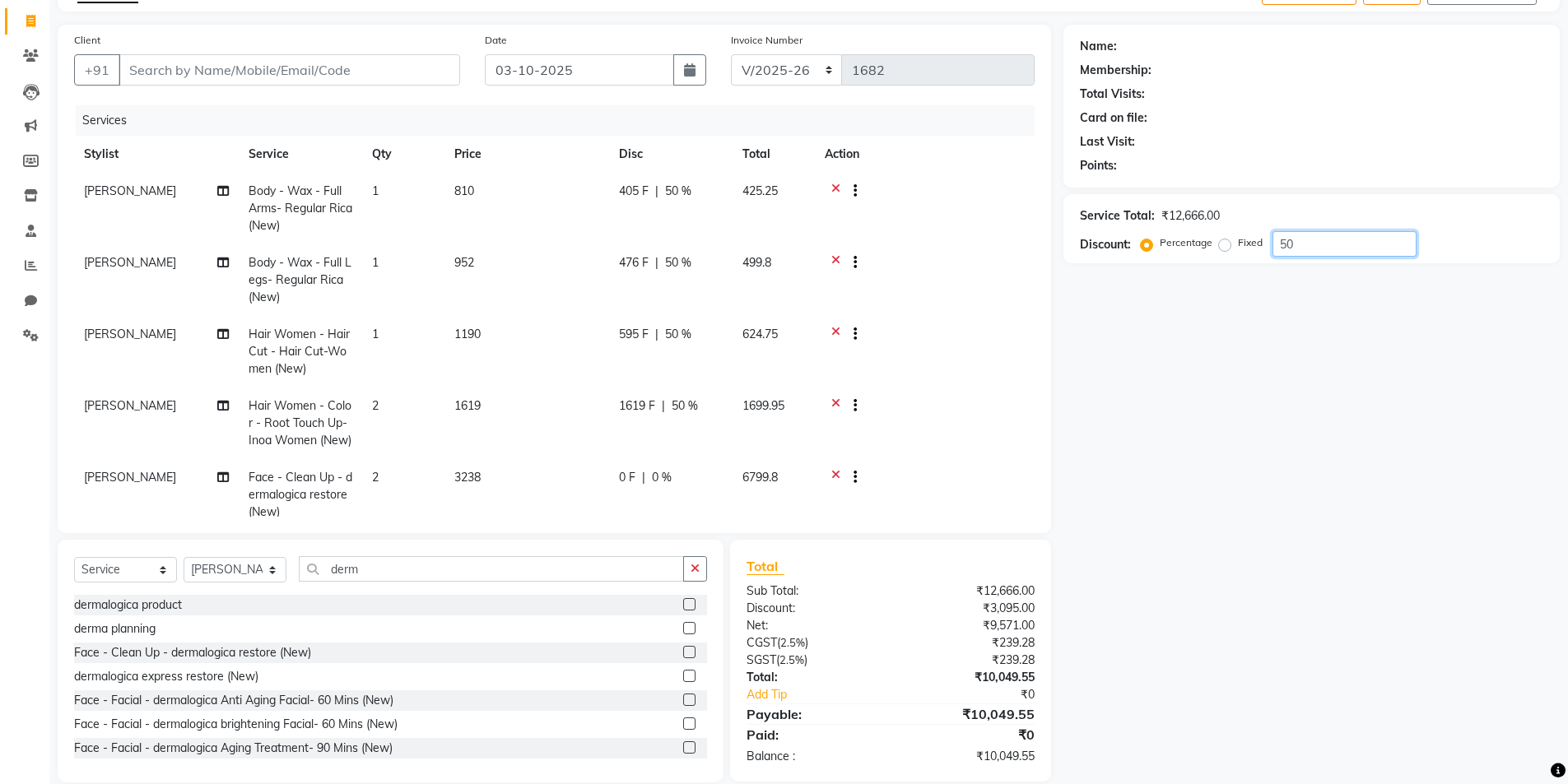
click at [1346, 238] on input "50" at bounding box center [1344, 244] width 144 height 26
type input "5"
type input "50"
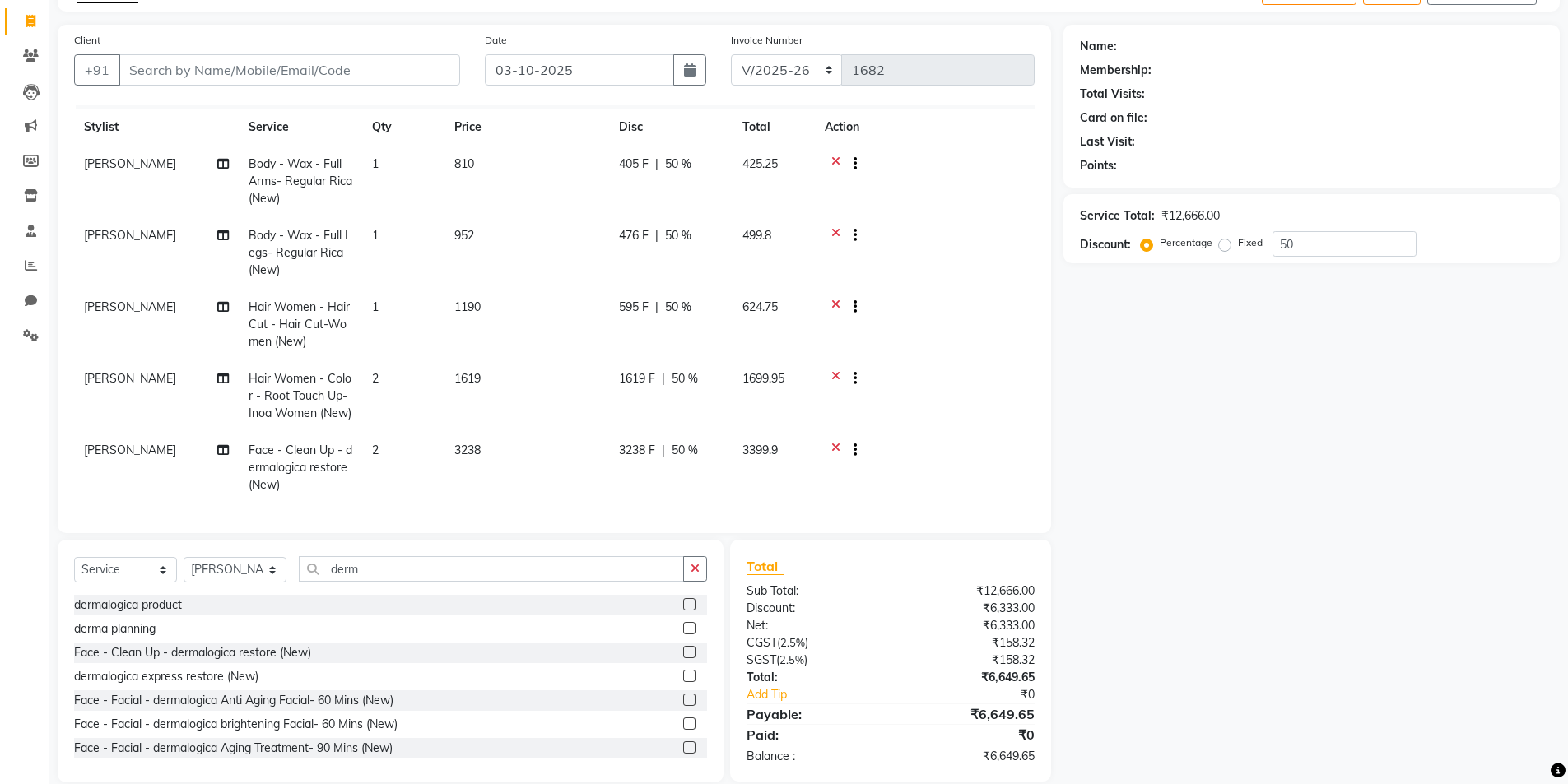
click at [832, 442] on icon at bounding box center [836, 452] width 9 height 20
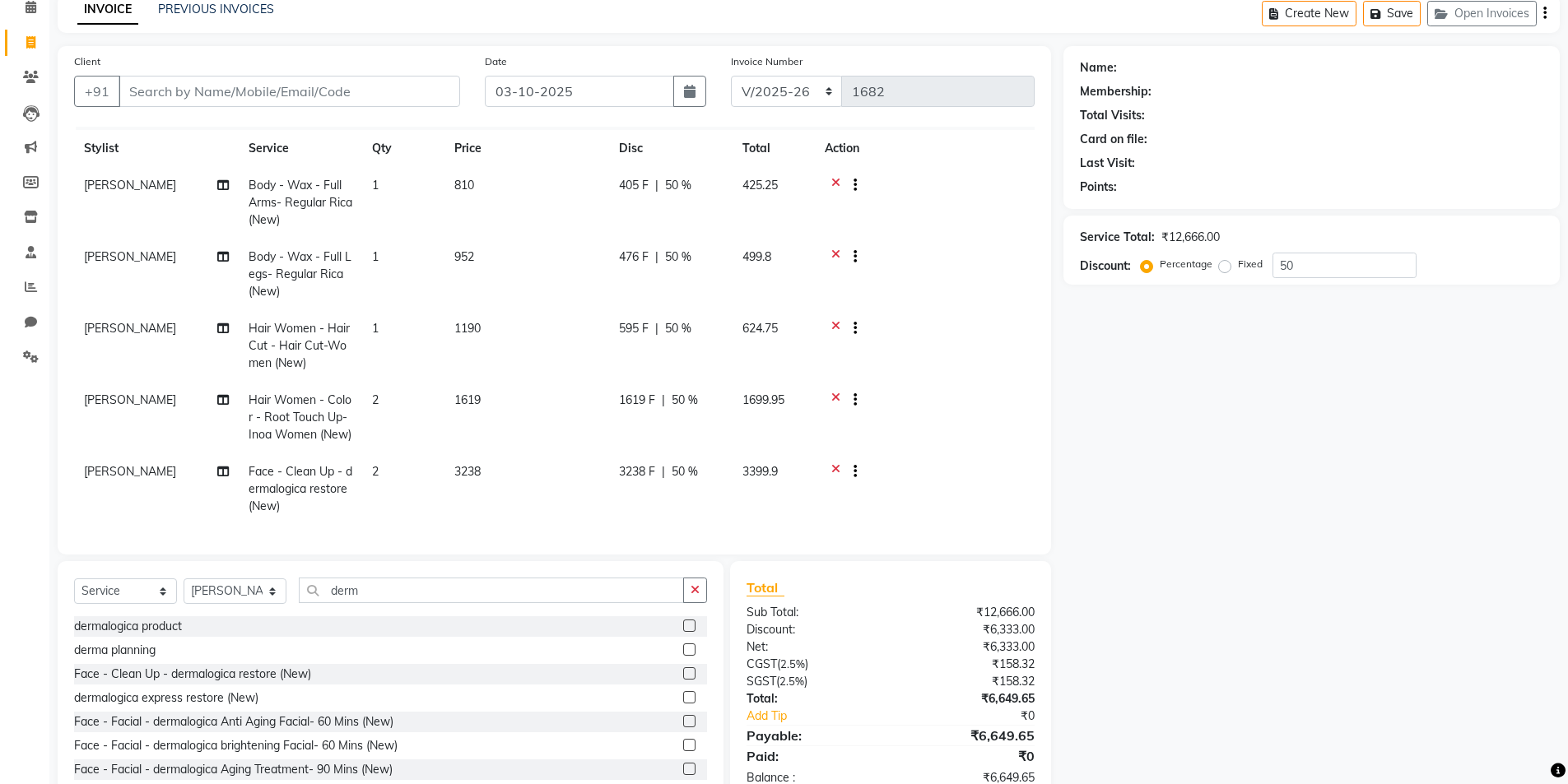
scroll to position [0, 0]
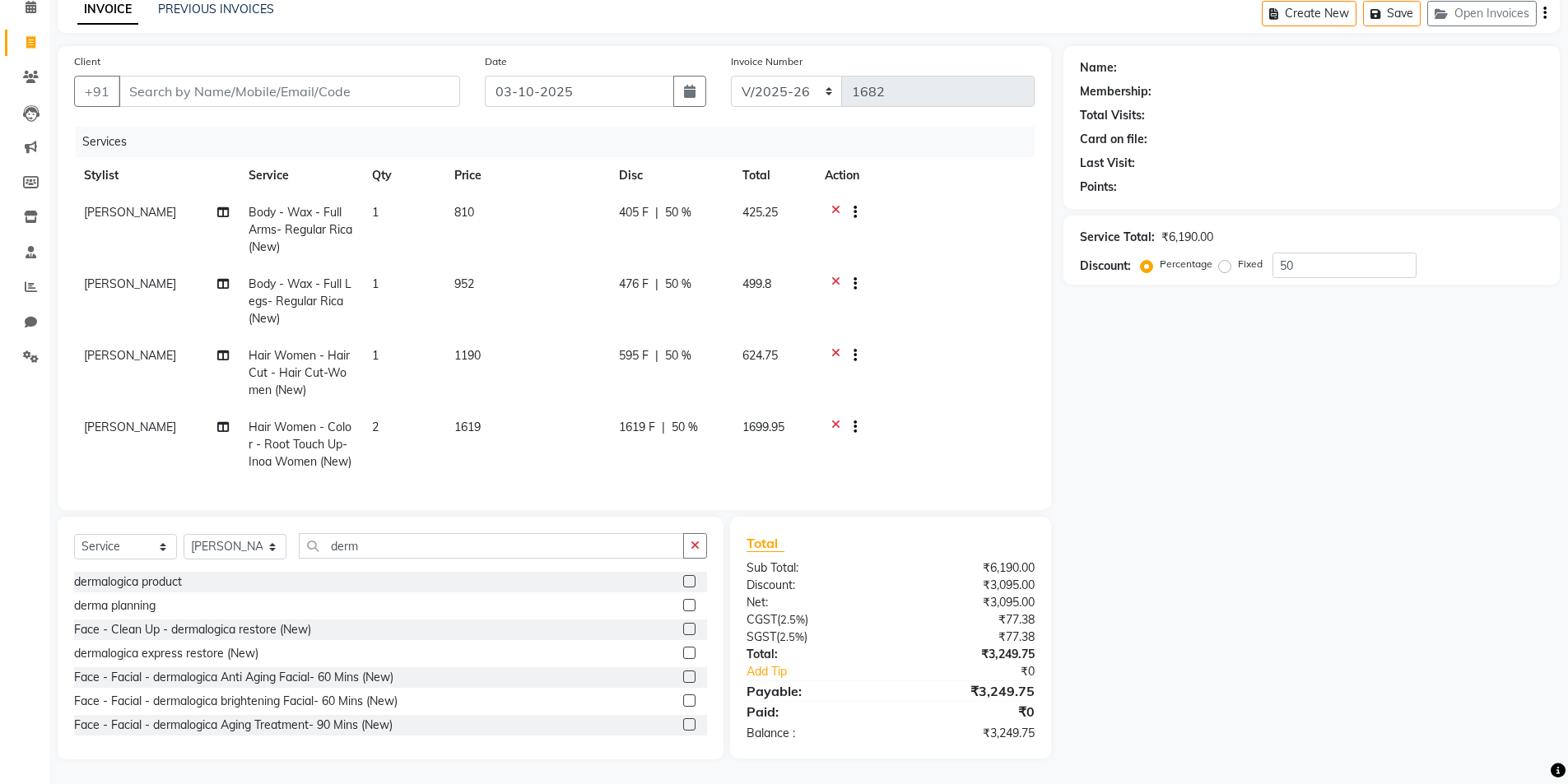
click at [395, 413] on td "2" at bounding box center [403, 444] width 83 height 71
select select "82908"
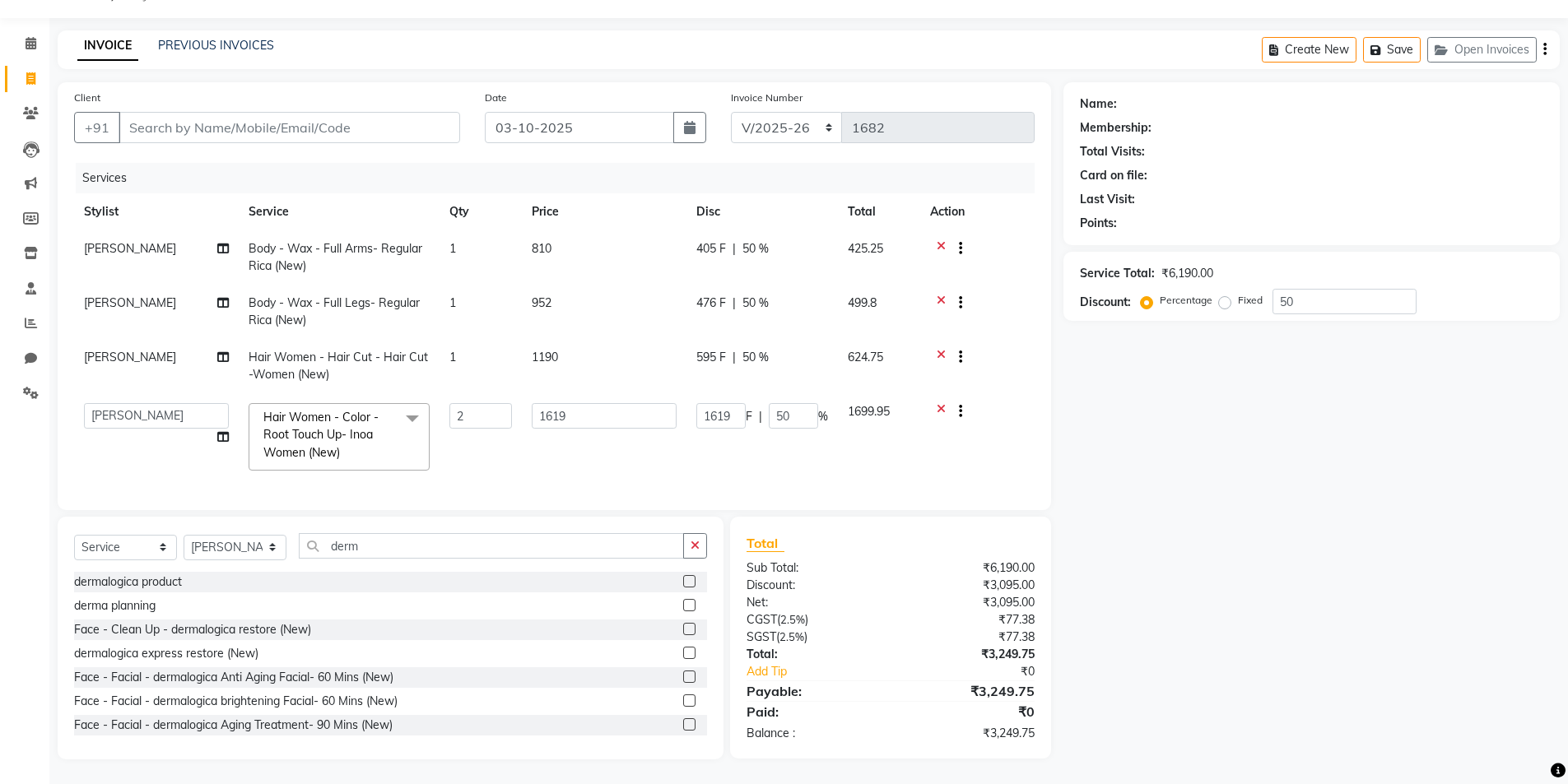
scroll to position [54, 0]
click at [486, 407] on input "2" at bounding box center [480, 416] width 62 height 26
click at [1219, 526] on div "Name: Membership: Total Visits: Card on file: Last Visit: Points: Service Total…" at bounding box center [1318, 421] width 509 height 677
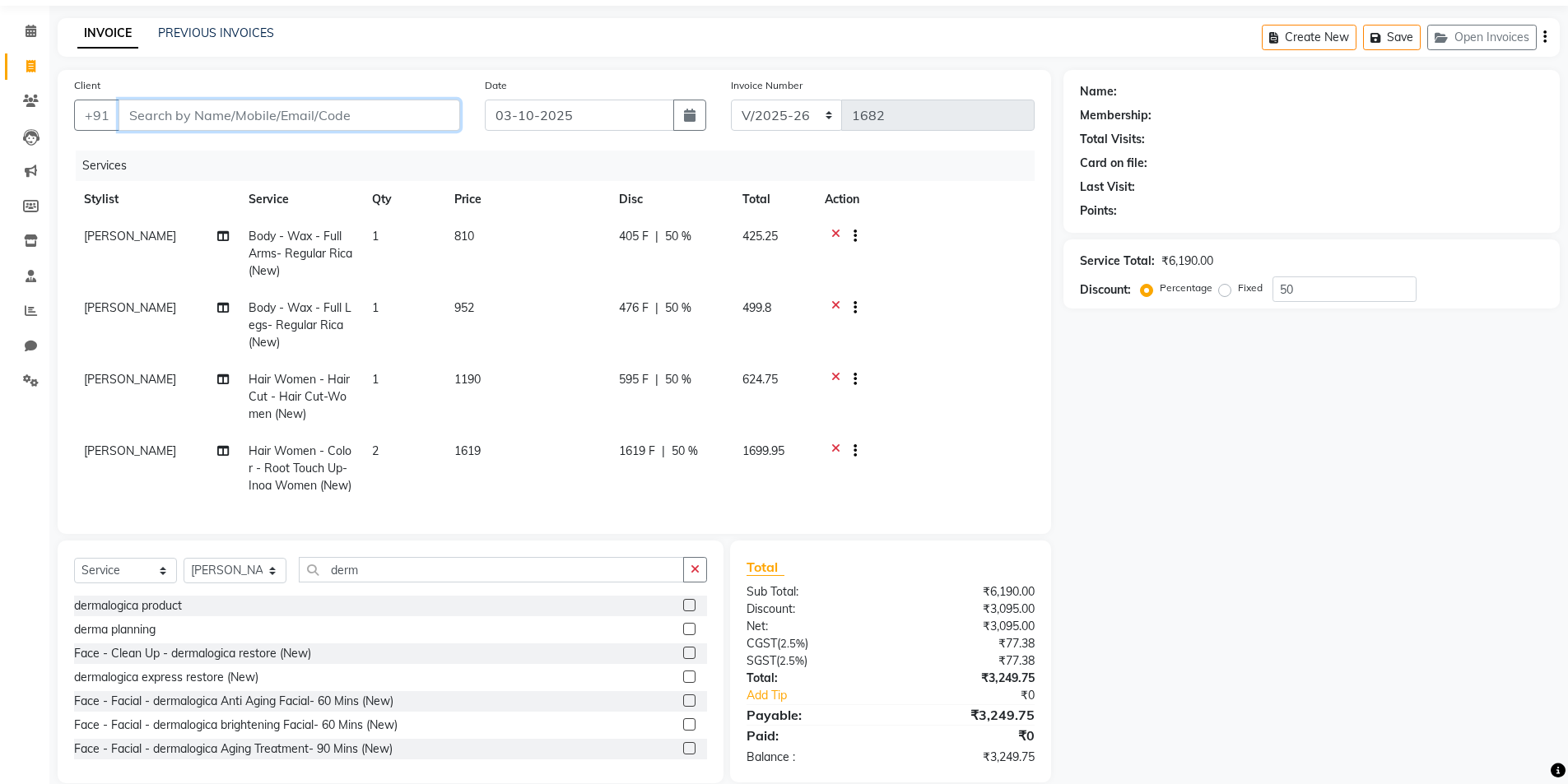
click at [285, 119] on input "Client" at bounding box center [289, 115] width 341 height 32
type input "m"
type input "0"
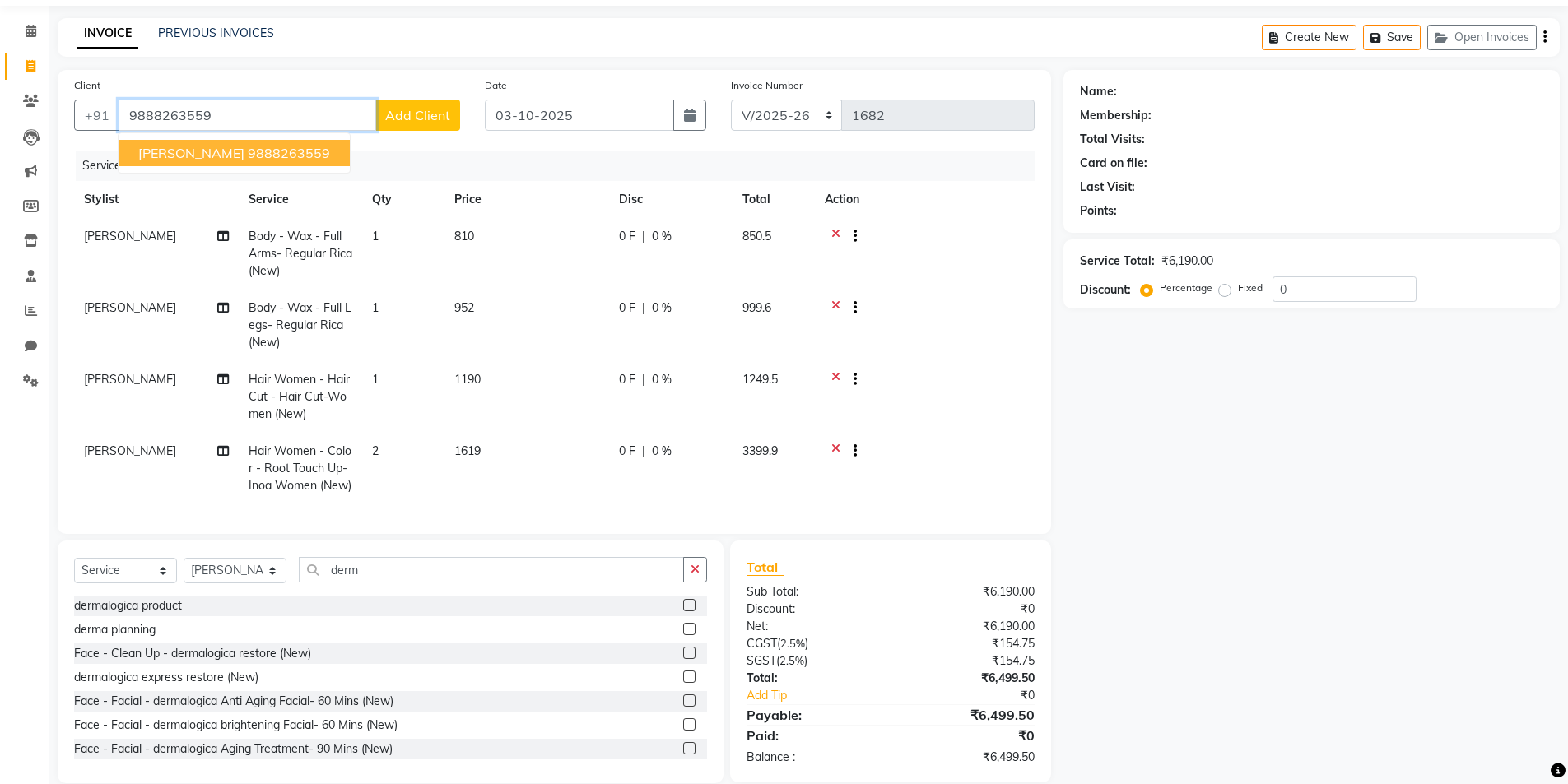
type input "9888263559"
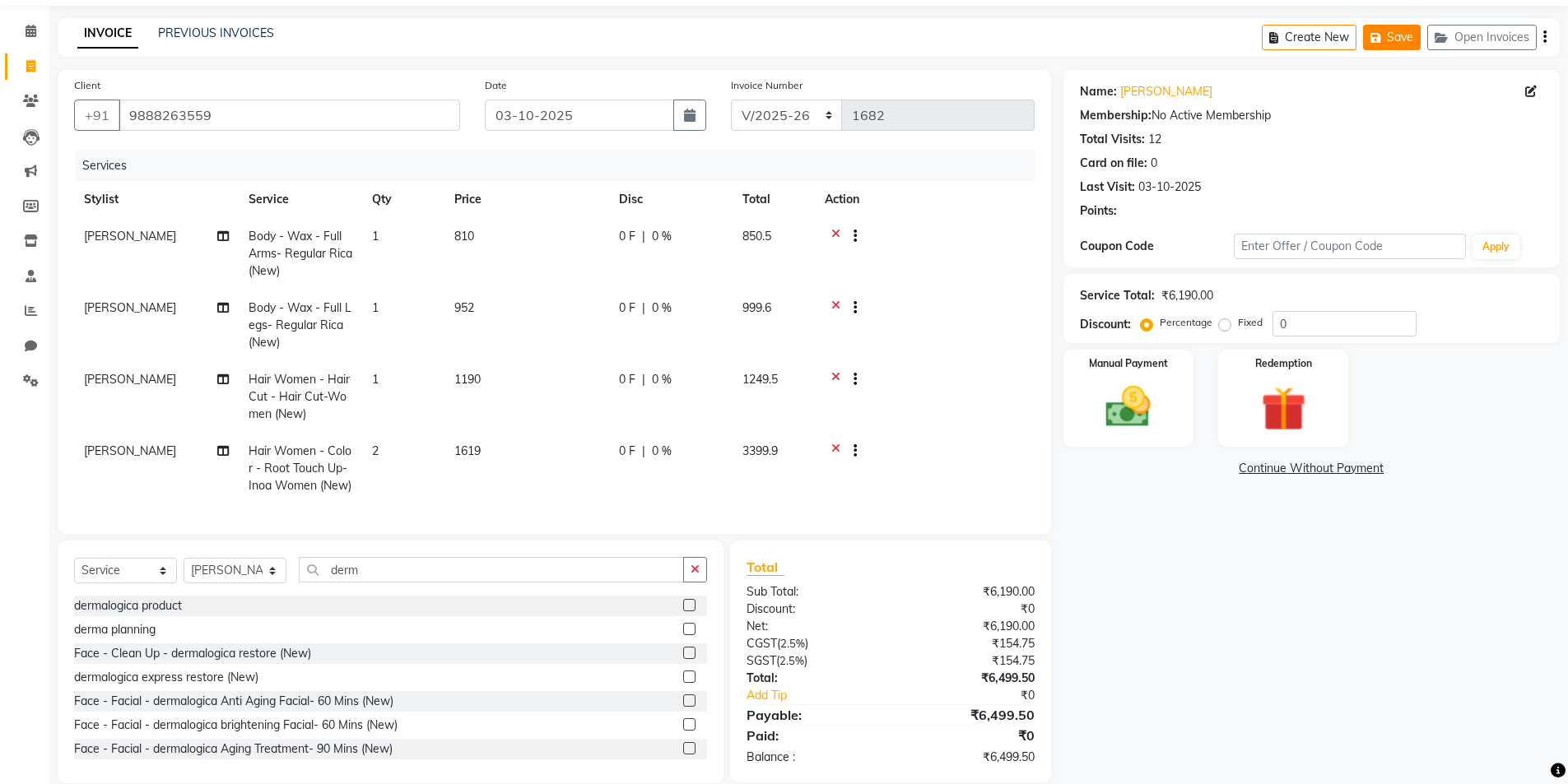
click at [1386, 34] on icon "button" at bounding box center [1379, 38] width 17 height 11
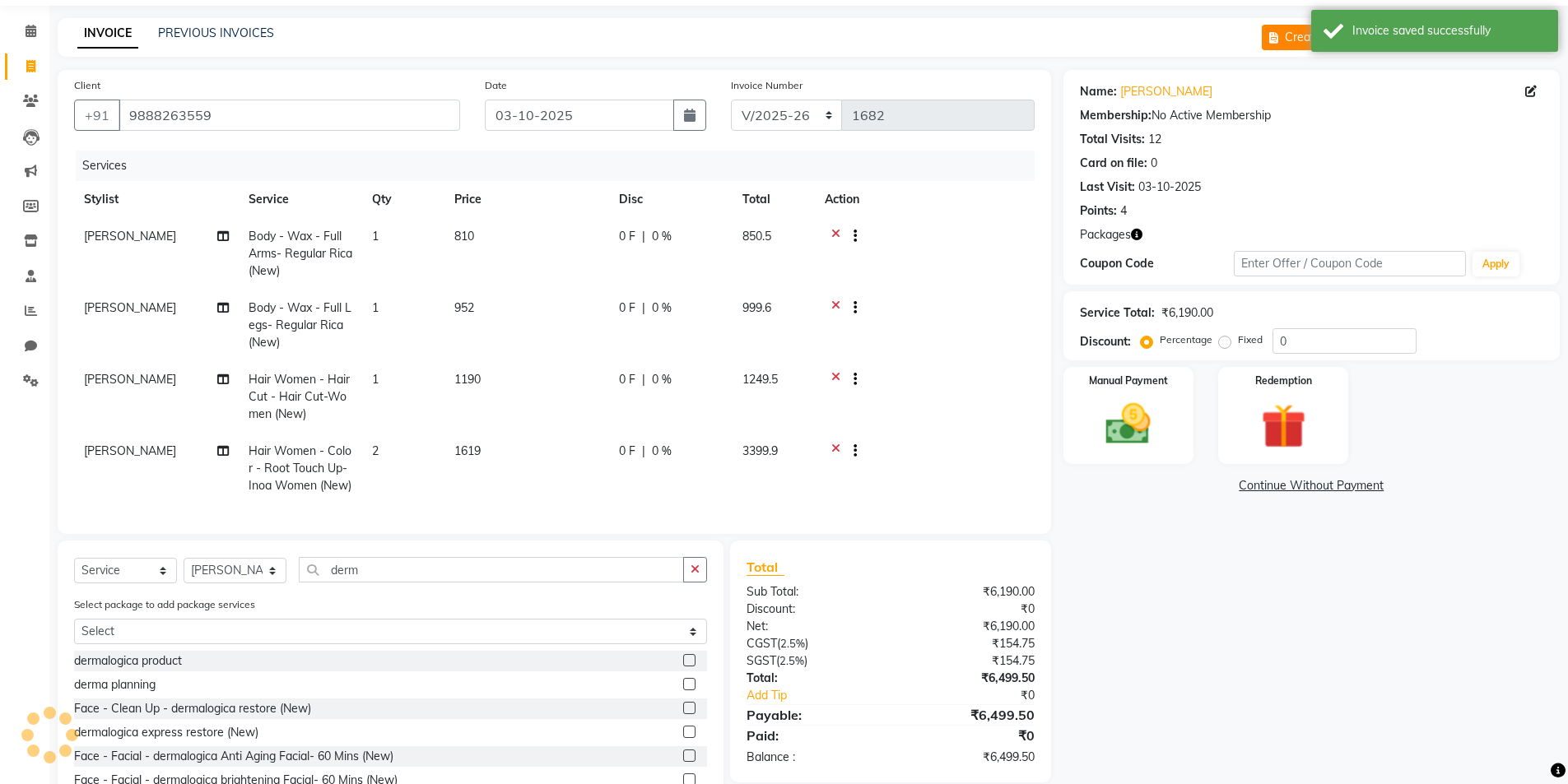
click at [1267, 37] on button "Create New" at bounding box center [1309, 38] width 95 height 26
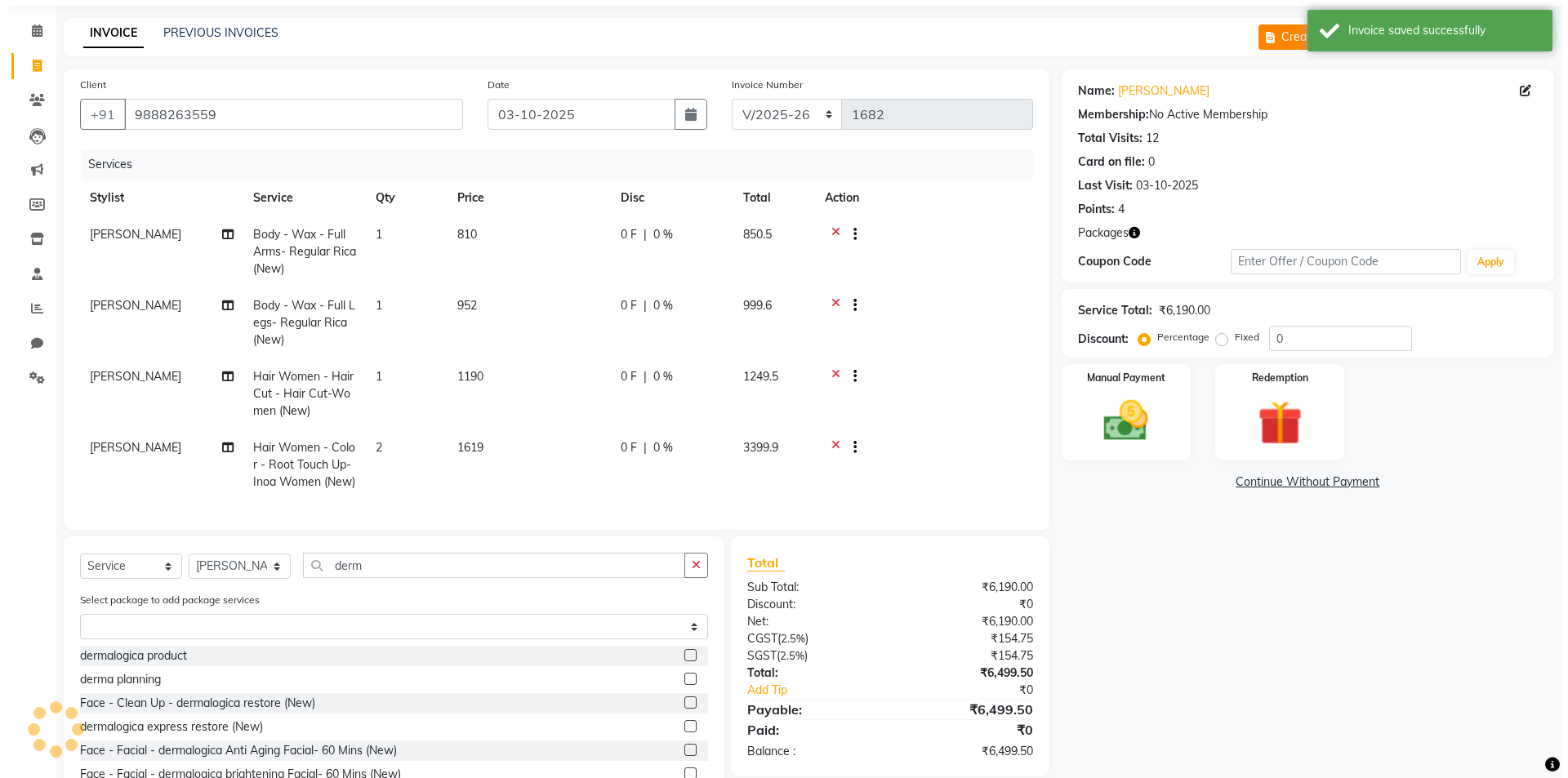
scroll to position [0, 0]
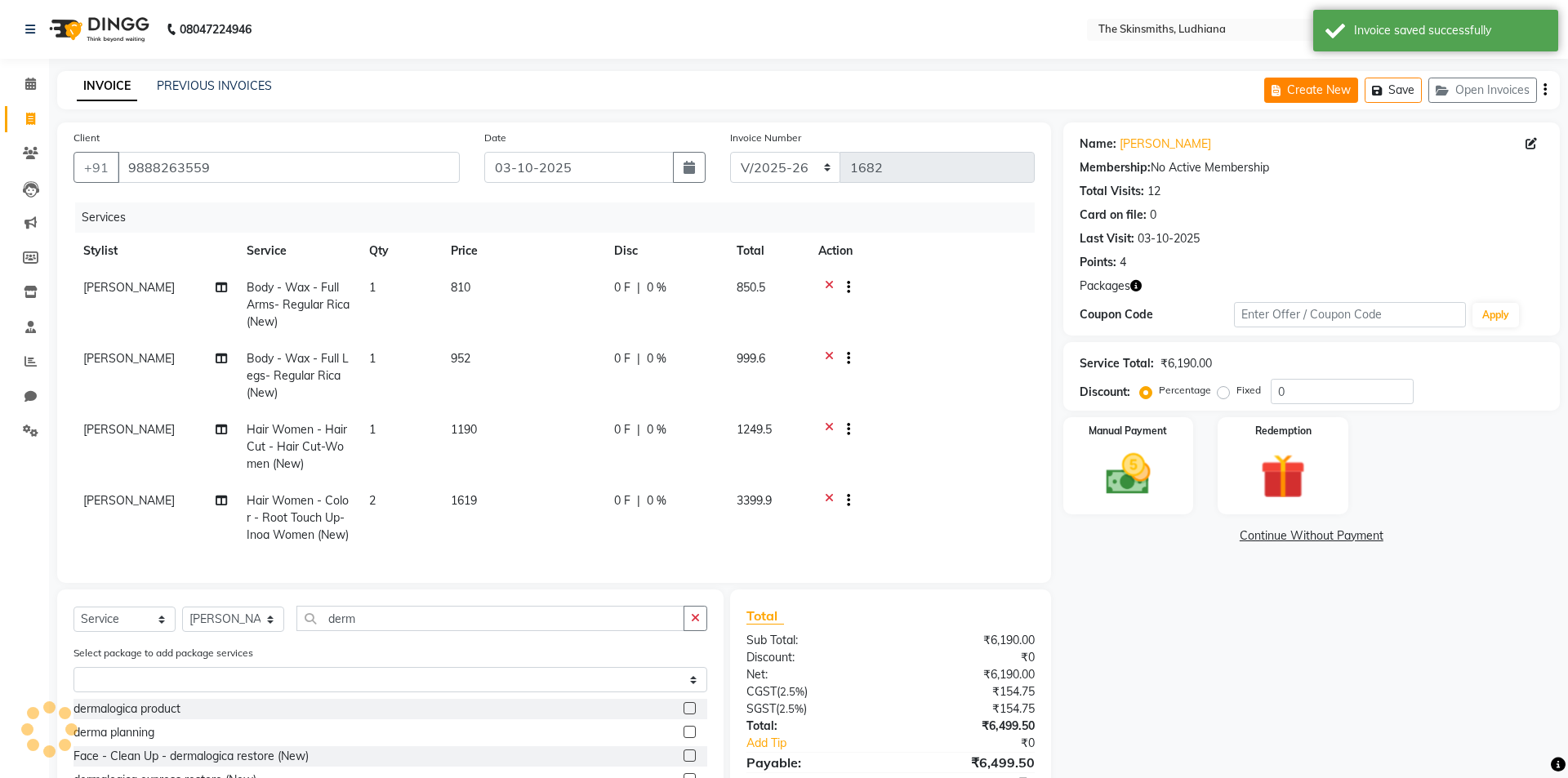
select select "service"
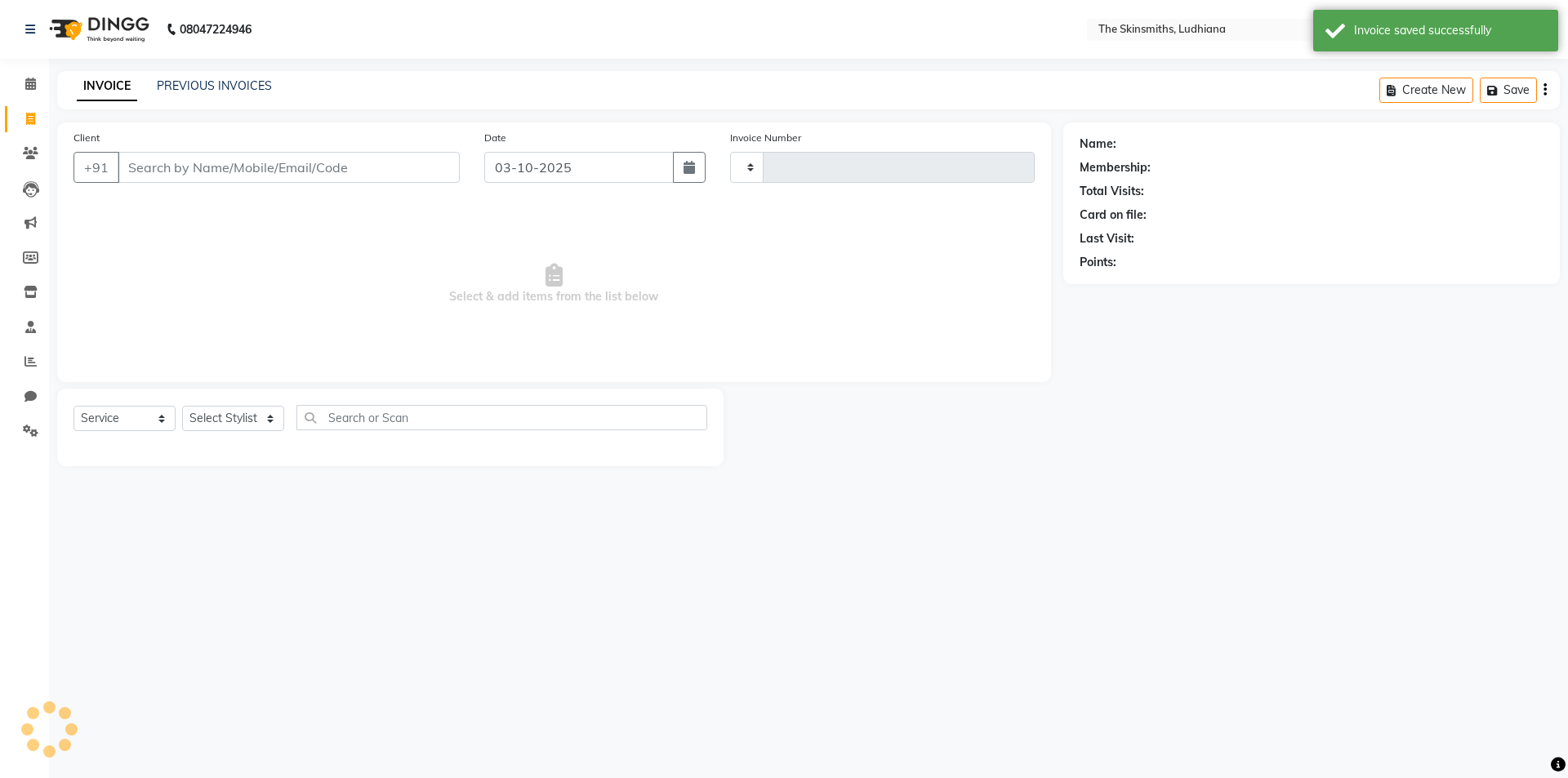
type input "1682"
select select "8115"
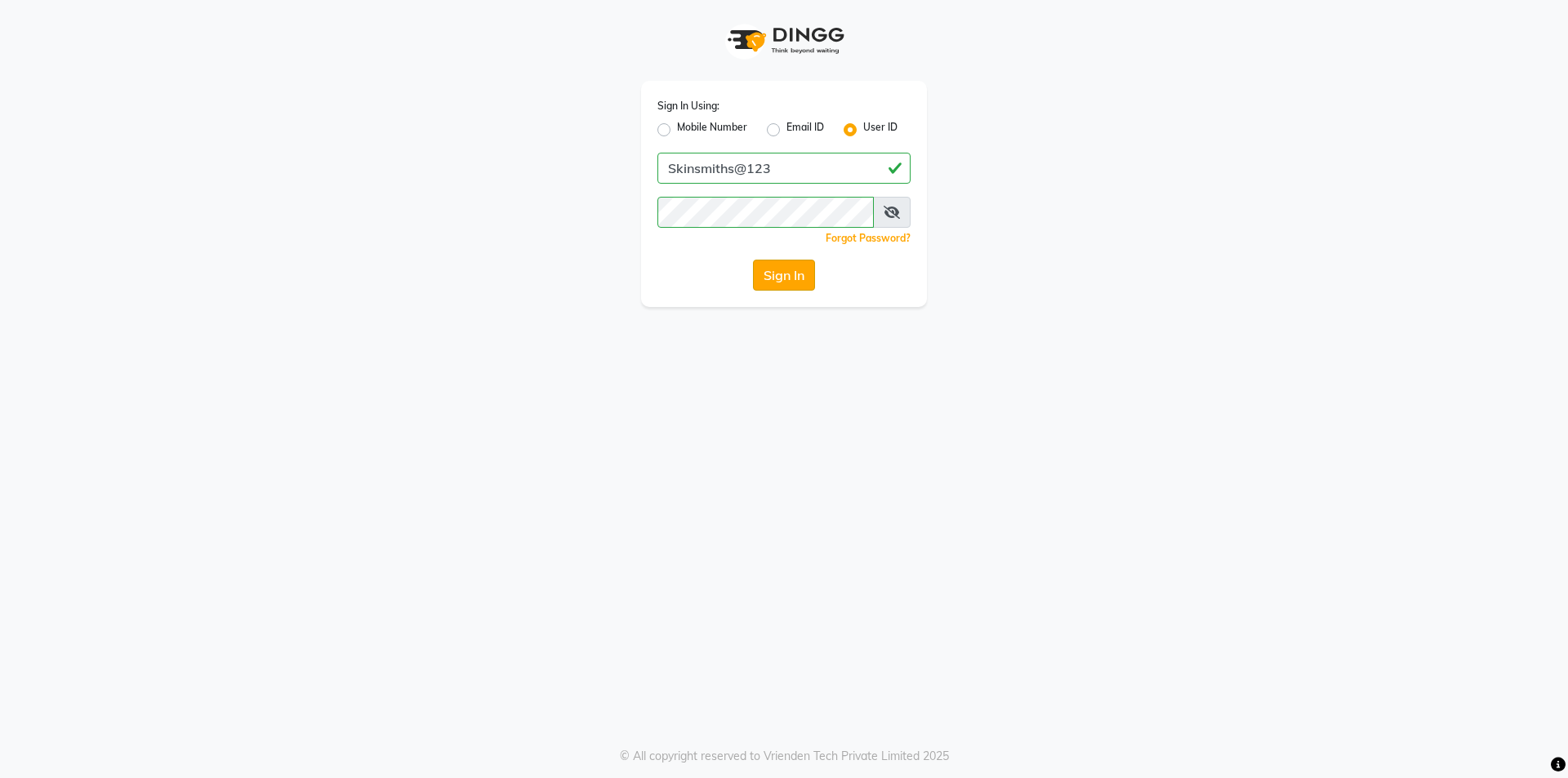
click at [792, 273] on button "Sign In" at bounding box center [783, 275] width 62 height 31
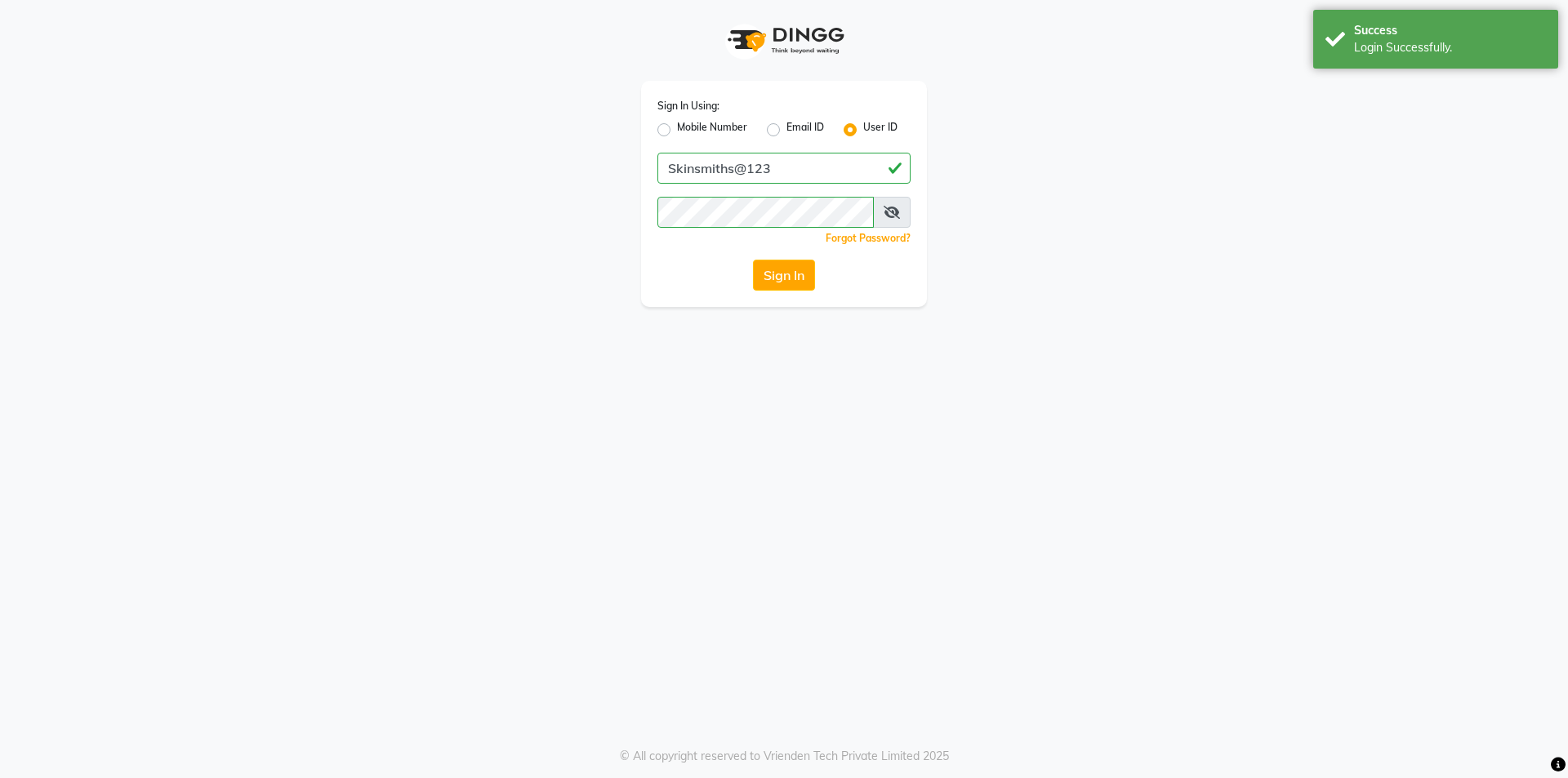
click at [686, 139] on label "Mobile Number" at bounding box center [712, 129] width 70 height 19
click at [686, 131] on input "Mobile Number" at bounding box center [683, 125] width 11 height 11
radio input "true"
radio input "false"
click at [840, 176] on input "Username" at bounding box center [812, 168] width 199 height 31
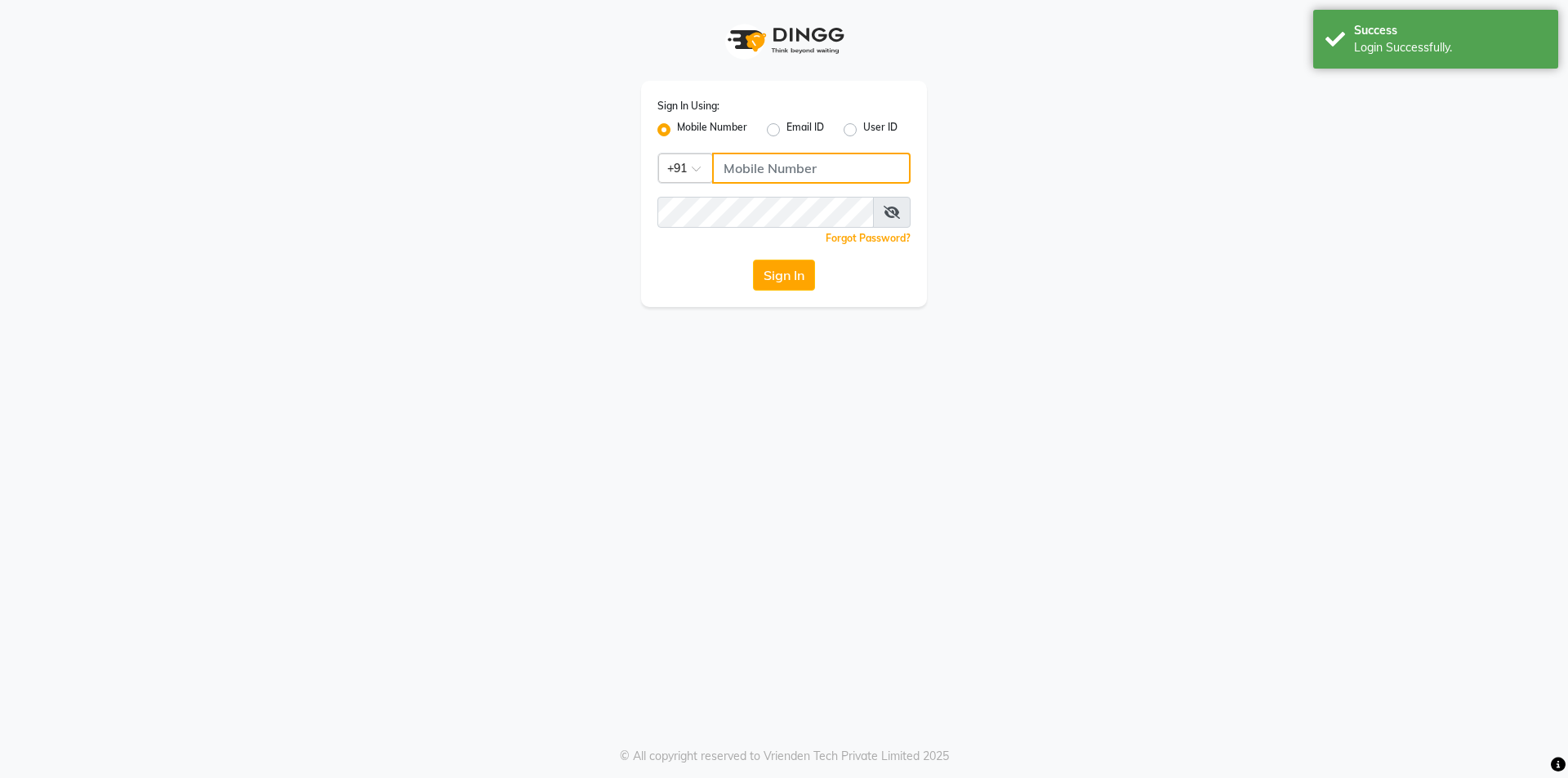
type input "7814684903"
click at [795, 273] on button "Sign In" at bounding box center [783, 275] width 62 height 31
click at [783, 262] on button "Sign In" at bounding box center [783, 275] width 62 height 31
type input "Skinsmiths@123"
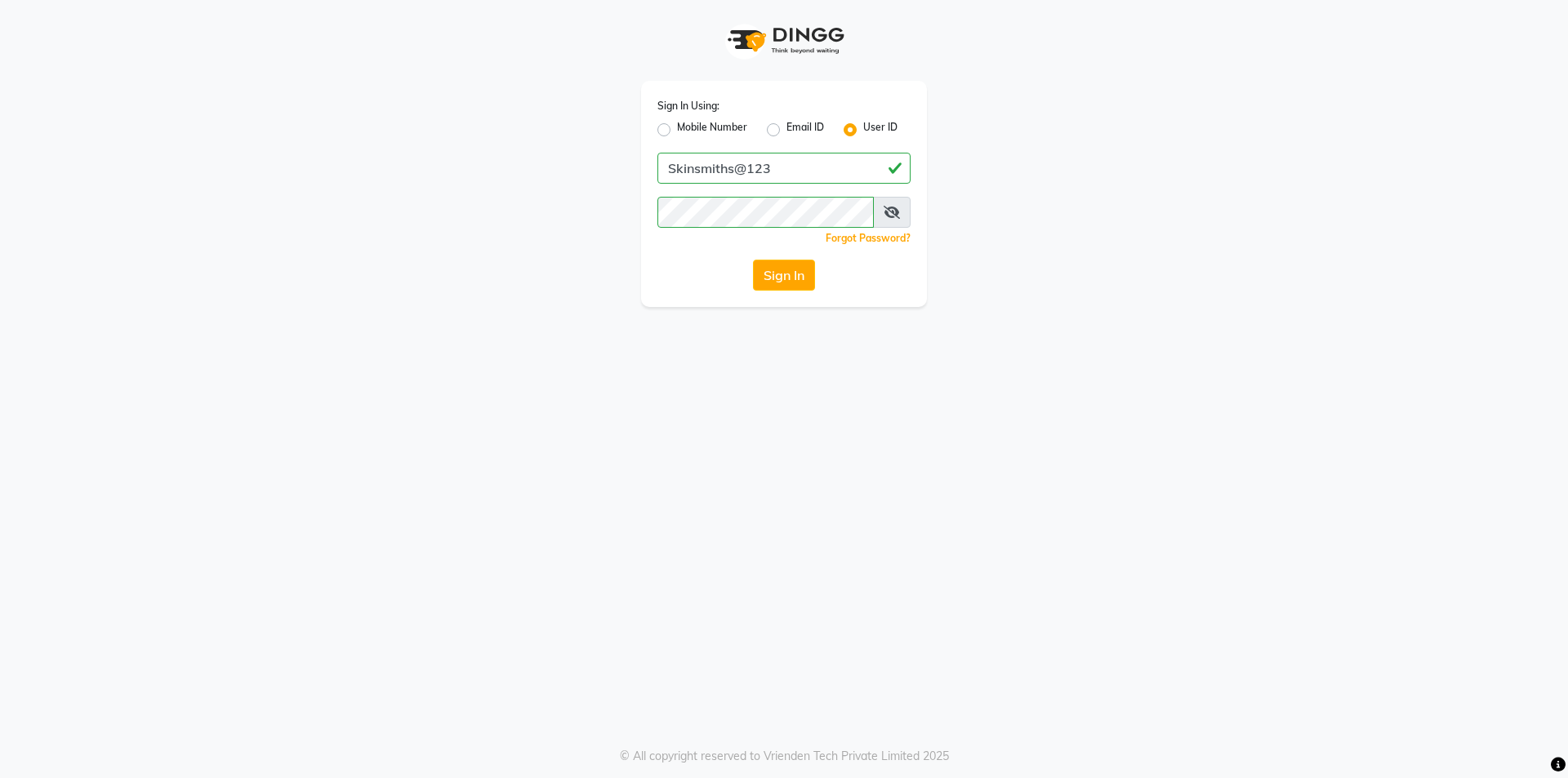
click at [701, 128] on label "Mobile Number" at bounding box center [712, 129] width 70 height 19
click at [687, 128] on input "Mobile Number" at bounding box center [683, 125] width 11 height 11
radio input "true"
radio input "false"
click at [784, 164] on input "Username" at bounding box center [812, 168] width 199 height 31
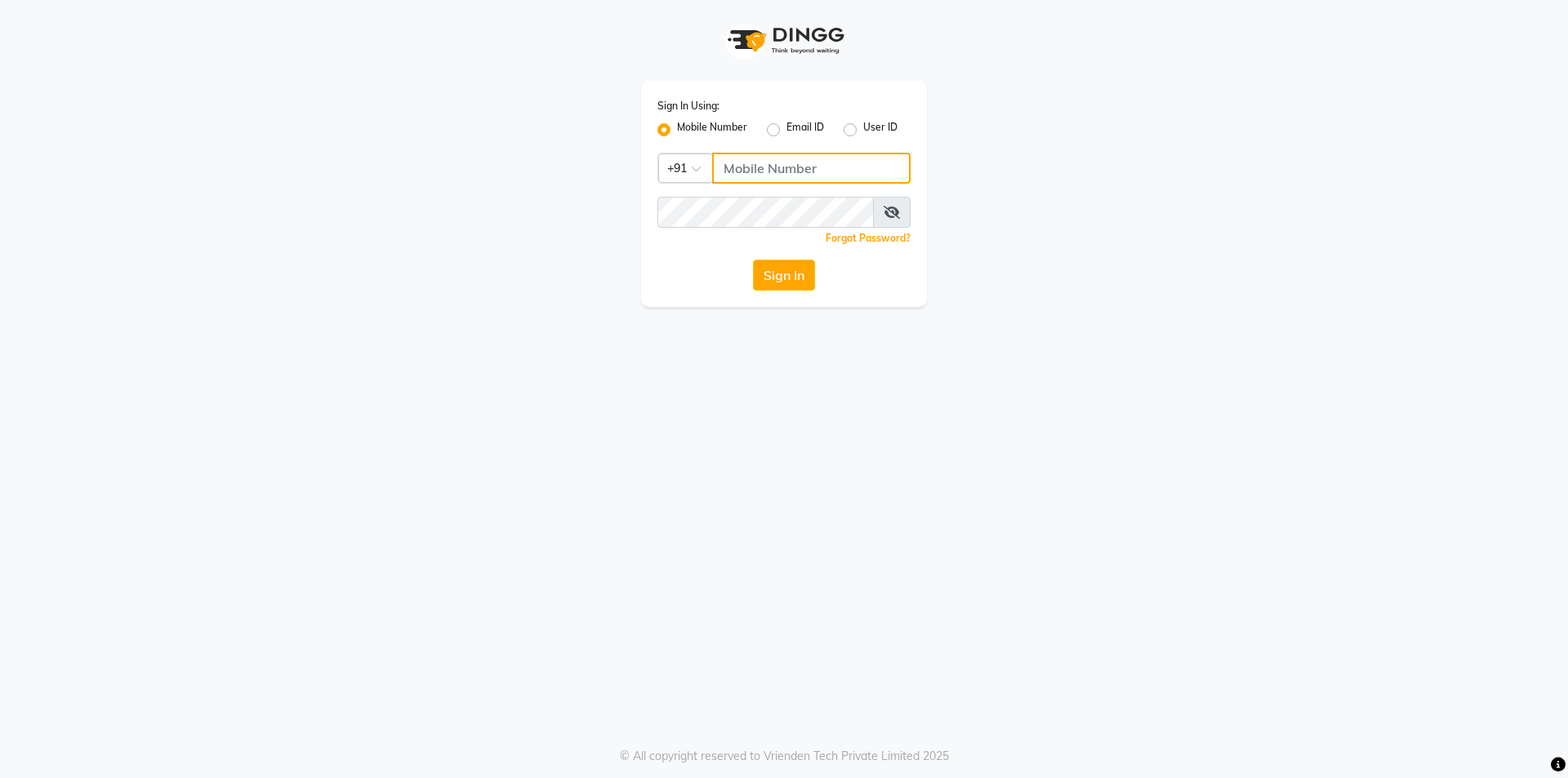
type input "7814684903"
click at [781, 270] on button "Sign In" at bounding box center [783, 275] width 62 height 31
